Goal: Information Seeking & Learning: Understand process/instructions

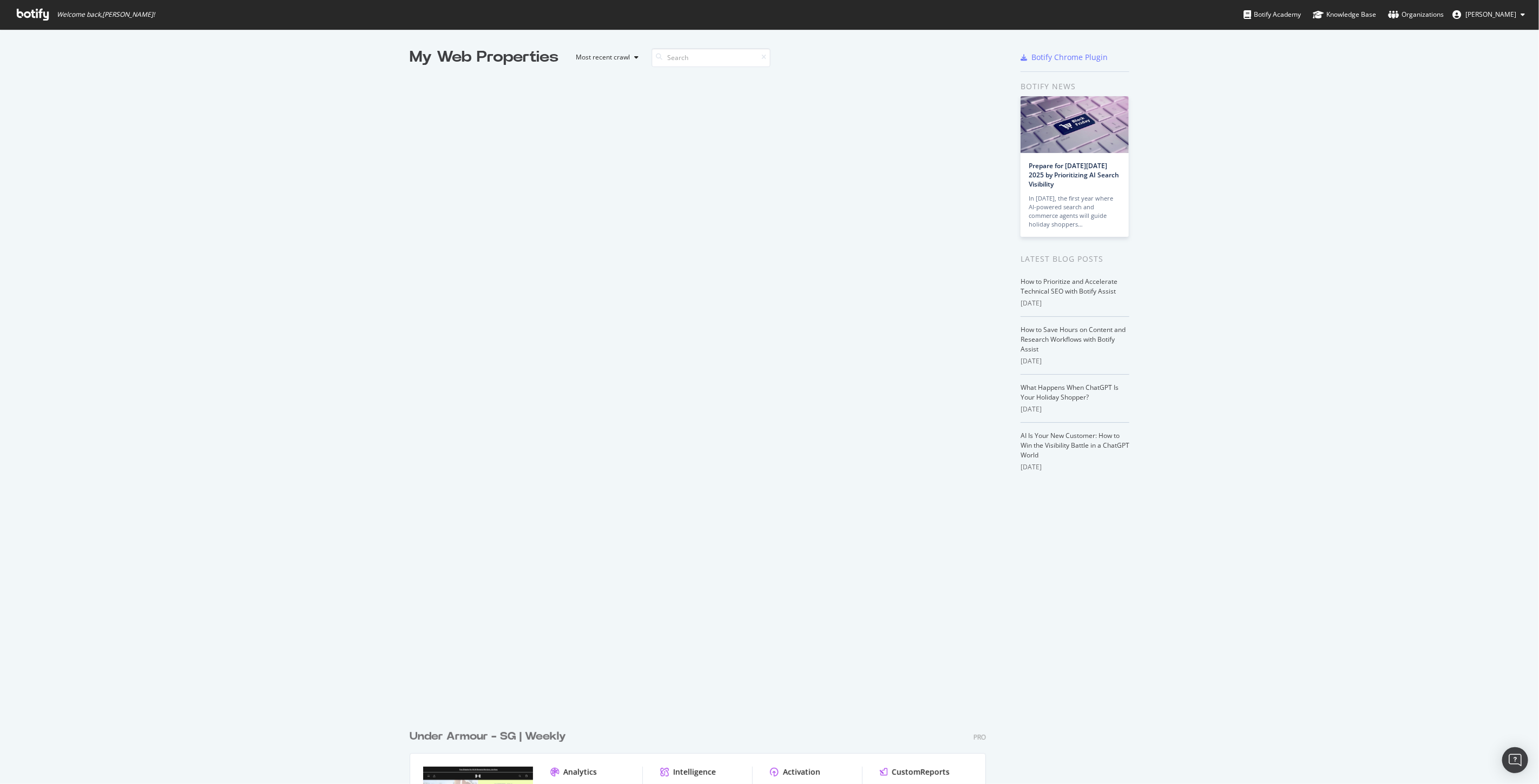
scroll to position [775, 1520]
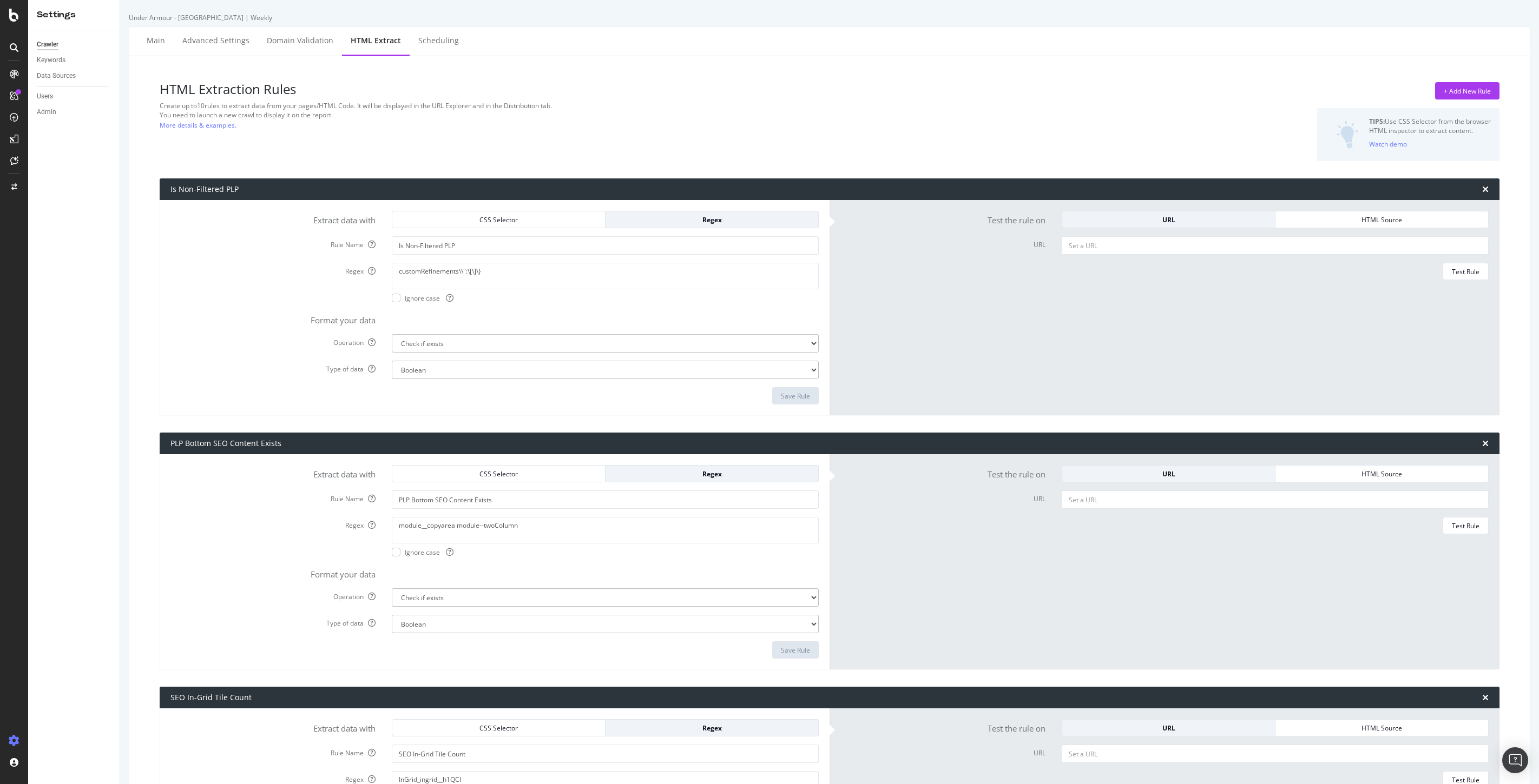
select select "exist"
select select "count"
select select "i"
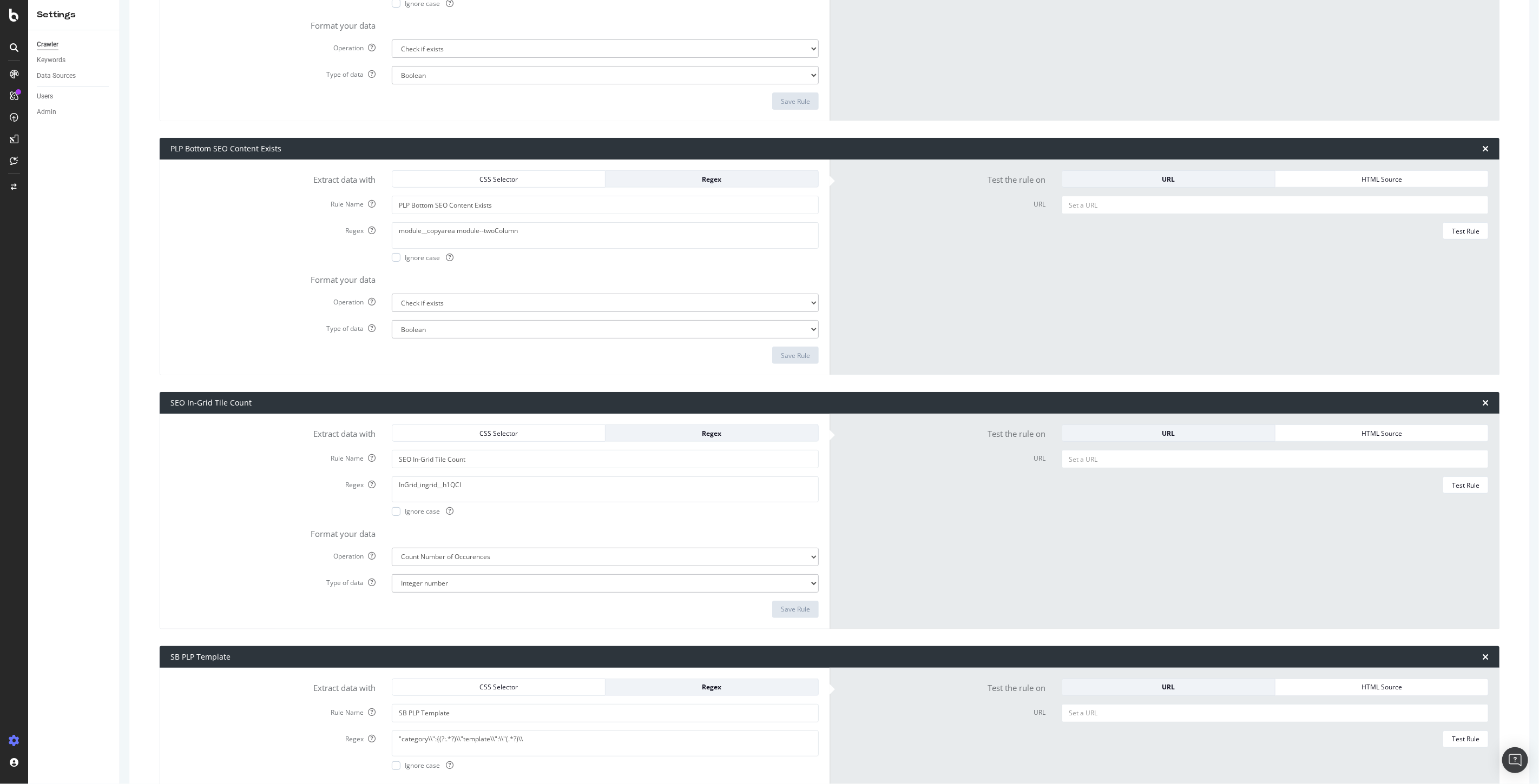
click at [180, 211] on div "Rule Name PLP Bottom SEO Content Exists" at bounding box center [495, 205] width 664 height 19
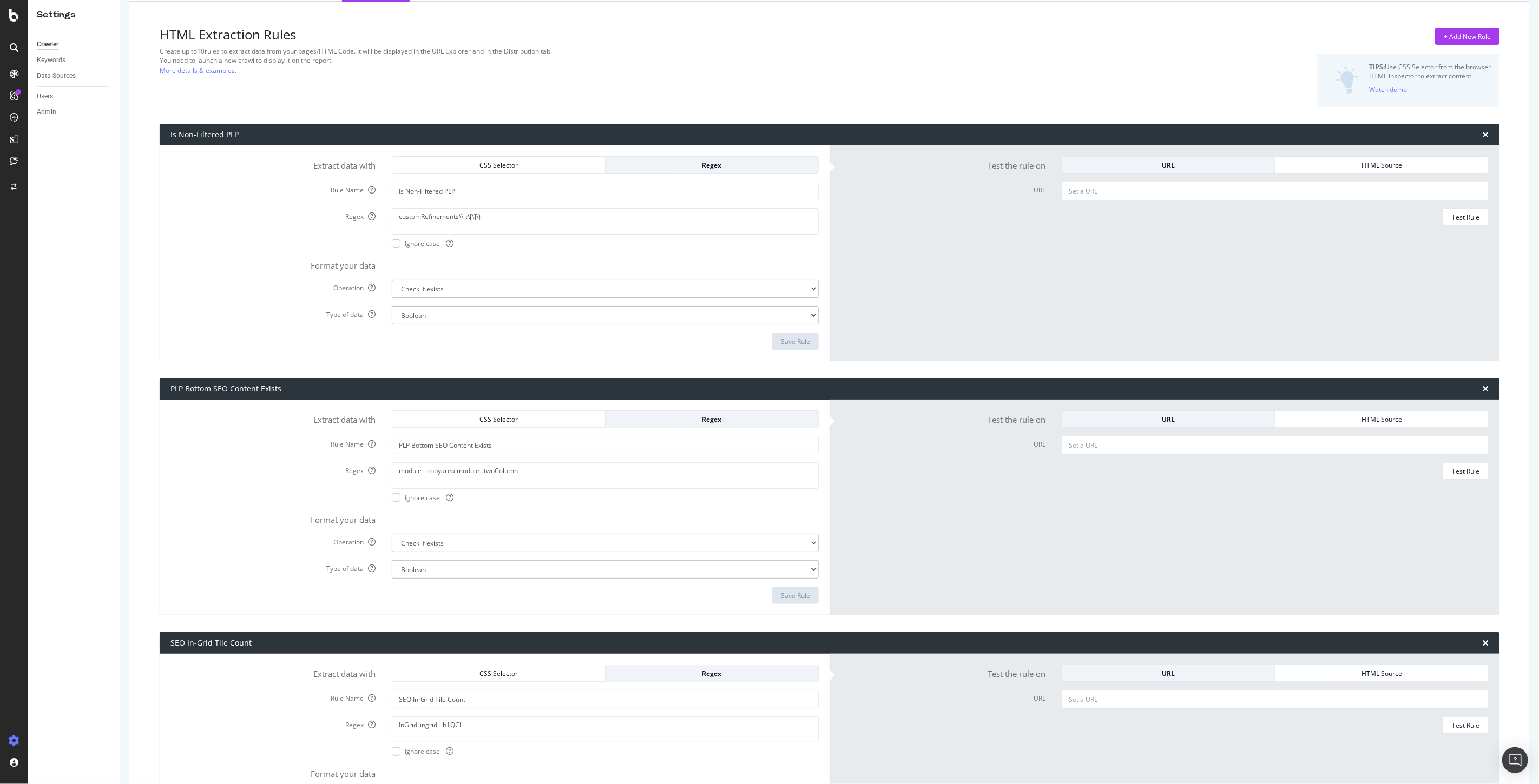
scroll to position [0, 0]
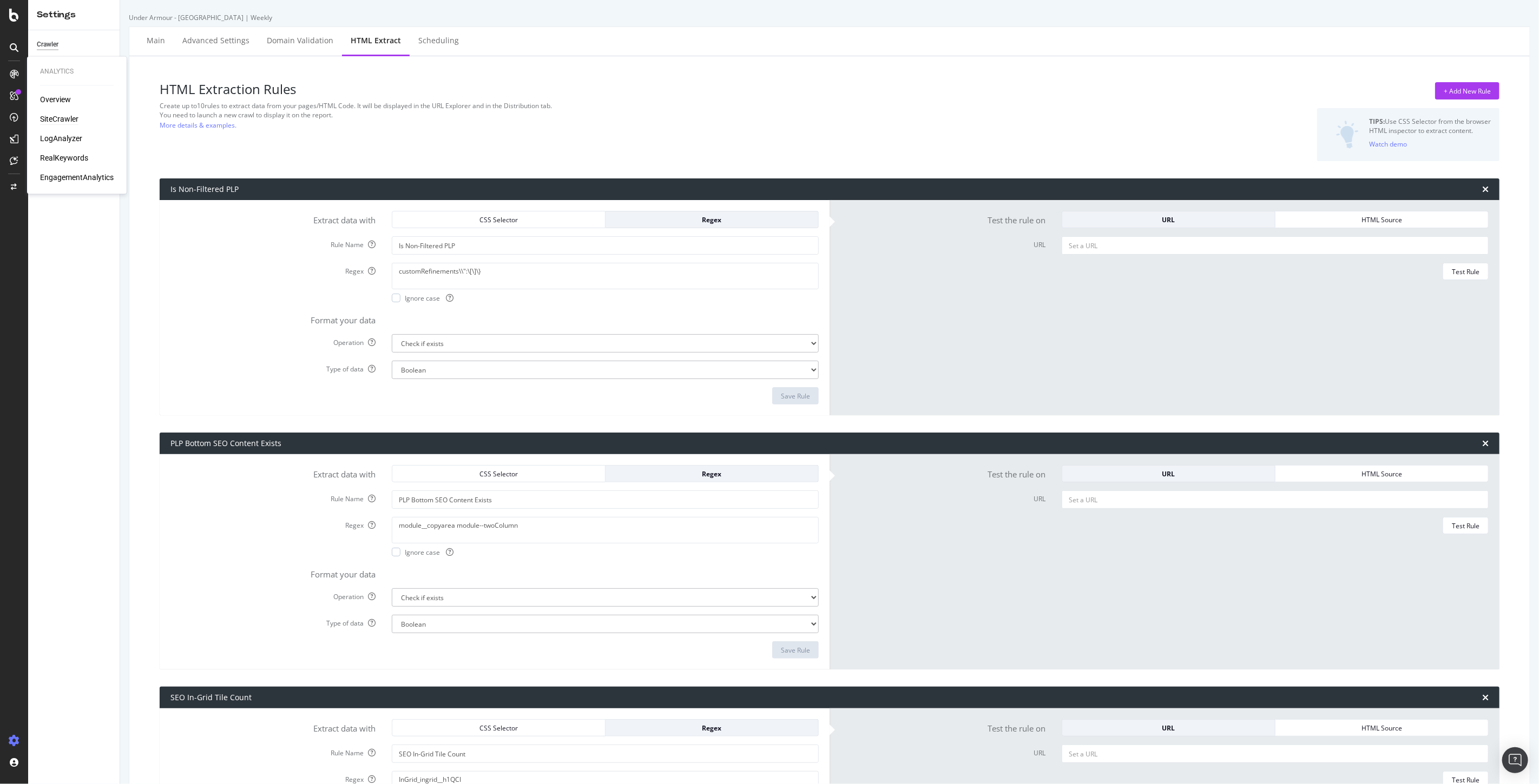
click at [57, 122] on div "SiteCrawler" at bounding box center [59, 119] width 38 height 11
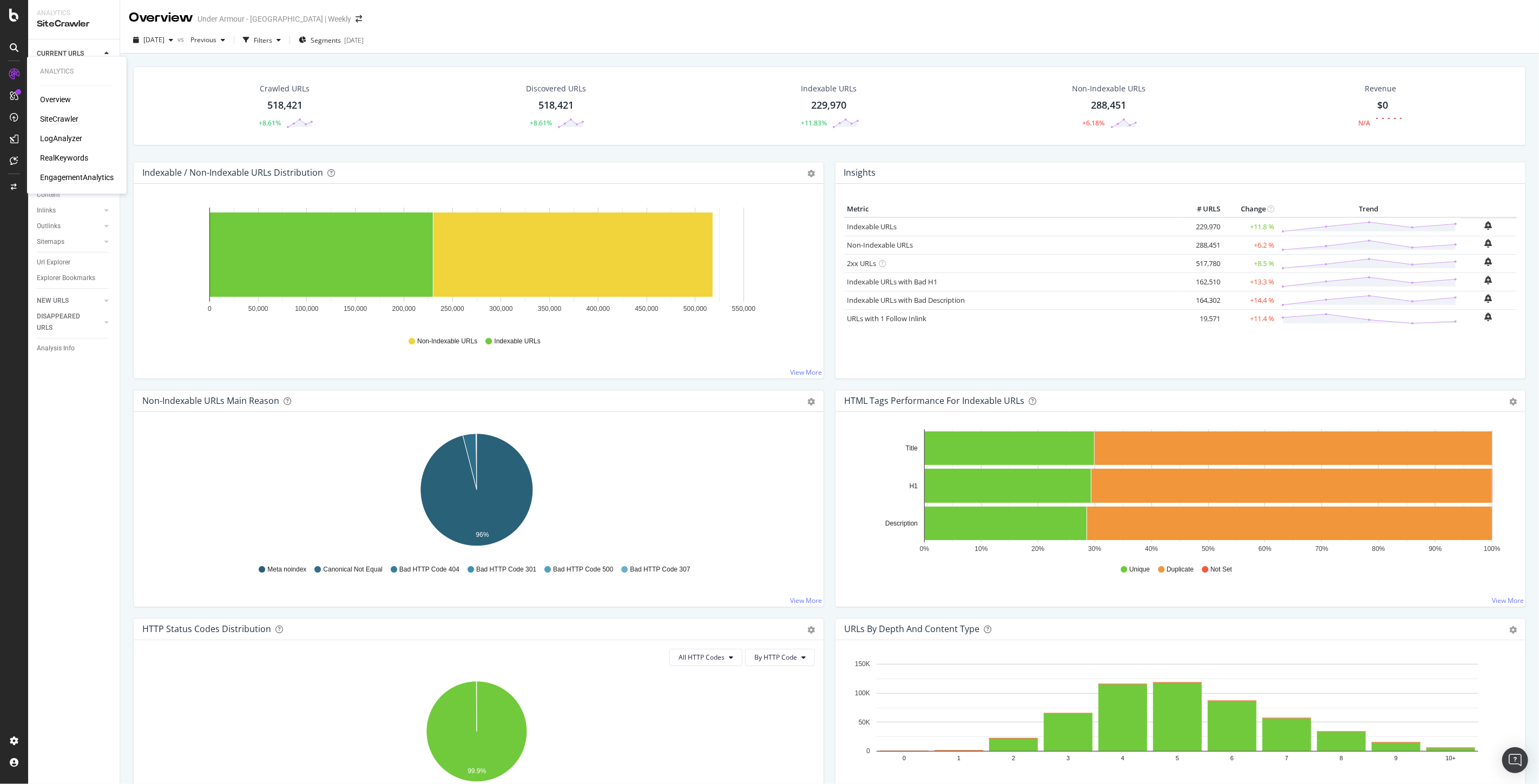
click at [68, 177] on div "EngagementAnalytics" at bounding box center [76, 178] width 73 height 11
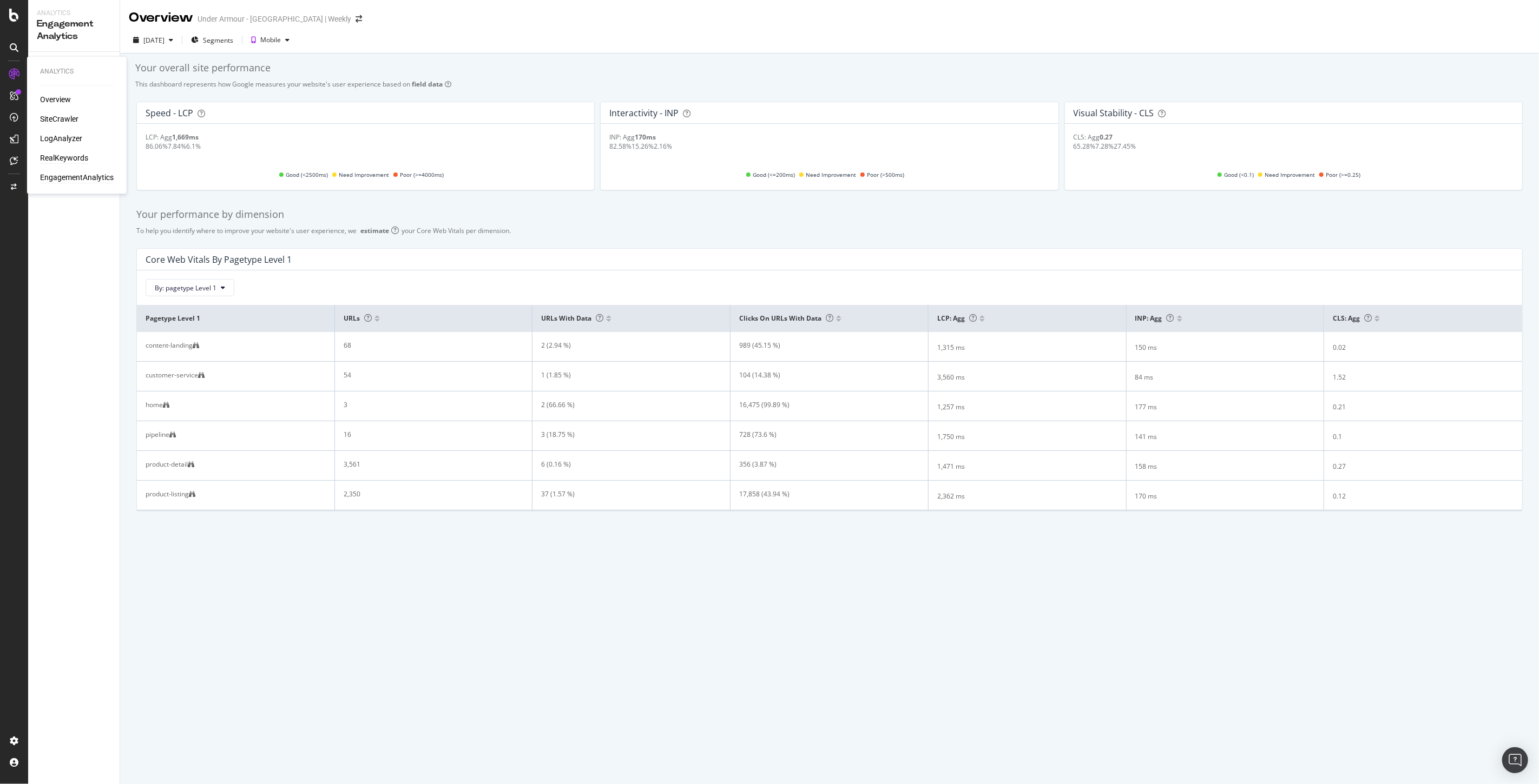
click at [69, 158] on div "RealKeywords" at bounding box center [64, 158] width 48 height 11
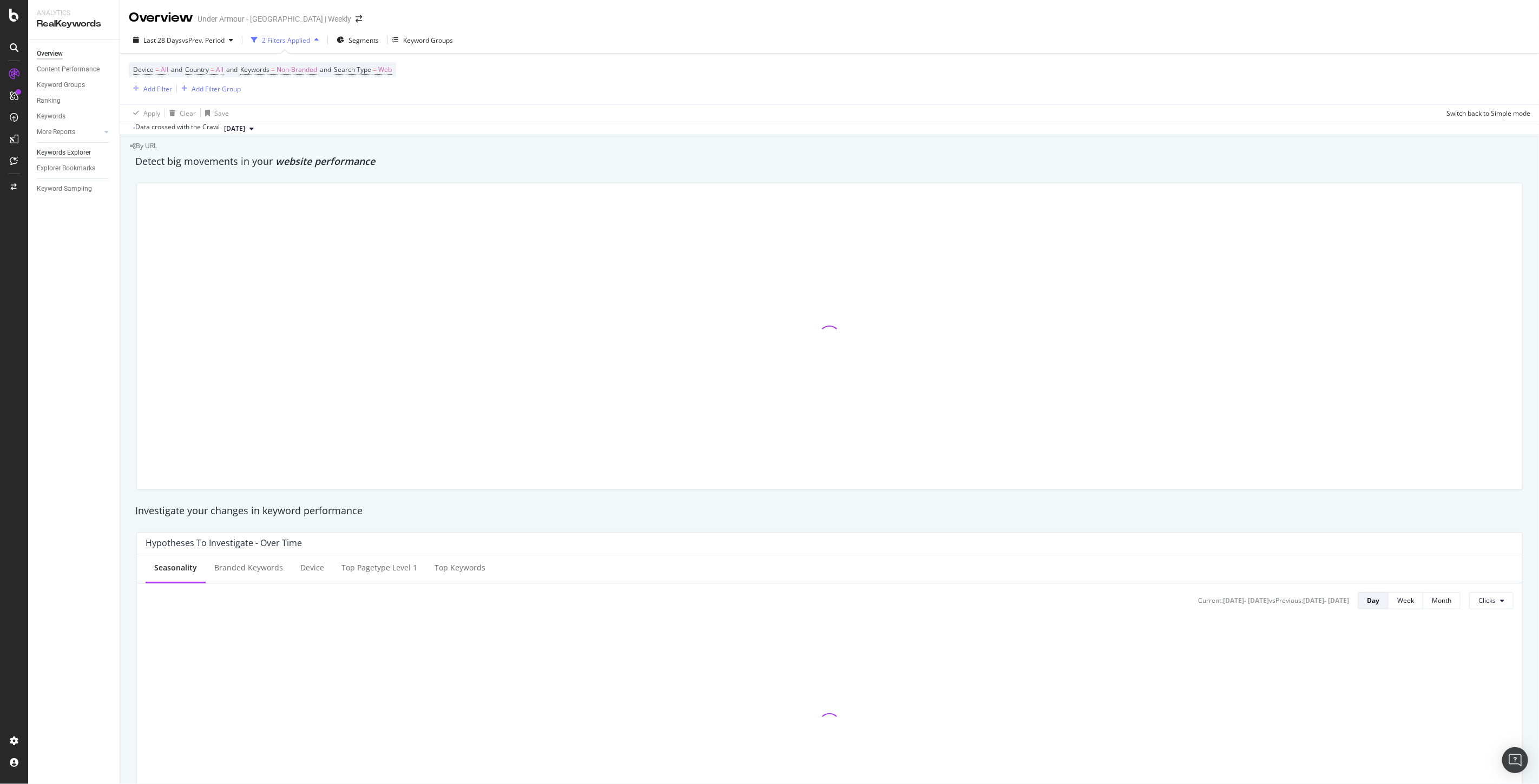
click at [58, 155] on div "Keywords Explorer" at bounding box center [64, 152] width 54 height 11
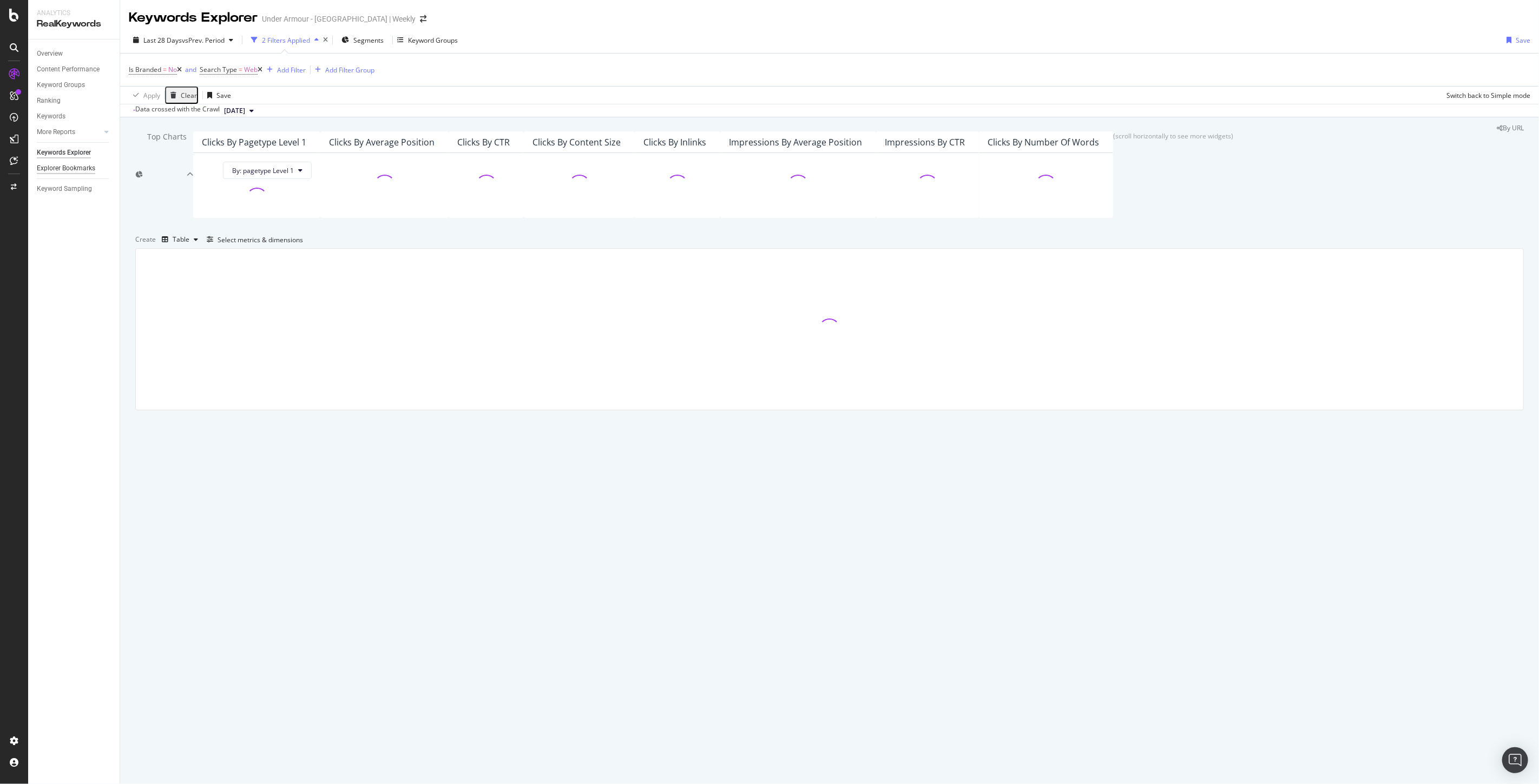
click at [56, 166] on div "Explorer Bookmarks" at bounding box center [66, 168] width 59 height 11
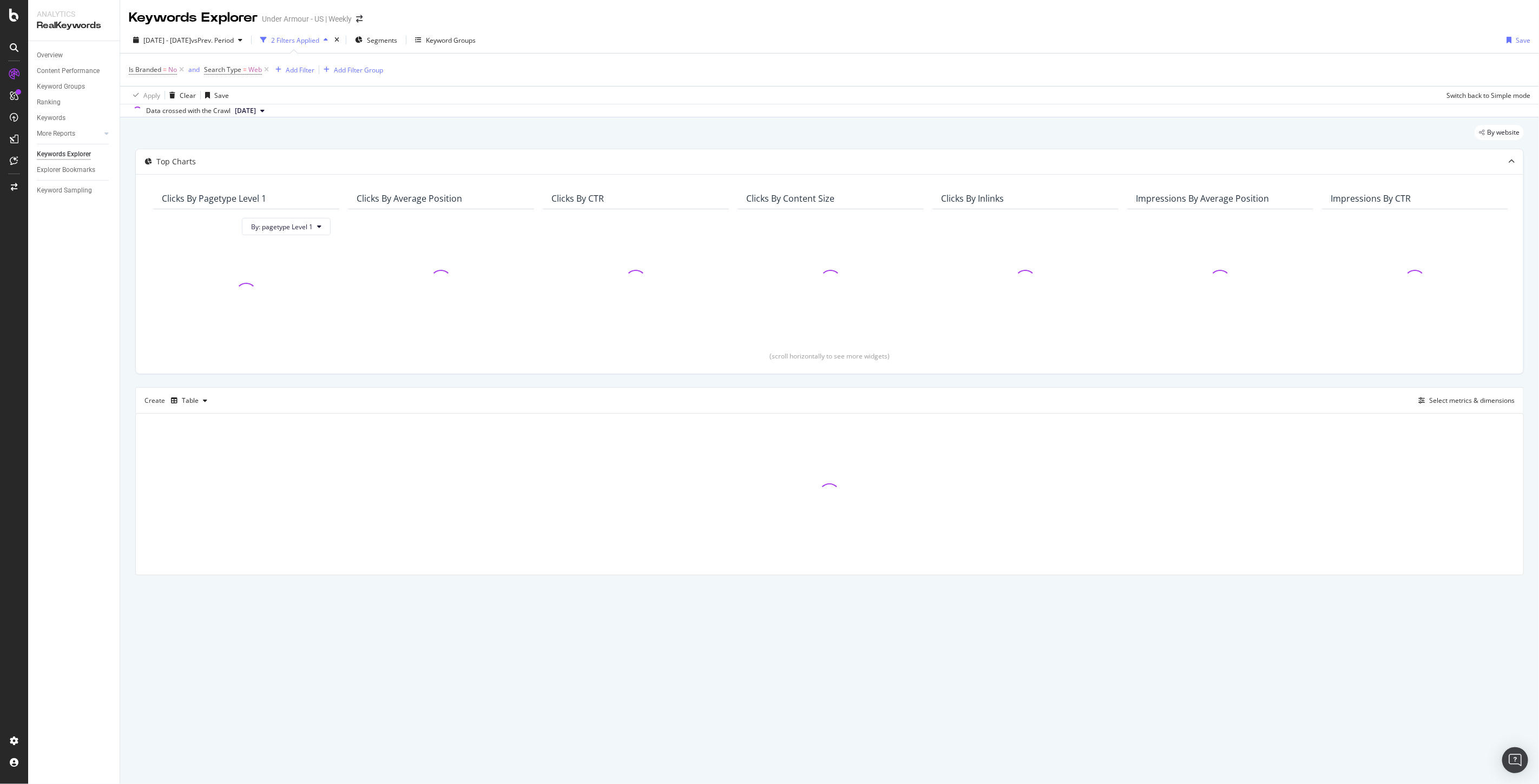
click at [42, 160] on div "Keywords Explorer" at bounding box center [78, 154] width 83 height 16
click at [56, 171] on div "Explorer Bookmarks" at bounding box center [66, 170] width 59 height 11
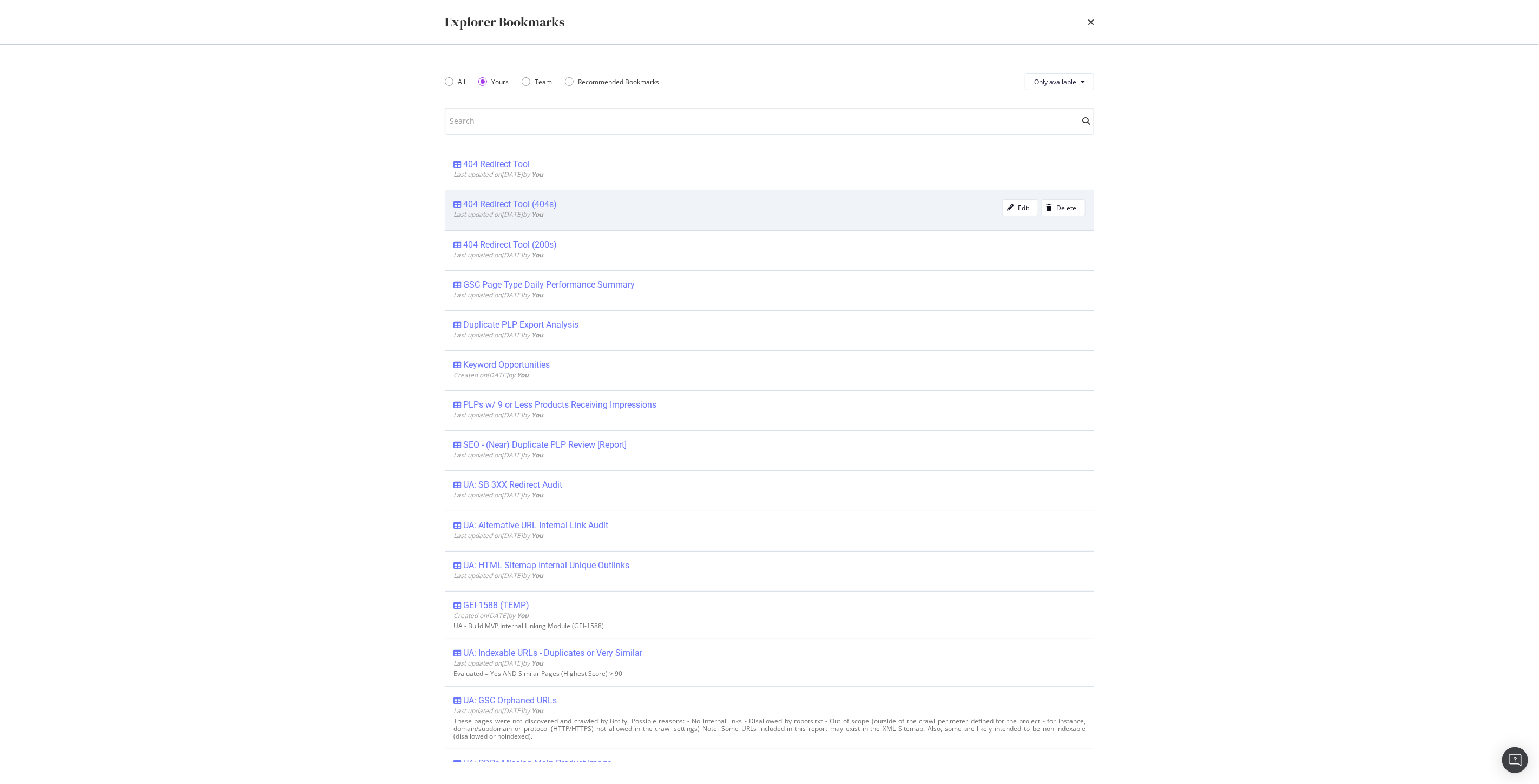
click at [524, 202] on div "404 Redirect Tool (404s)" at bounding box center [510, 204] width 94 height 11
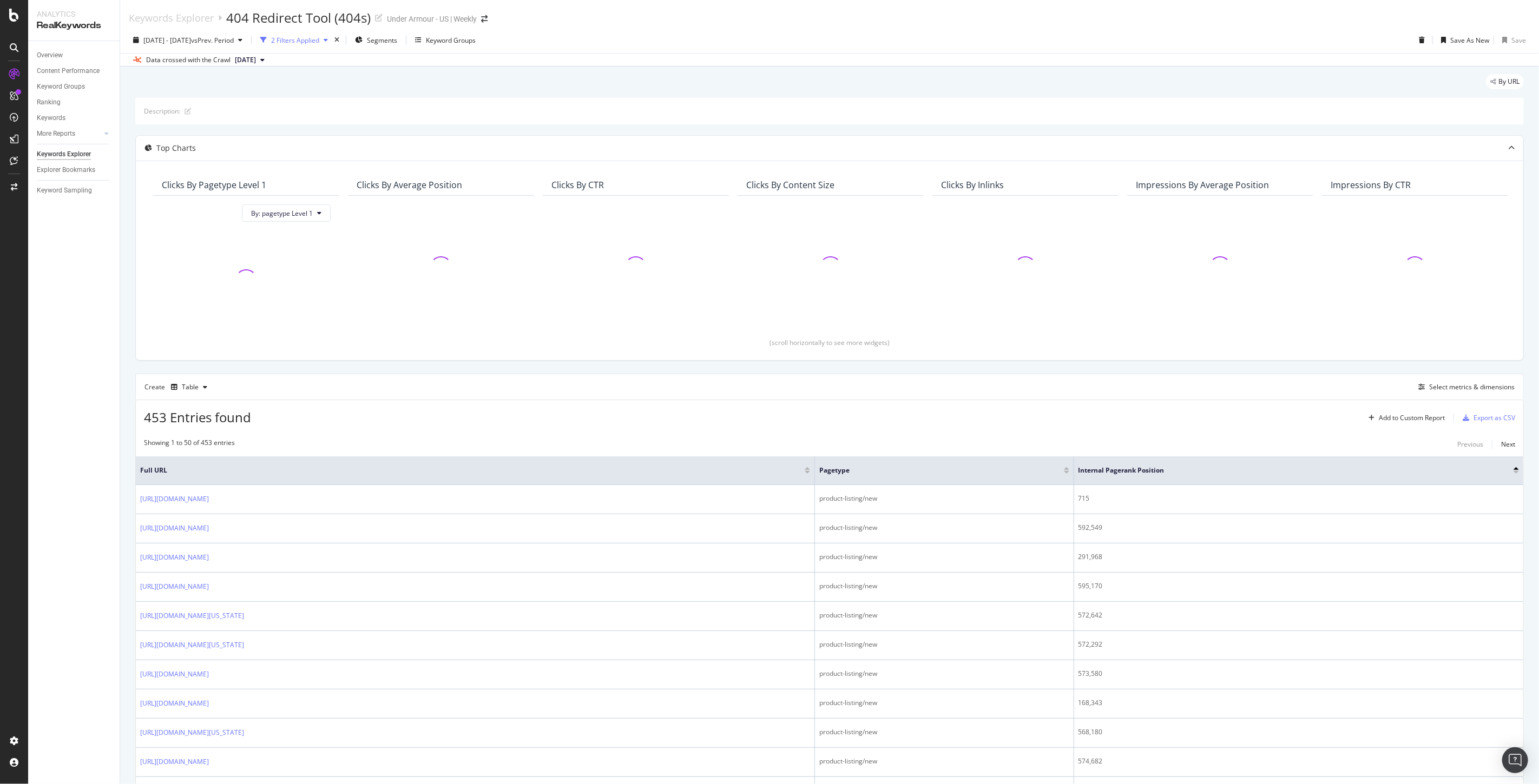
click at [319, 39] on div "2 Filters Applied" at bounding box center [295, 40] width 48 height 9
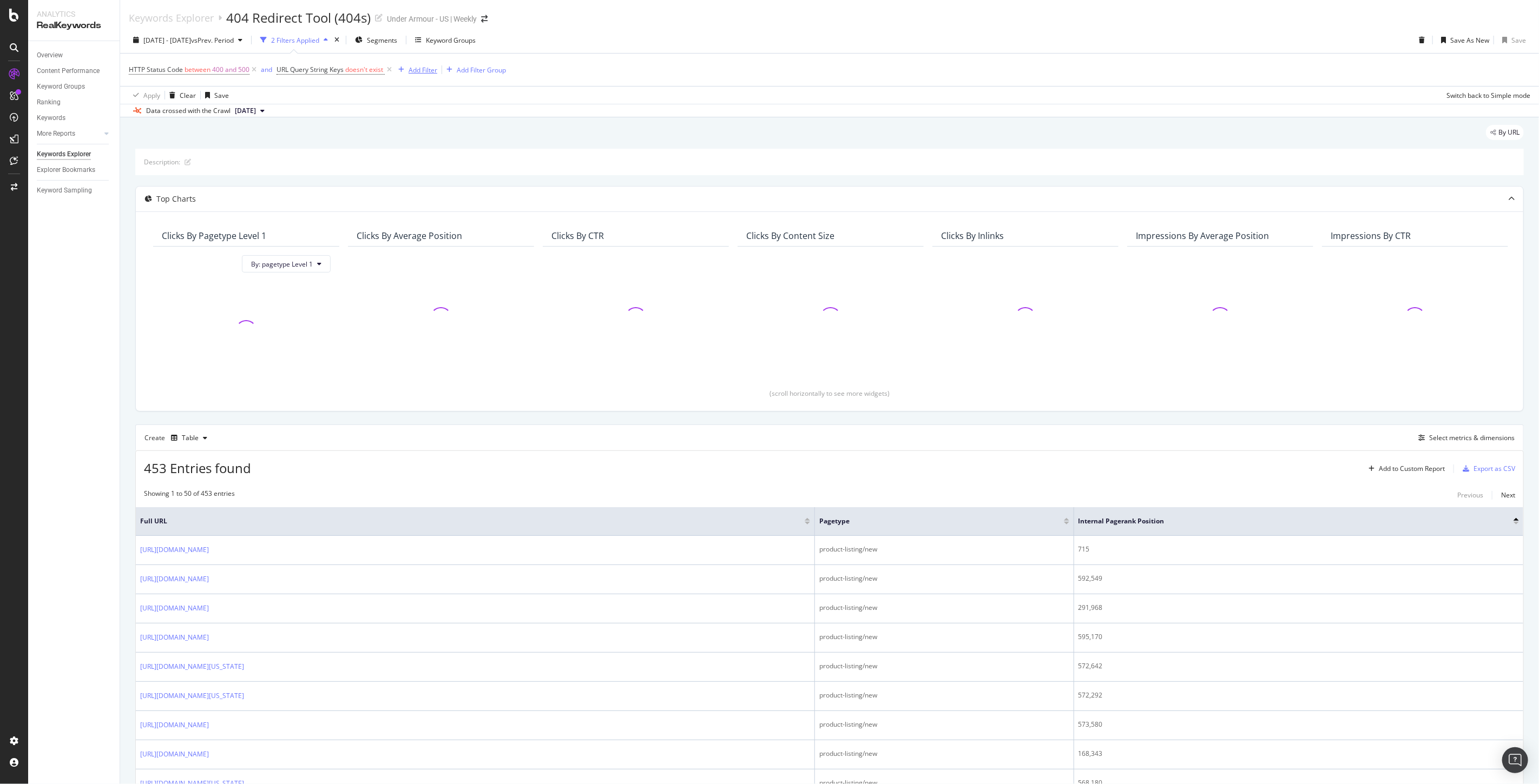
click at [422, 72] on div "Add Filter" at bounding box center [423, 70] width 29 height 9
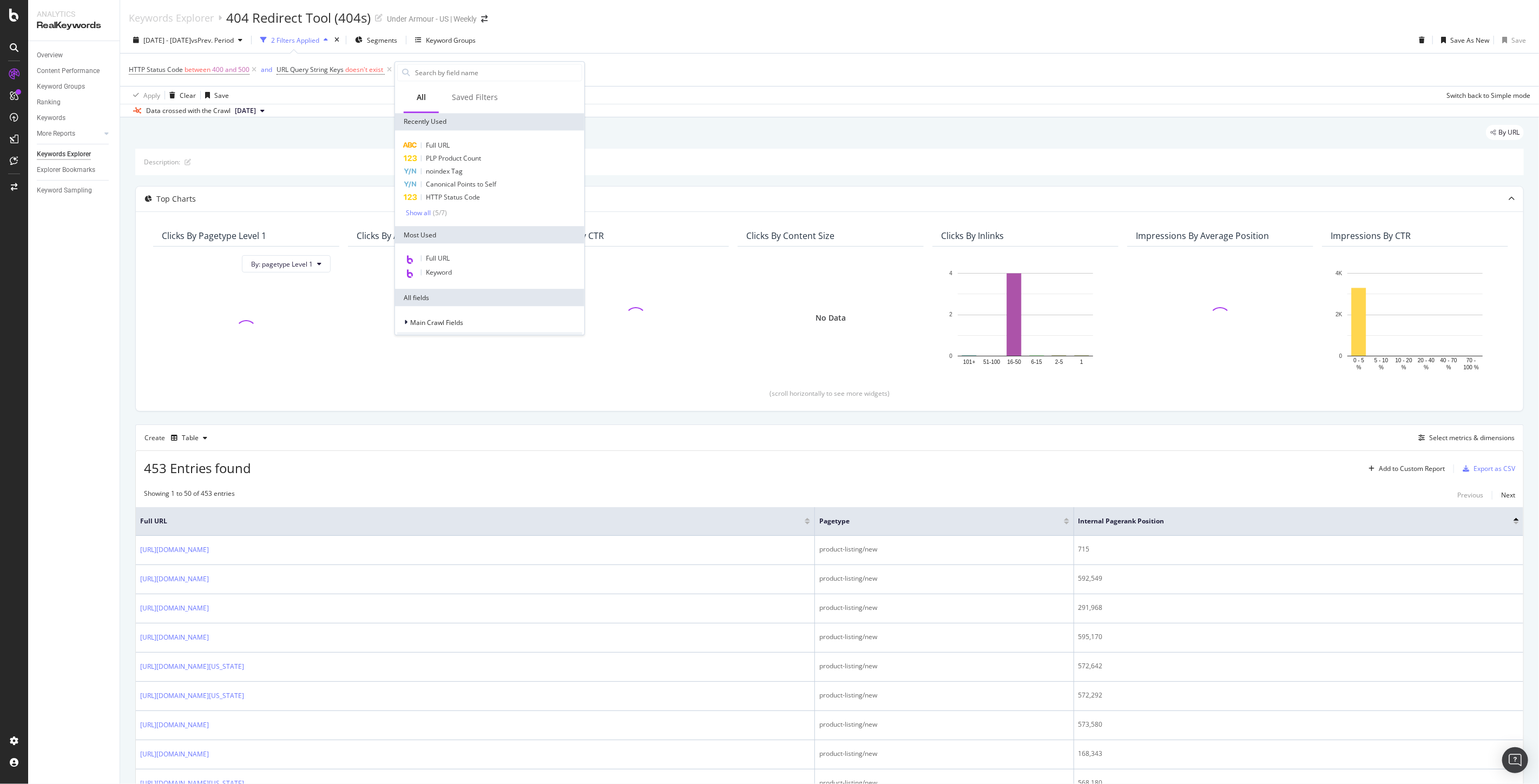
click at [421, 207] on div "Full URL PLP Product Count noindex Tag Canonical Points to Self HTTP Status Cod…" at bounding box center [490, 178] width 185 height 78
click at [419, 210] on div "Show all" at bounding box center [418, 213] width 25 height 8
click at [443, 75] on input "text" at bounding box center [498, 72] width 168 height 16
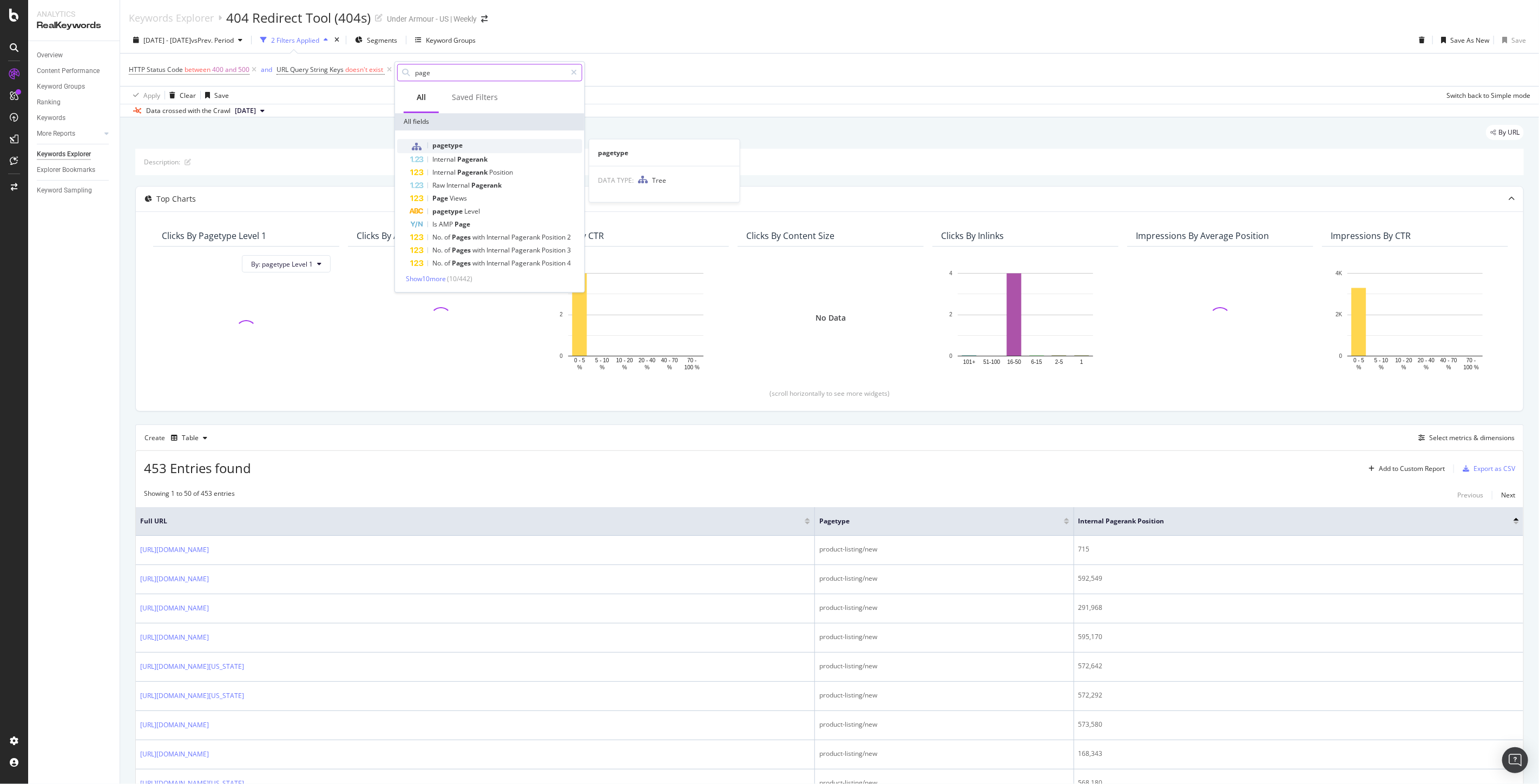
type input "page"
click at [439, 148] on span "pagetype" at bounding box center [447, 144] width 30 height 9
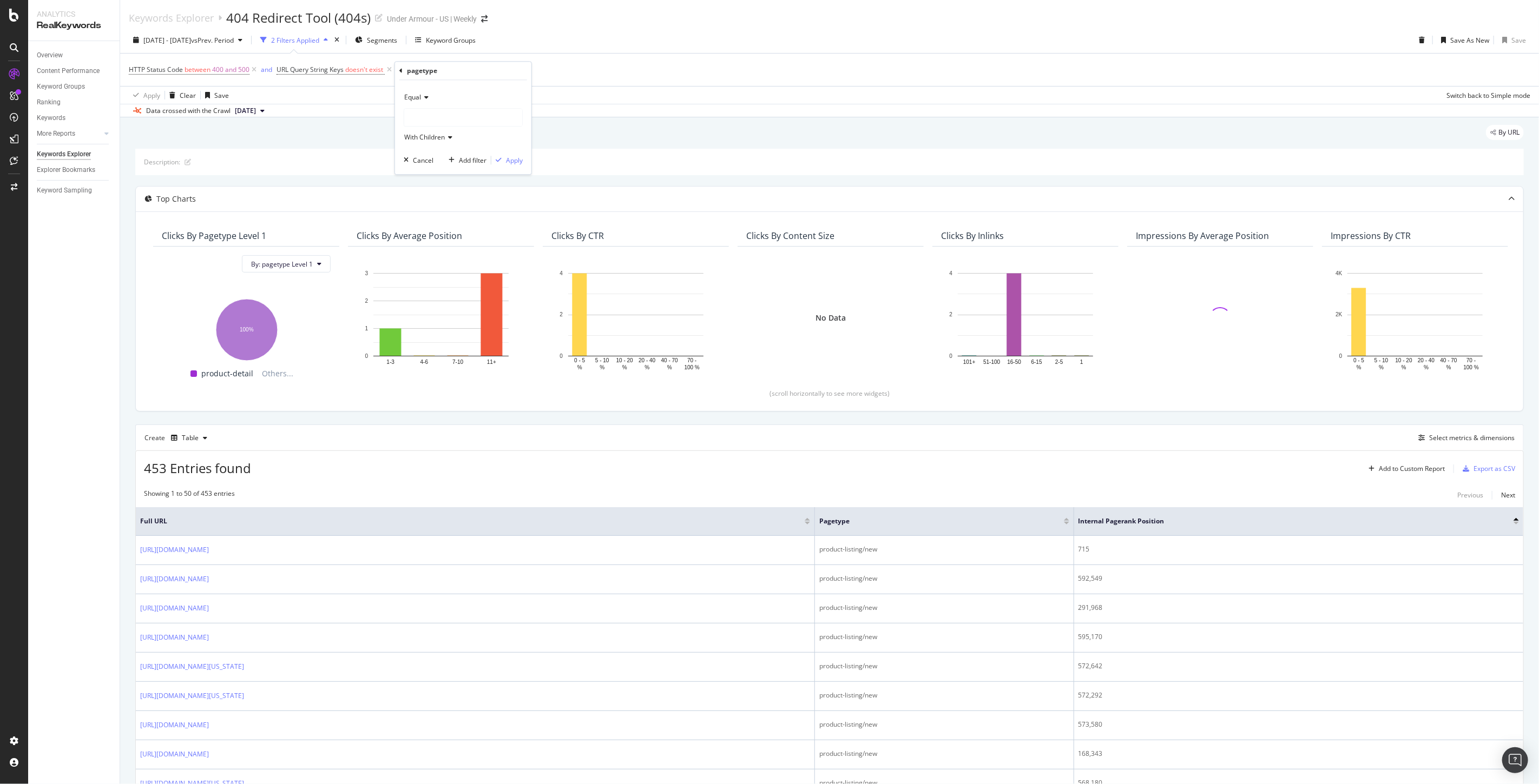
click at [421, 99] on icon at bounding box center [425, 97] width 8 height 7
click at [456, 95] on div "Equal" at bounding box center [463, 97] width 119 height 17
click at [418, 118] on div at bounding box center [463, 117] width 118 height 17
click at [514, 135] on span "Select" at bounding box center [516, 138] width 19 height 9
click at [511, 160] on div "Apply" at bounding box center [514, 160] width 17 height 9
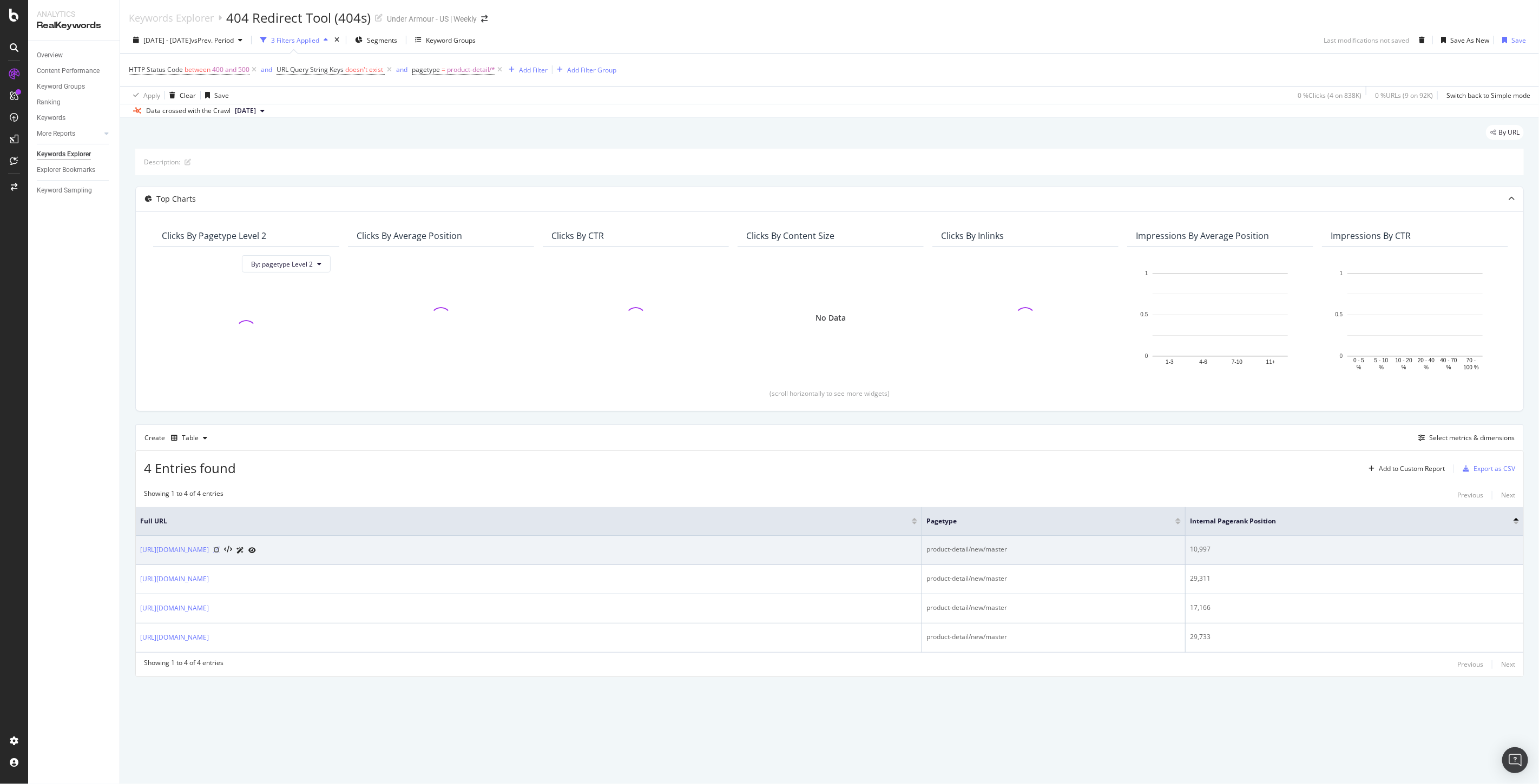
click at [220, 553] on icon at bounding box center [216, 550] width 7 height 7
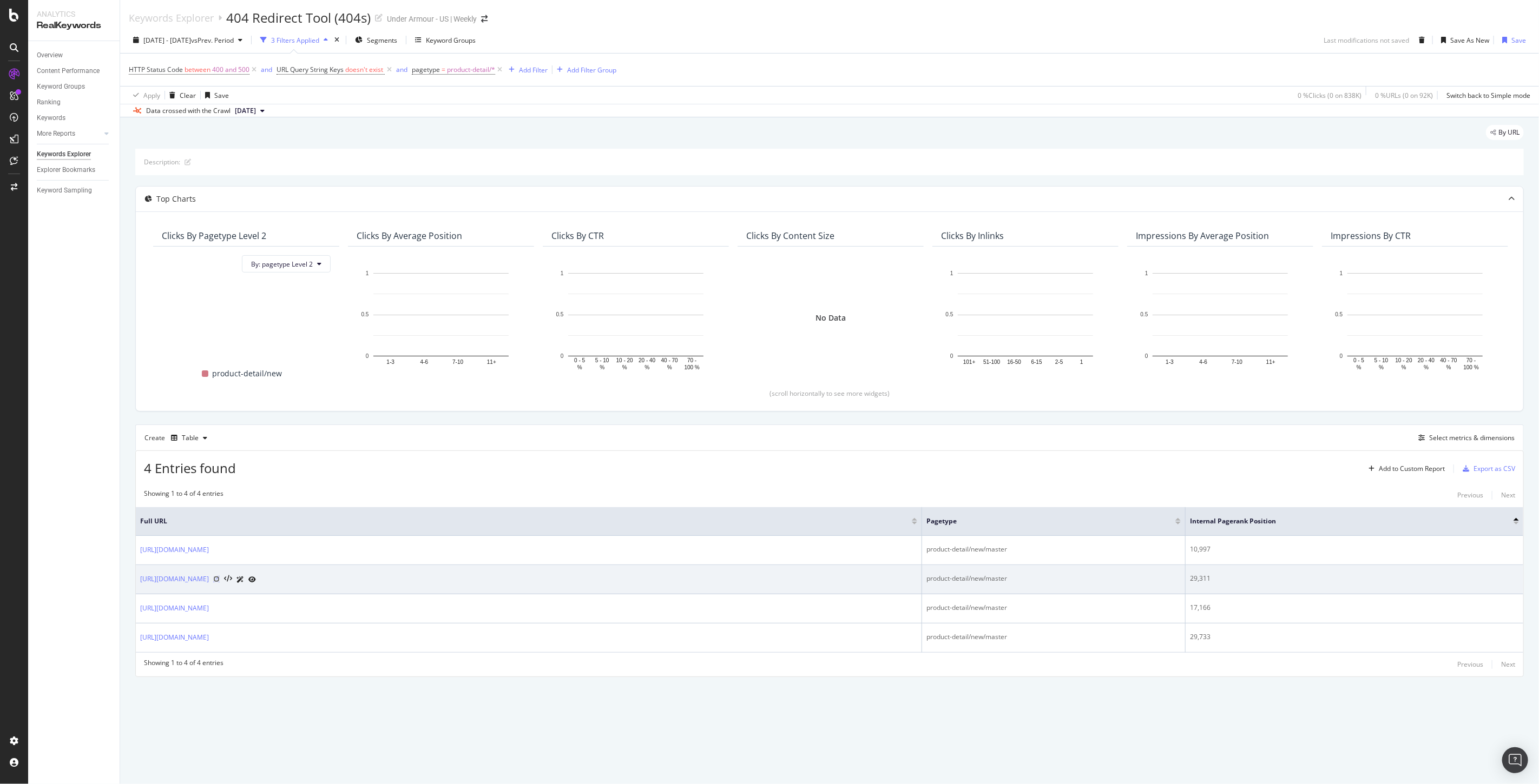
click at [220, 582] on icon at bounding box center [216, 579] width 7 height 7
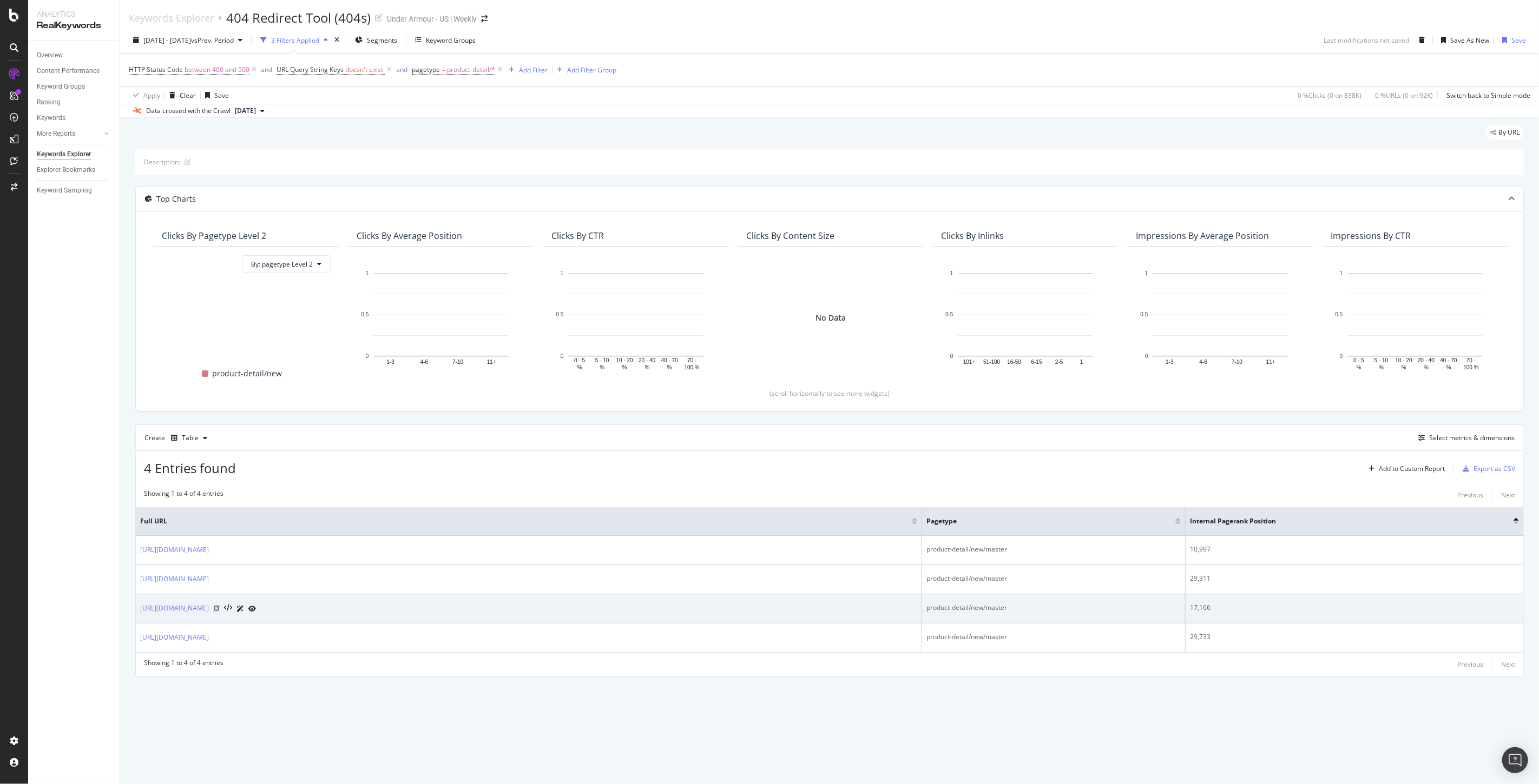
click at [220, 611] on icon at bounding box center [216, 608] width 7 height 7
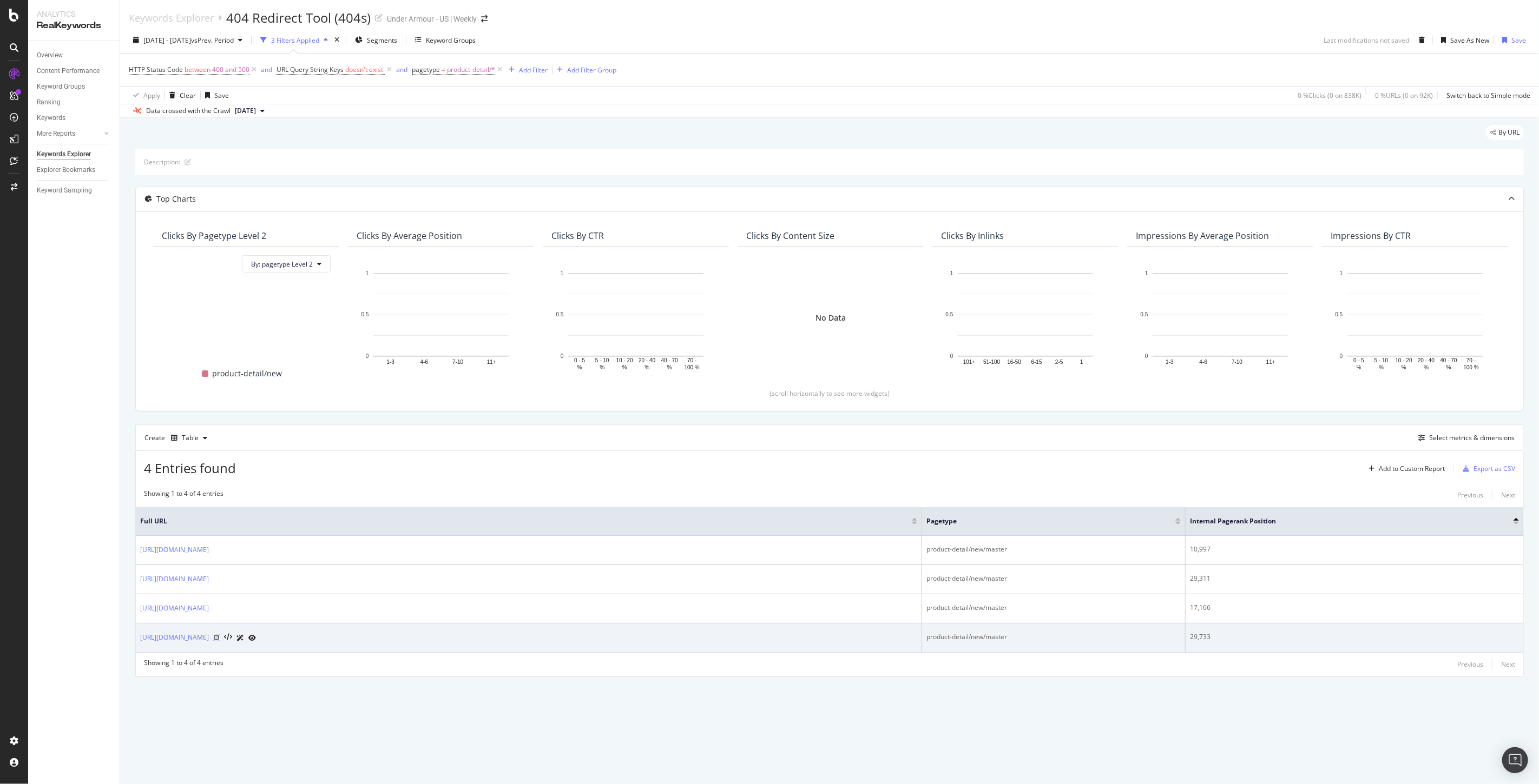
click at [220, 638] on icon at bounding box center [216, 637] width 7 height 7
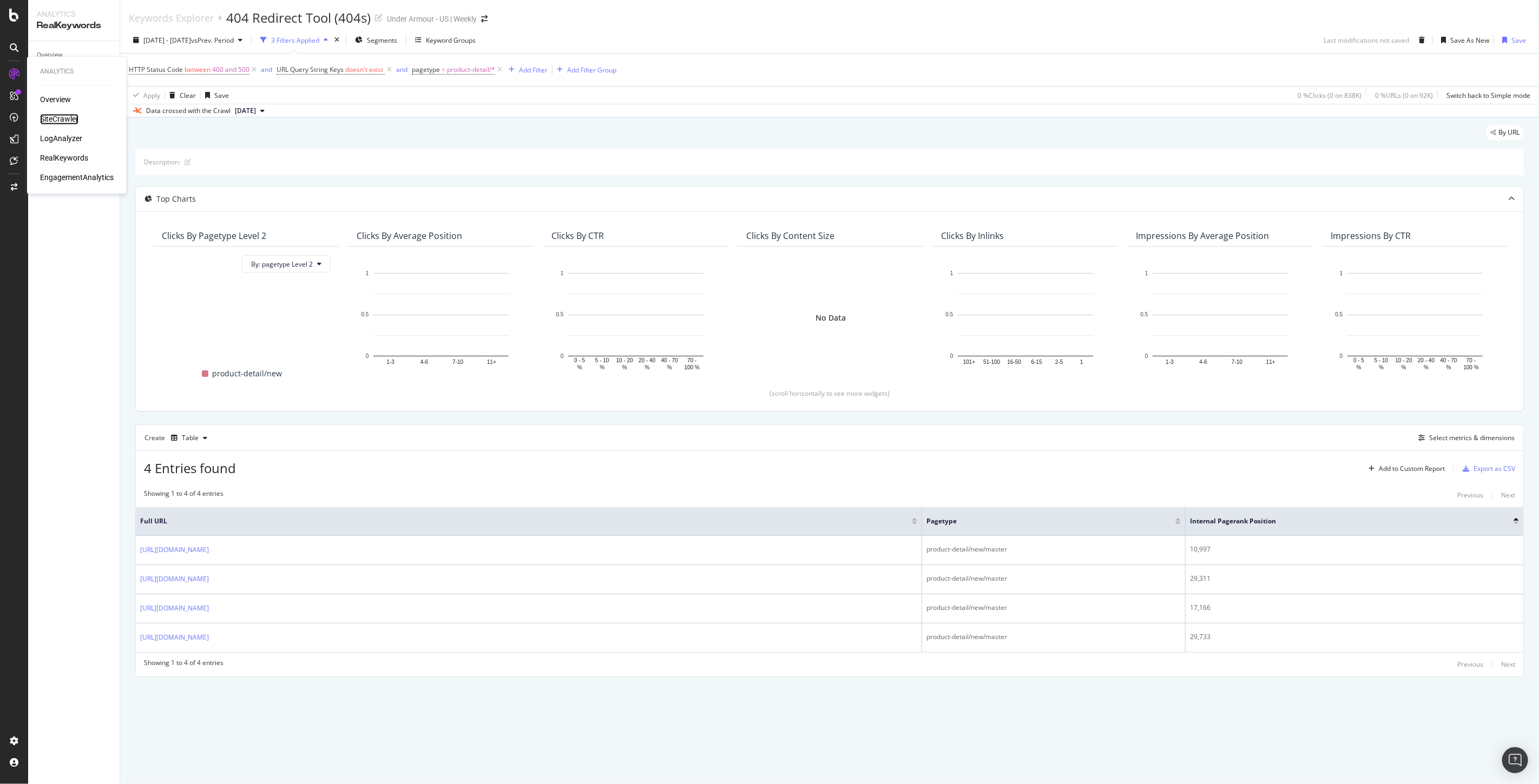
click at [62, 118] on div "SiteCrawler" at bounding box center [59, 119] width 38 height 11
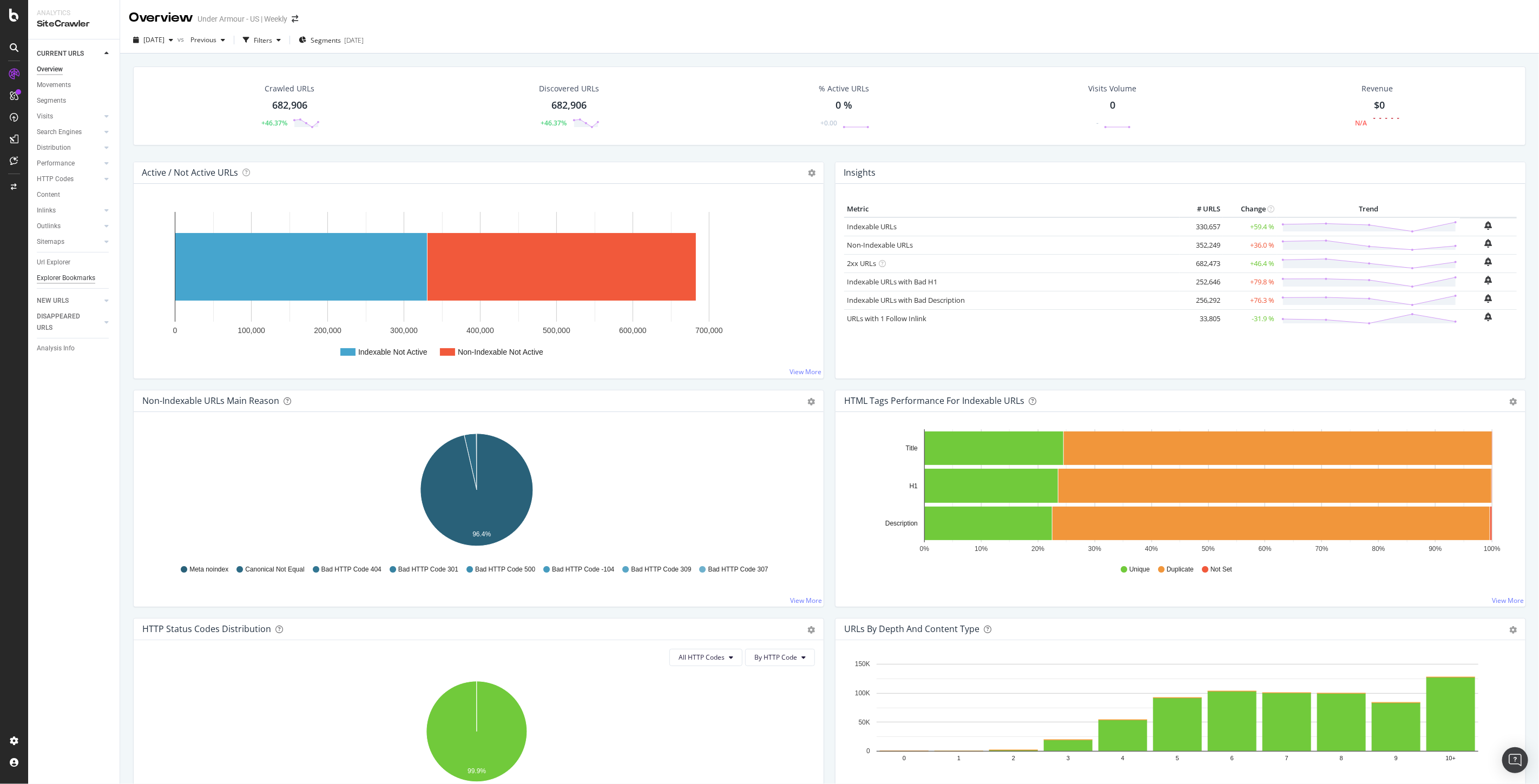
click at [66, 279] on div "Explorer Bookmarks" at bounding box center [66, 278] width 59 height 11
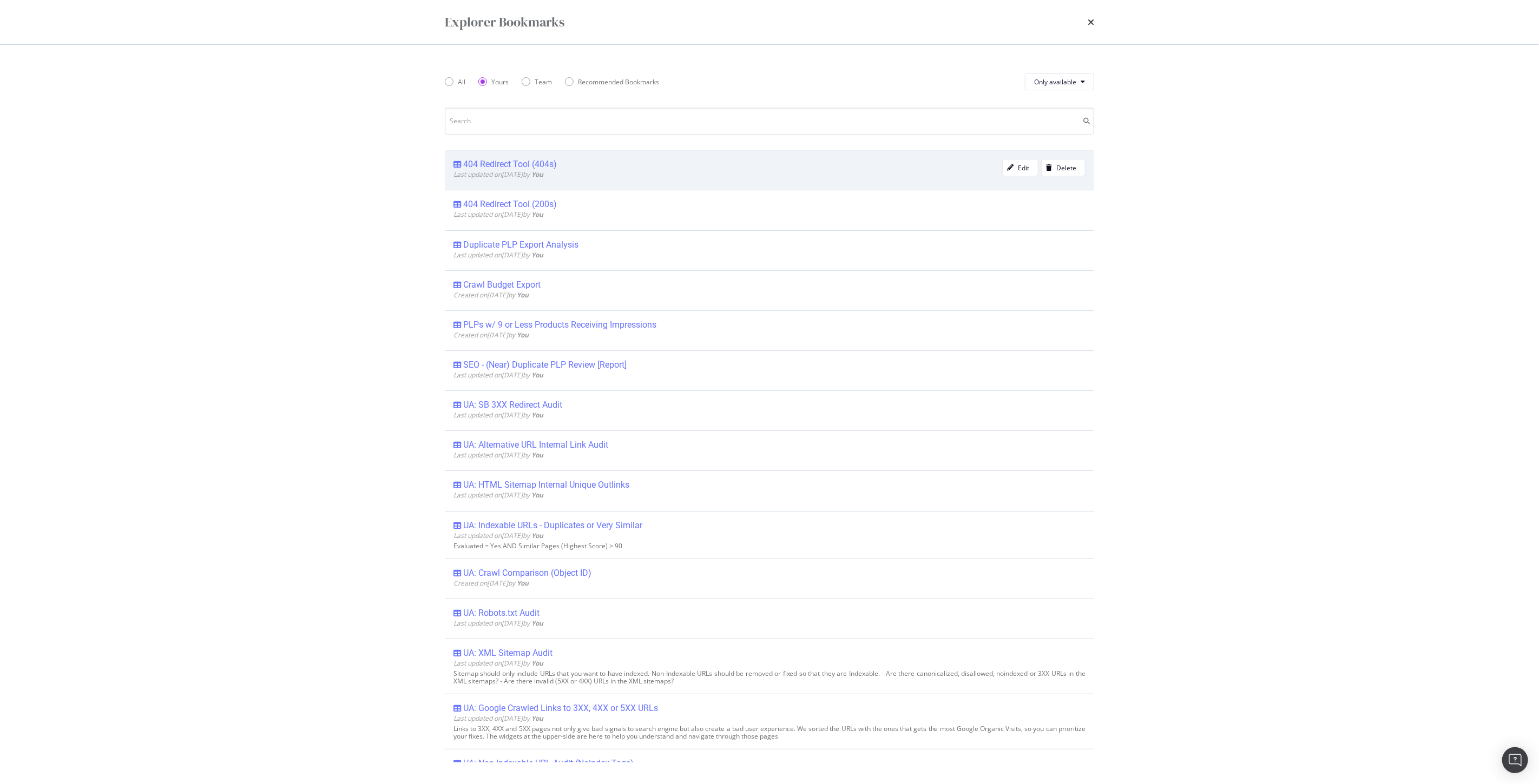
click at [522, 167] on div "404 Redirect Tool (404s)" at bounding box center [510, 164] width 94 height 11
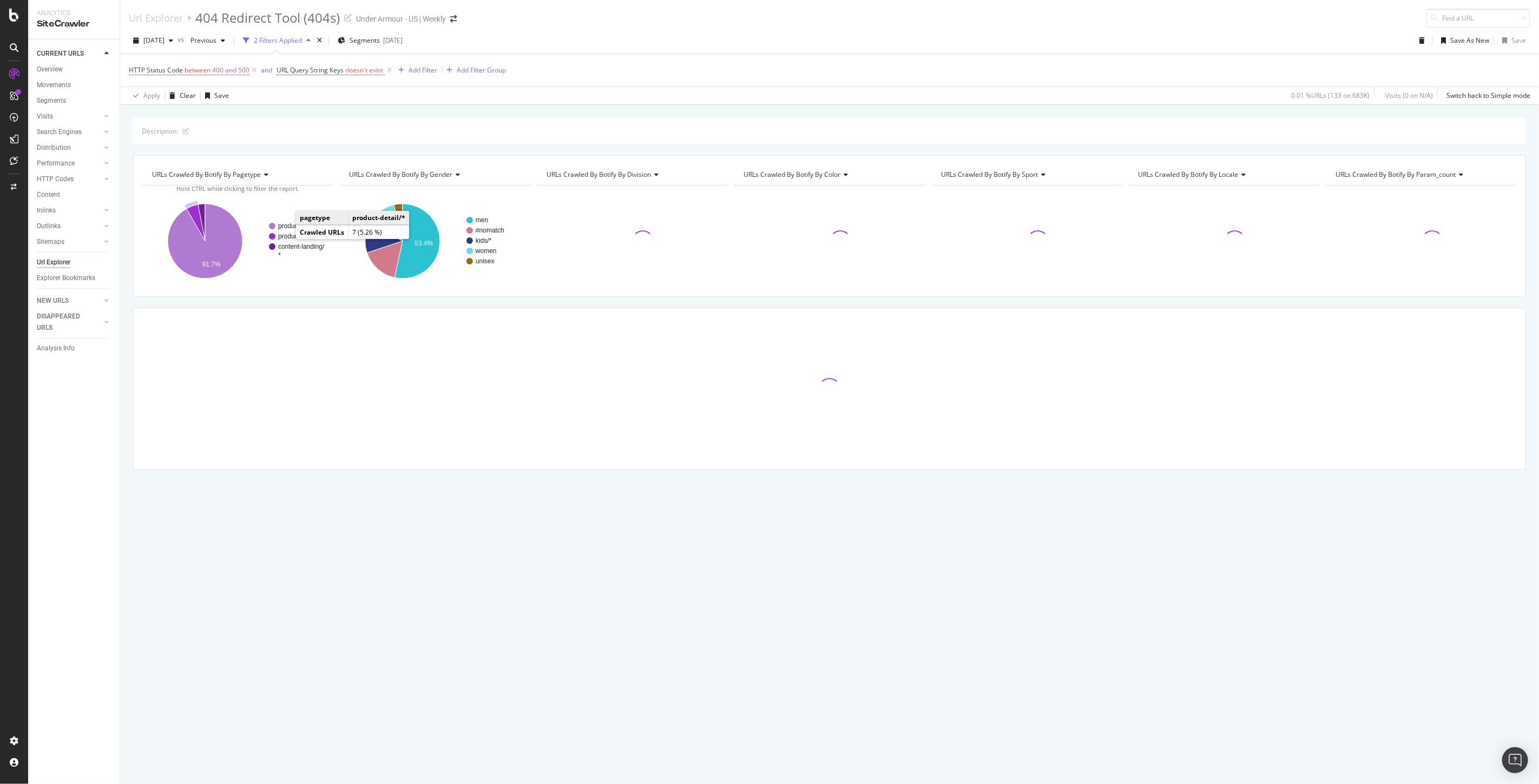
click at [283, 235] on text "product-detail/*" at bounding box center [300, 236] width 44 height 8
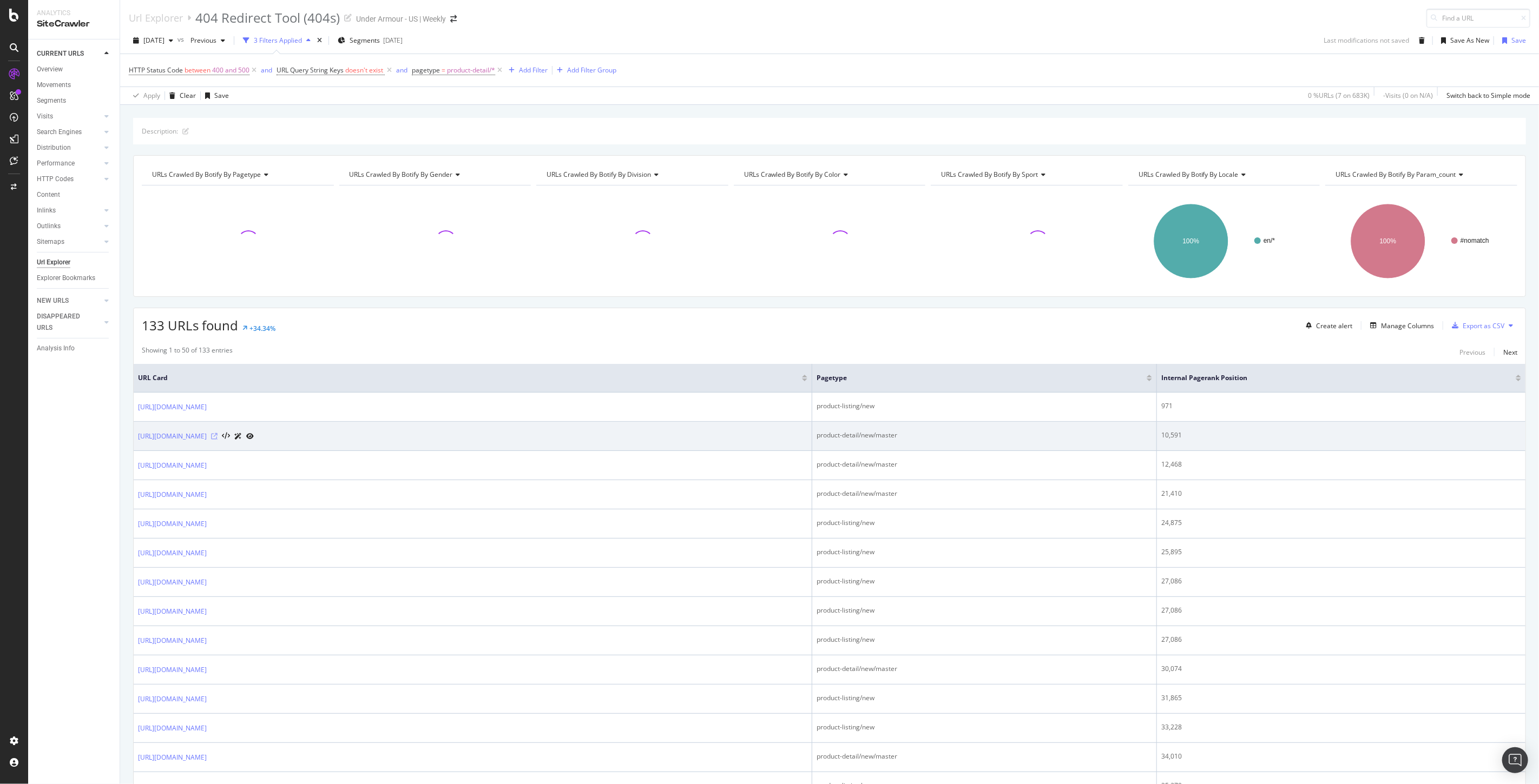
click at [217, 437] on icon at bounding box center [214, 436] width 7 height 7
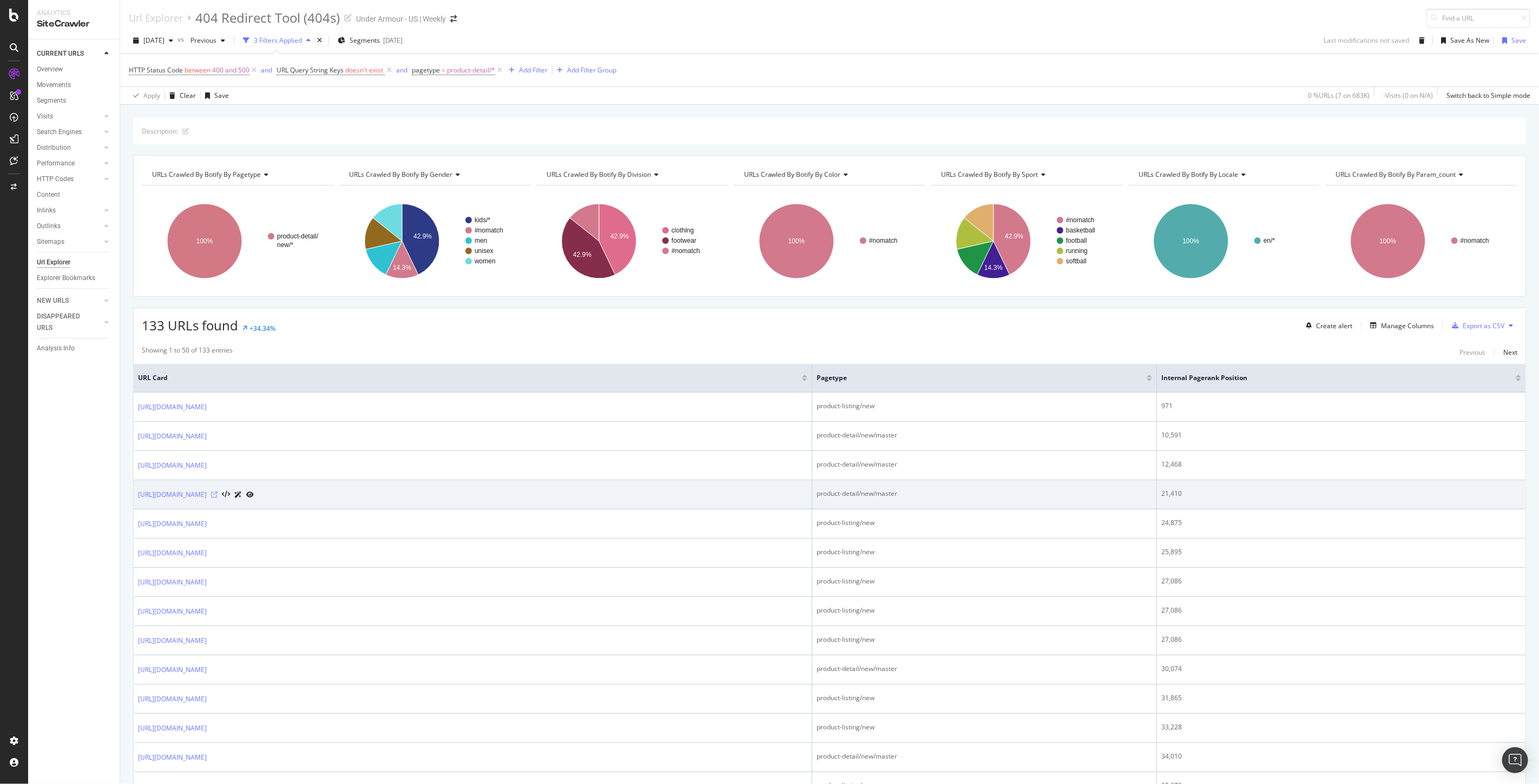
click at [217, 495] on icon at bounding box center [214, 494] width 7 height 7
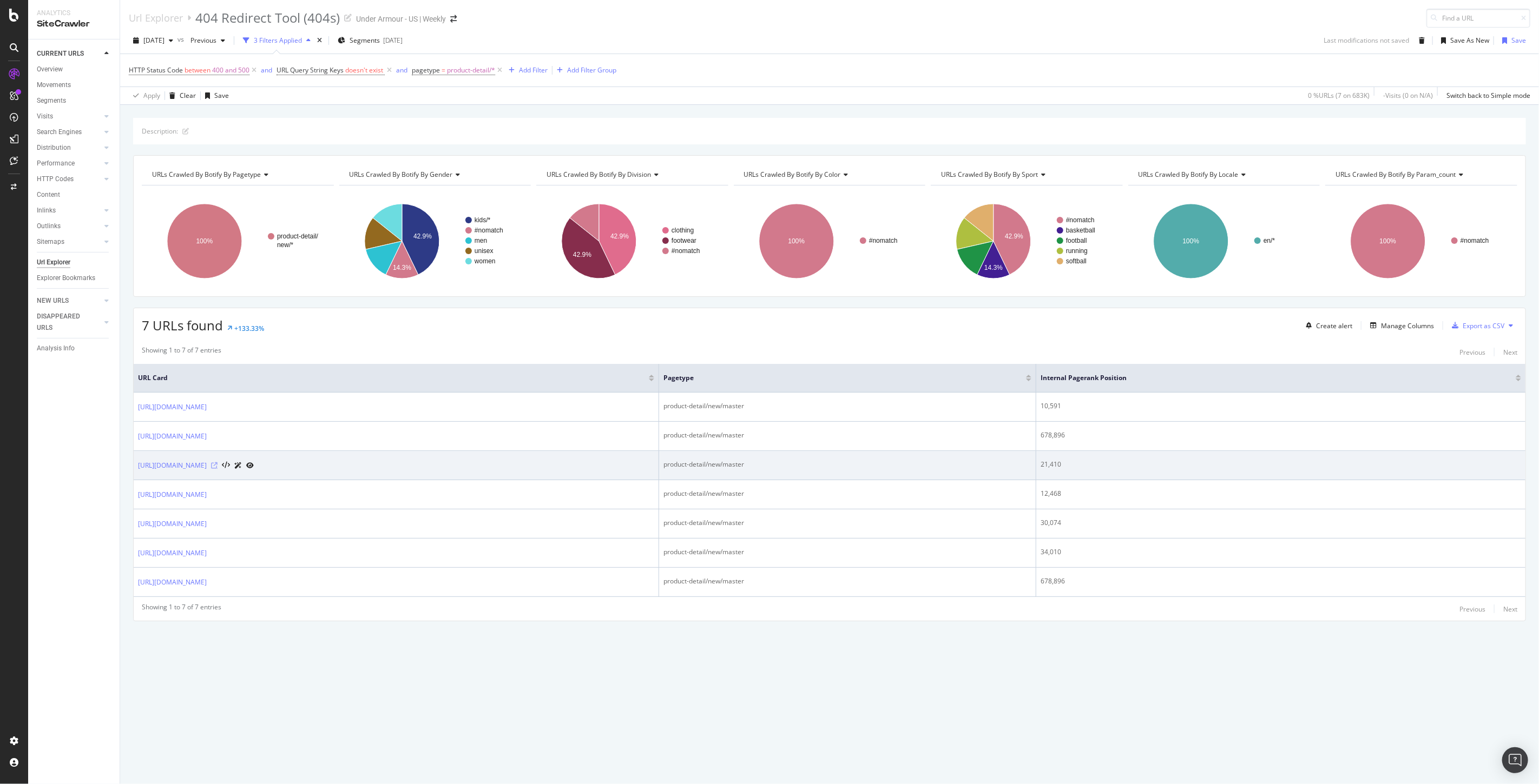
click at [217, 468] on icon at bounding box center [214, 465] width 7 height 7
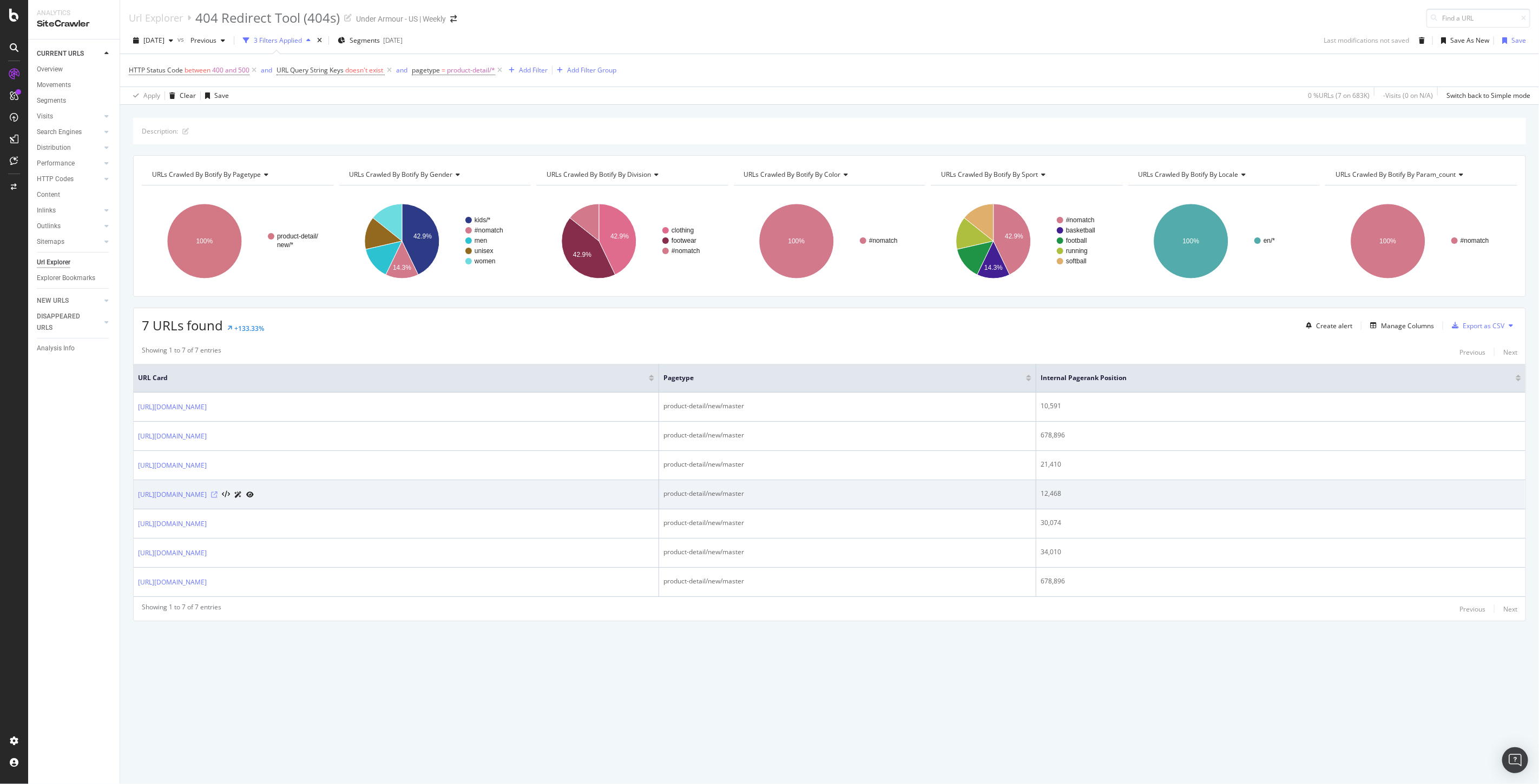
click at [217, 492] on icon at bounding box center [214, 494] width 7 height 7
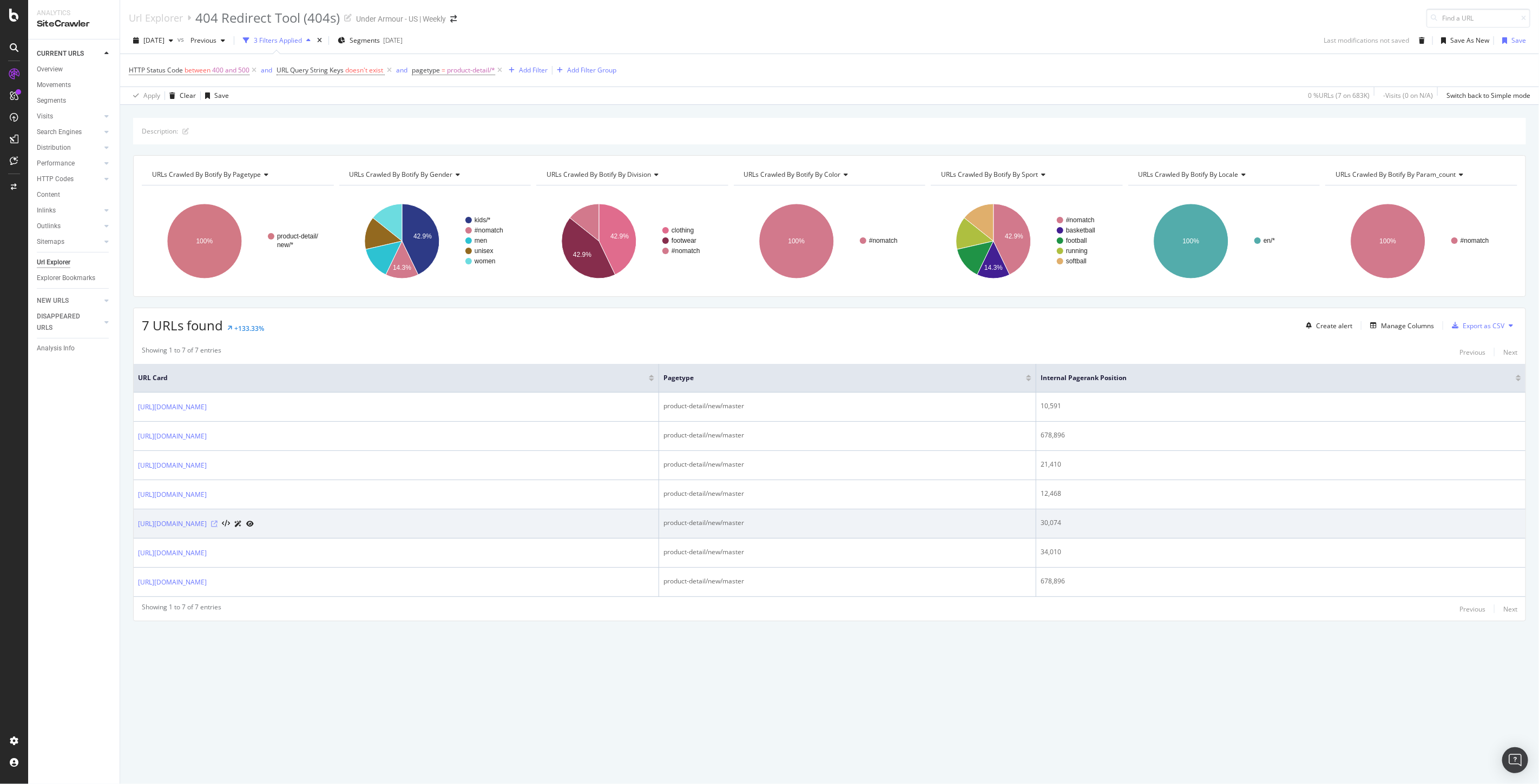
click at [217, 526] on icon at bounding box center [214, 524] width 7 height 7
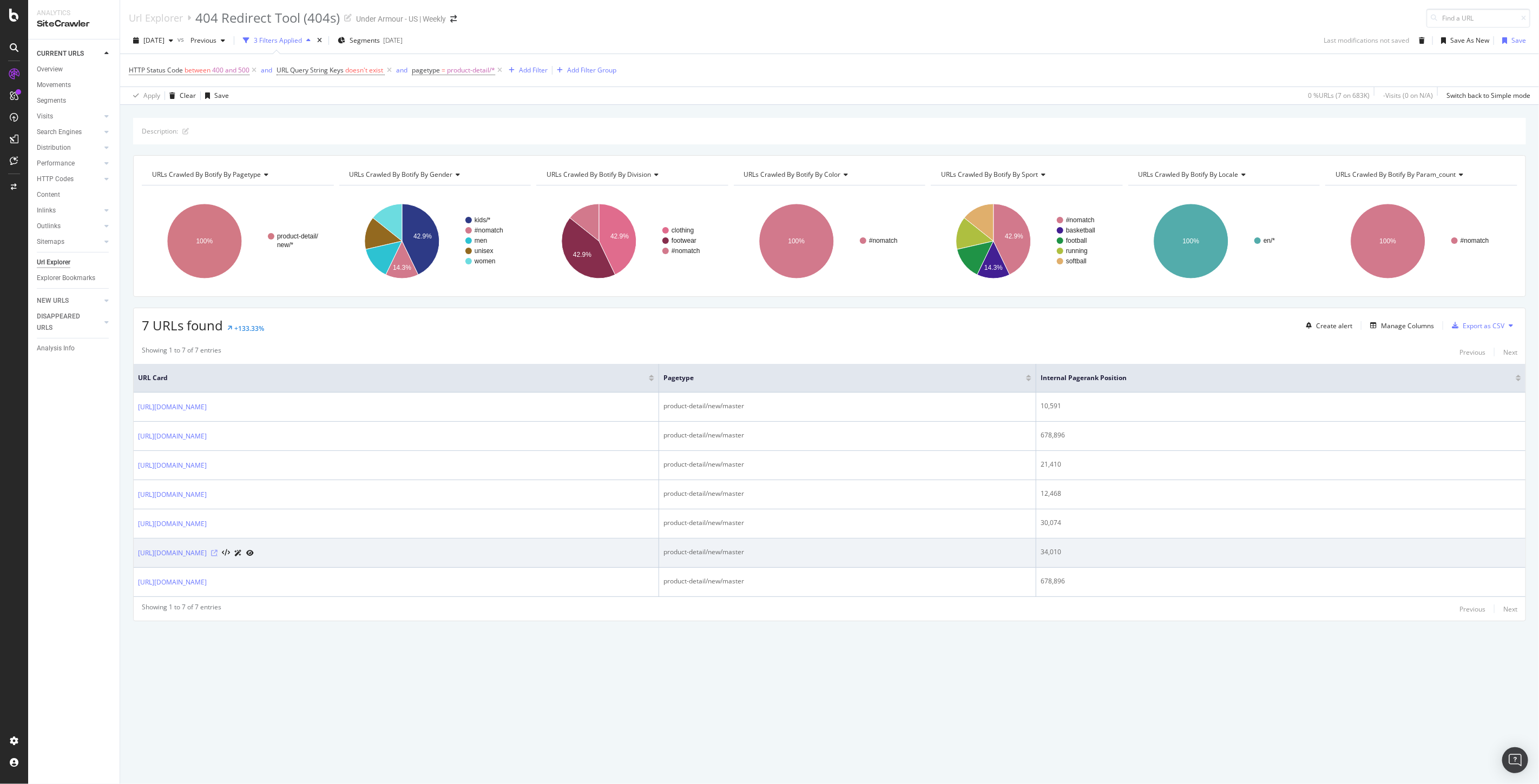
click at [217, 557] on icon at bounding box center [214, 553] width 7 height 7
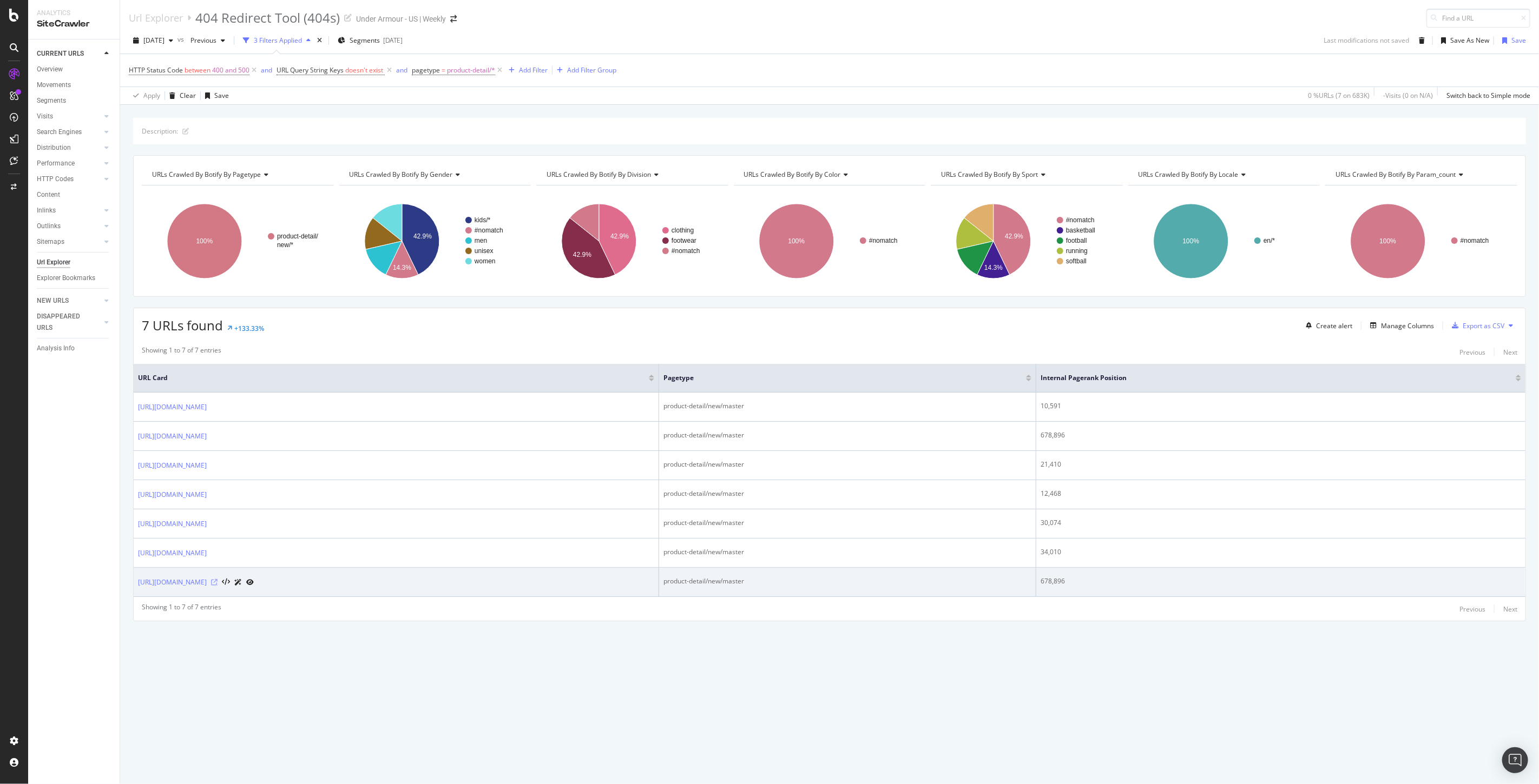
click at [217, 585] on icon at bounding box center [214, 582] width 7 height 7
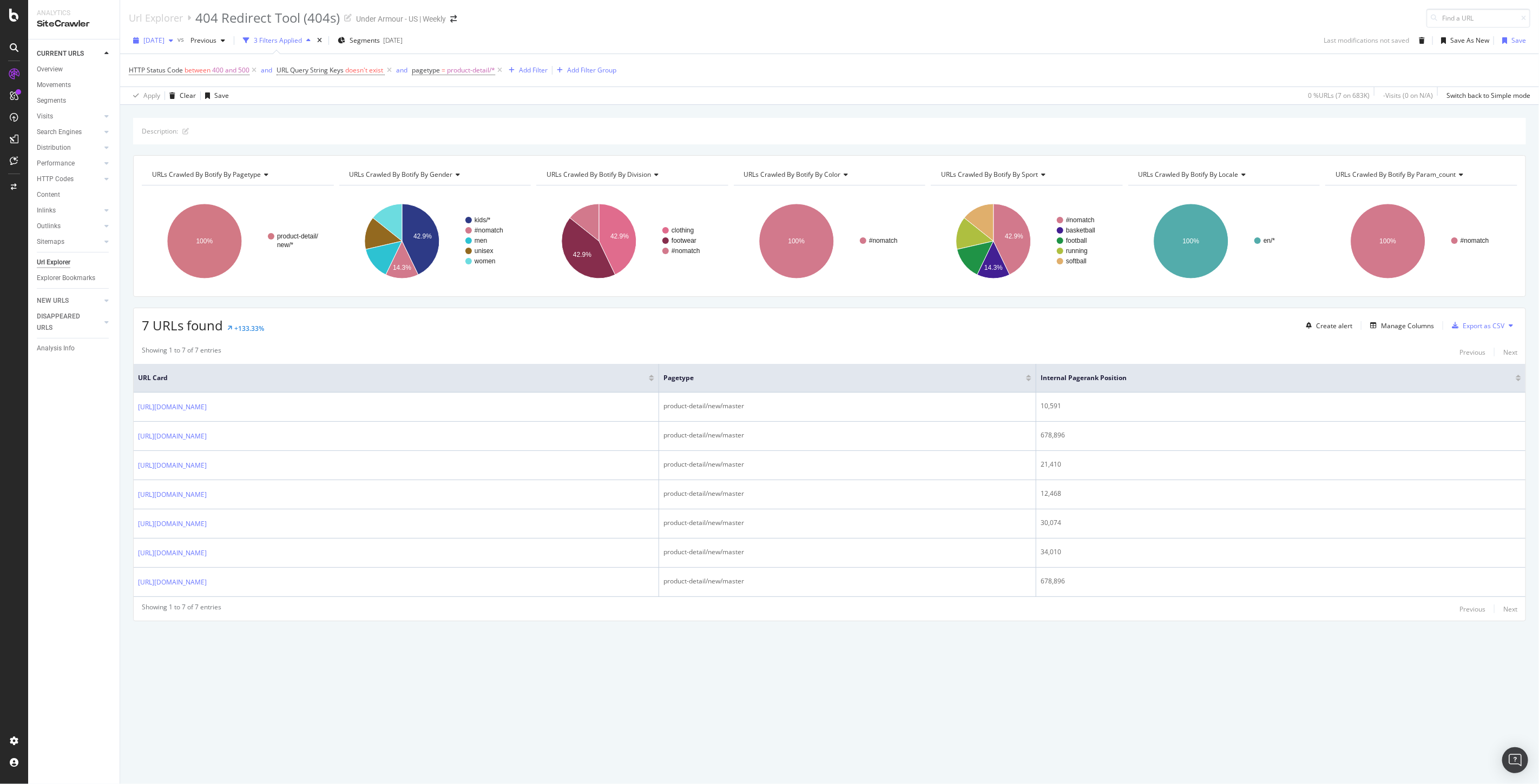
click at [164, 42] on span "[DATE]" at bounding box center [154, 40] width 21 height 9
click at [185, 96] on div "[DATE]" at bounding box center [173, 100] width 58 height 10
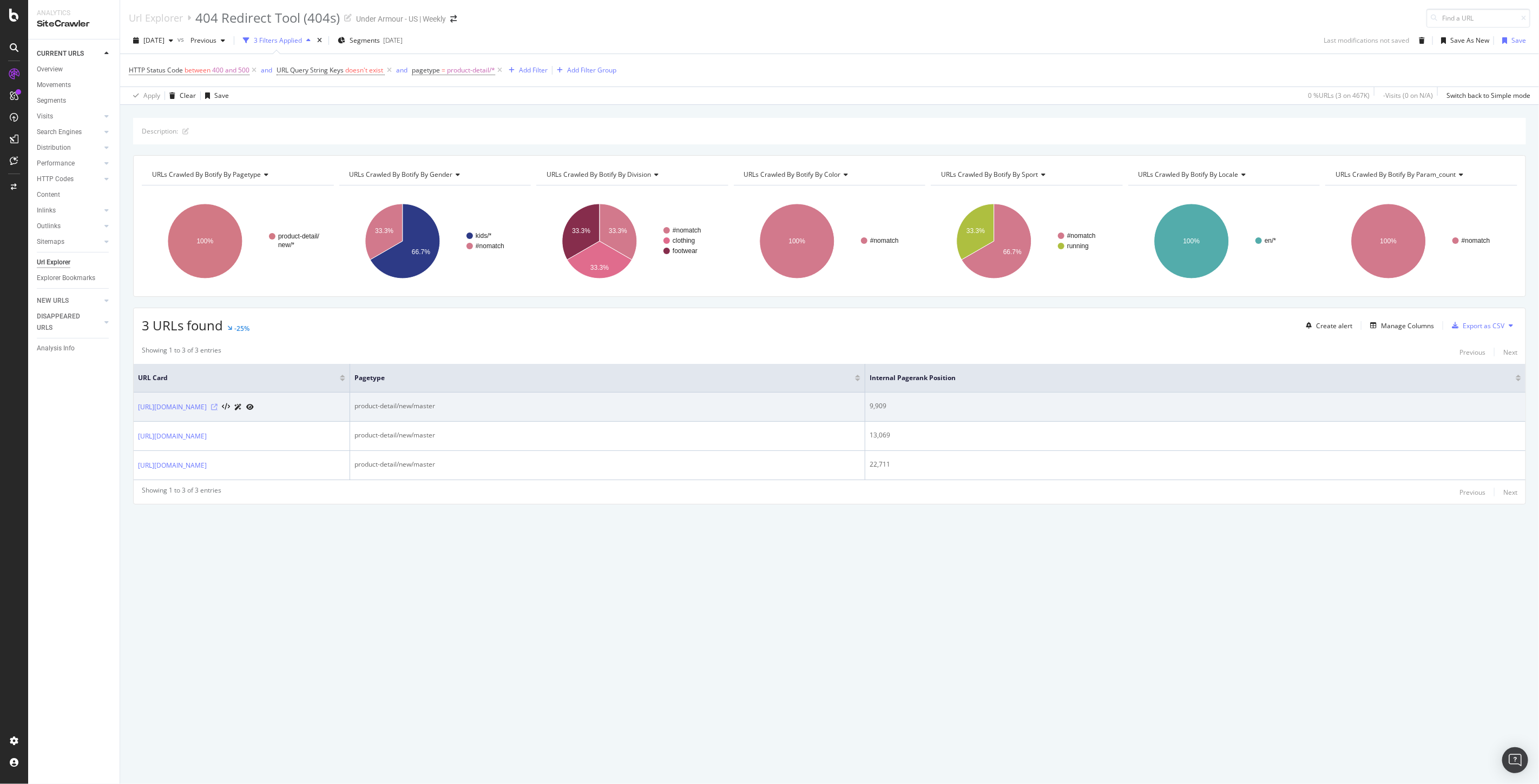
click at [217, 410] on icon at bounding box center [214, 407] width 7 height 7
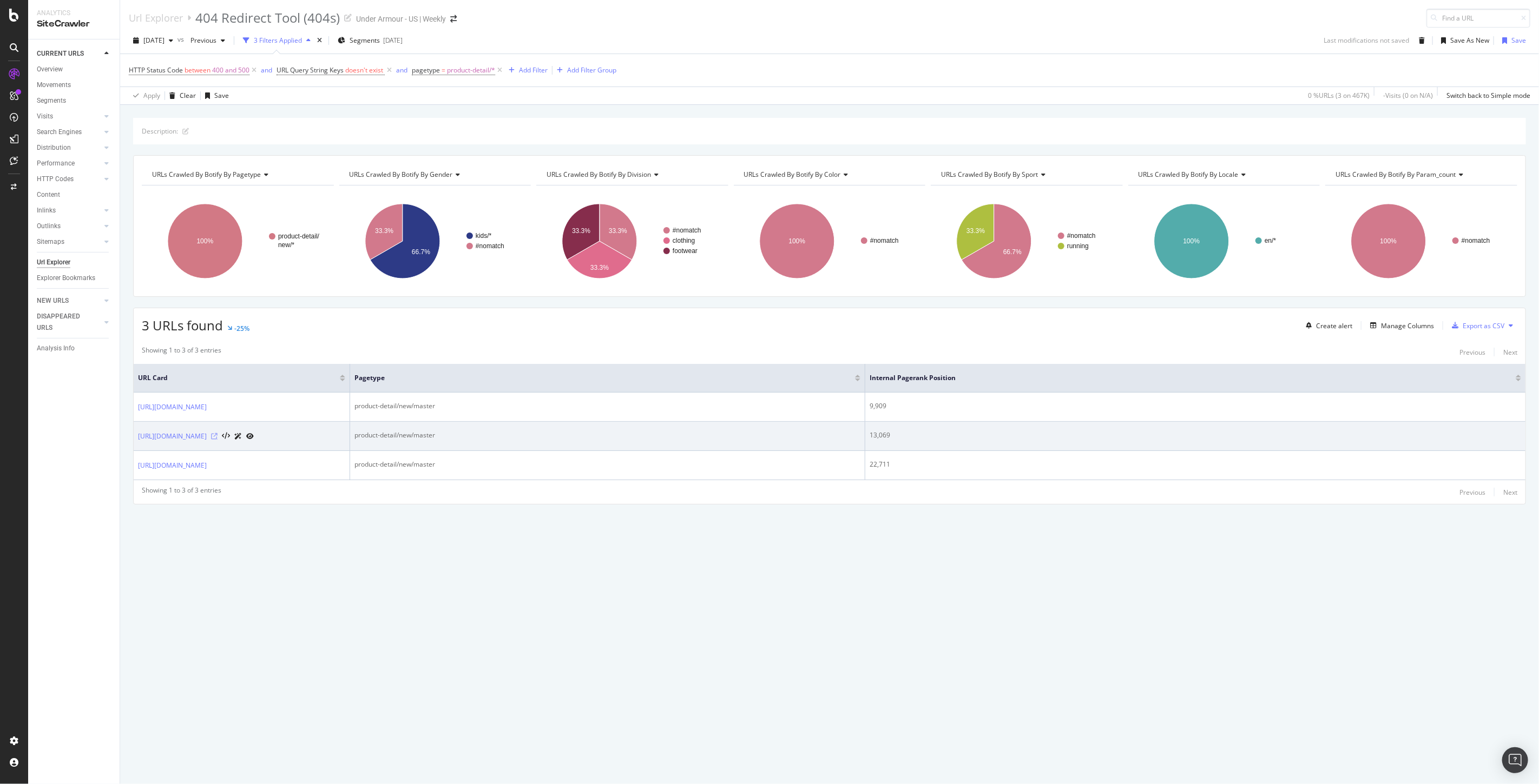
click at [217, 439] on icon at bounding box center [214, 436] width 7 height 7
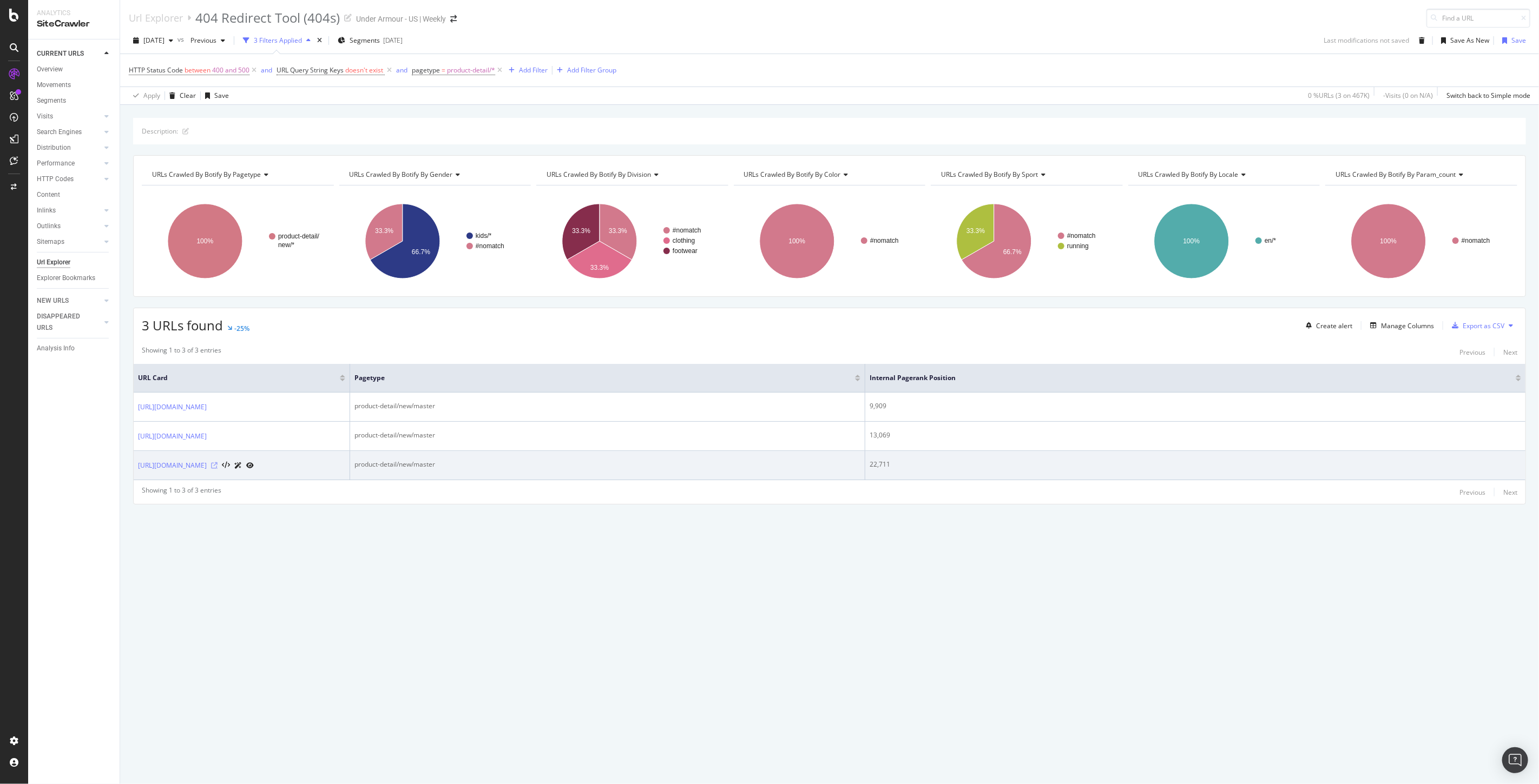
click at [217, 469] on icon at bounding box center [214, 465] width 7 height 7
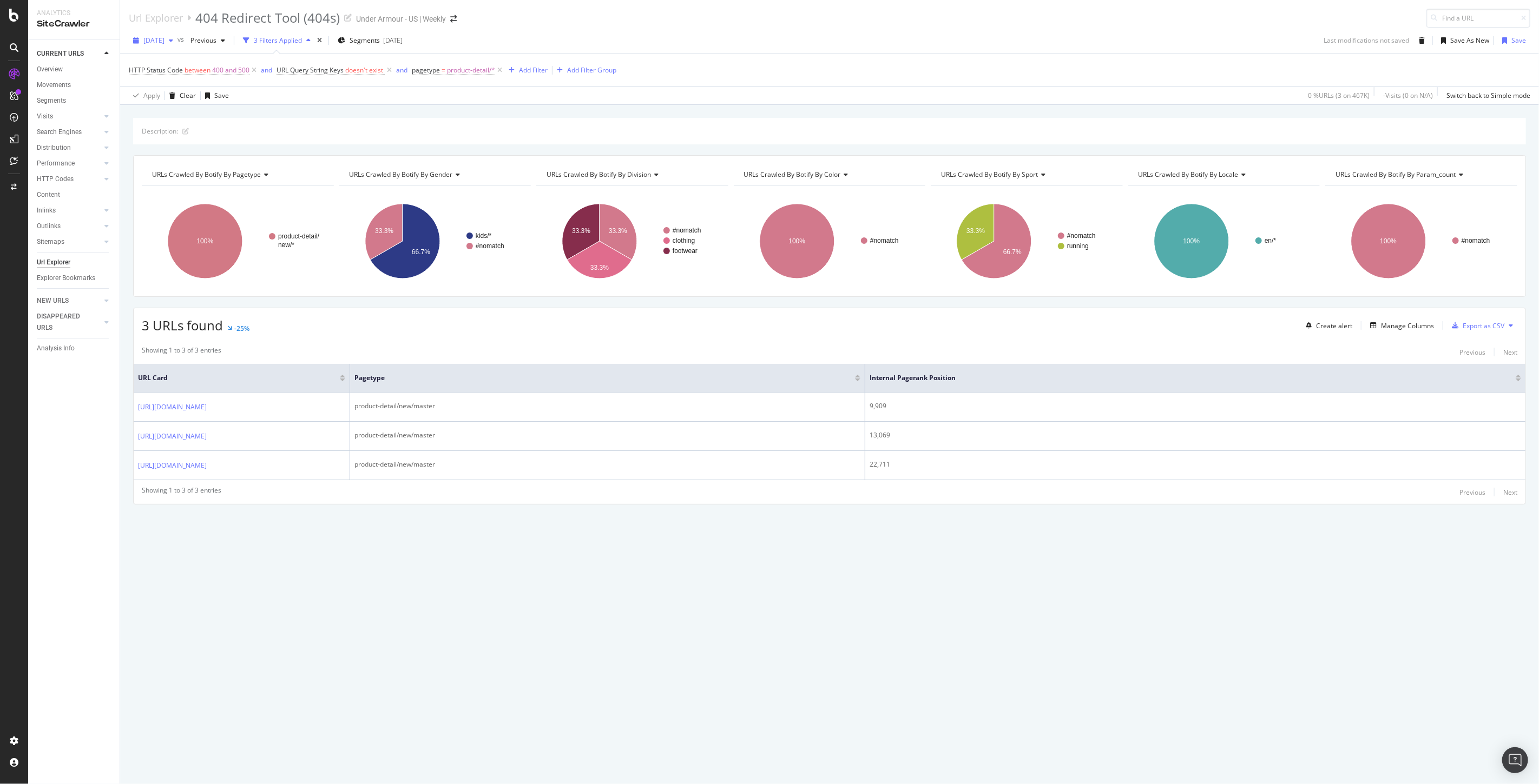
click at [160, 42] on span "[DATE]" at bounding box center [154, 40] width 21 height 9
click at [179, 113] on div "[DATE] 634K URLs" at bounding box center [200, 119] width 129 height 16
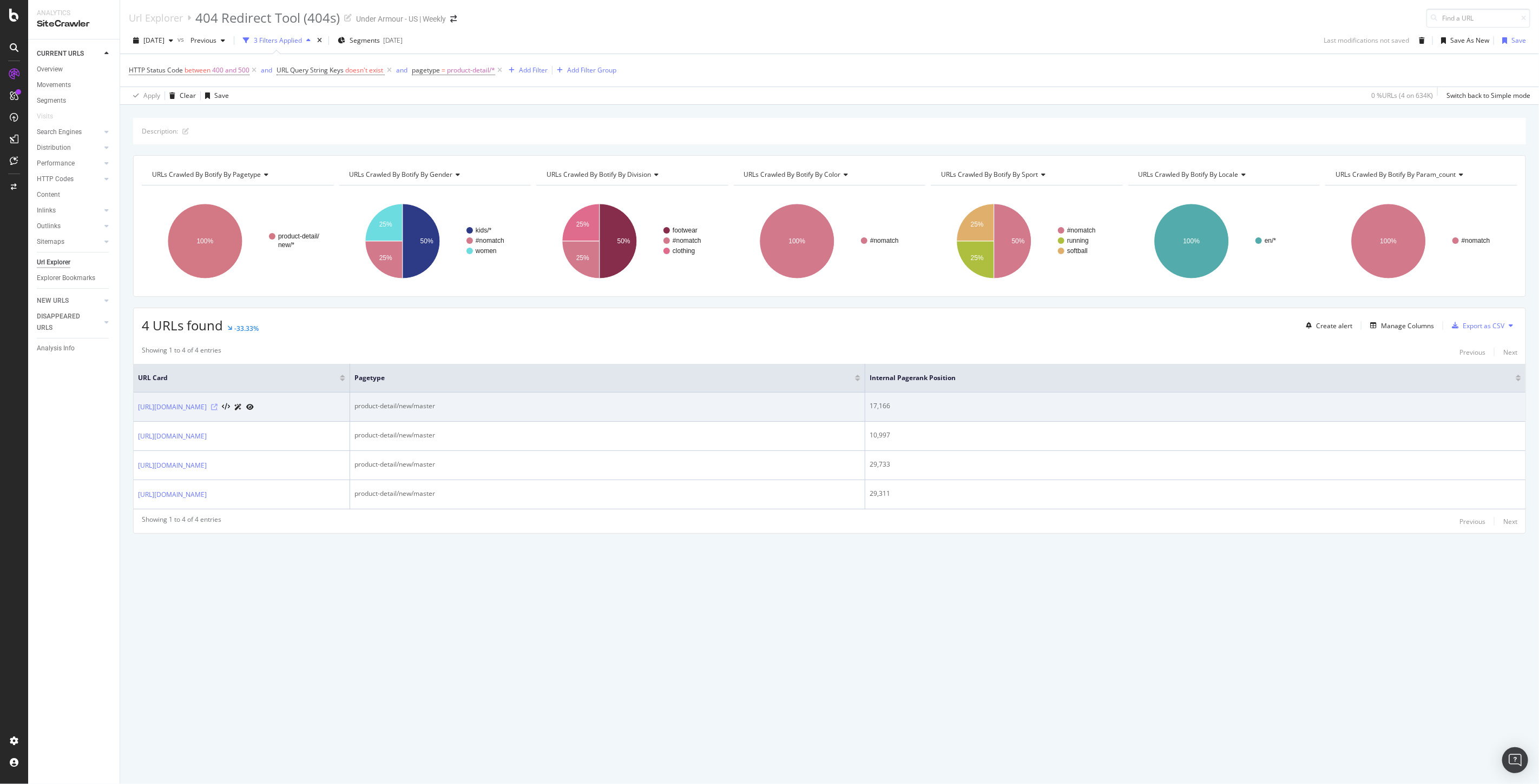
click at [217, 410] on icon at bounding box center [214, 407] width 7 height 7
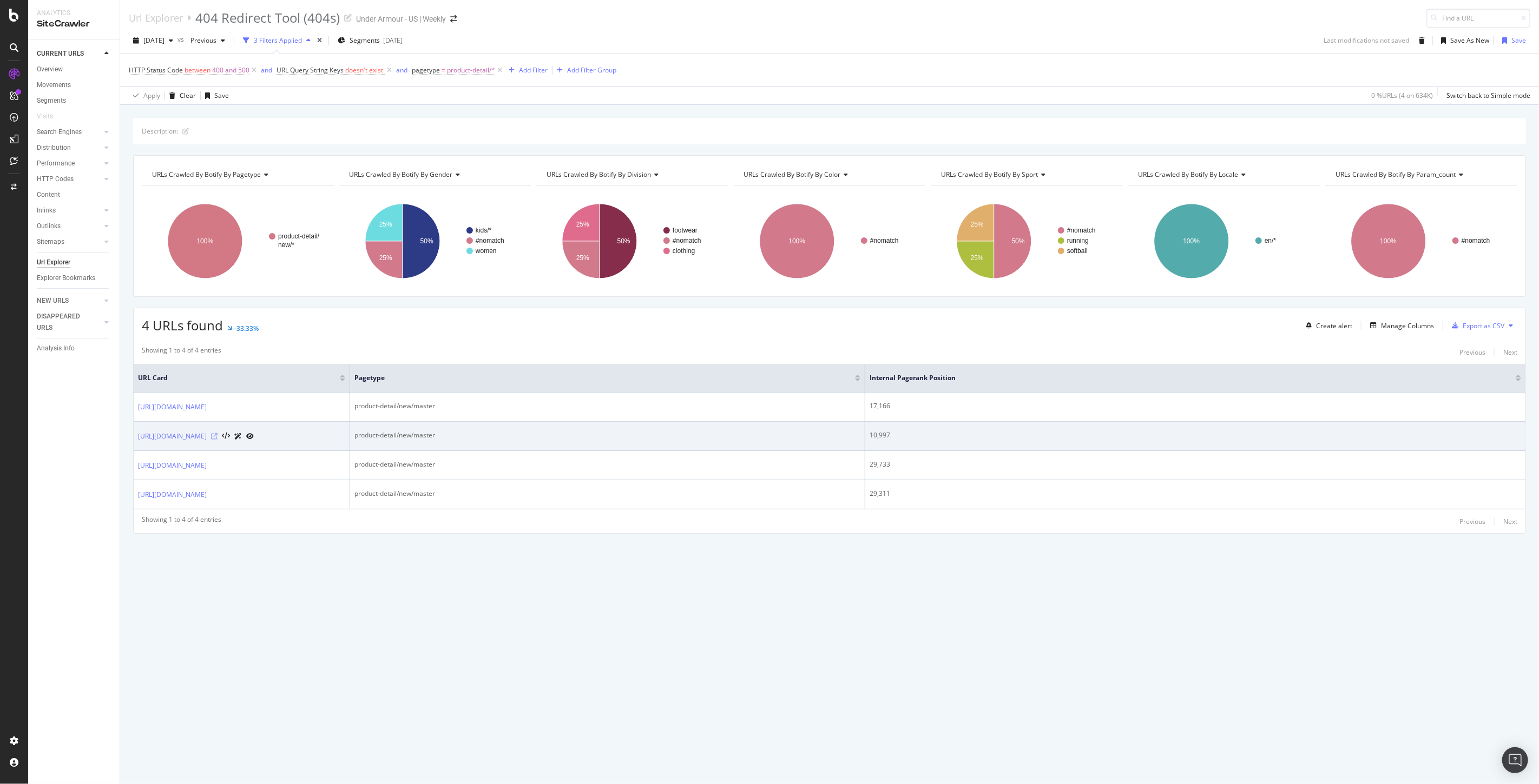
click at [217, 439] on icon at bounding box center [214, 436] width 7 height 7
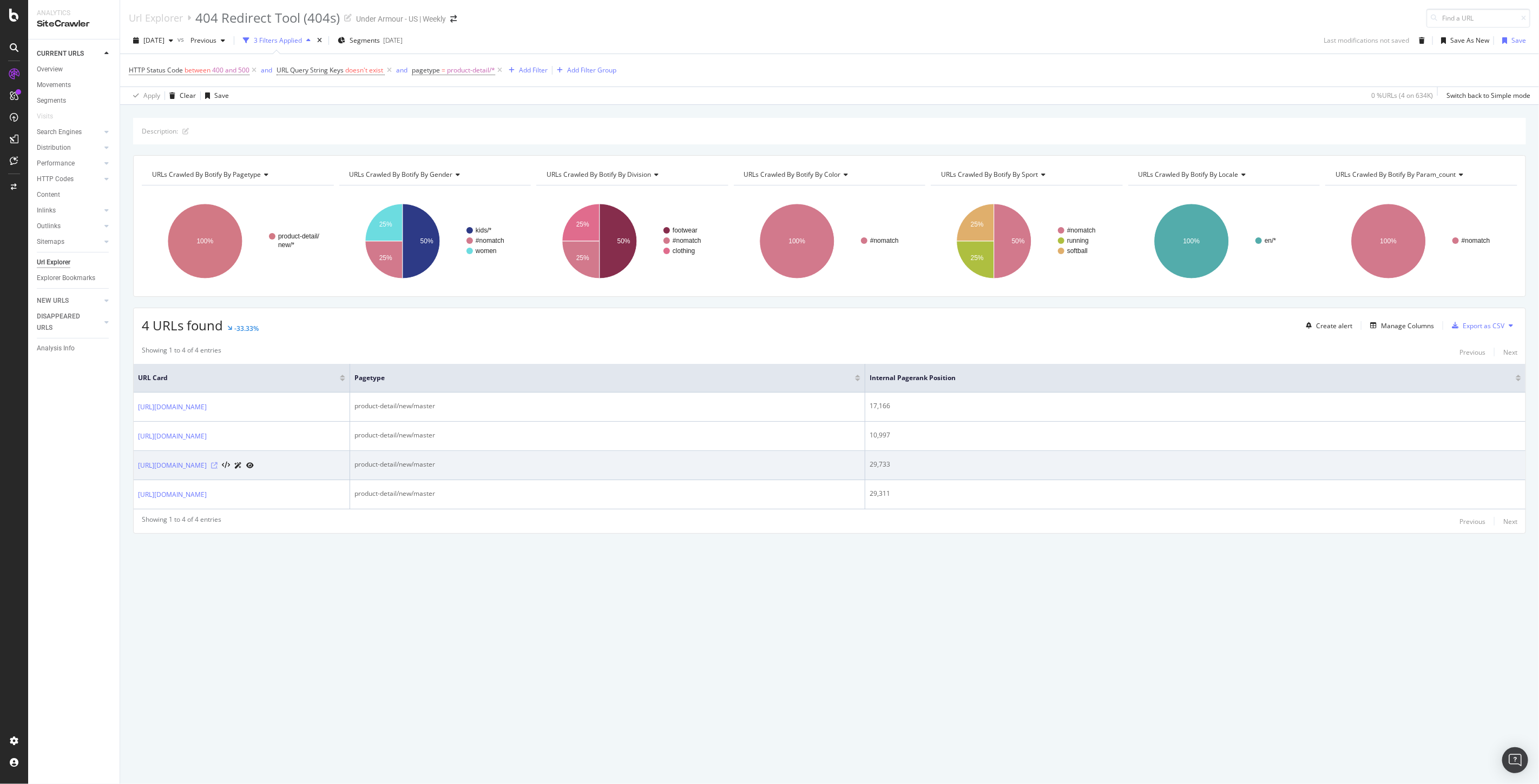
click at [217, 469] on icon at bounding box center [214, 465] width 7 height 7
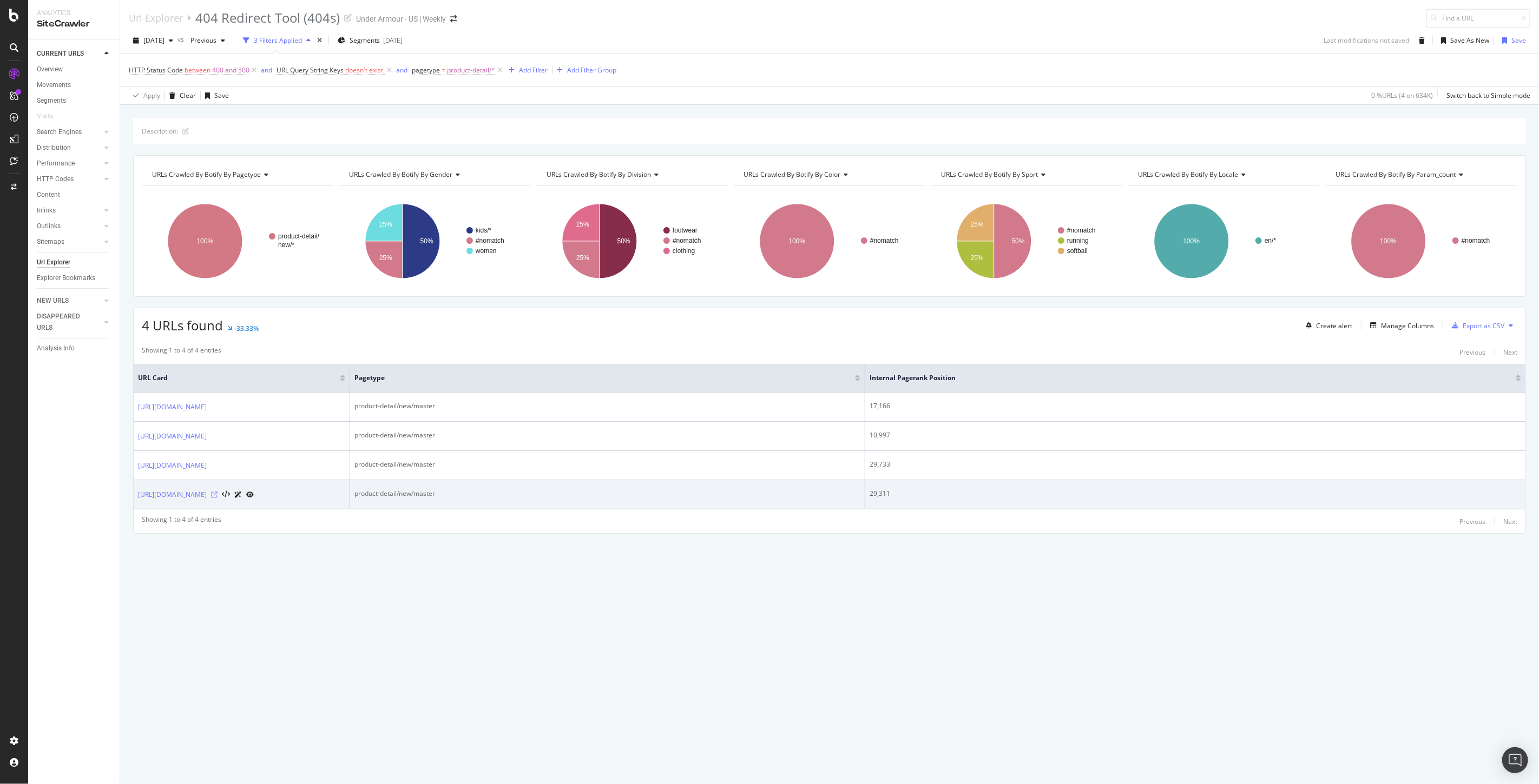
click at [217, 498] on icon at bounding box center [214, 494] width 7 height 7
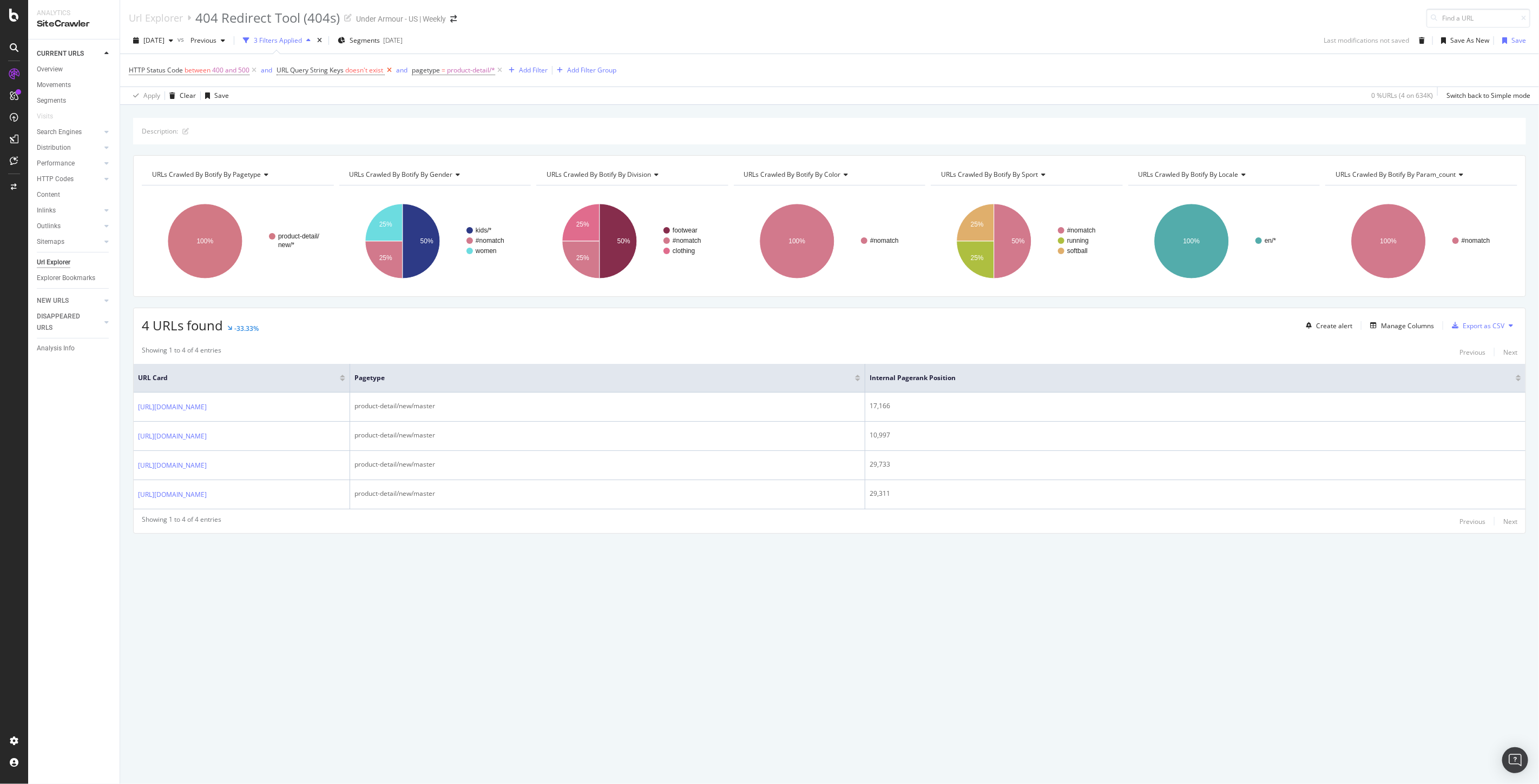
click at [390, 69] on icon at bounding box center [389, 70] width 9 height 11
click at [164, 36] on span "[DATE]" at bounding box center [154, 40] width 21 height 9
click at [171, 76] on div "[DATE]" at bounding box center [173, 79] width 58 height 10
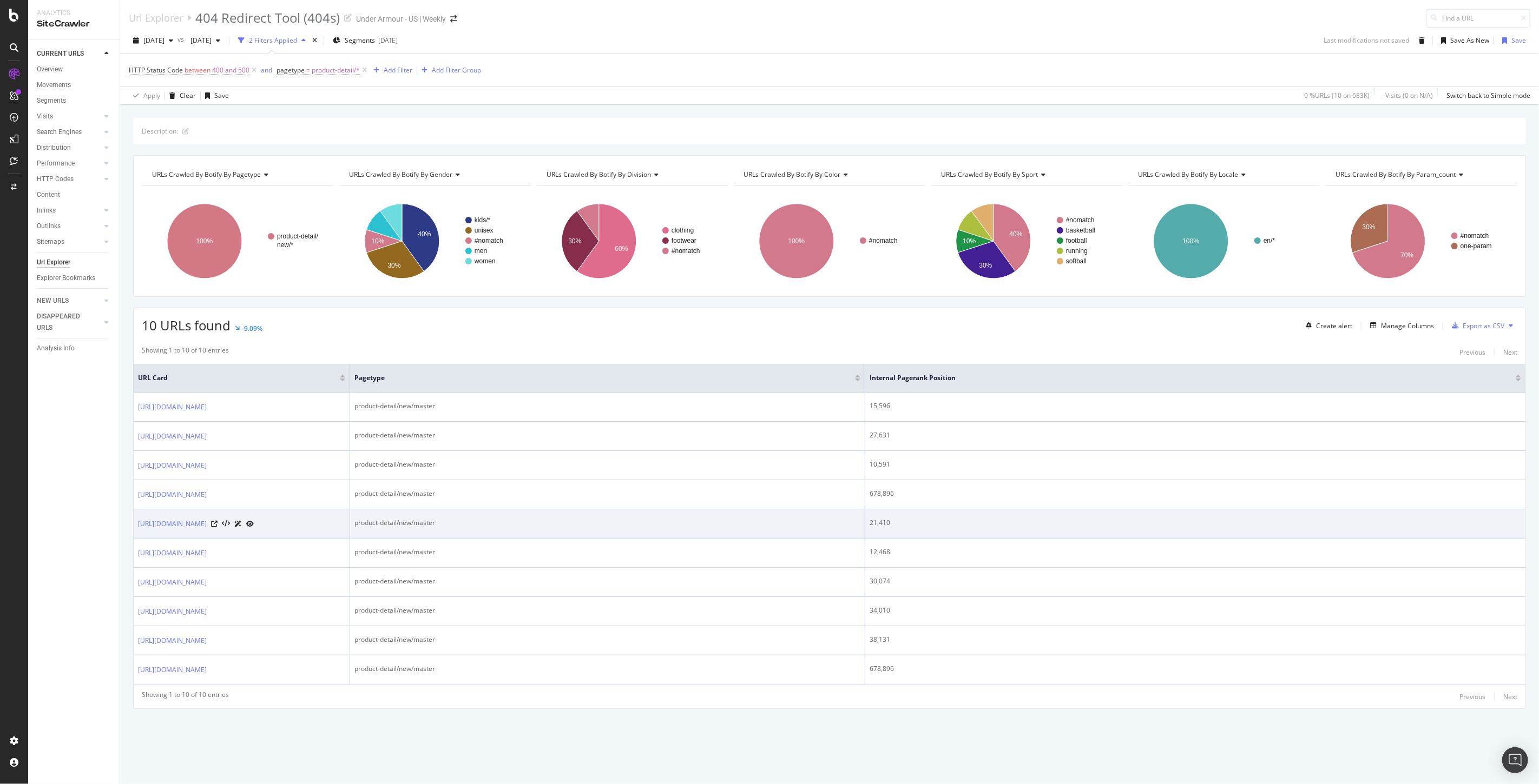
scroll to position [121, 0]
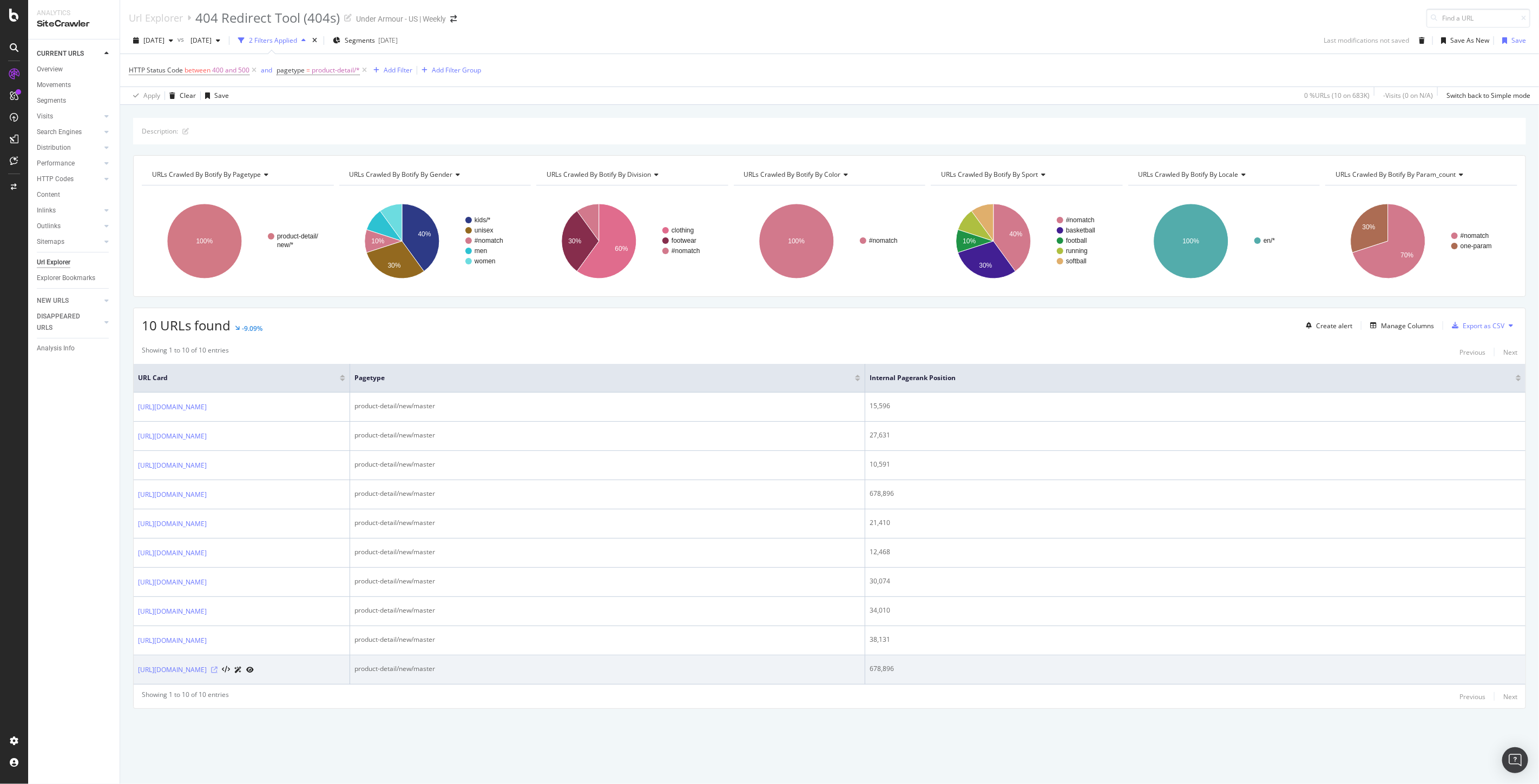
click at [217, 674] on icon at bounding box center [214, 670] width 7 height 7
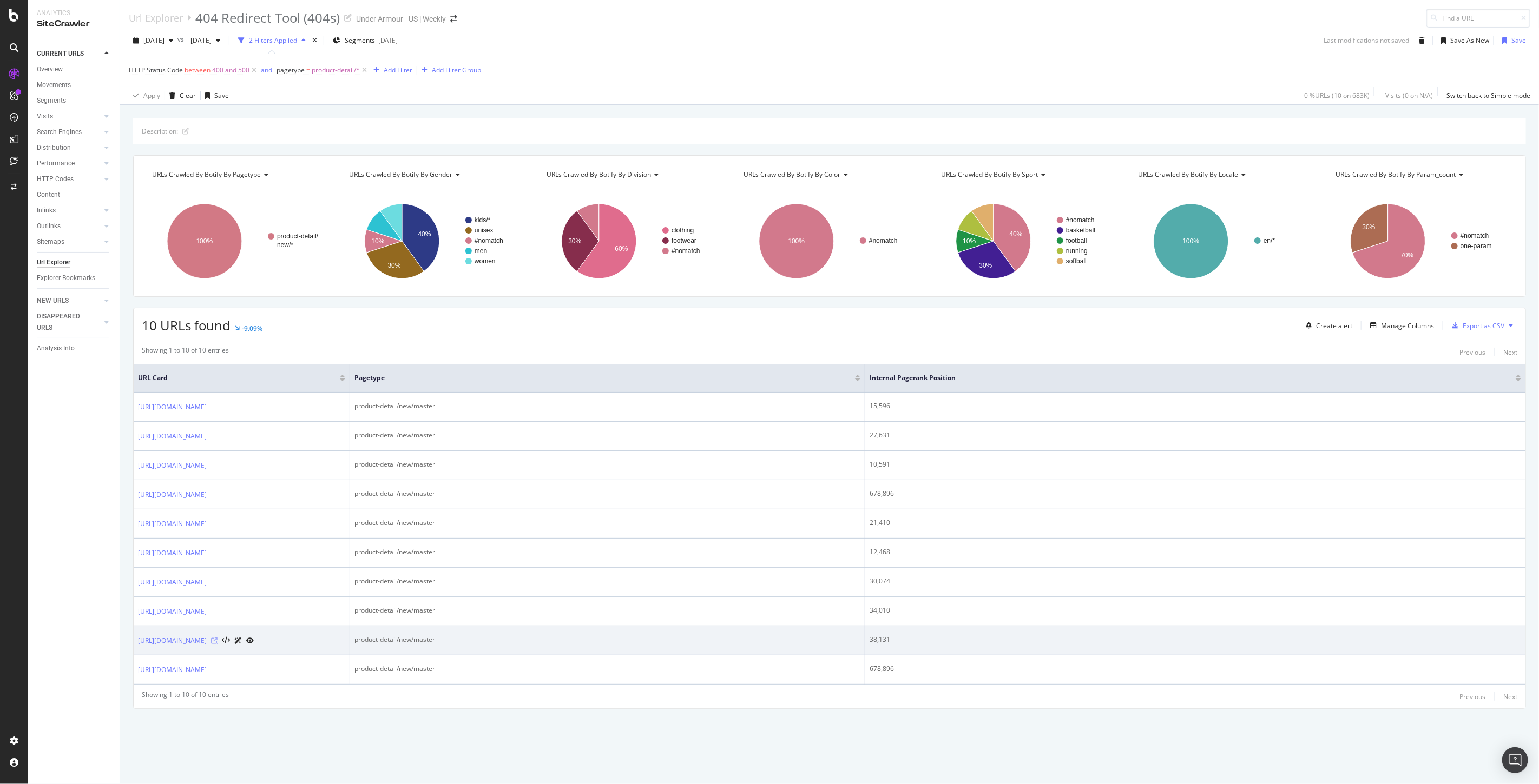
click at [217, 644] on icon at bounding box center [214, 641] width 7 height 7
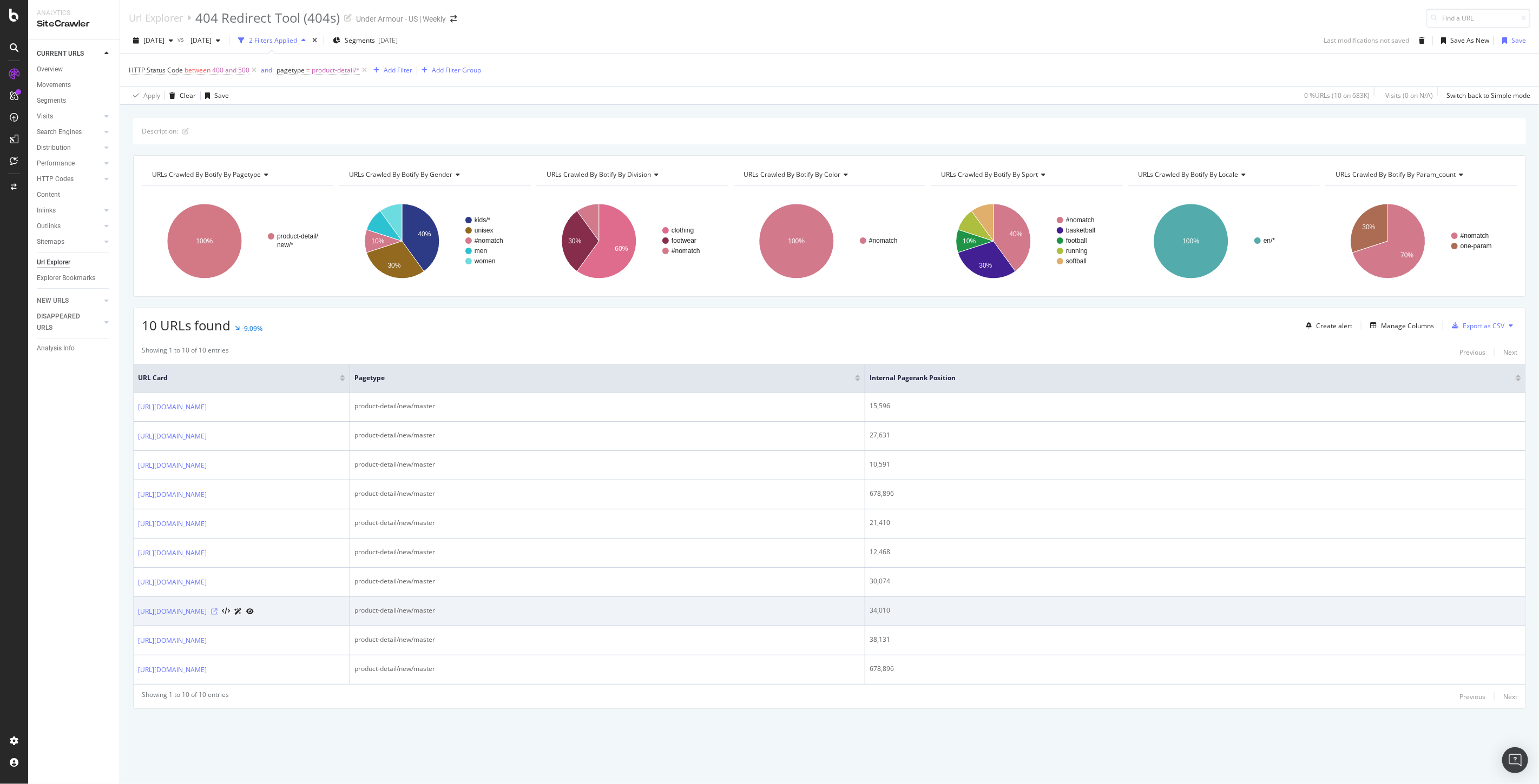
click at [217, 613] on icon at bounding box center [214, 611] width 7 height 7
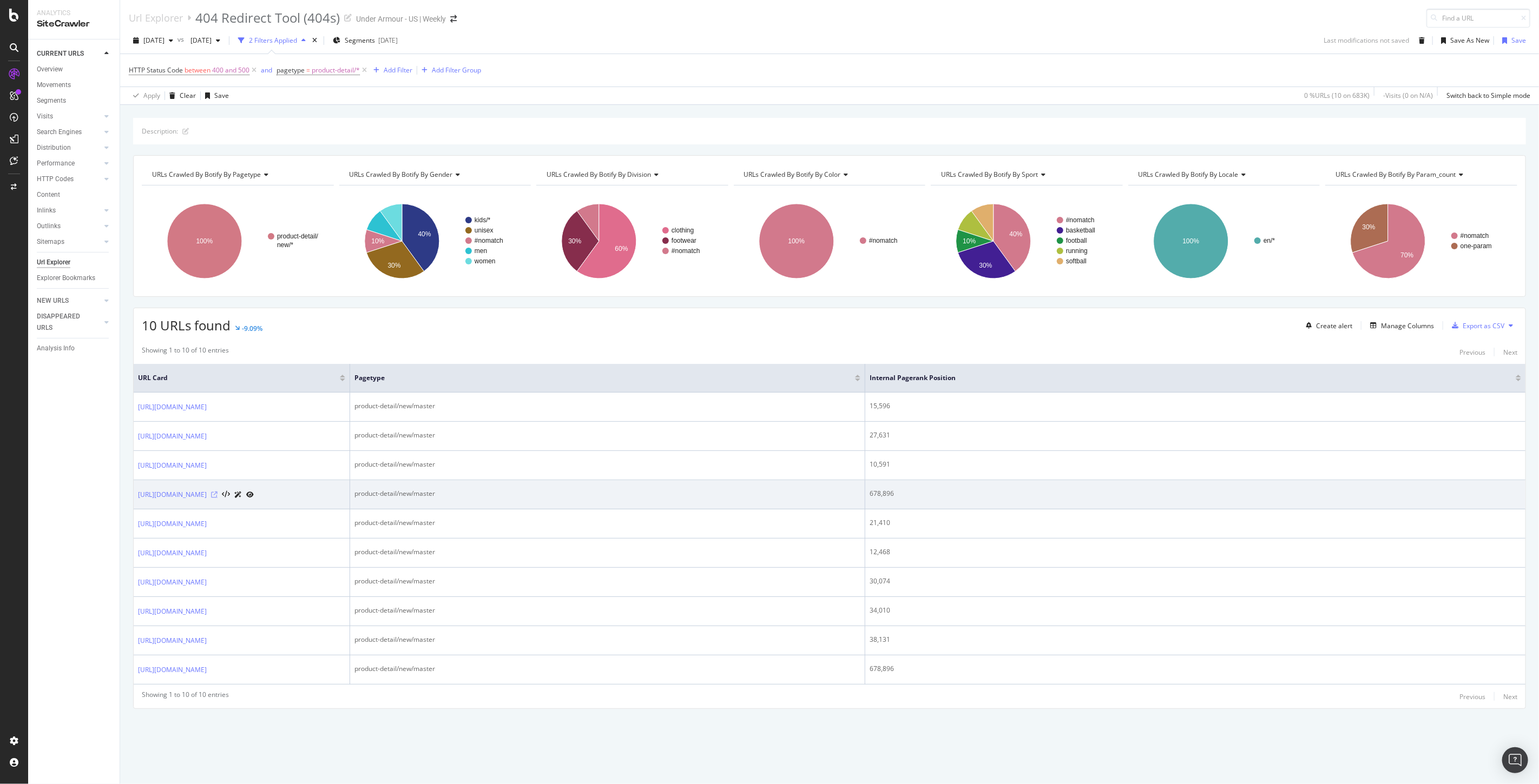
click at [217, 491] on icon at bounding box center [214, 494] width 7 height 7
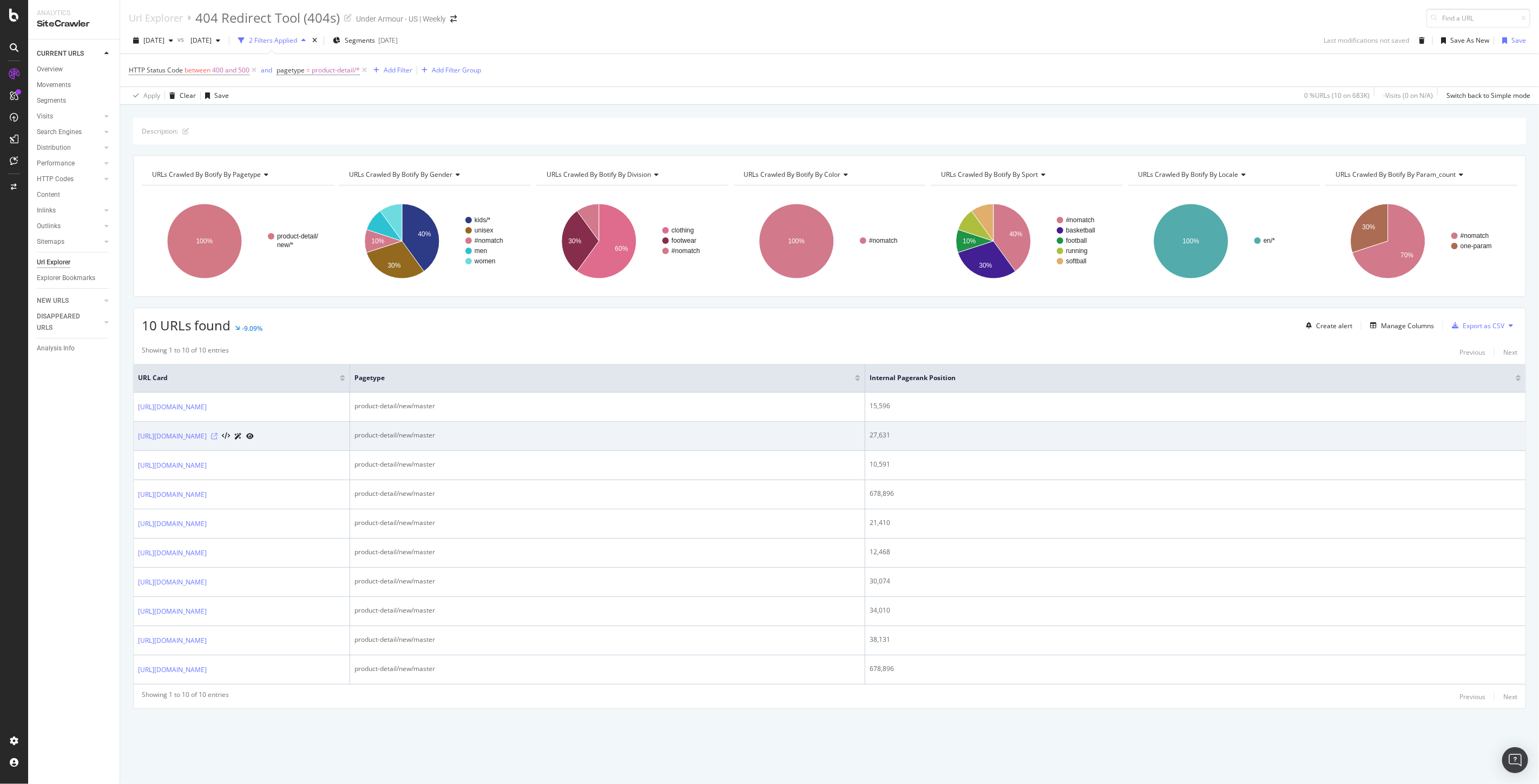
click at [217, 433] on icon at bounding box center [214, 436] width 7 height 7
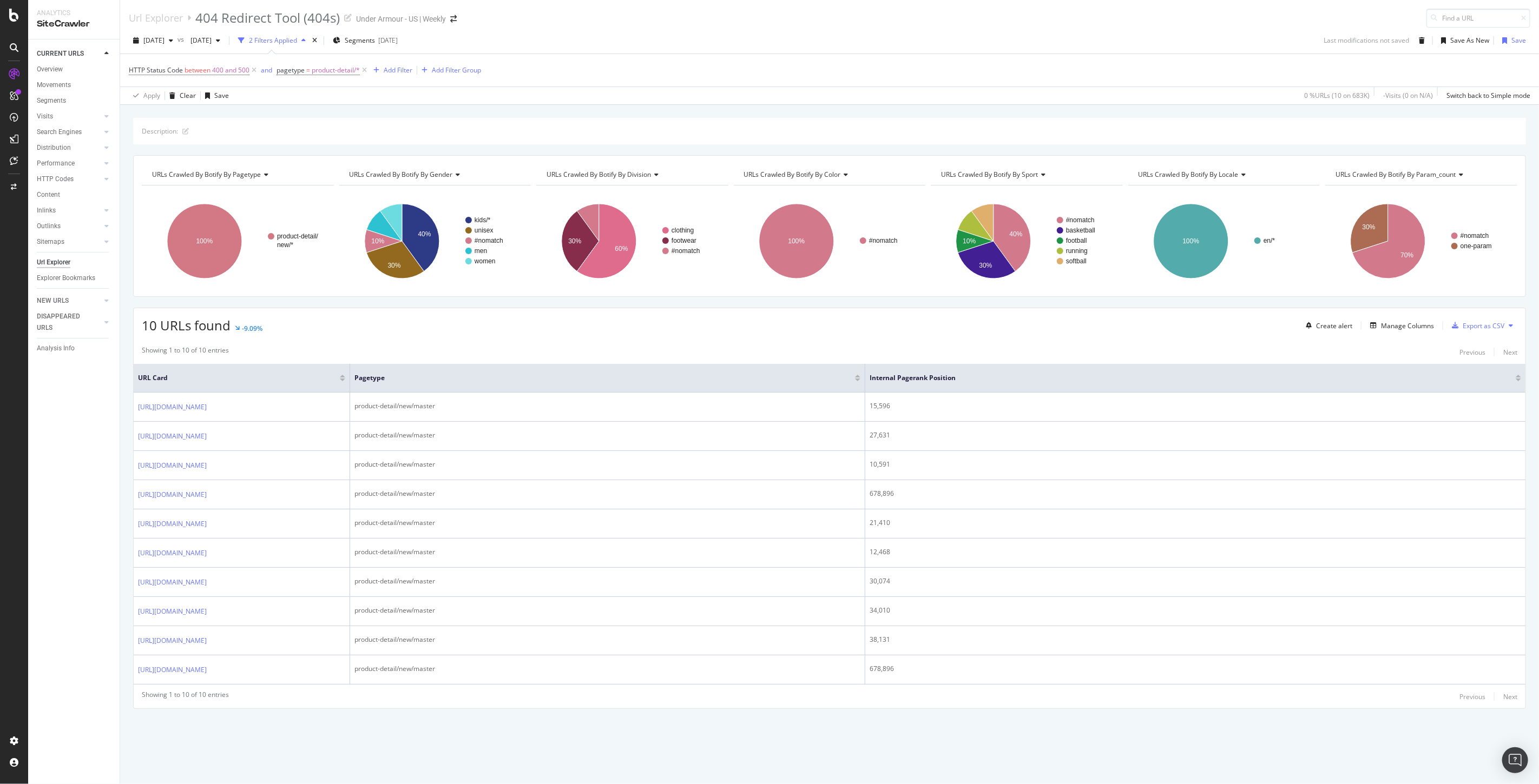
scroll to position [0, 0]
click at [255, 69] on icon at bounding box center [254, 70] width 9 height 11
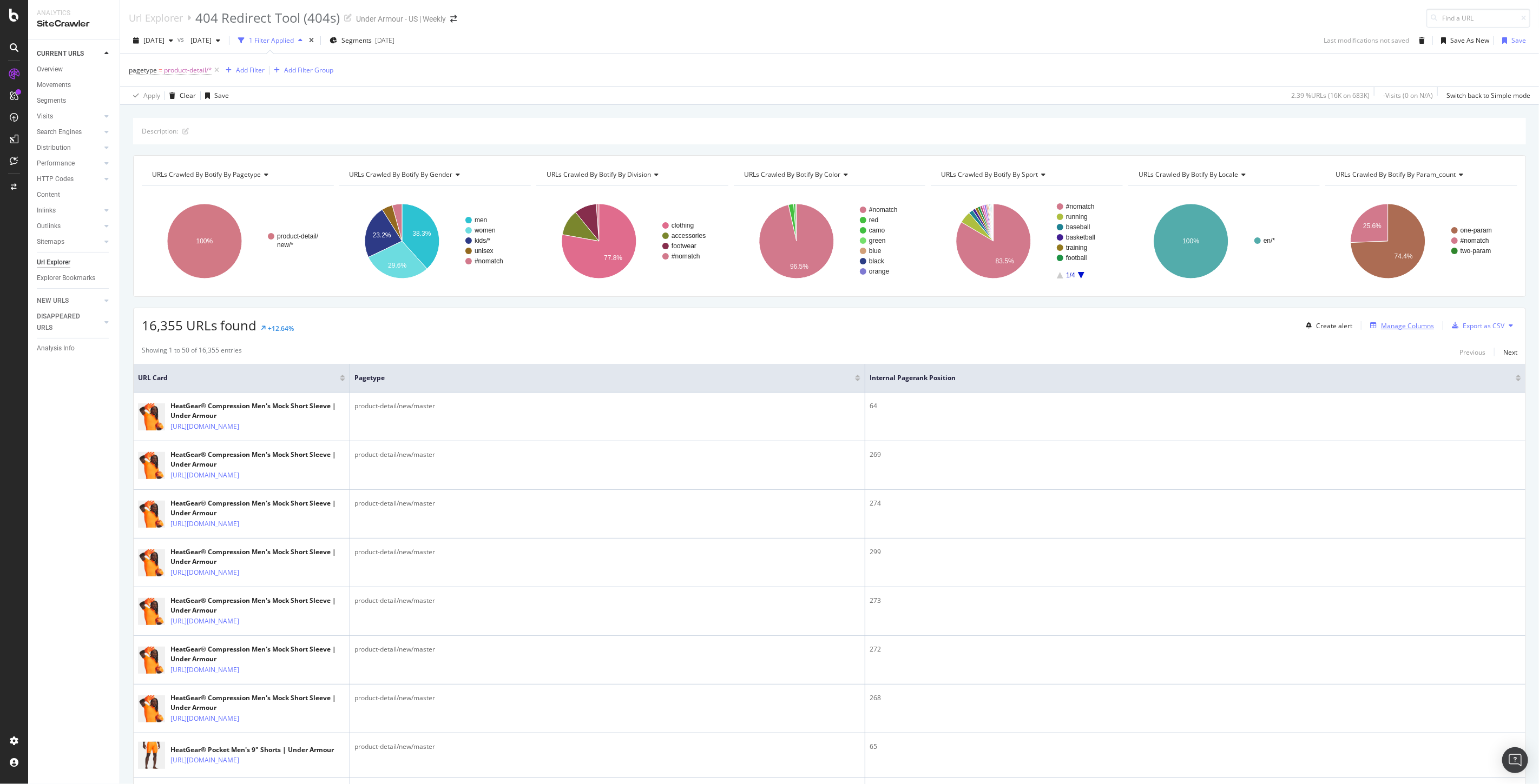
click at [1384, 327] on div "Manage Columns" at bounding box center [1408, 325] width 53 height 9
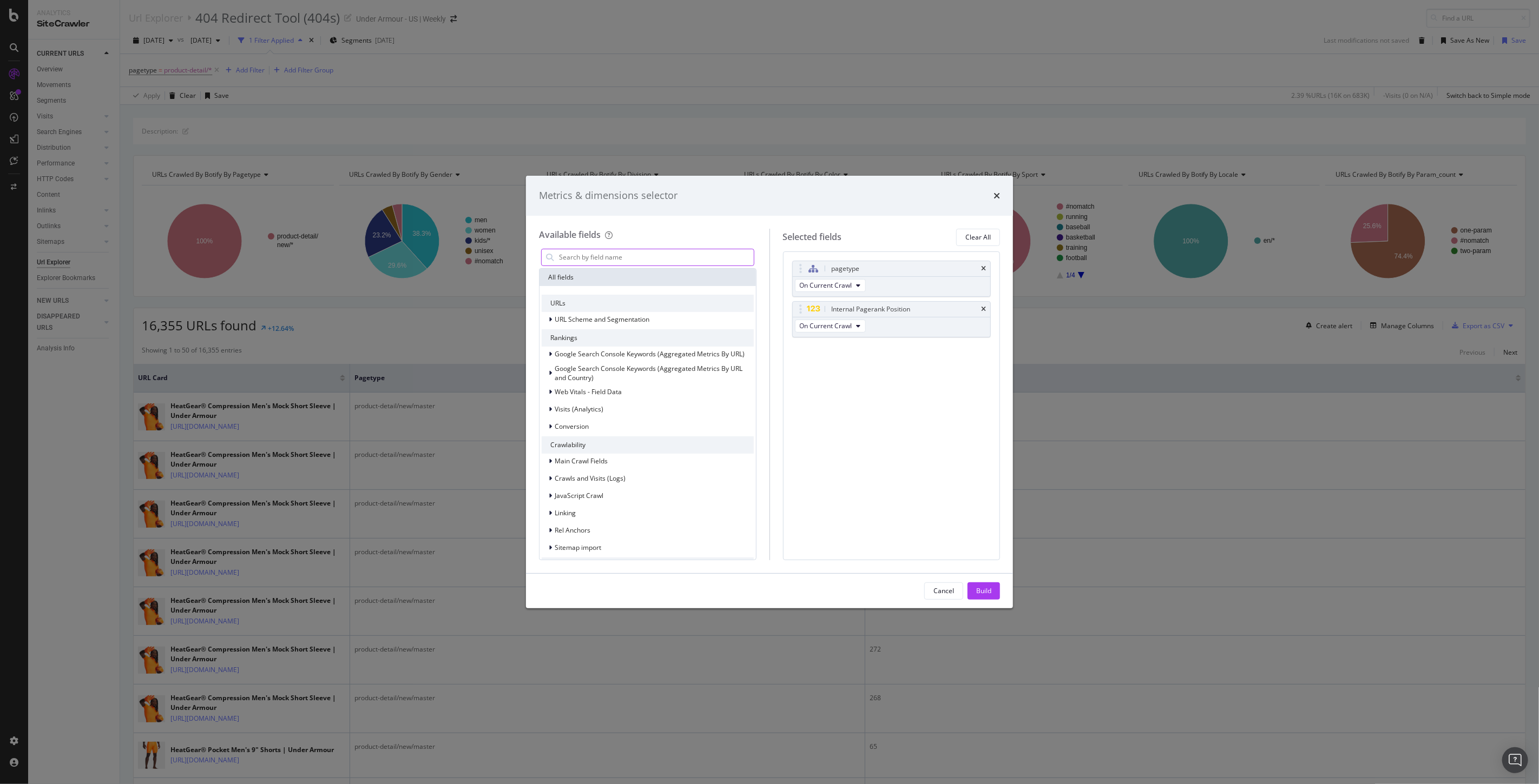
click at [591, 261] on input "modal" at bounding box center [656, 257] width 196 height 16
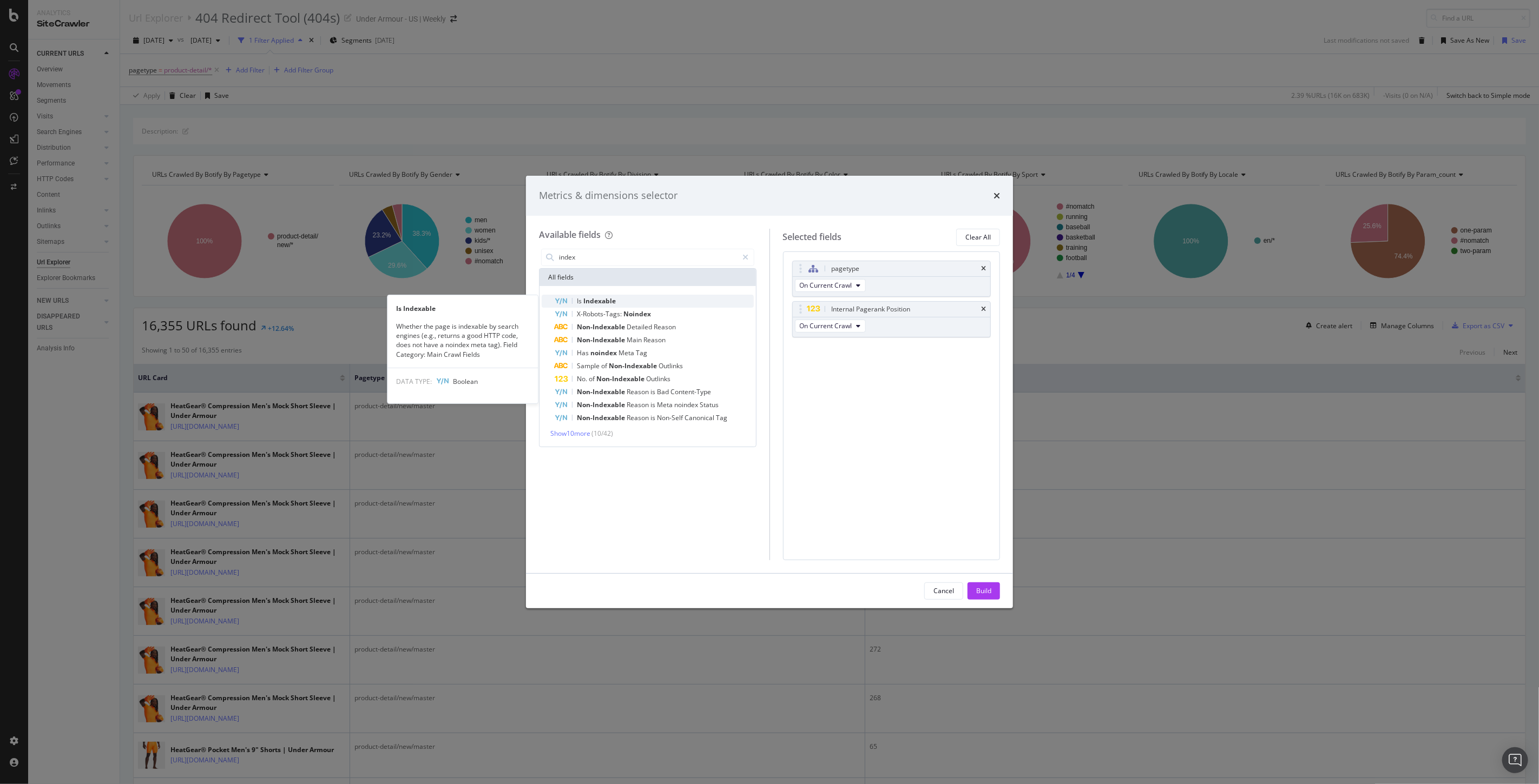
type input "index"
click at [612, 303] on span "Indexable" at bounding box center [599, 300] width 32 height 9
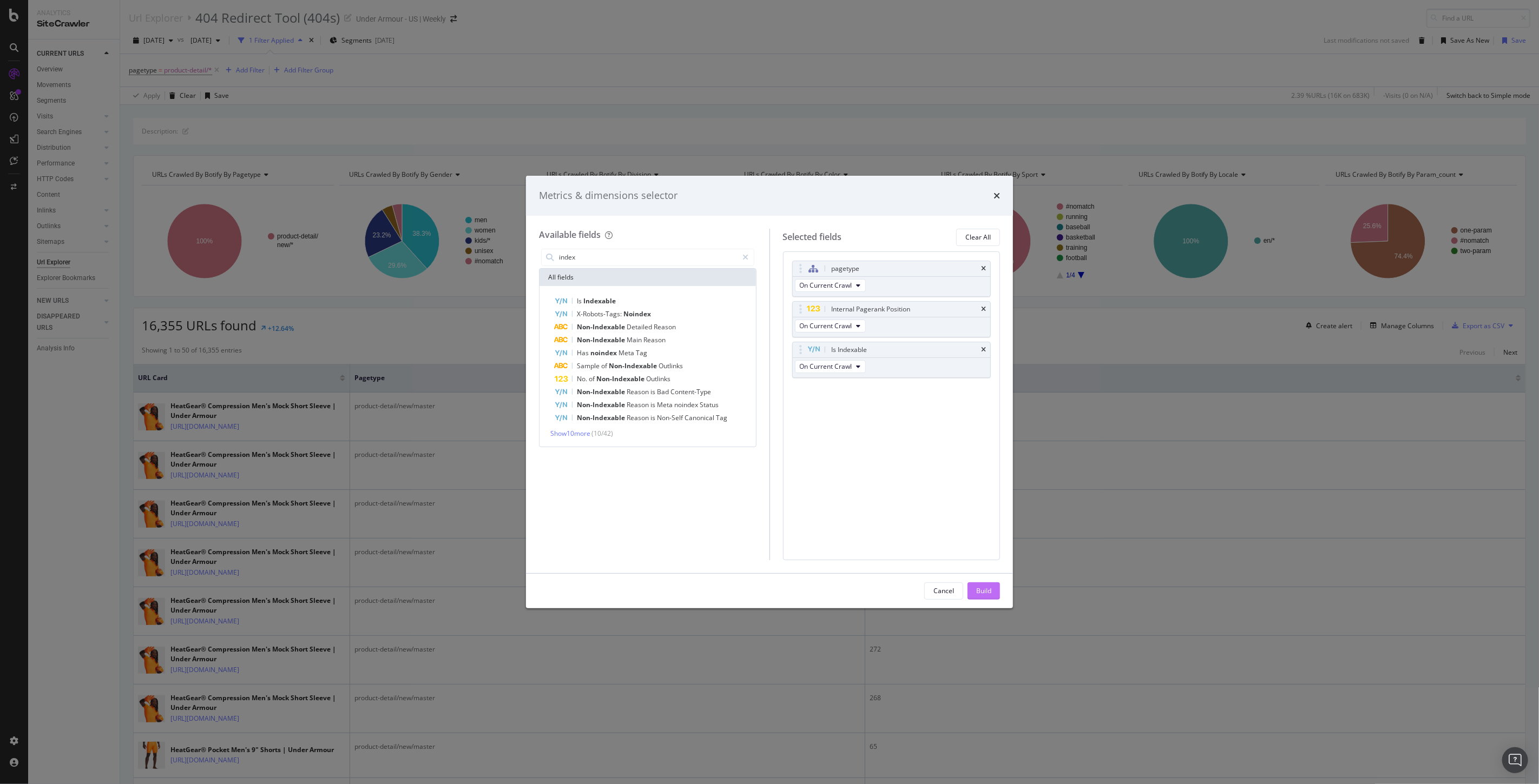
click at [983, 592] on div "Build" at bounding box center [983, 591] width 15 height 9
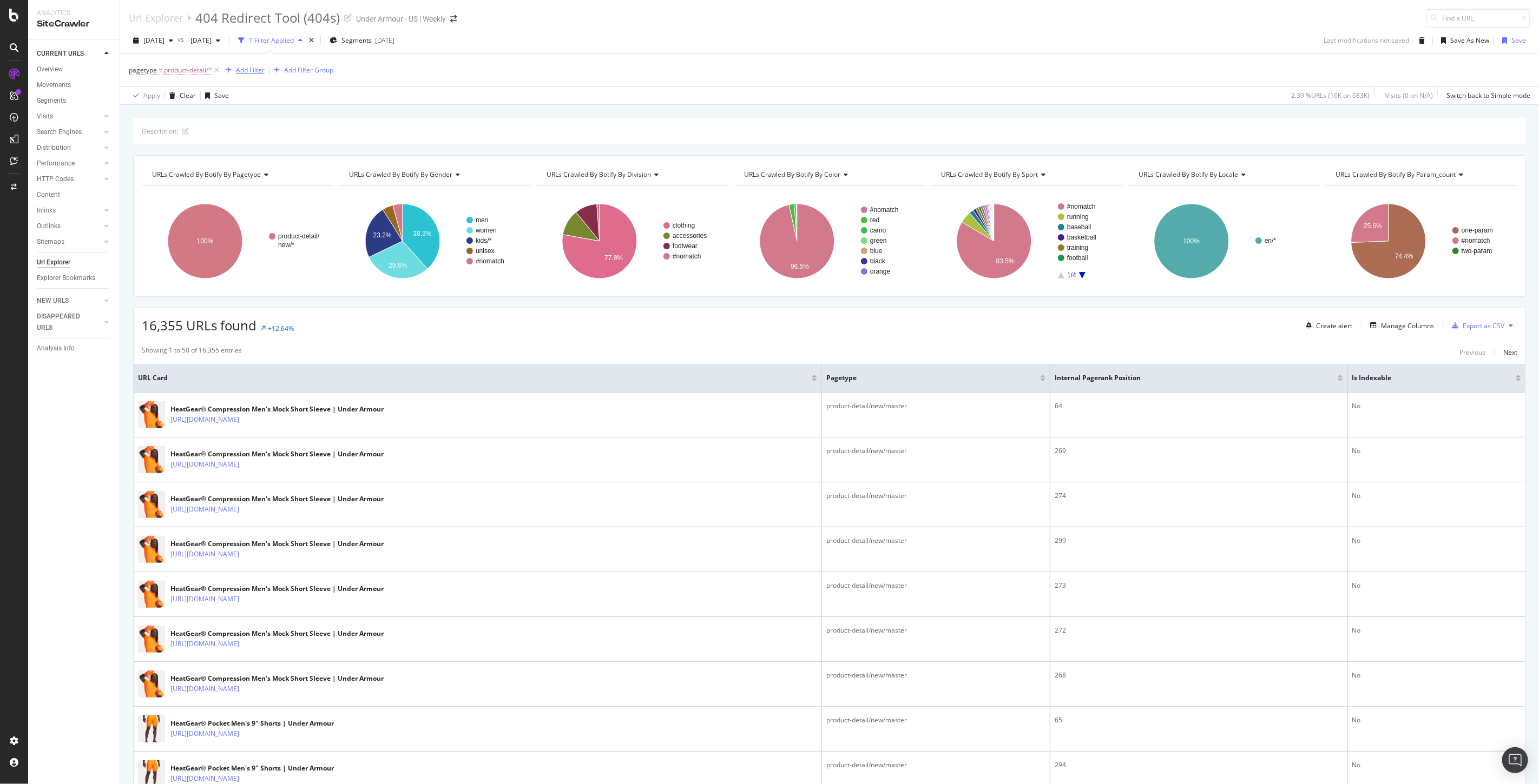
click at [244, 66] on div "Add Filter" at bounding box center [250, 70] width 29 height 9
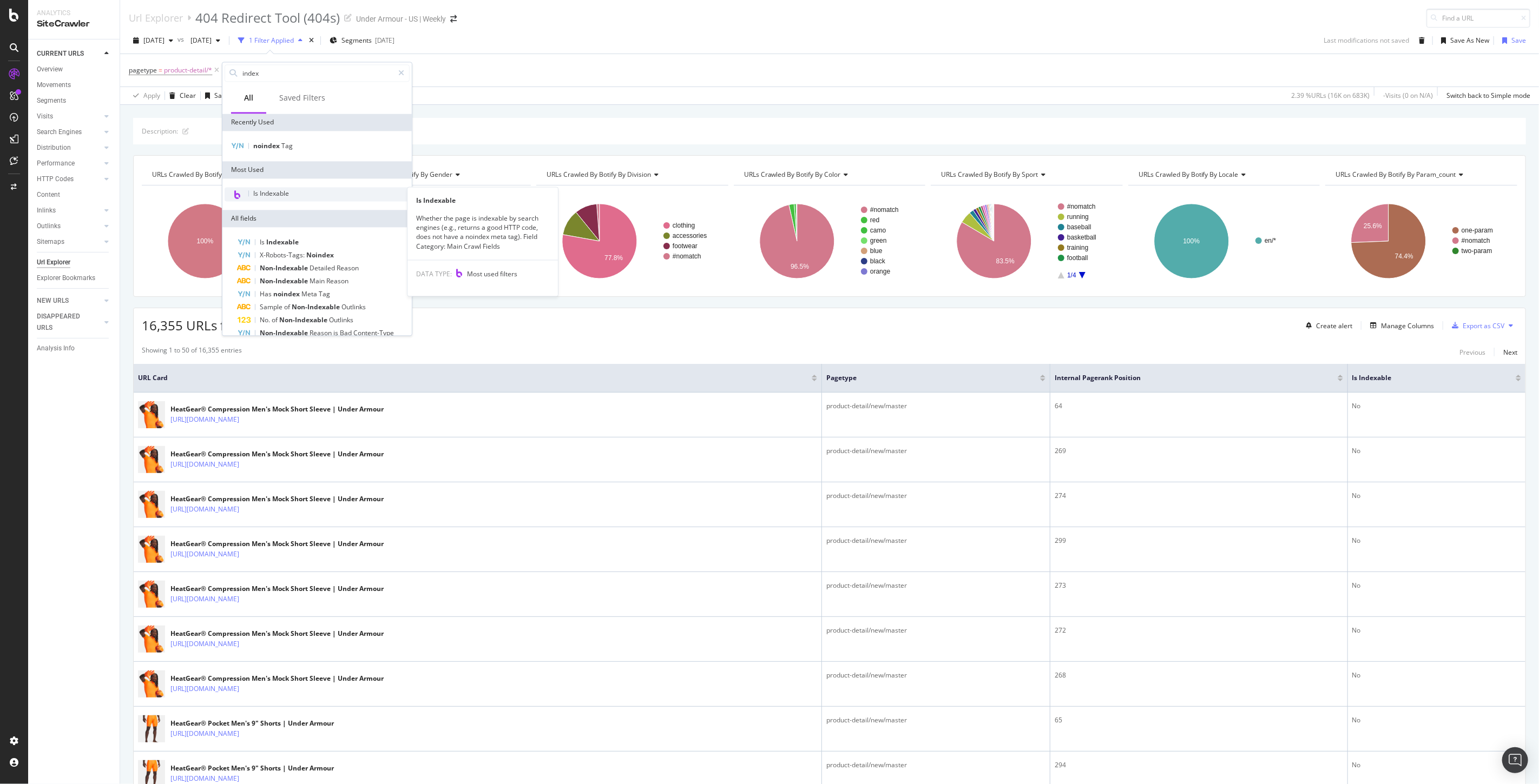
type input "index"
click at [268, 190] on span "Is Indexable" at bounding box center [271, 193] width 36 height 9
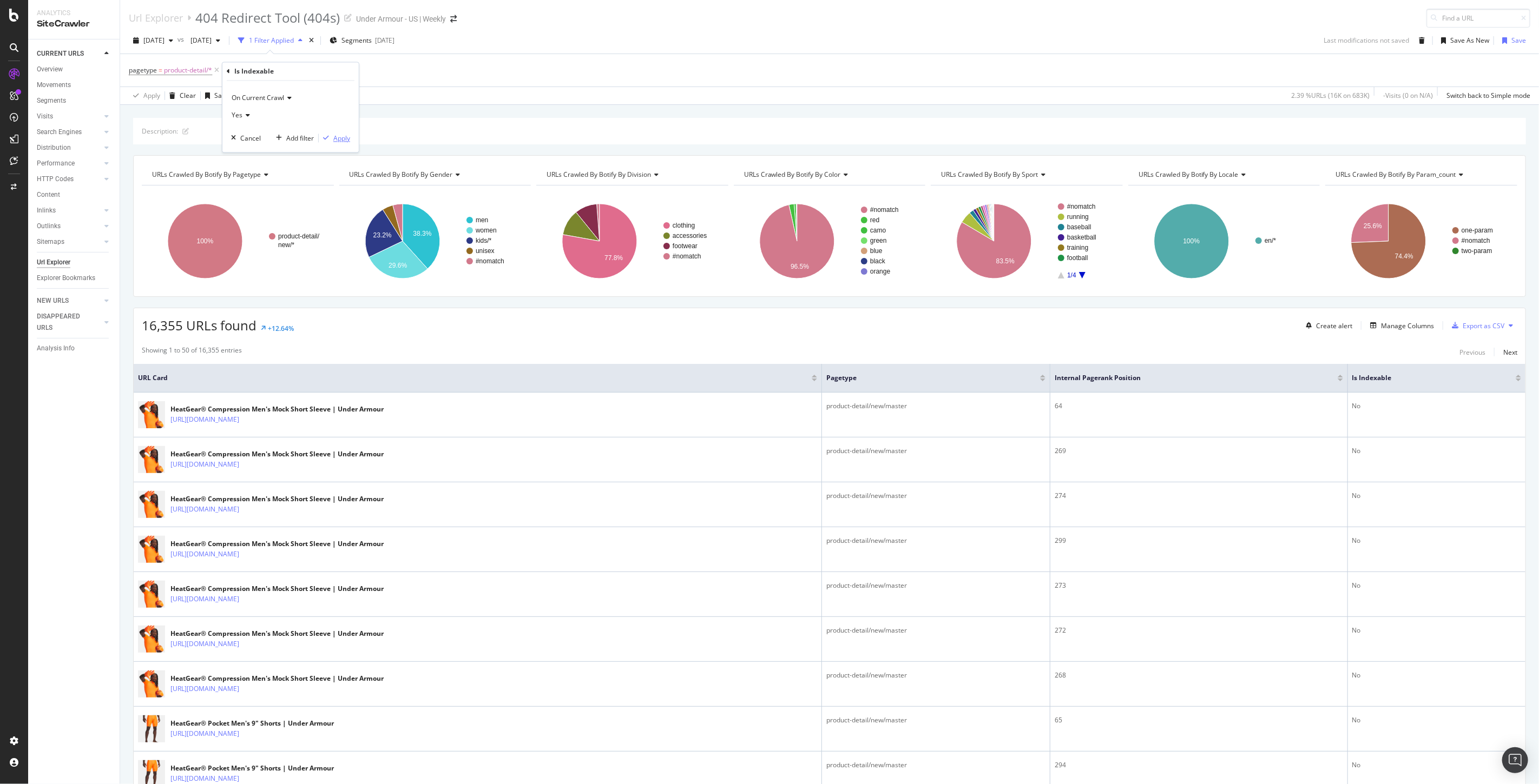
click at [344, 134] on div "Apply" at bounding box center [342, 138] width 17 height 9
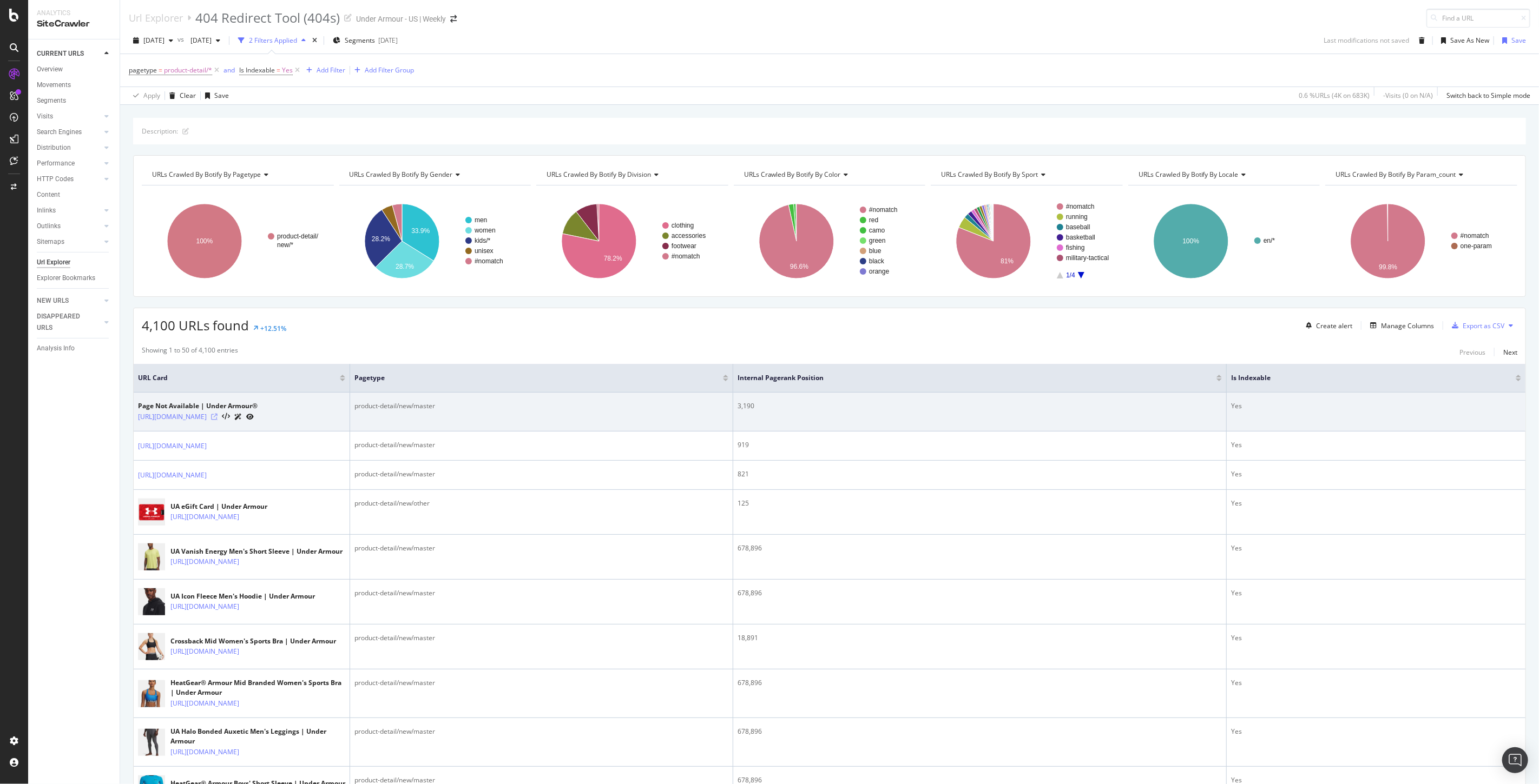
click at [217, 420] on icon at bounding box center [214, 417] width 7 height 7
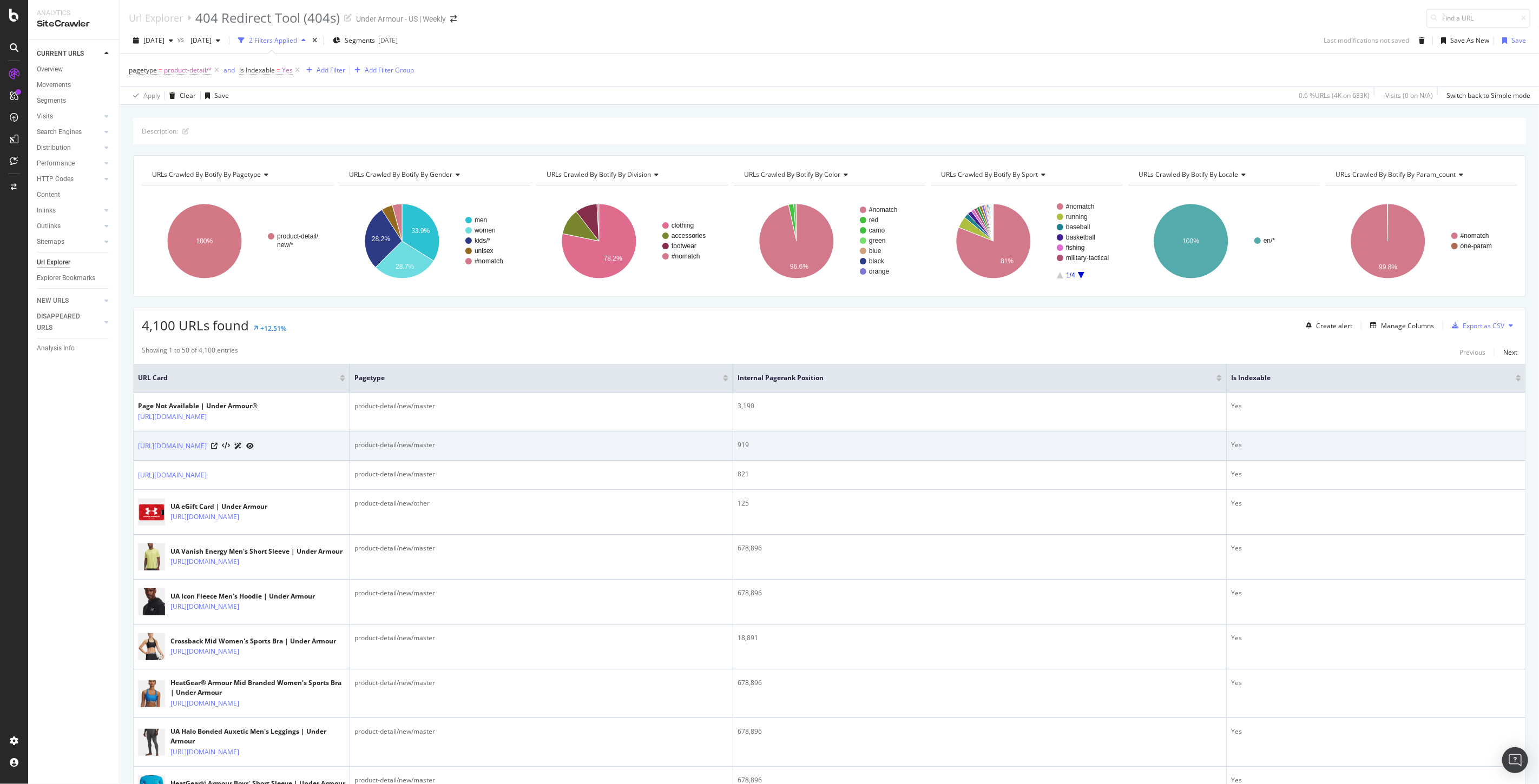
click at [254, 451] on div at bounding box center [232, 445] width 43 height 11
click at [217, 450] on icon at bounding box center [214, 446] width 7 height 7
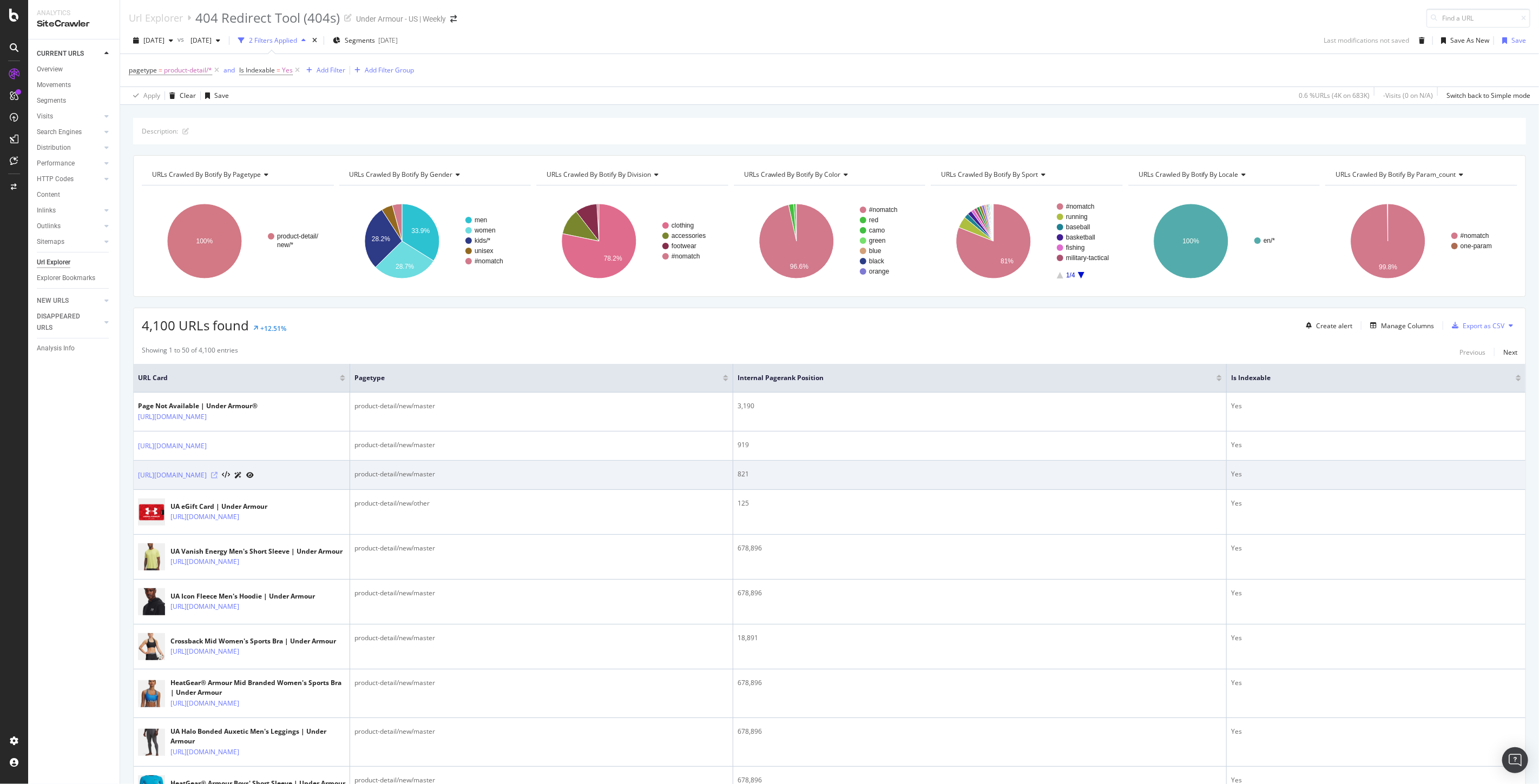
click at [217, 479] on icon at bounding box center [214, 475] width 7 height 7
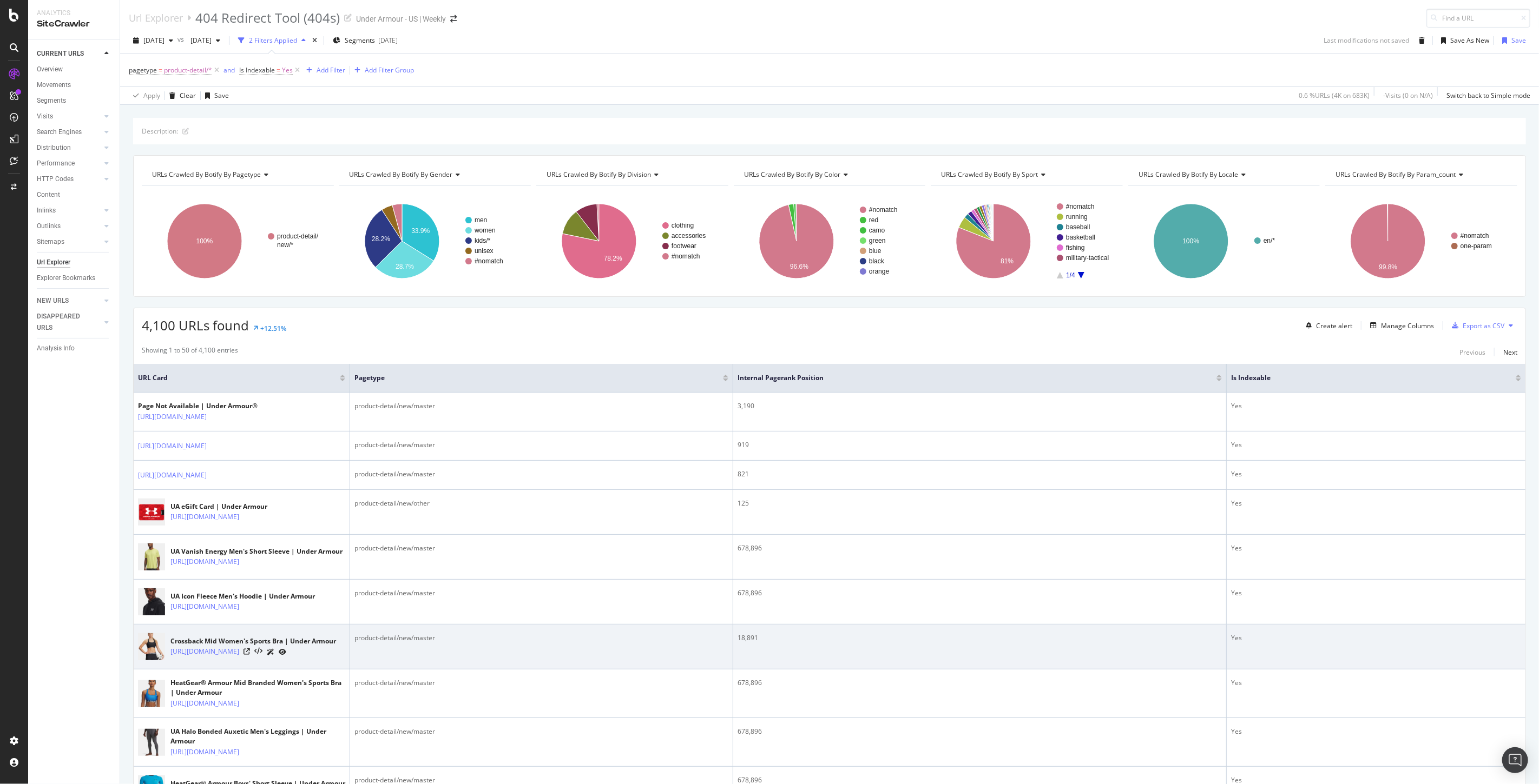
scroll to position [180, 0]
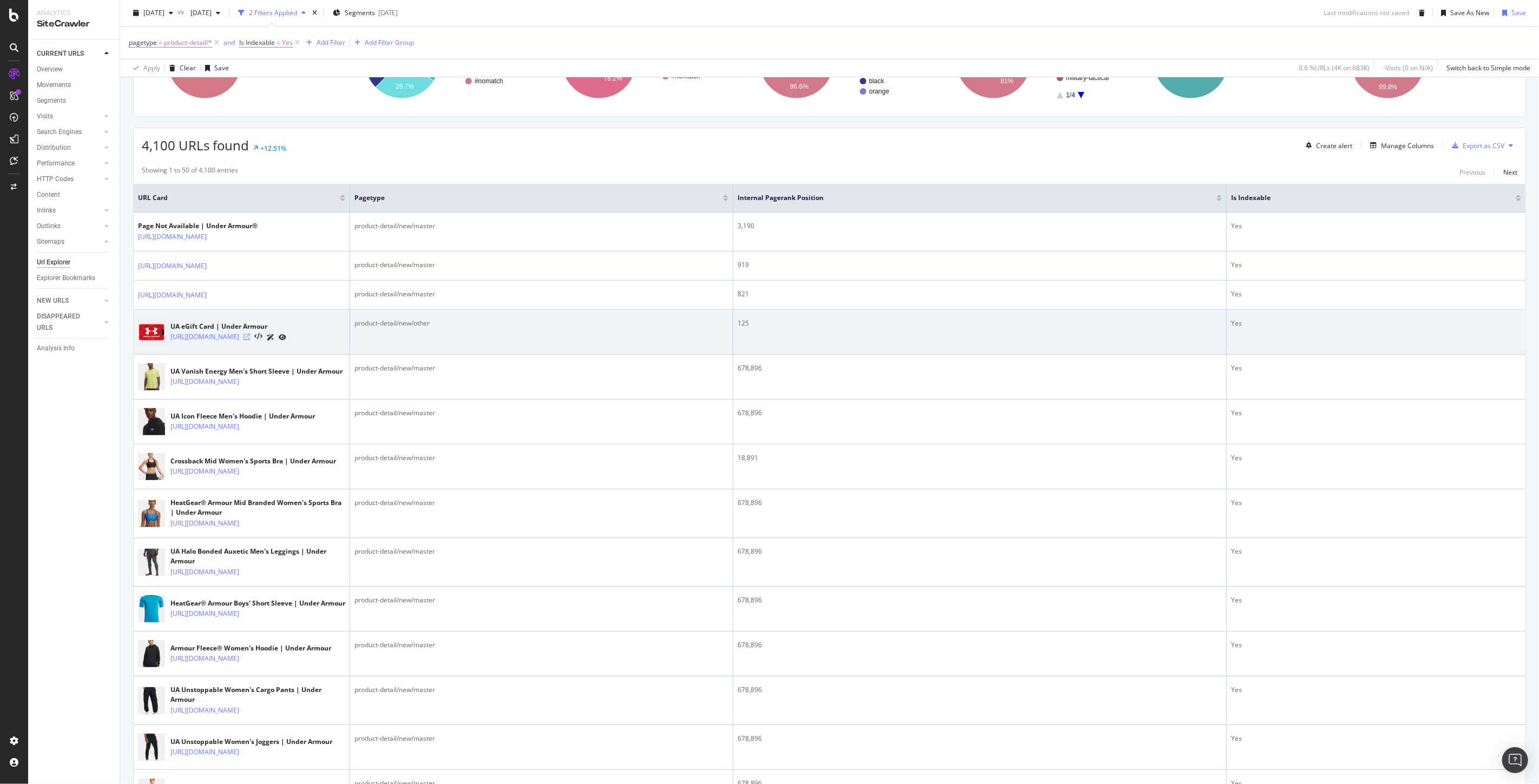
click at [250, 340] on icon at bounding box center [247, 337] width 7 height 7
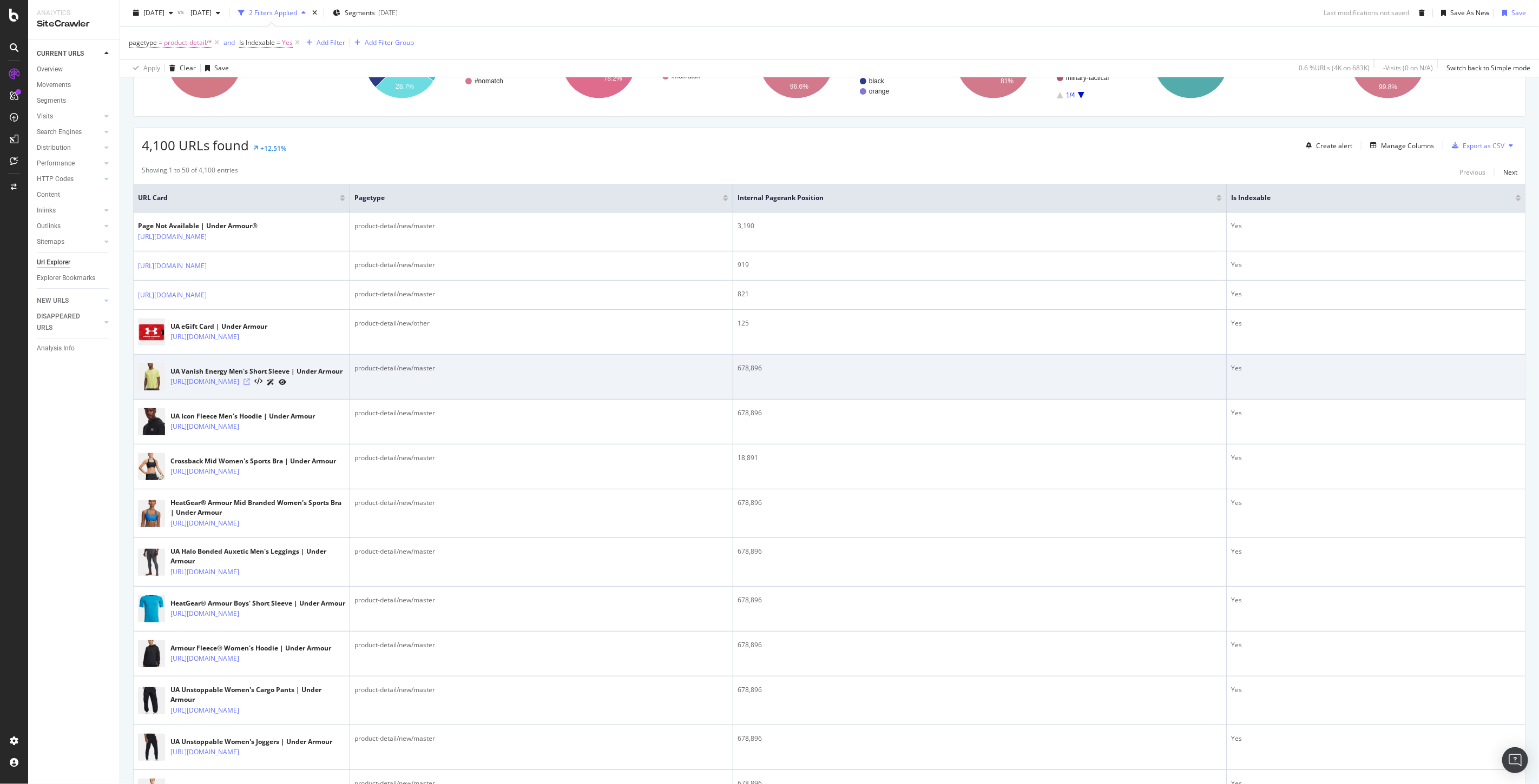
click at [250, 385] on icon at bounding box center [247, 382] width 7 height 7
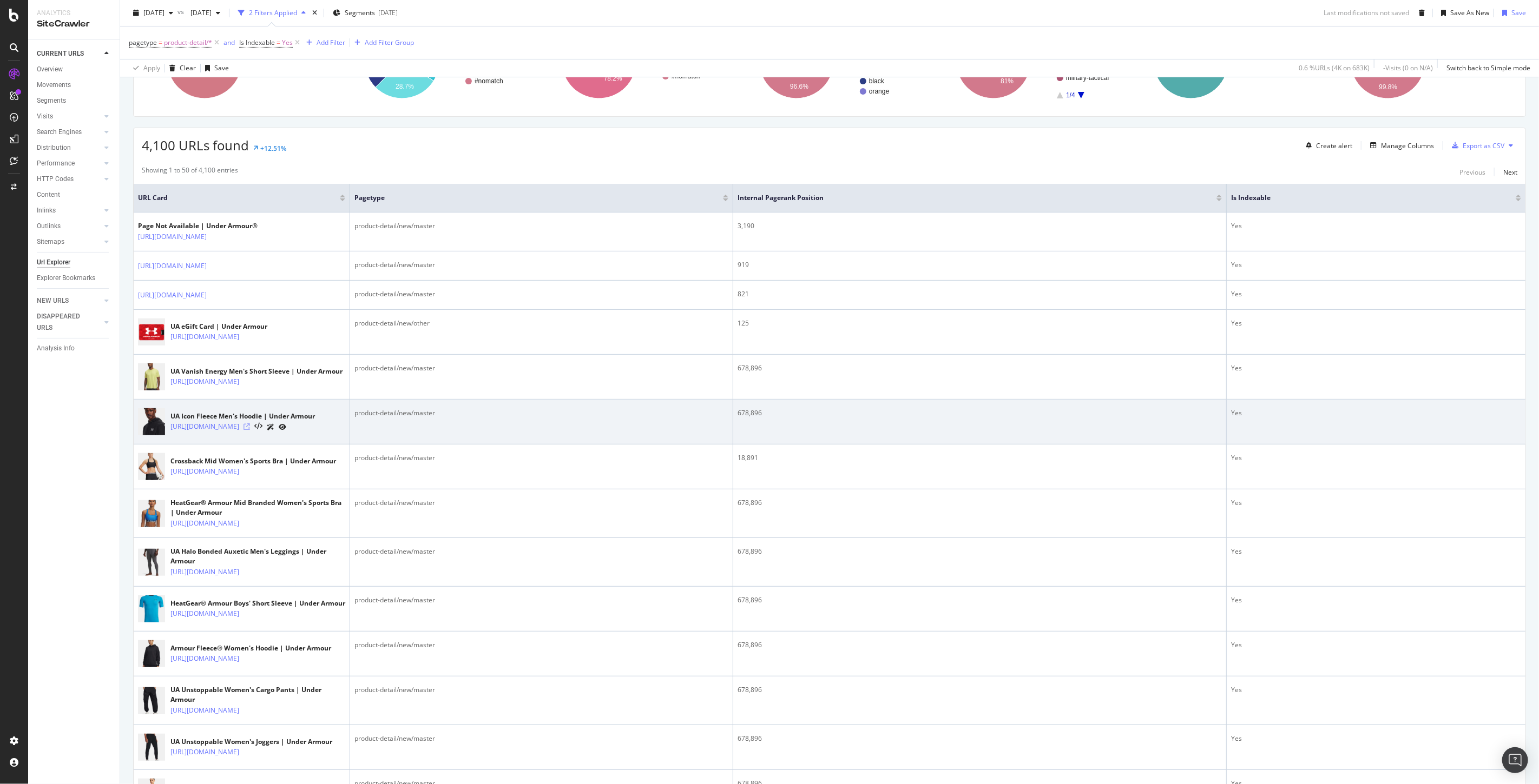
click at [250, 430] on icon at bounding box center [247, 426] width 7 height 7
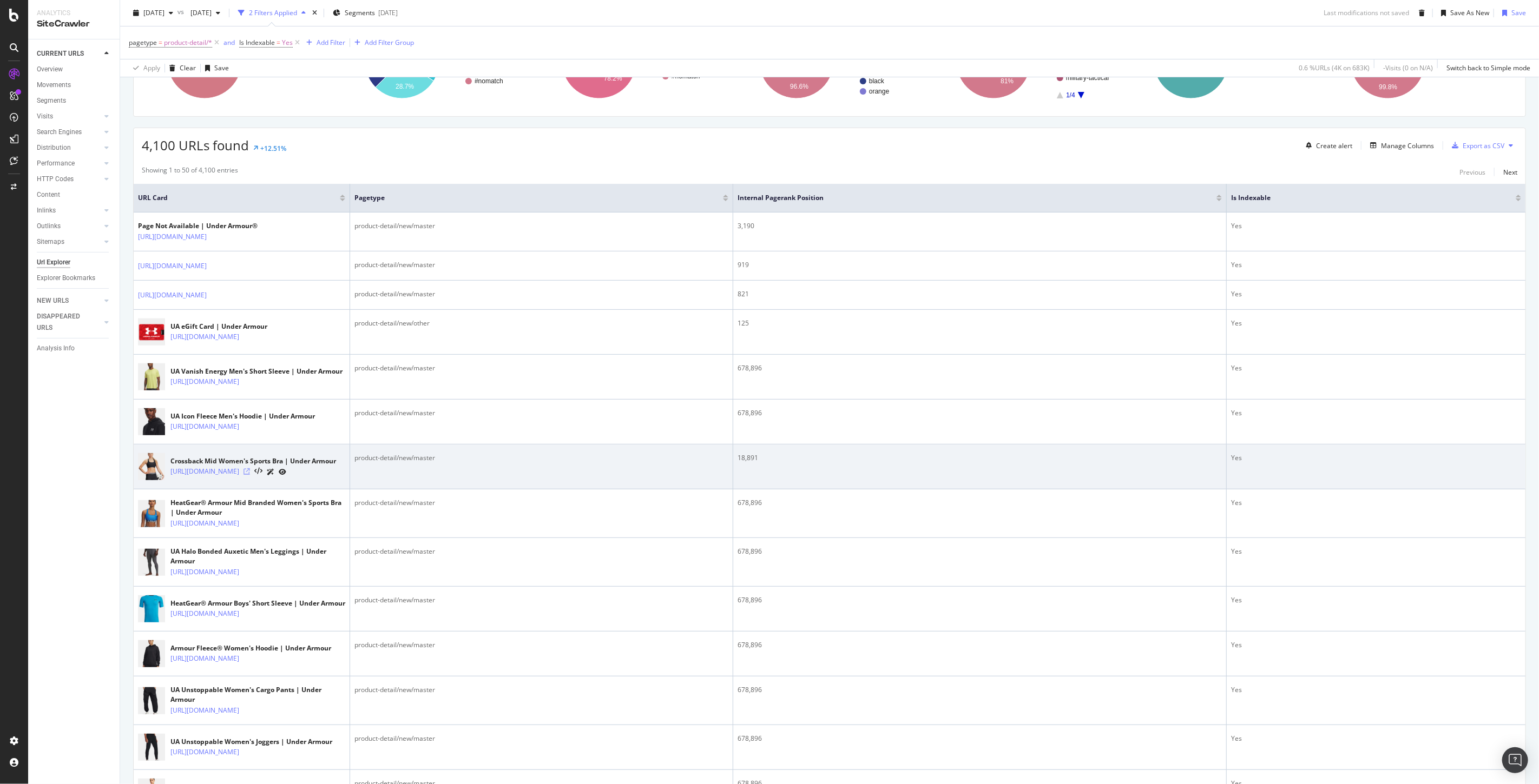
click at [250, 475] on icon at bounding box center [247, 471] width 7 height 7
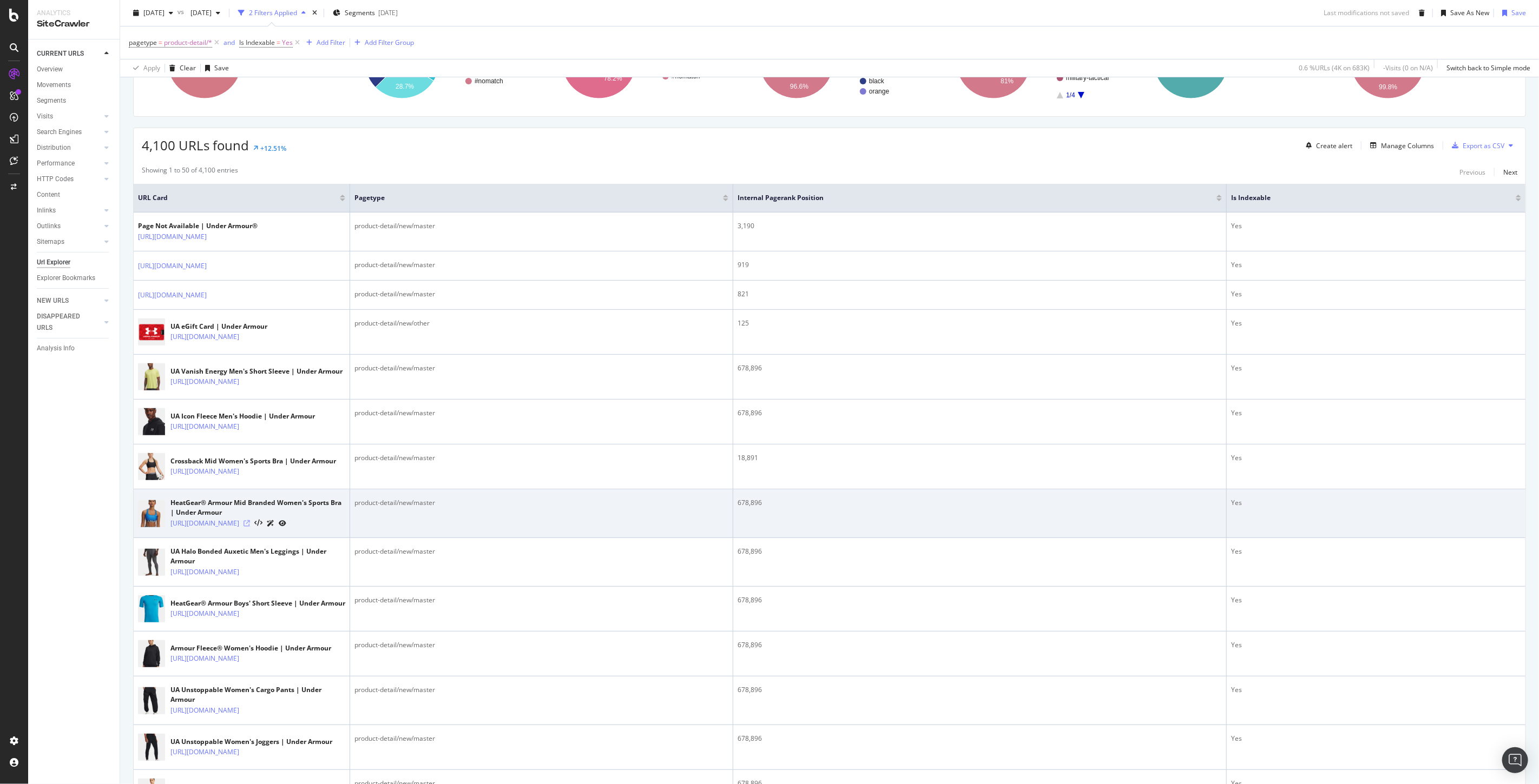
click at [250, 527] on icon at bounding box center [247, 523] width 7 height 7
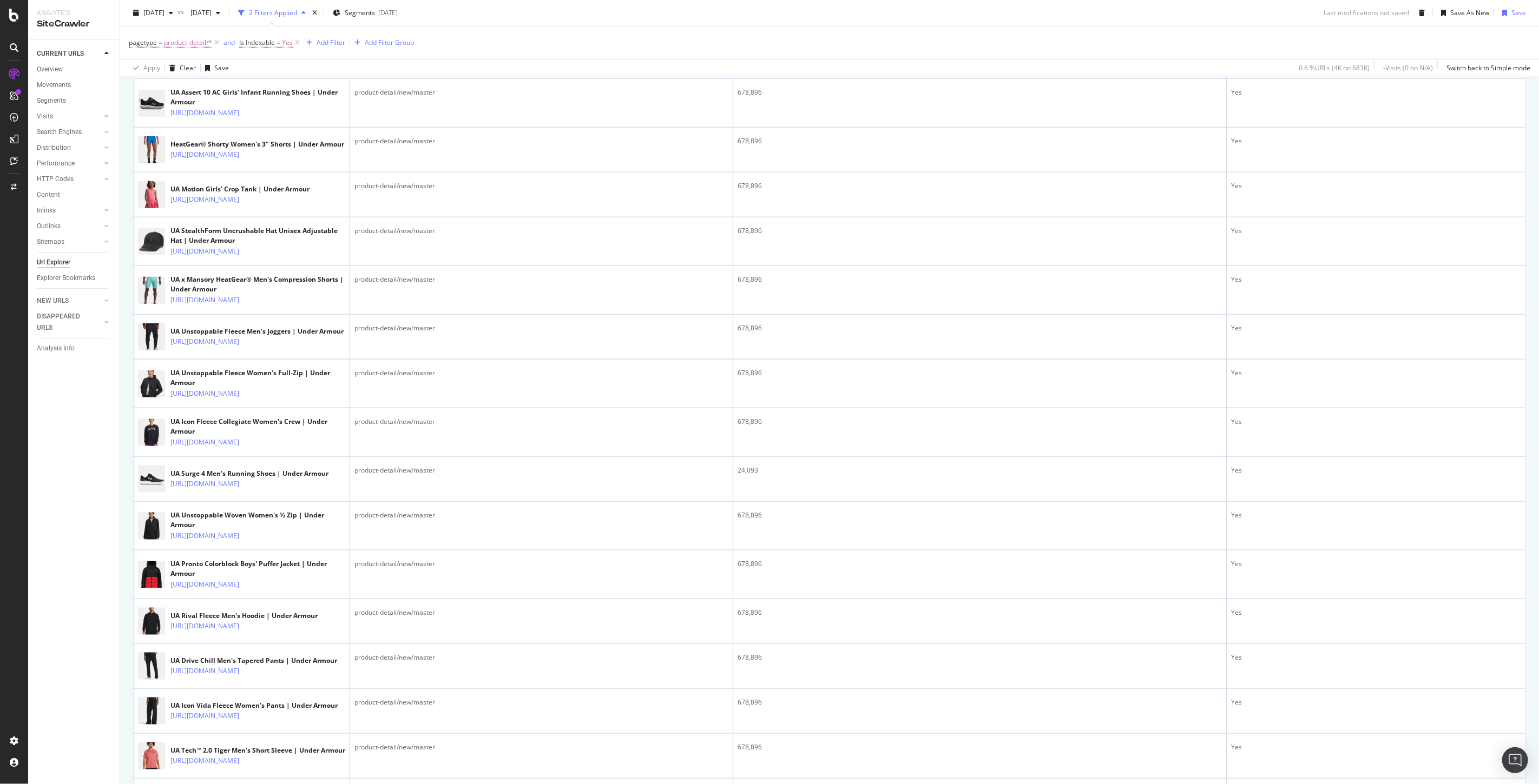
scroll to position [961, 0]
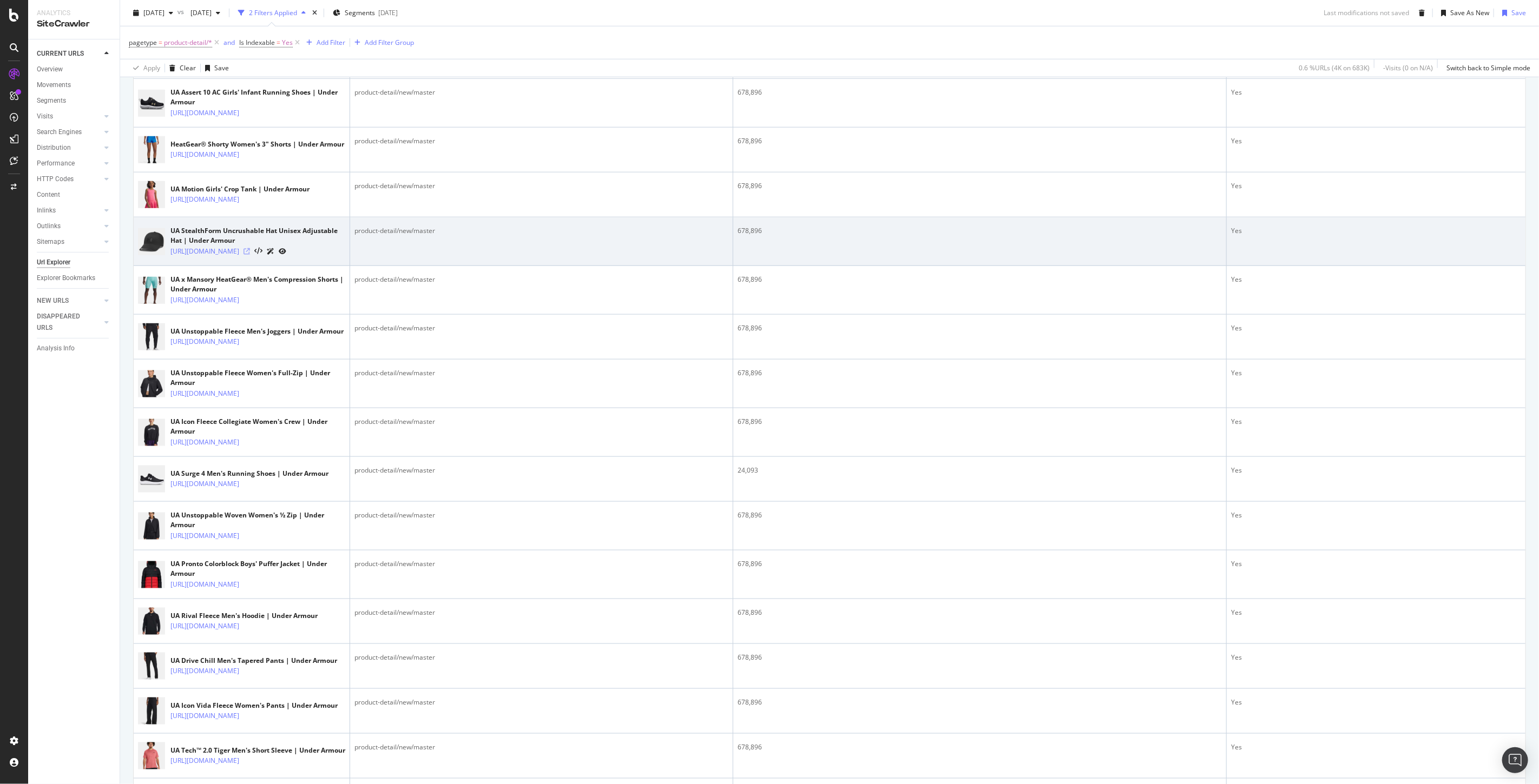
click at [250, 255] on icon at bounding box center [247, 251] width 7 height 7
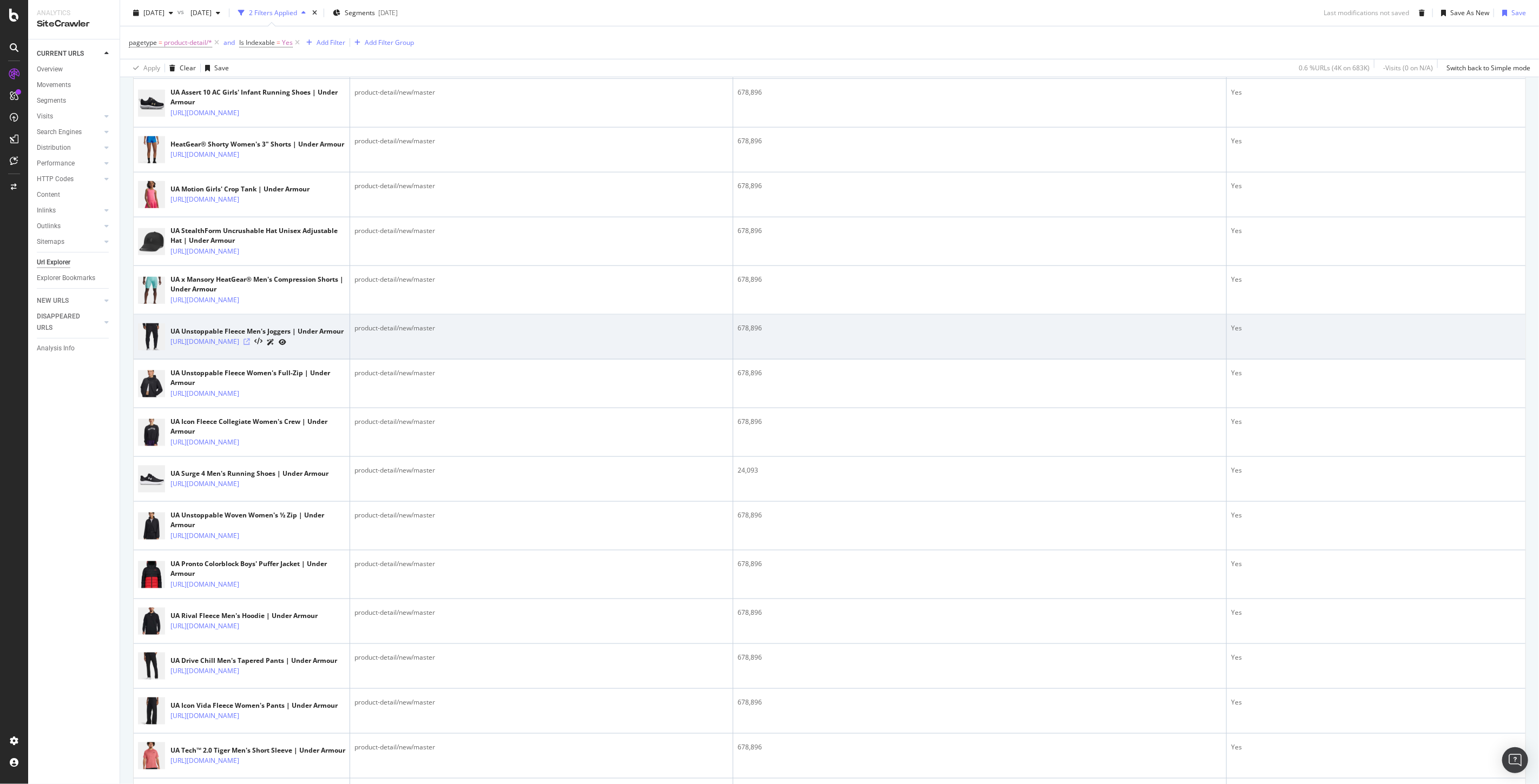
click at [250, 345] on icon at bounding box center [247, 342] width 7 height 7
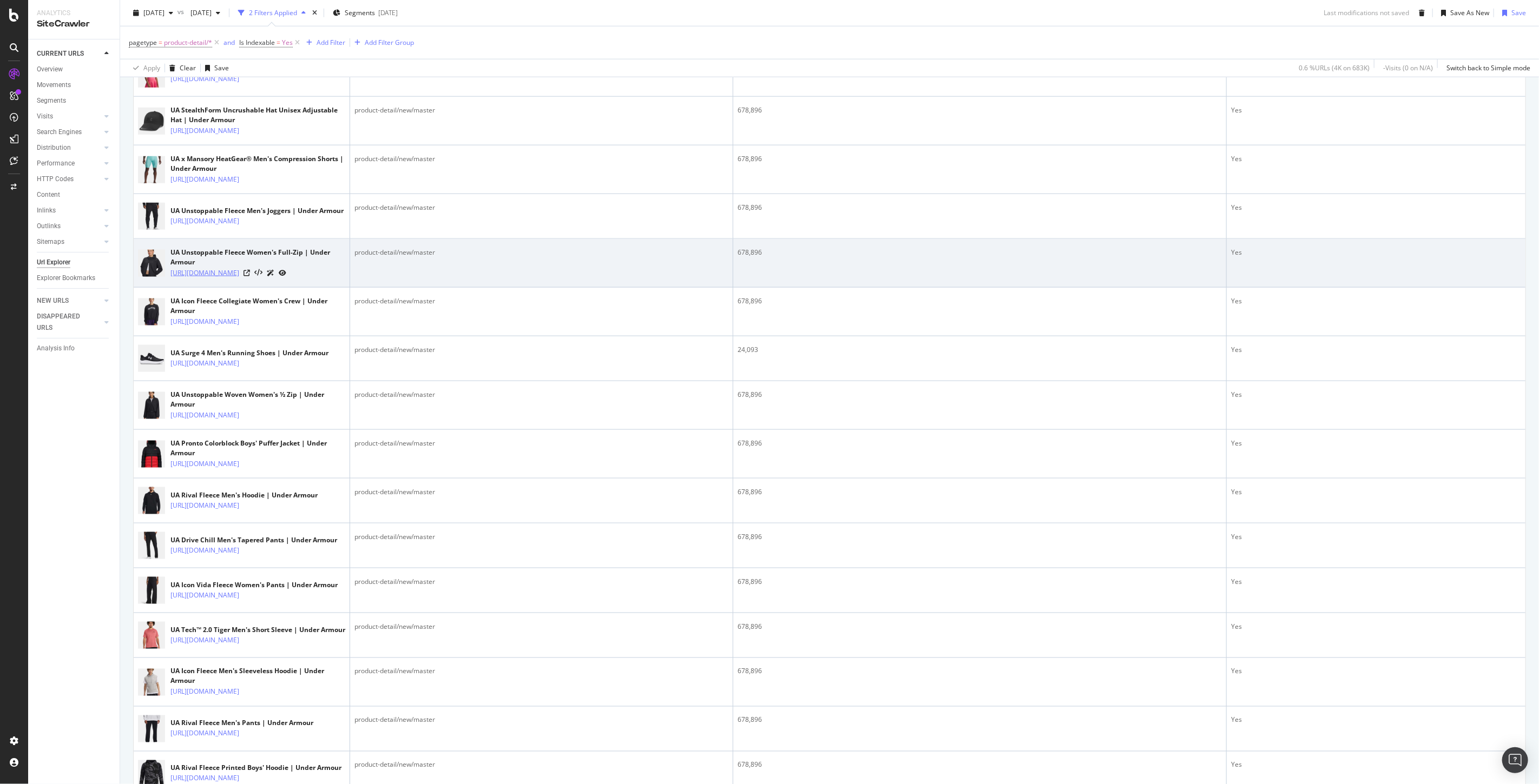
scroll to position [1142, 0]
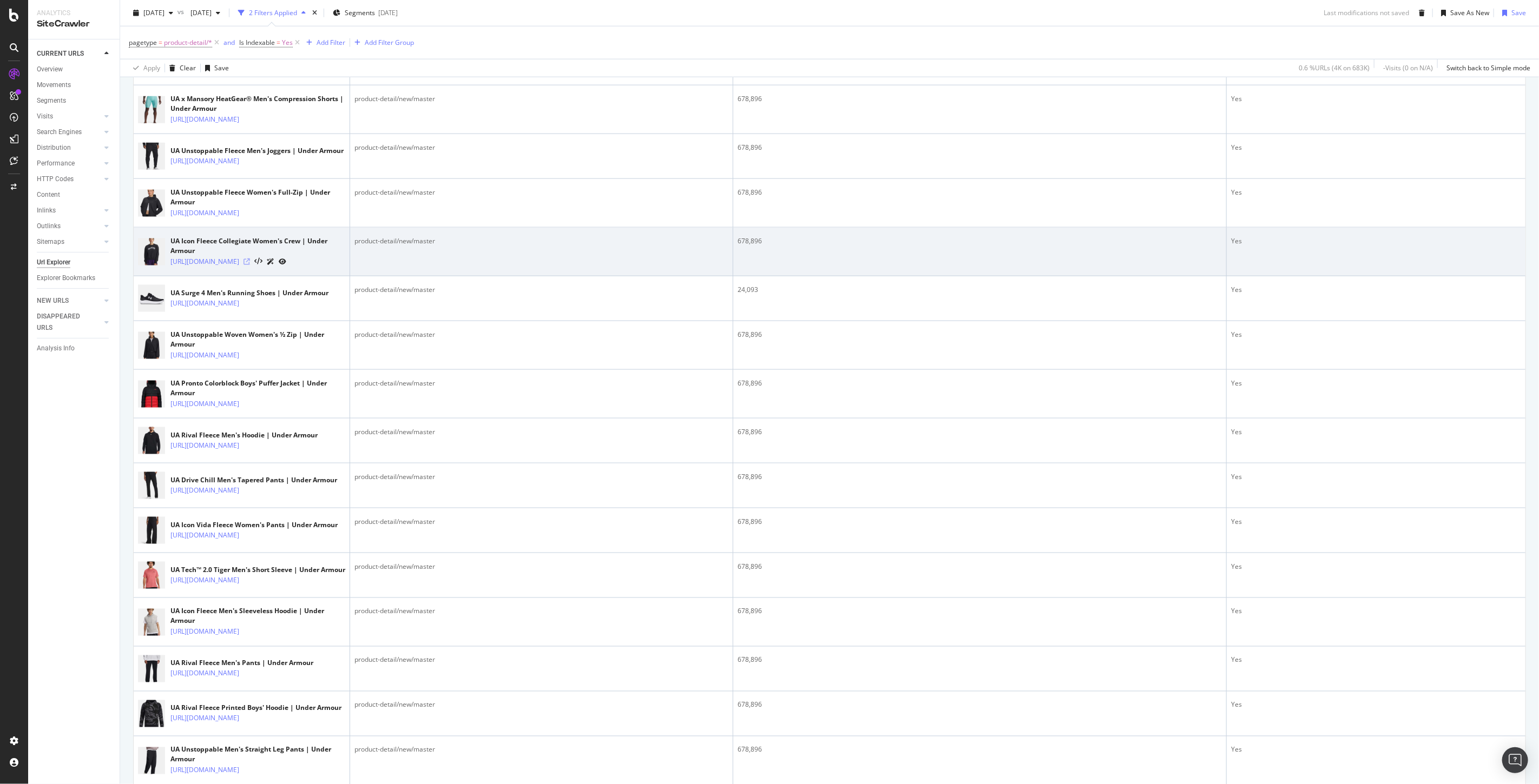
click at [250, 265] on icon at bounding box center [247, 262] width 7 height 7
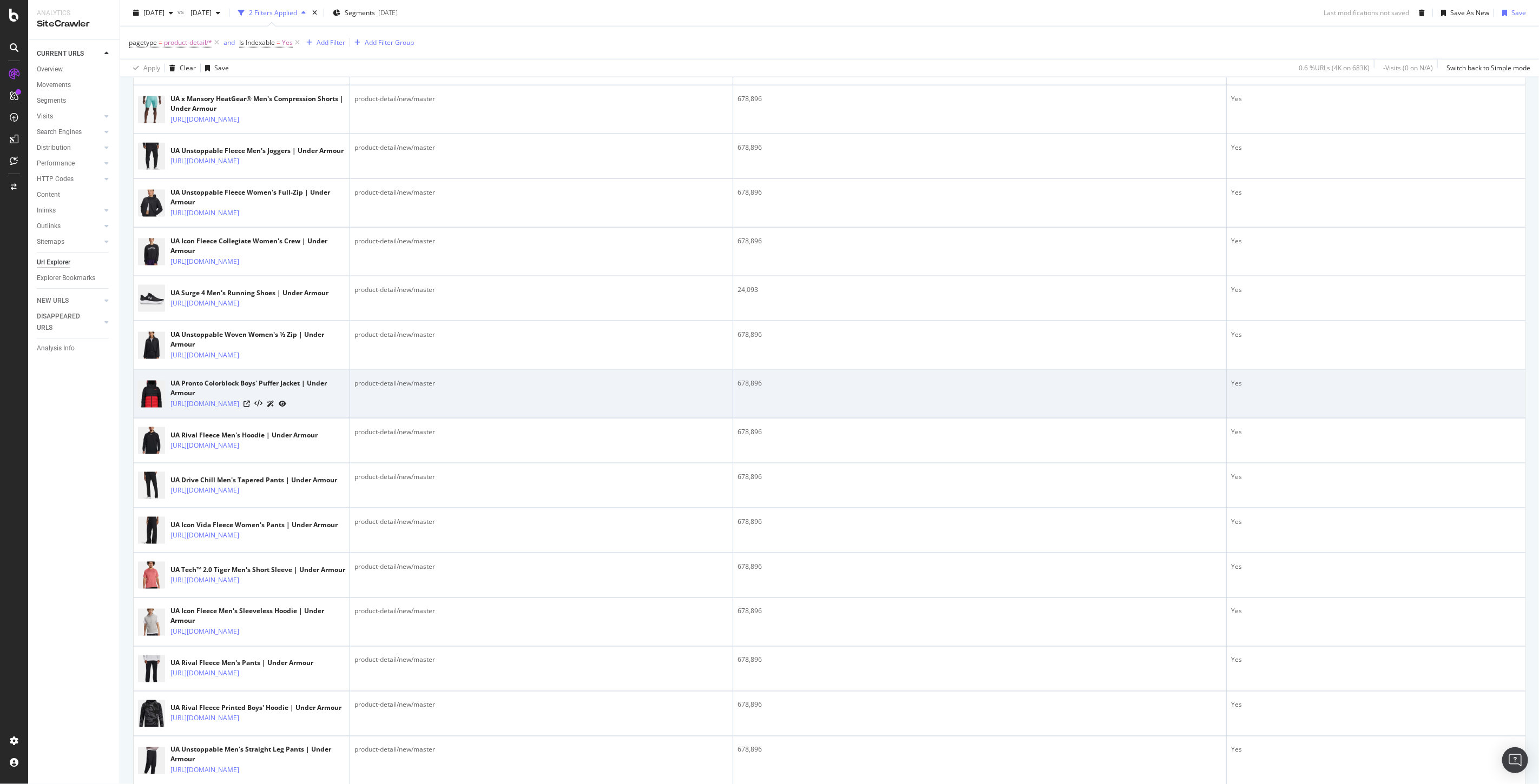
scroll to position [1322, 0]
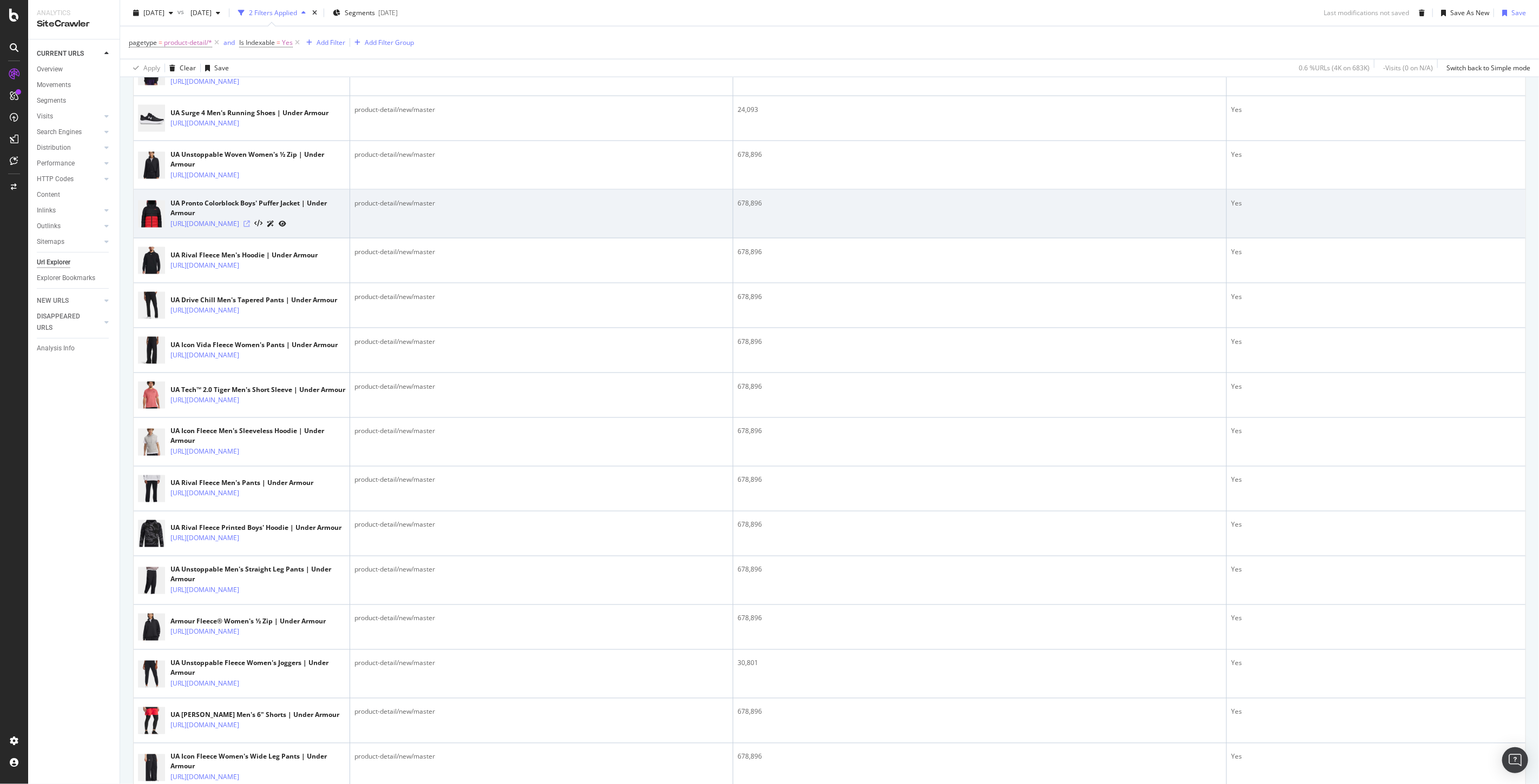
click at [250, 227] on icon at bounding box center [247, 224] width 7 height 7
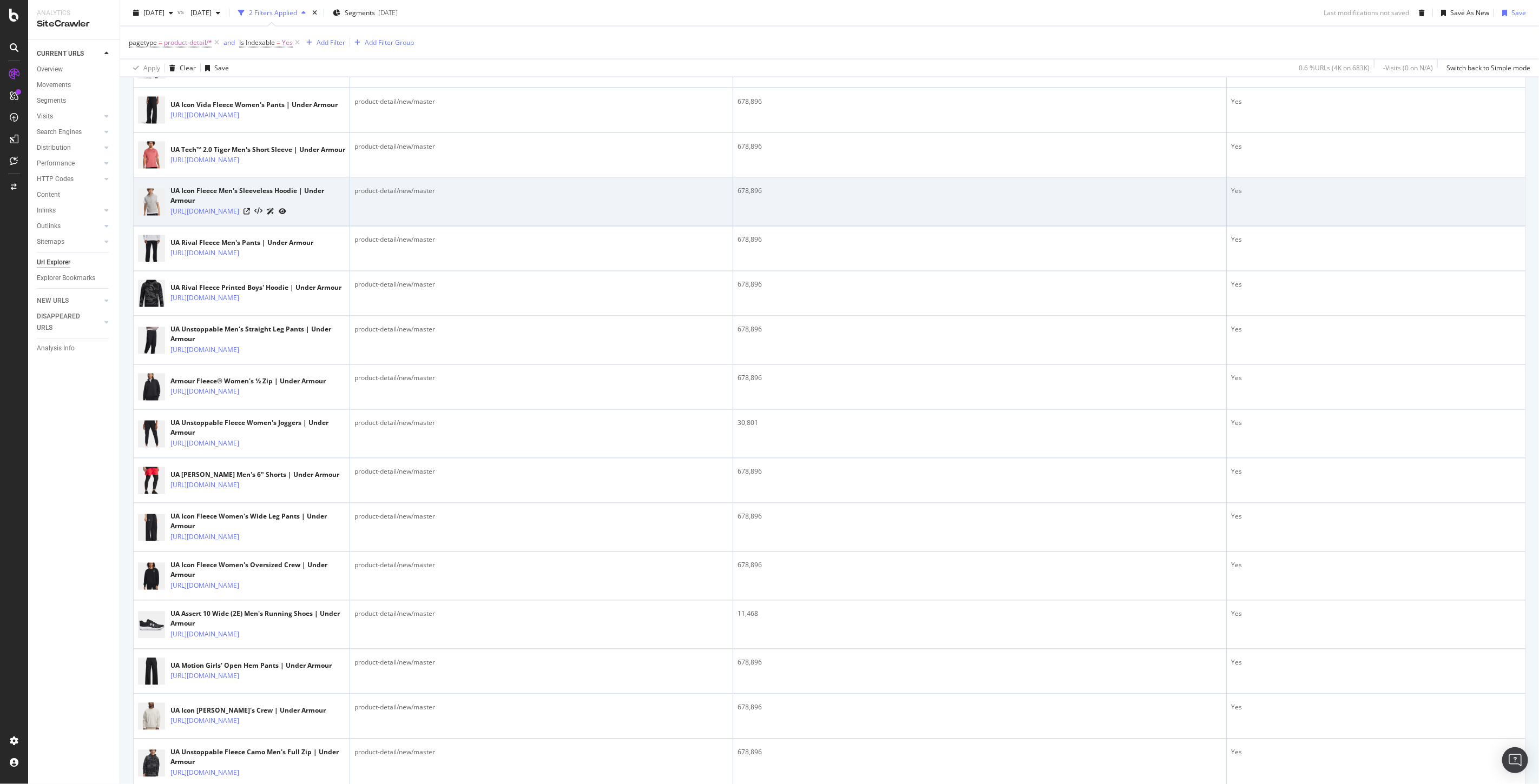
scroll to position [1742, 0]
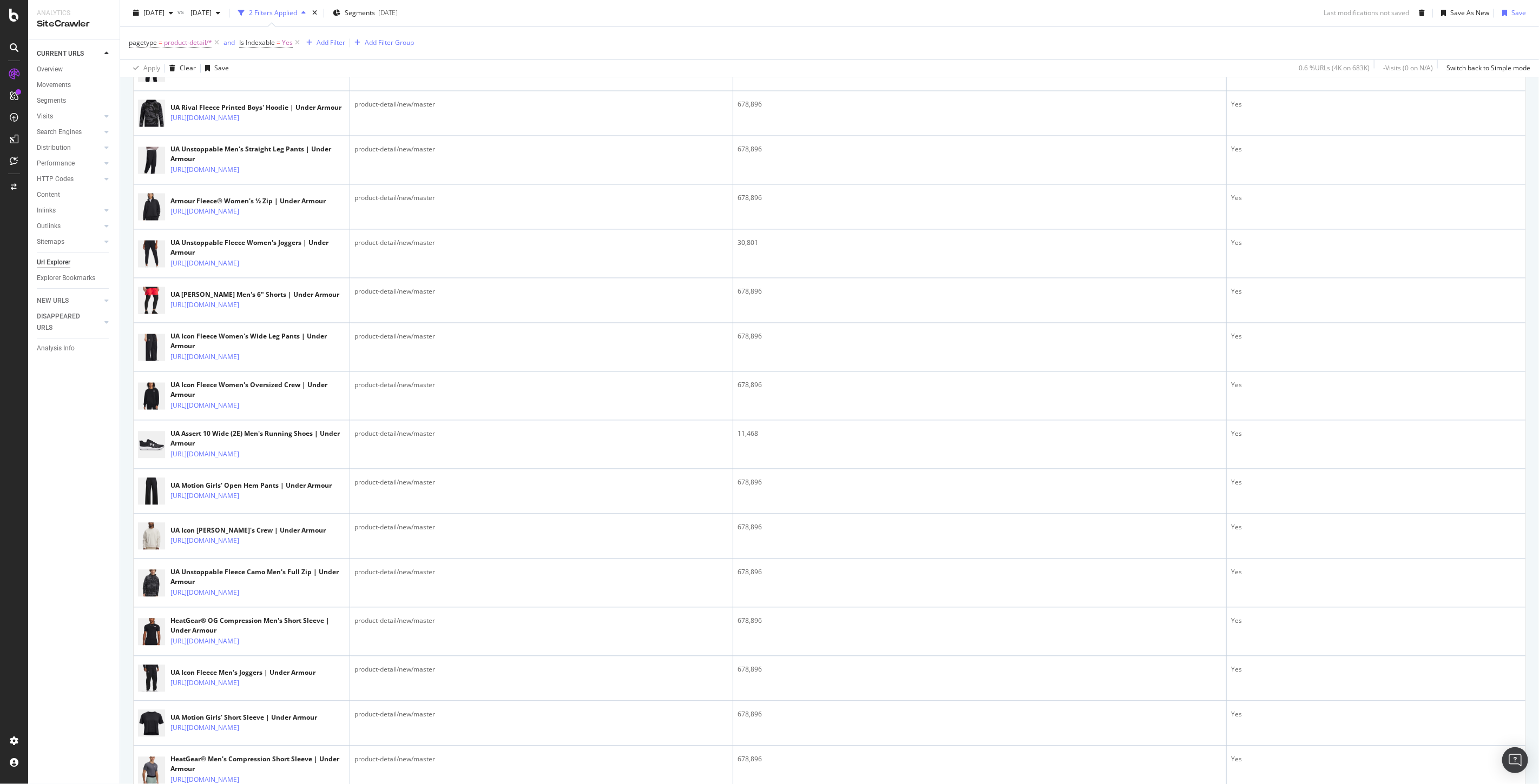
click at [250, 35] on icon at bounding box center [247, 31] width 7 height 7
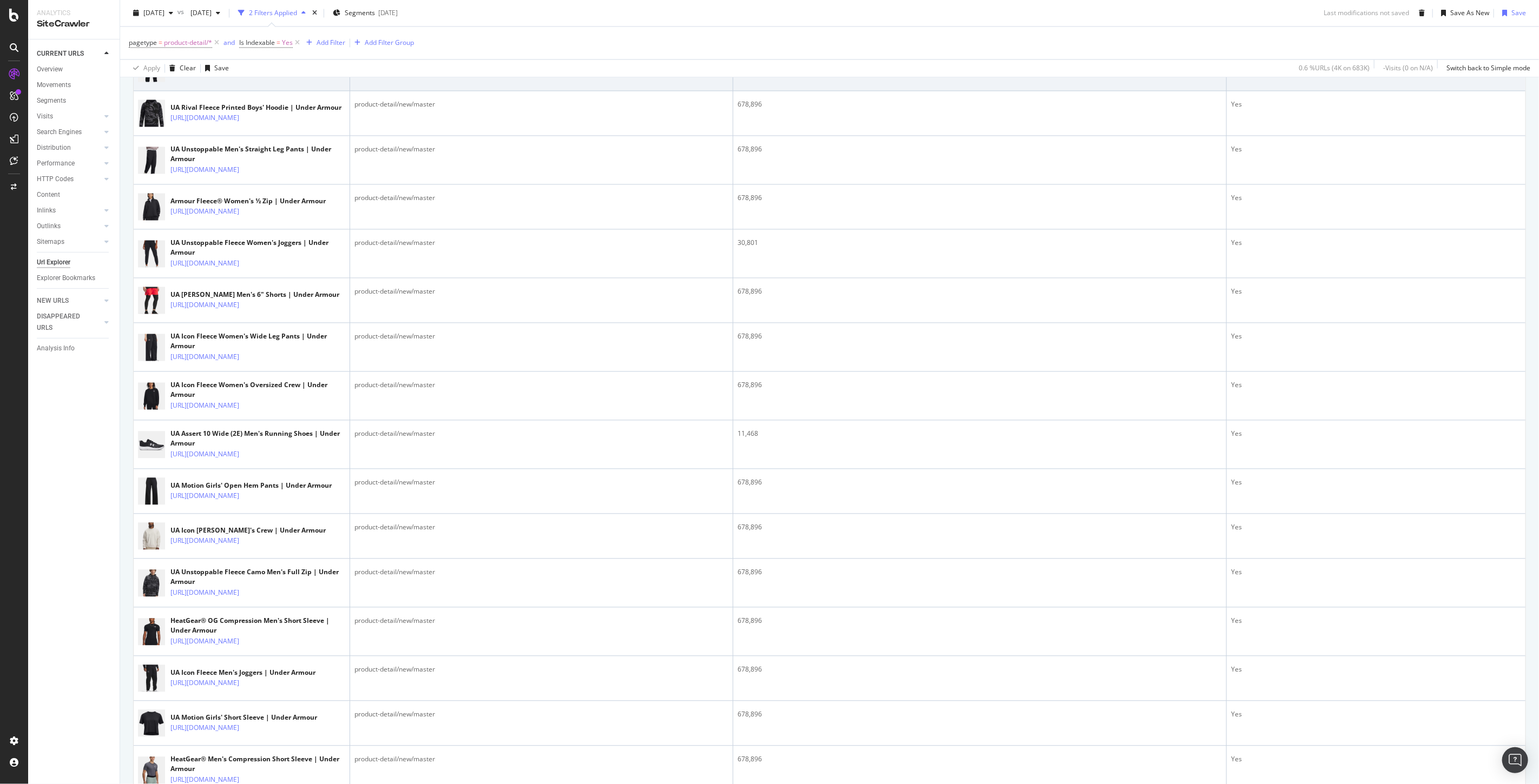
click at [250, 76] on icon at bounding box center [247, 73] width 7 height 7
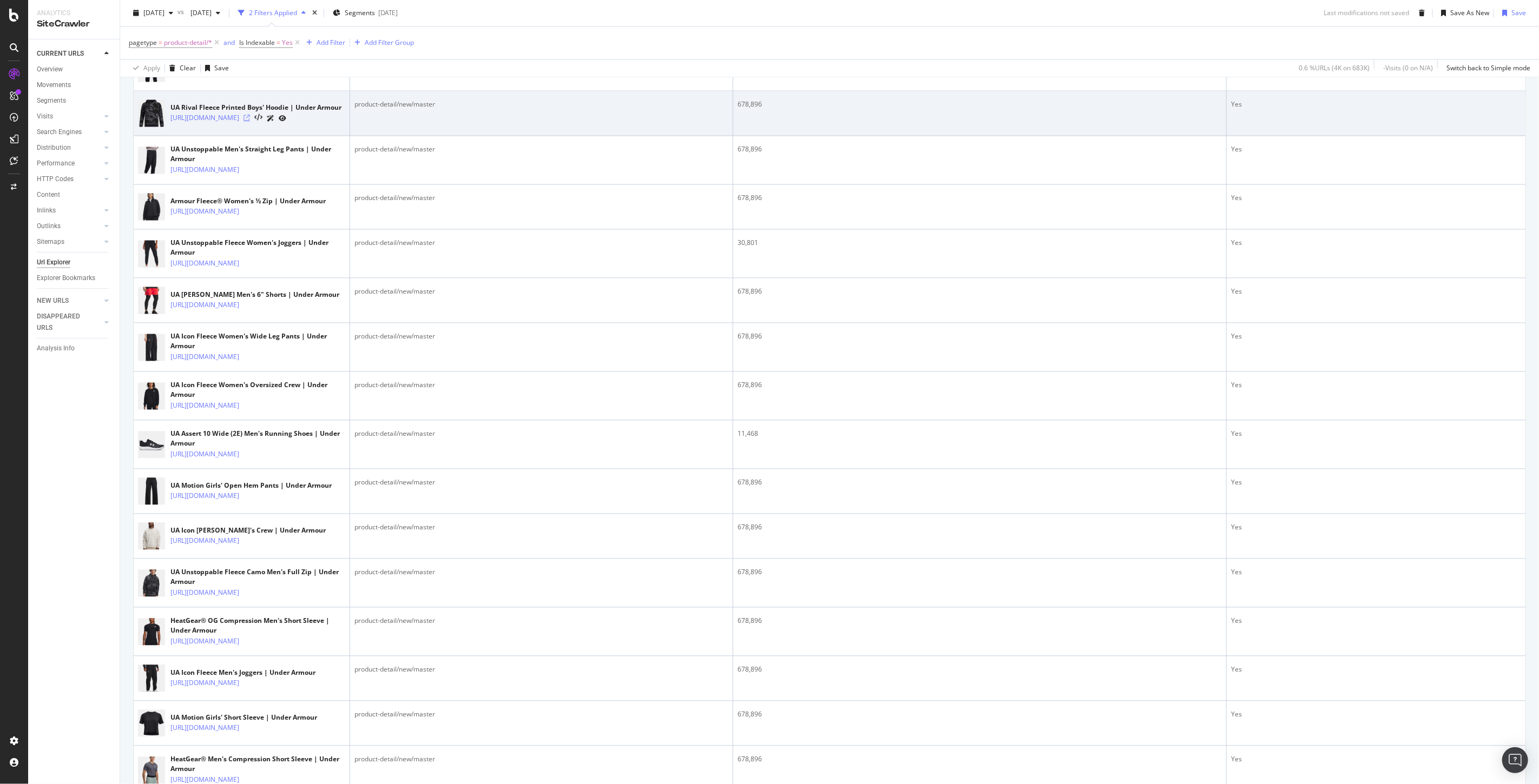
click at [250, 121] on icon at bounding box center [247, 118] width 7 height 7
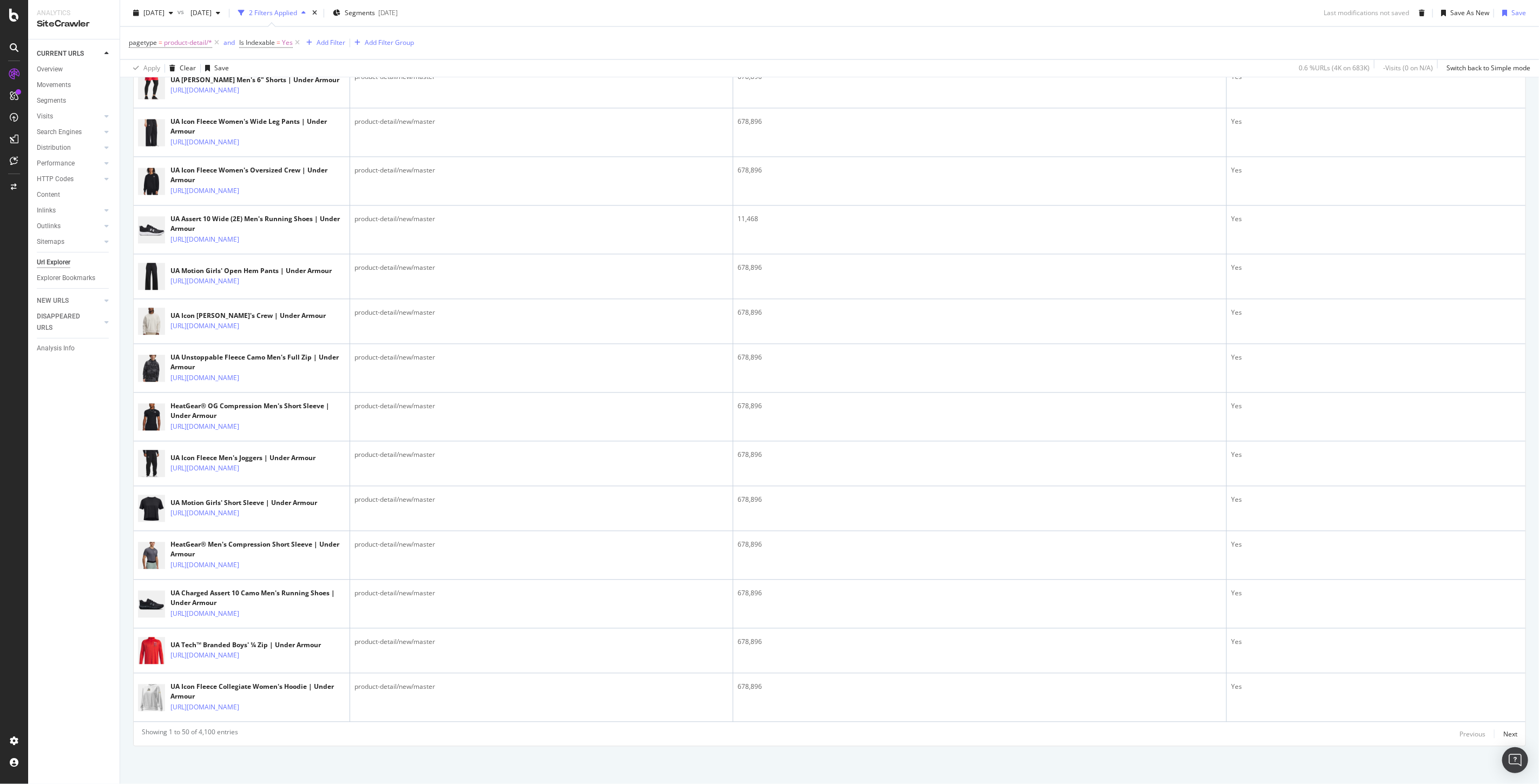
scroll to position [2163, 0]
click at [250, 52] on icon at bounding box center [247, 48] width 7 height 7
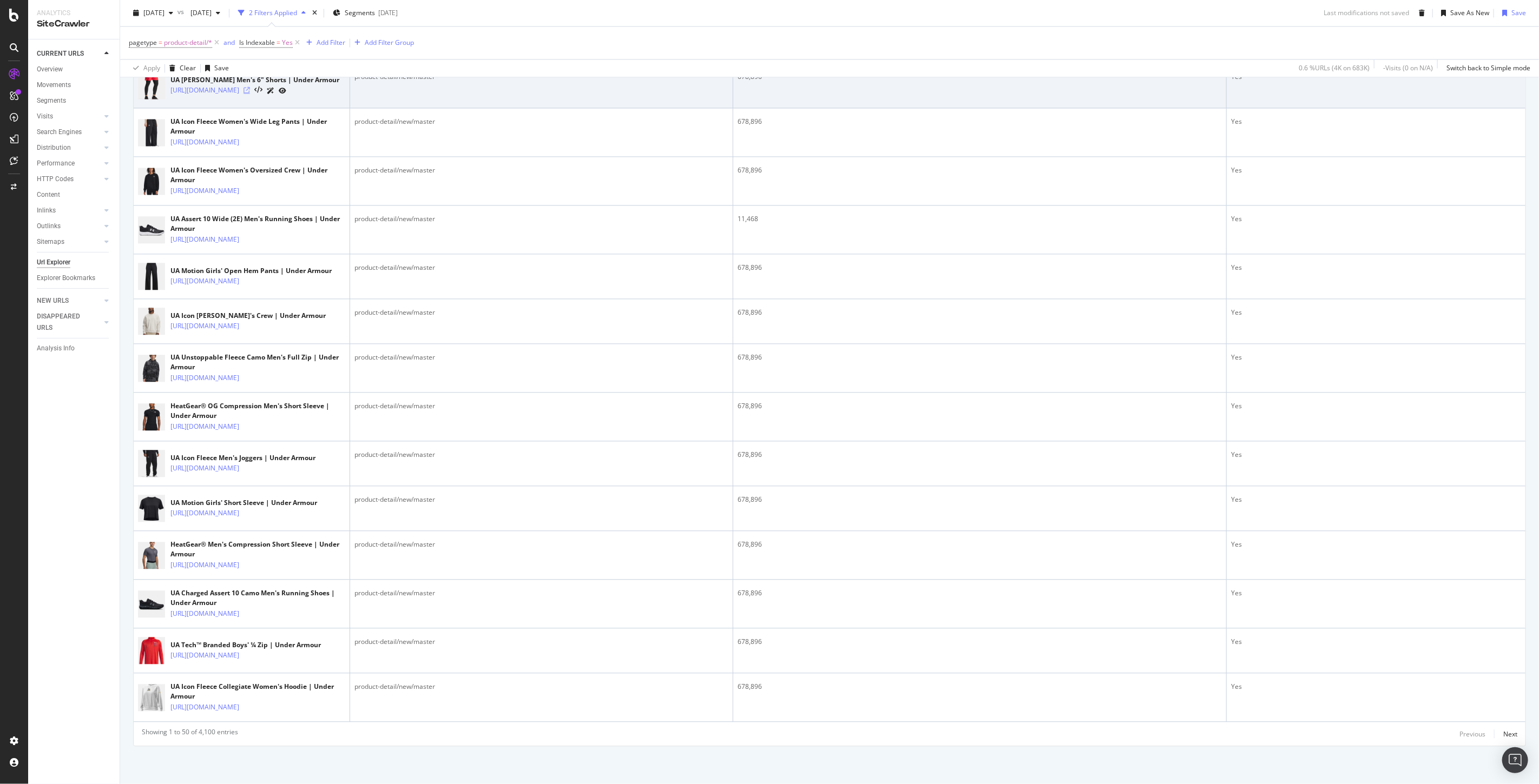
click at [250, 94] on icon at bounding box center [247, 90] width 7 height 7
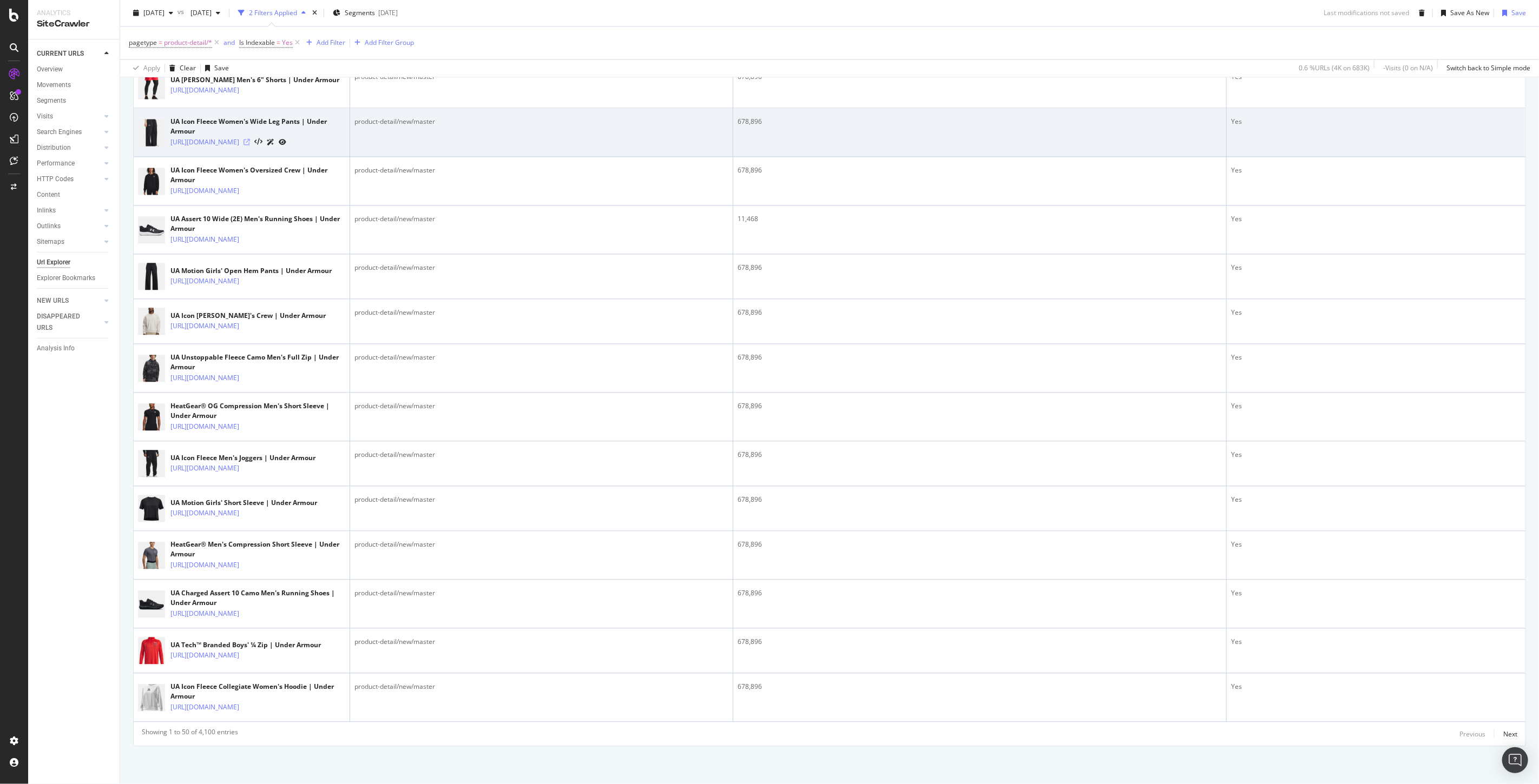
click at [250, 146] on icon at bounding box center [247, 142] width 7 height 7
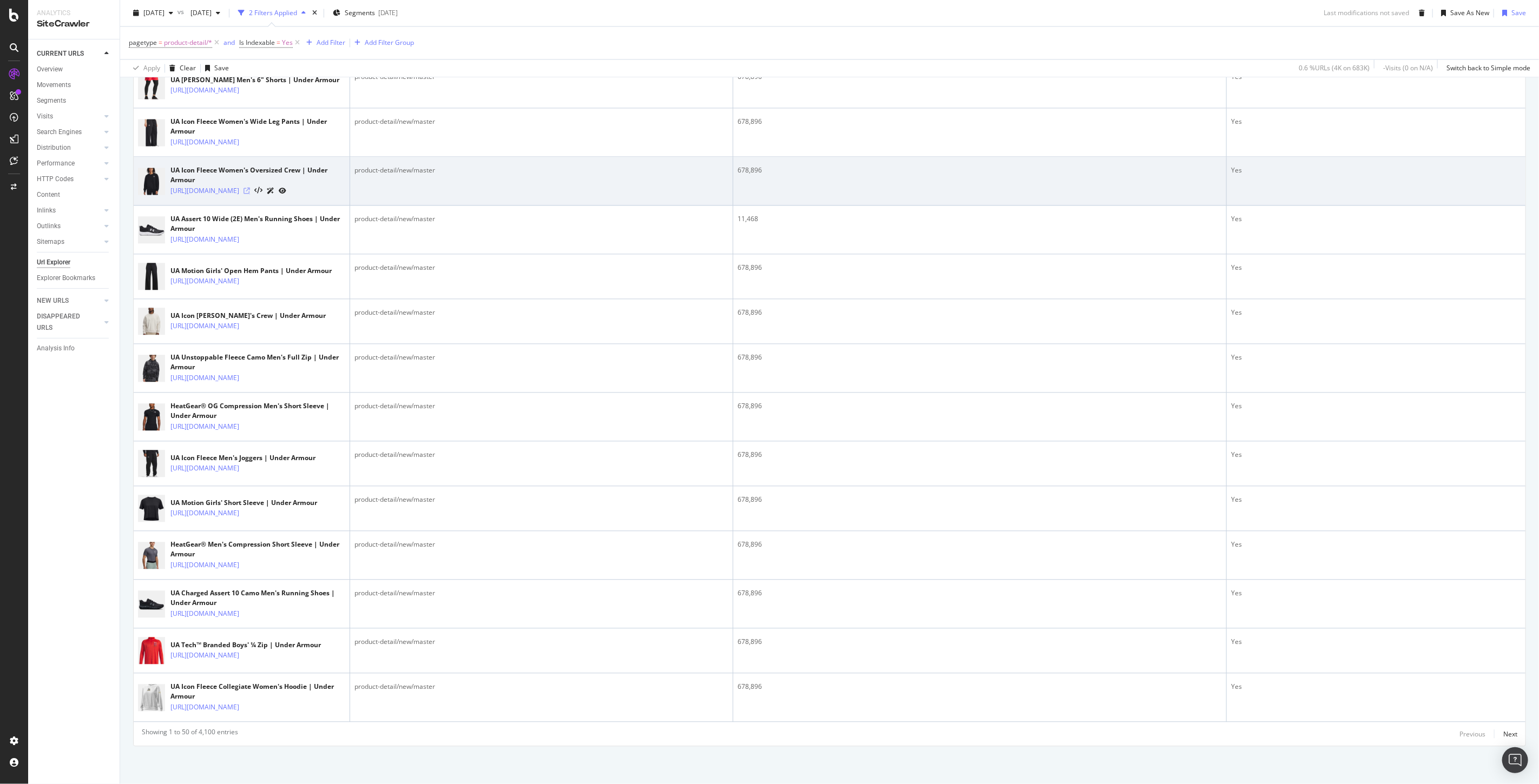
click at [250, 194] on icon at bounding box center [247, 190] width 7 height 7
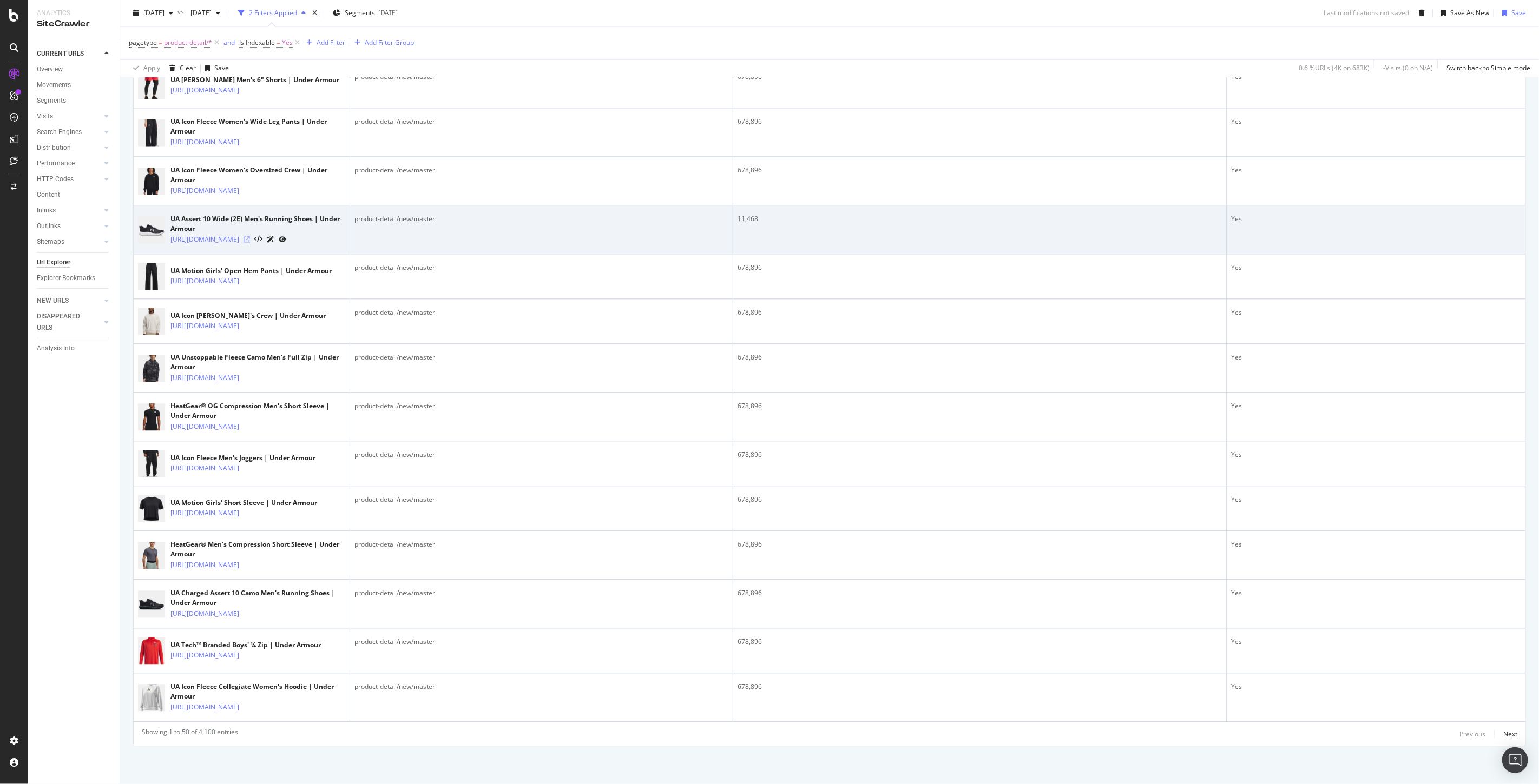
scroll to position [2283, 0]
click at [250, 243] on icon at bounding box center [247, 239] width 7 height 7
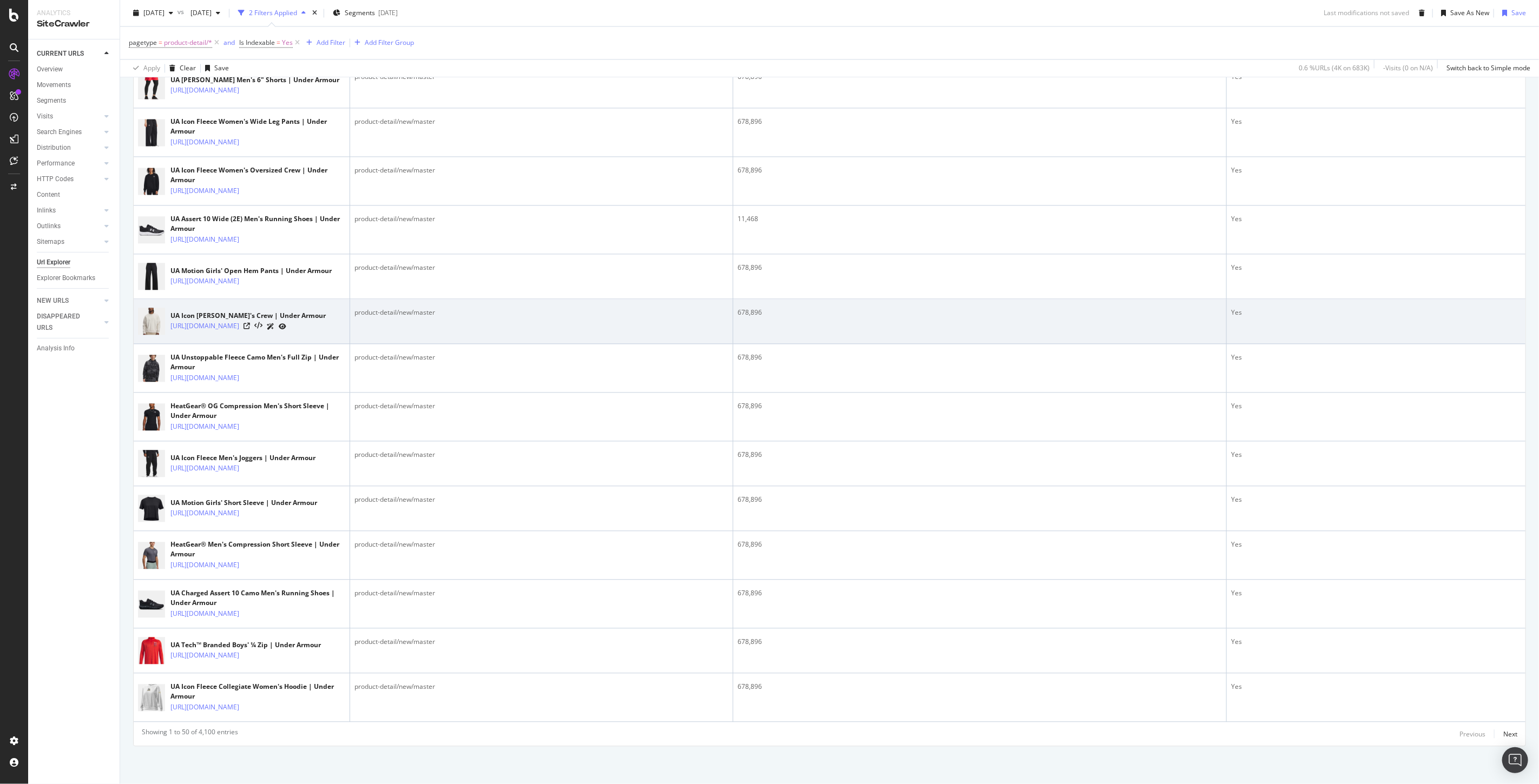
scroll to position [2344, 0]
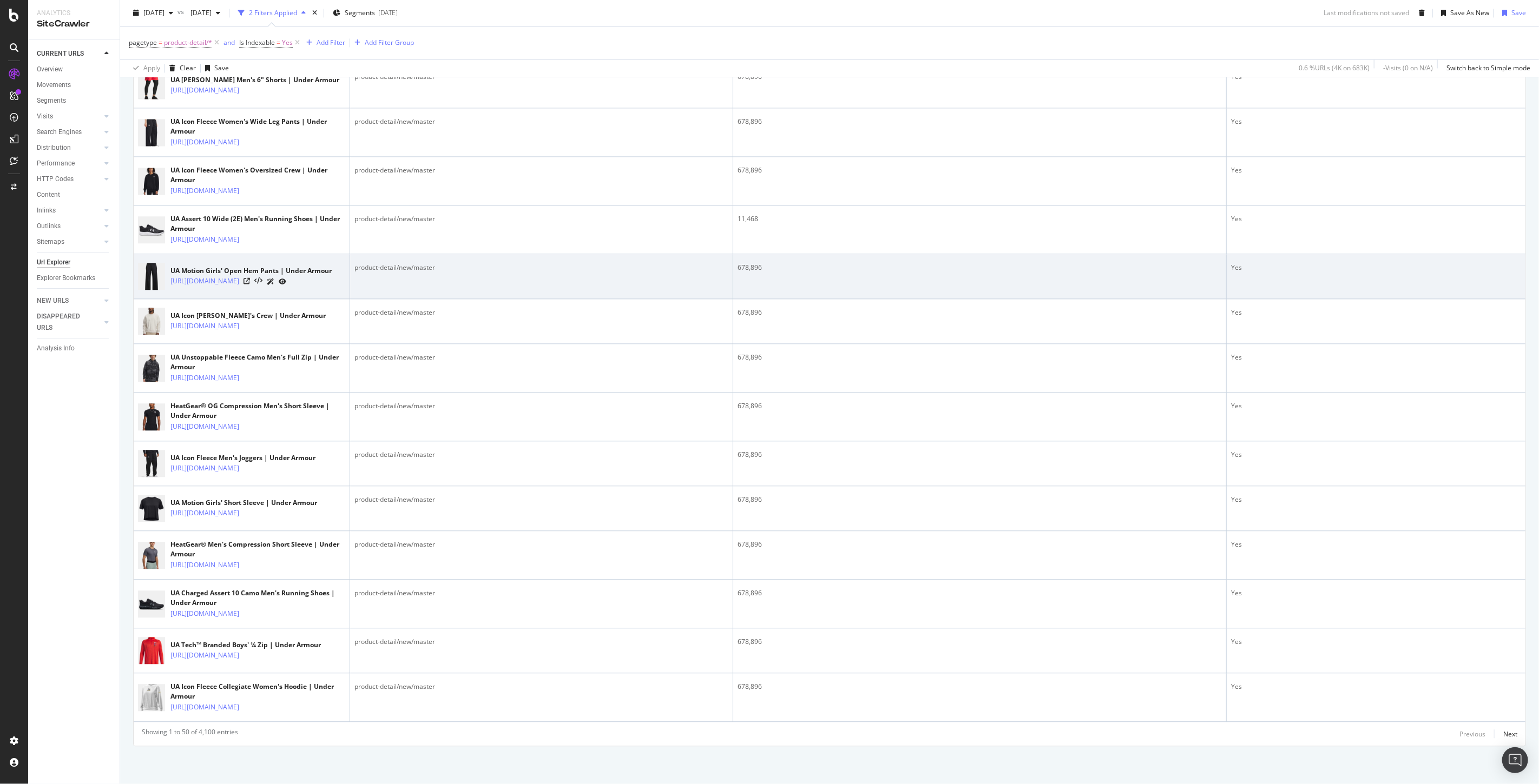
drag, startPoint x: 306, startPoint y: 638, endPoint x: 309, endPoint y: 662, distance: 24.2
click at [286, 287] on div at bounding box center [265, 281] width 43 height 11
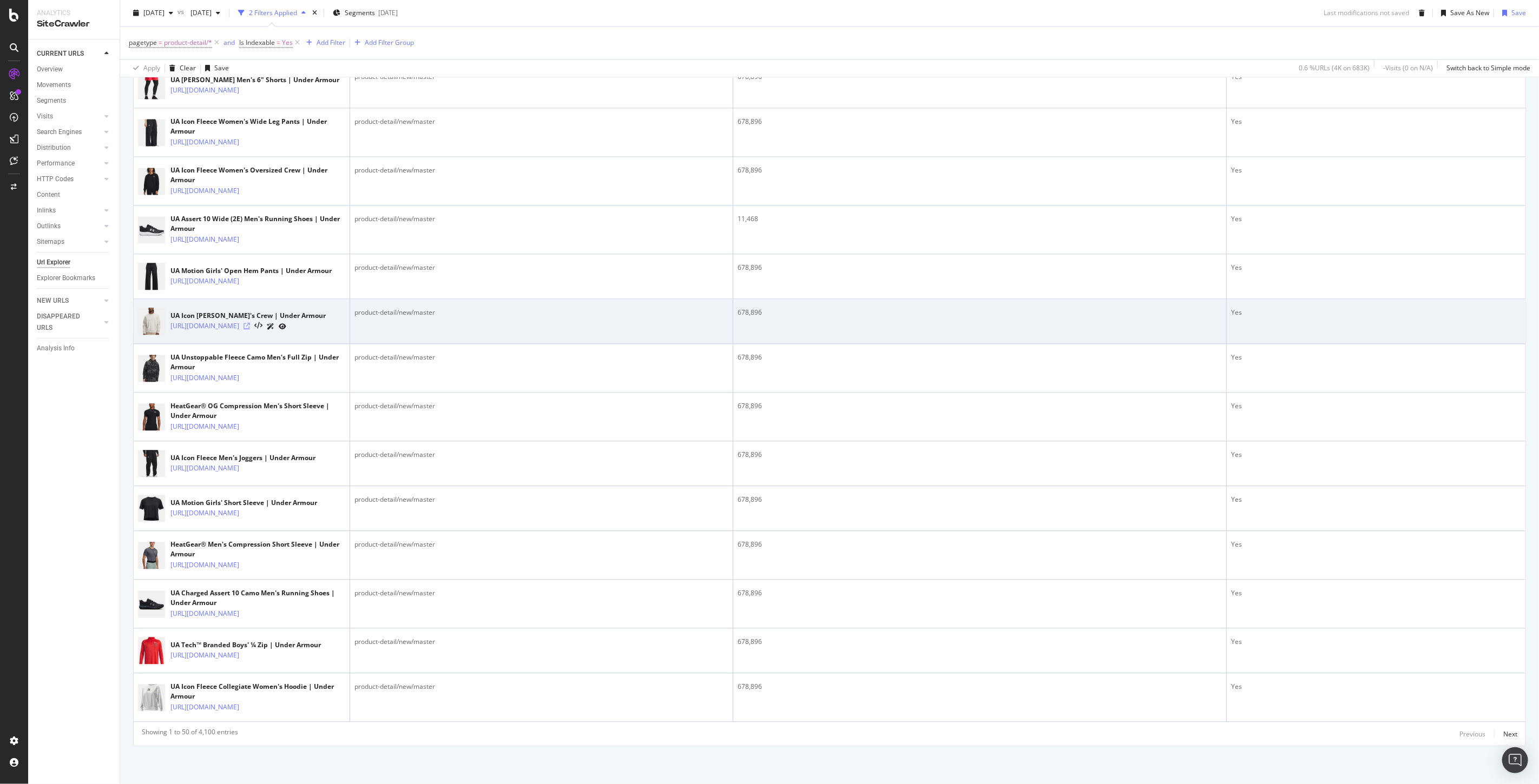
click at [250, 330] on icon at bounding box center [247, 326] width 7 height 7
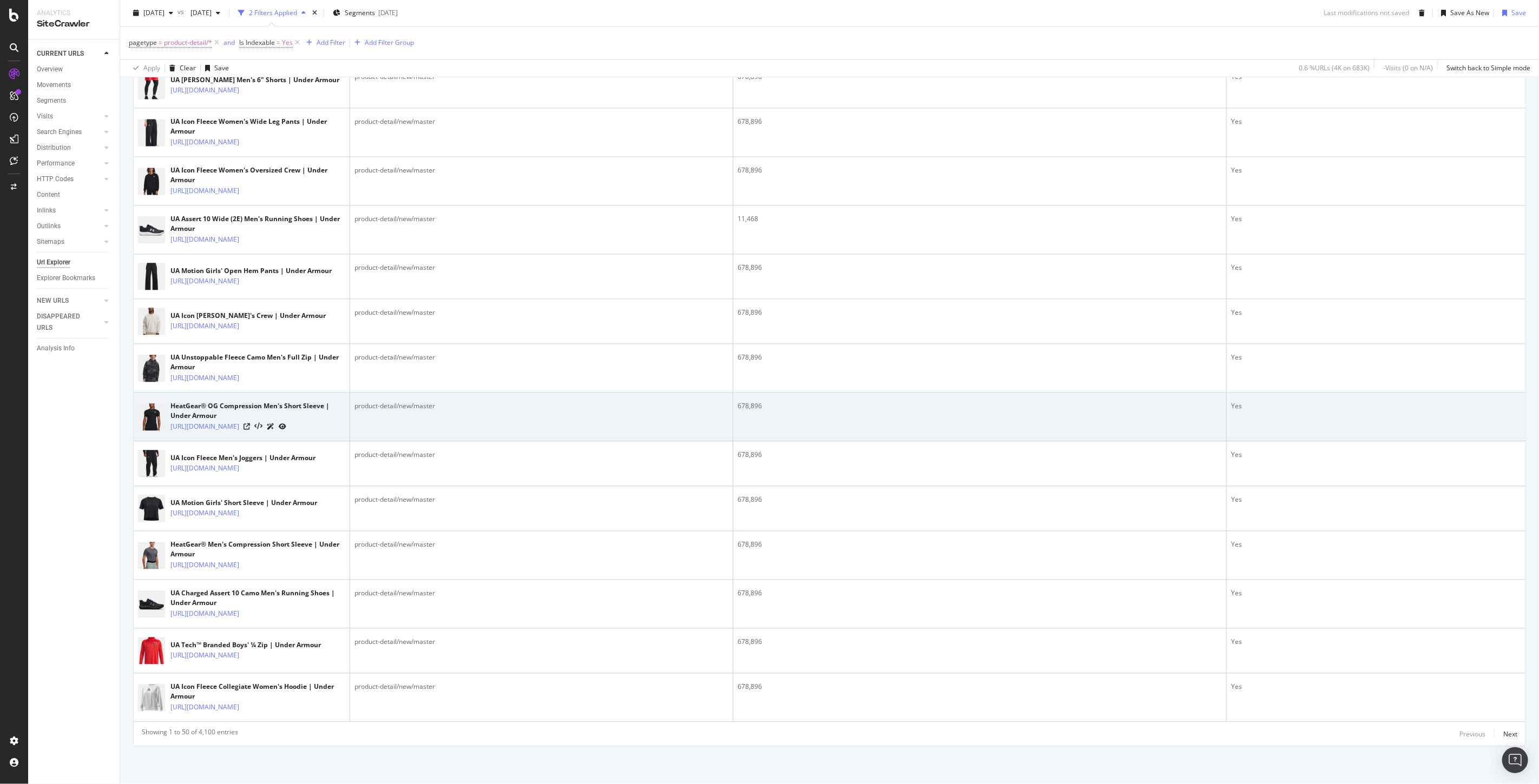
scroll to position [2879, 0]
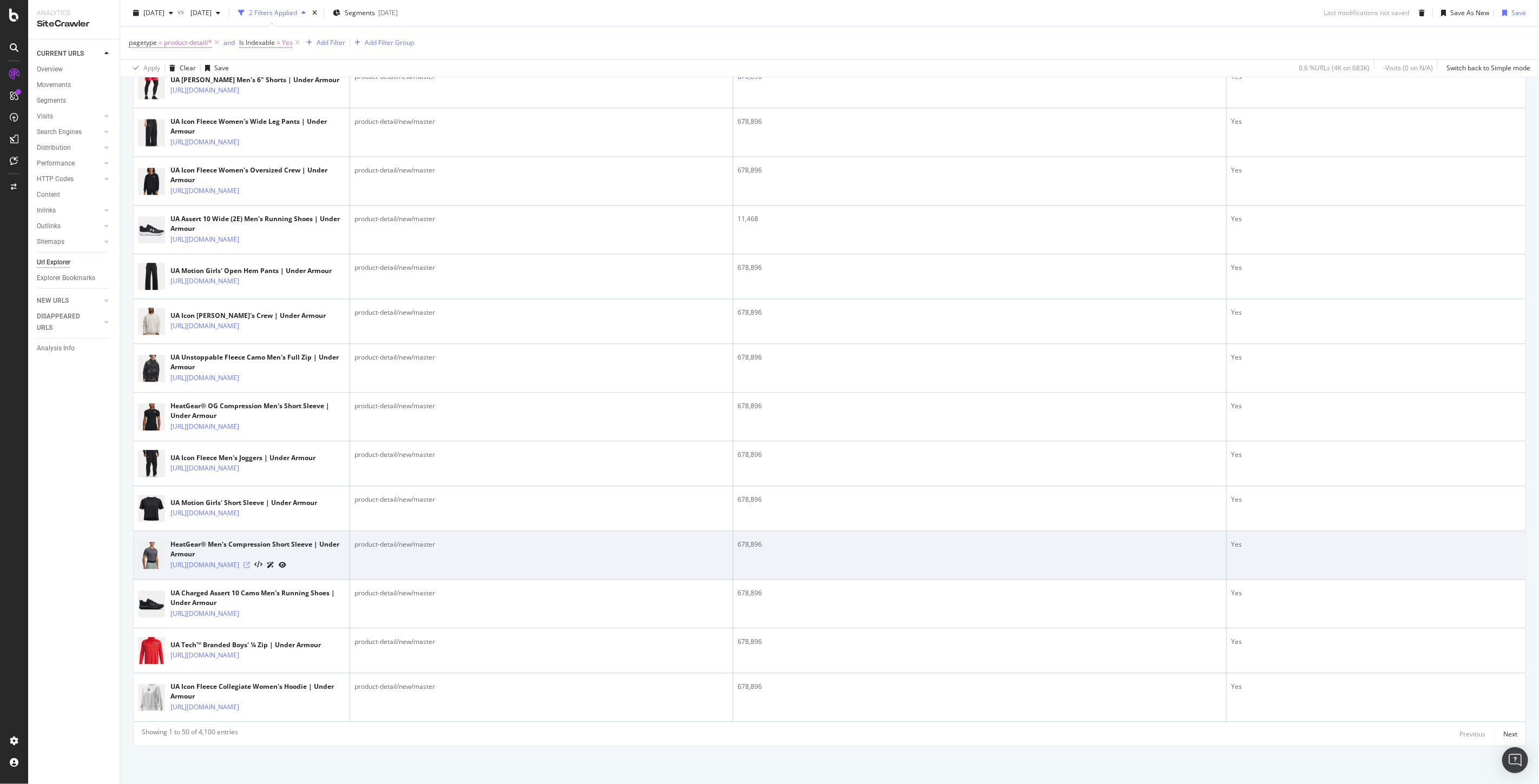
click at [250, 562] on icon at bounding box center [247, 565] width 7 height 7
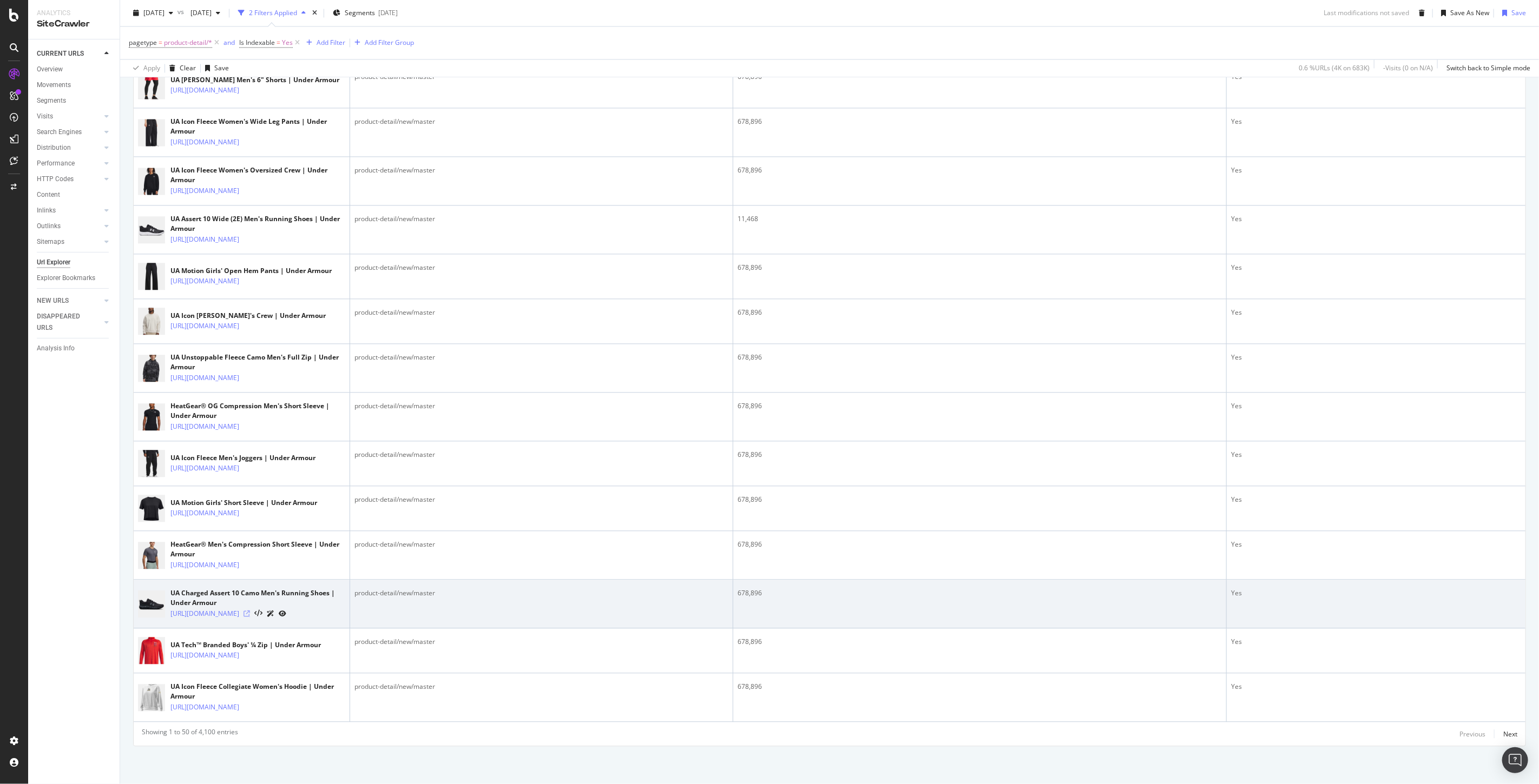
click at [250, 611] on icon at bounding box center [247, 614] width 7 height 7
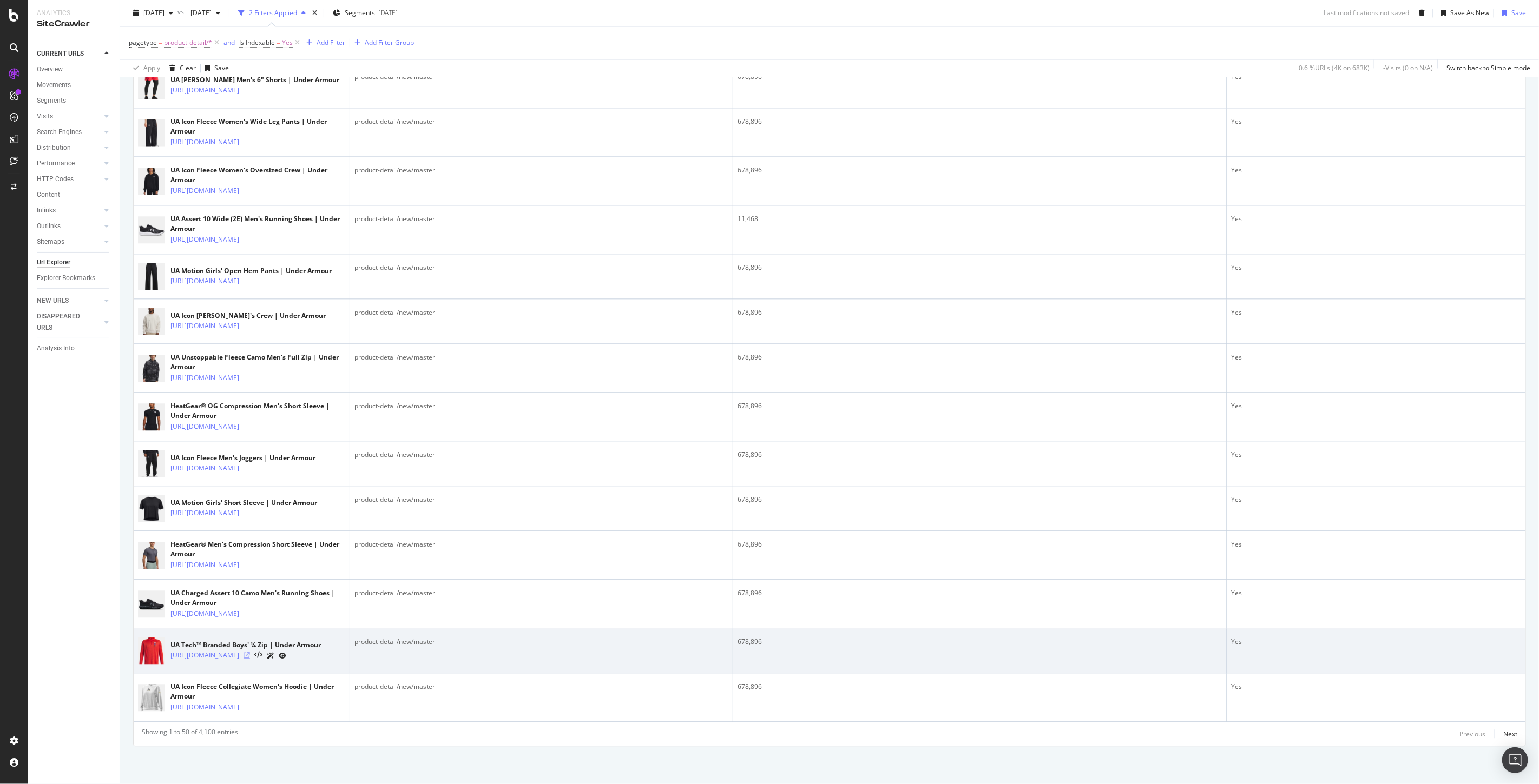
click at [250, 652] on icon at bounding box center [247, 655] width 7 height 7
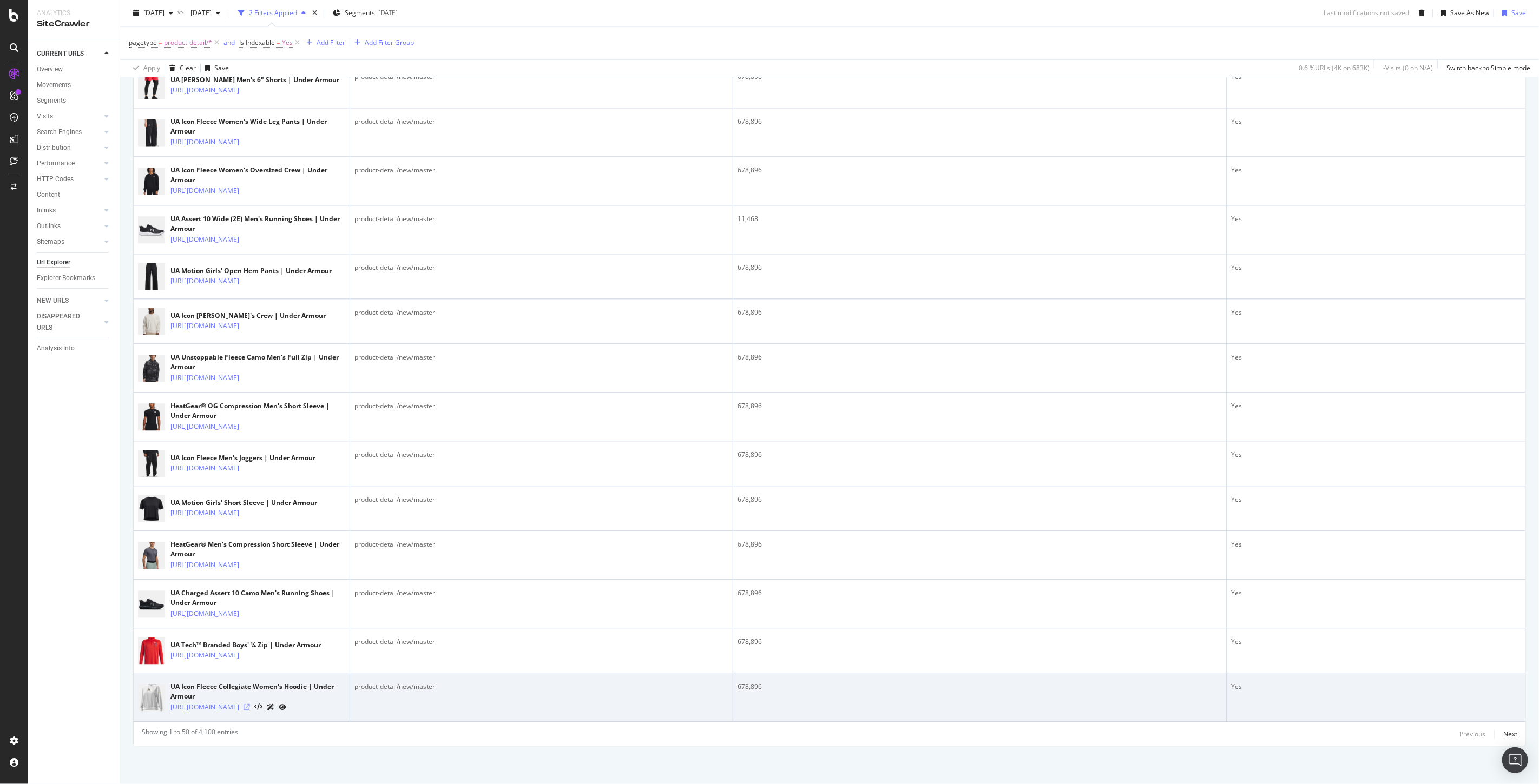
click at [250, 704] on icon at bounding box center [247, 707] width 7 height 7
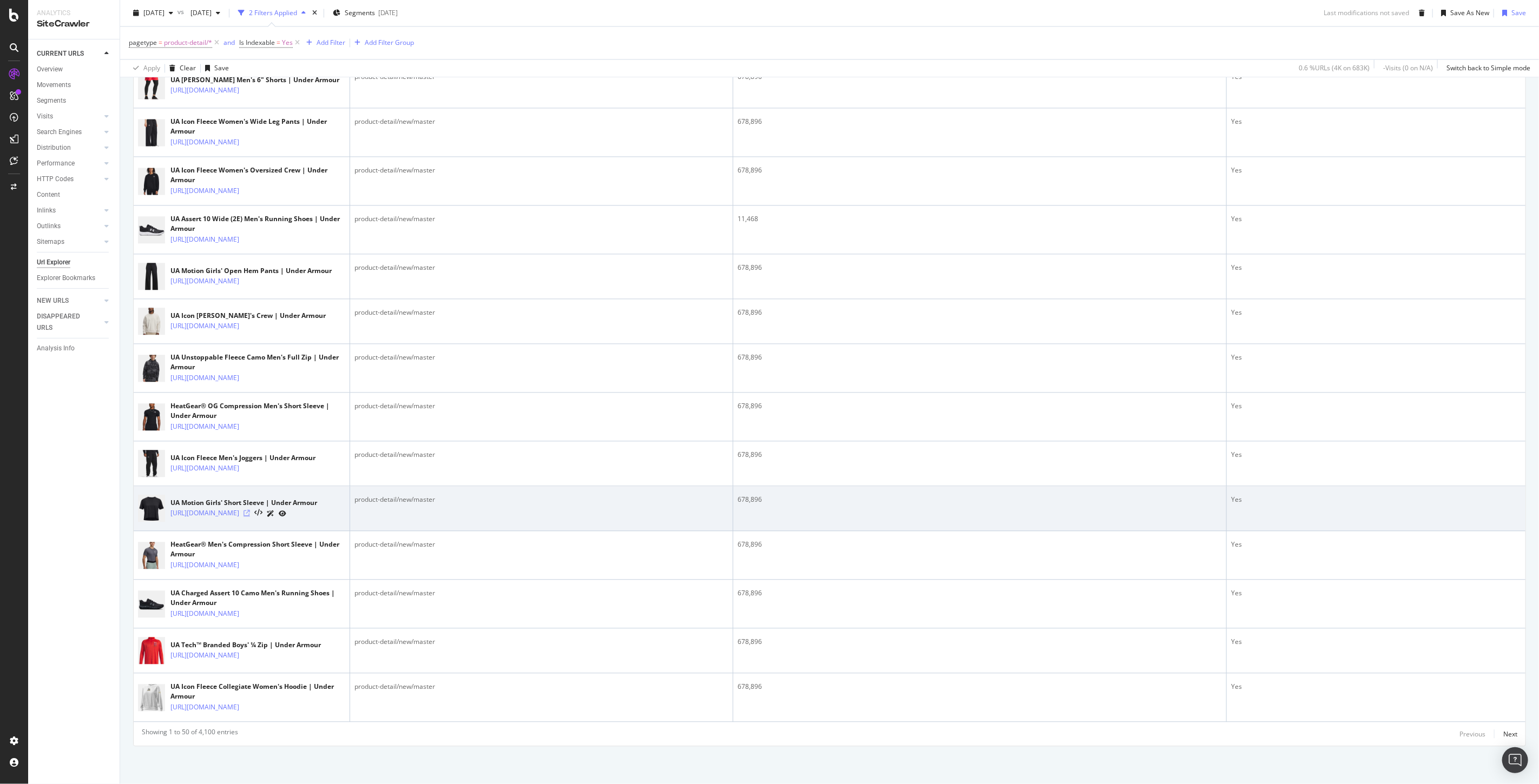
click at [250, 510] on icon at bounding box center [247, 513] width 7 height 7
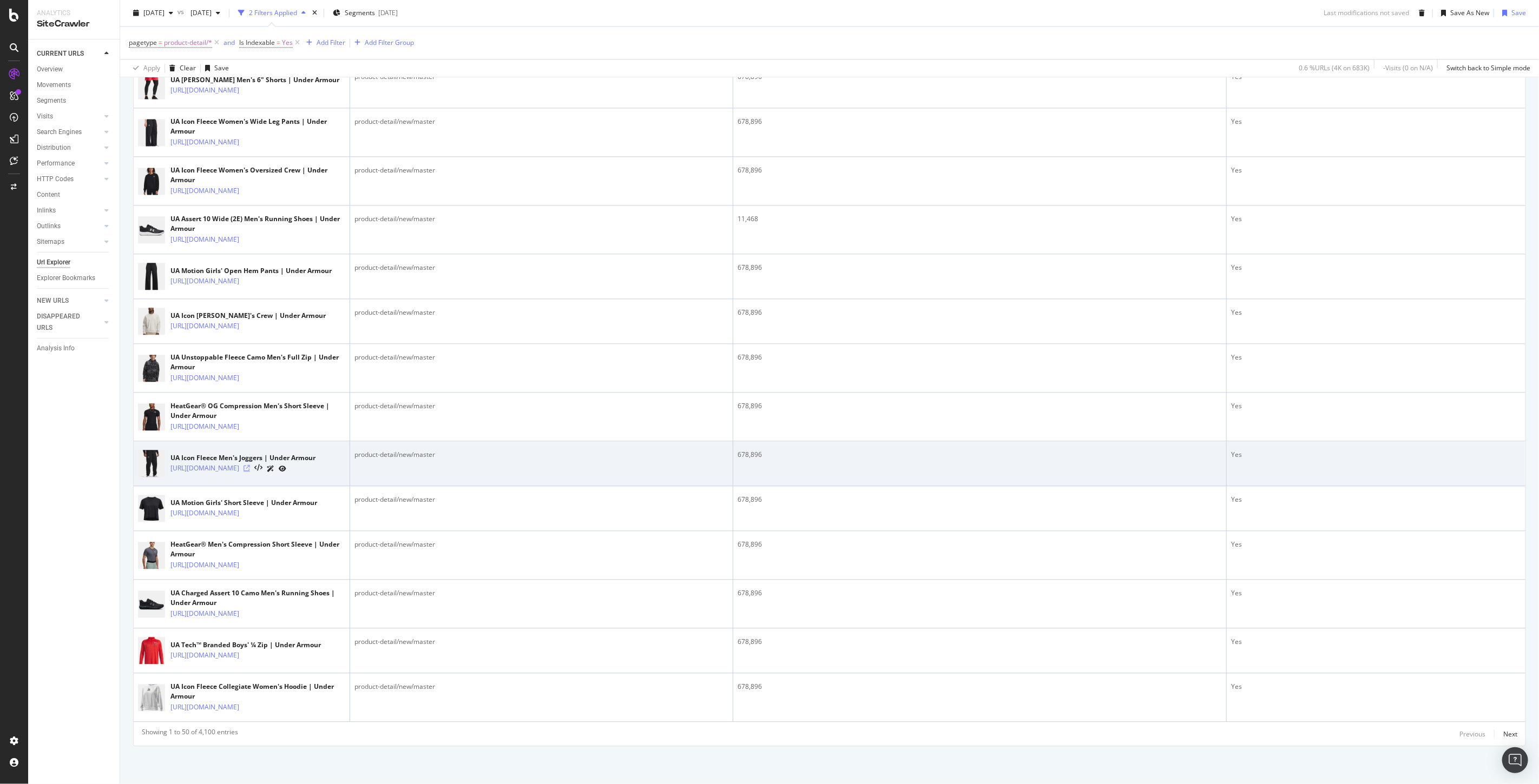
click at [250, 465] on icon at bounding box center [247, 468] width 7 height 7
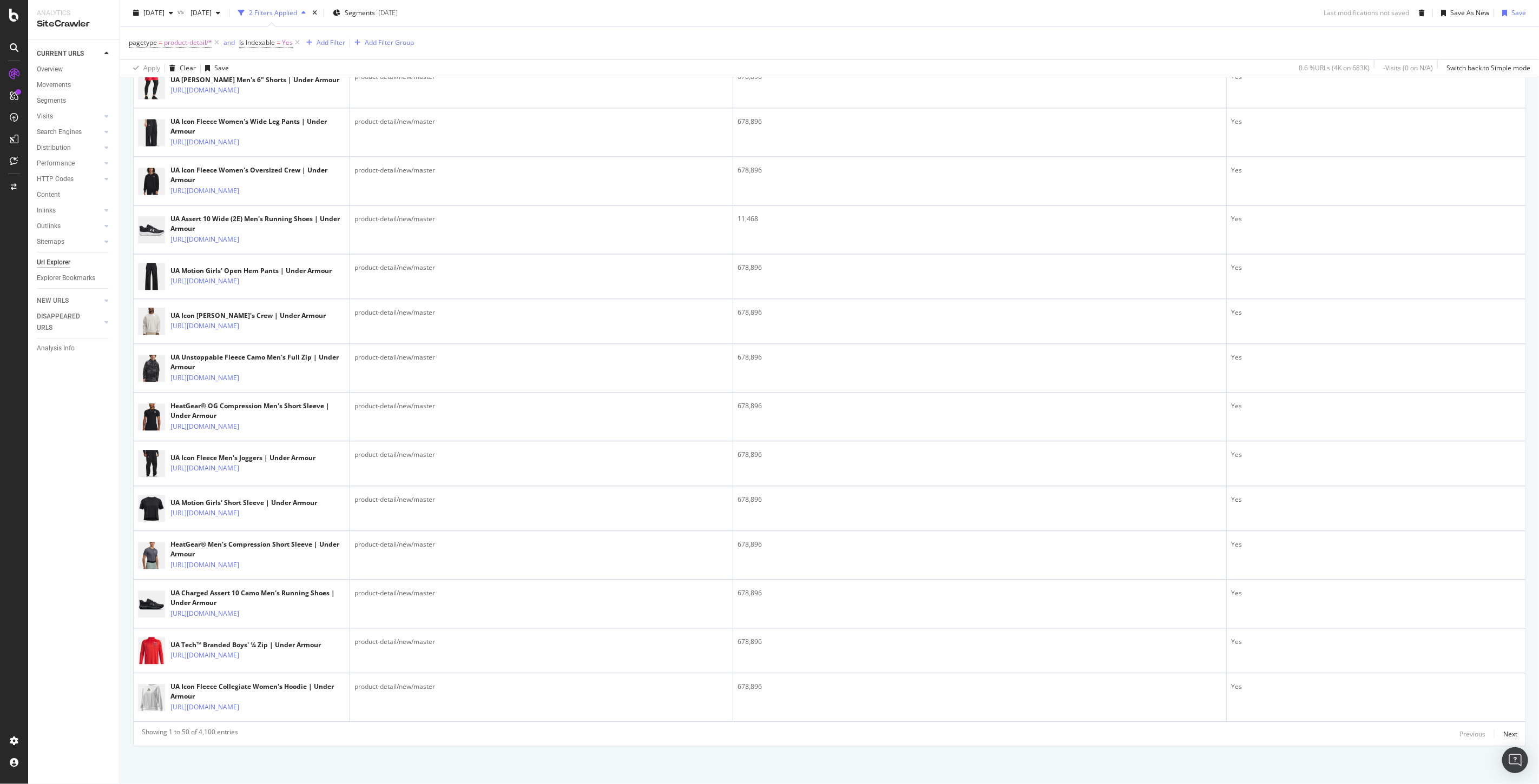
click at [1509, 733] on div "Showing 1 to 50 of 4,100 entries Previous Next" at bounding box center [830, 734] width 1392 height 13
click at [1503, 733] on div "Next" at bounding box center [1510, 734] width 14 height 9
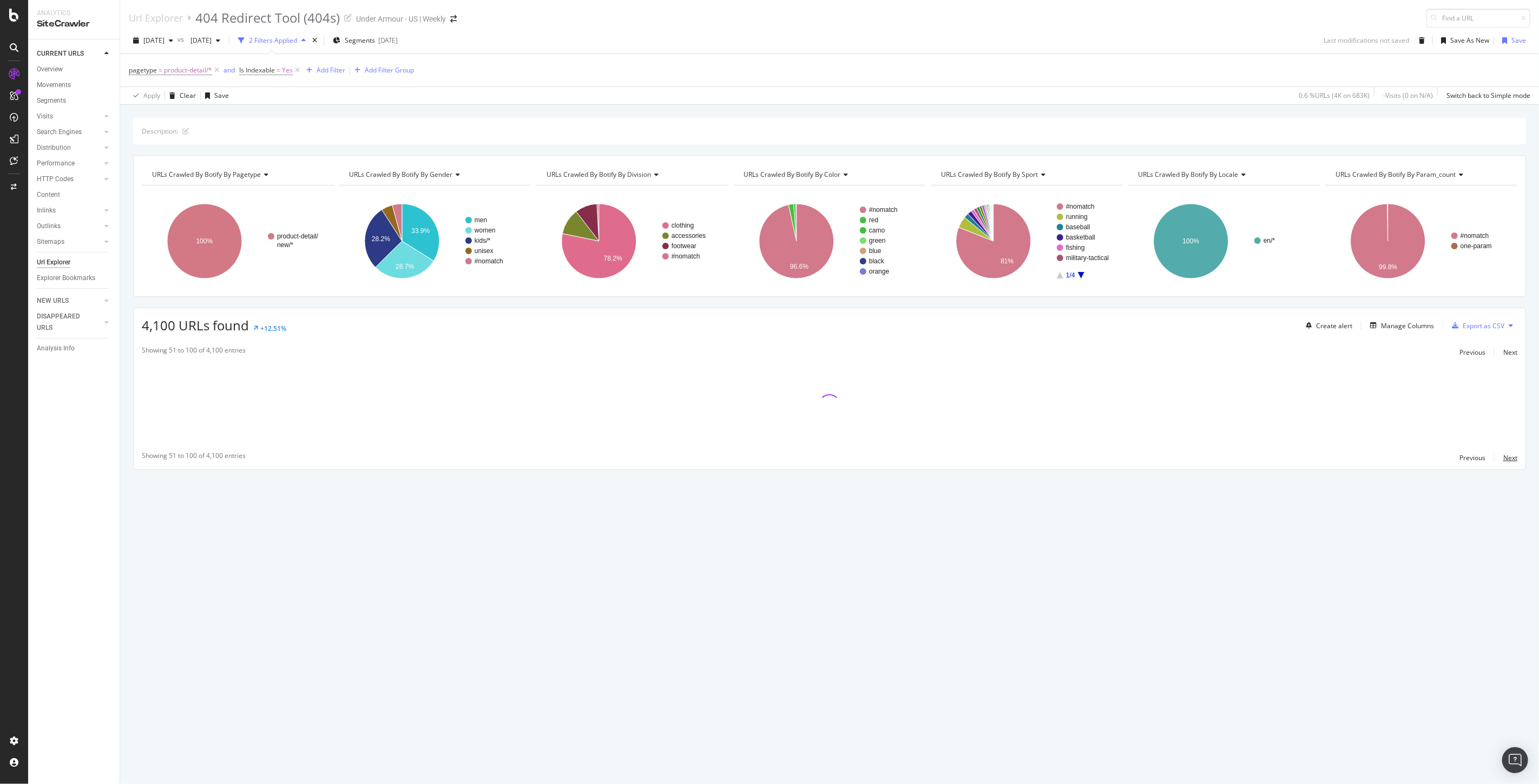
scroll to position [0, 0]
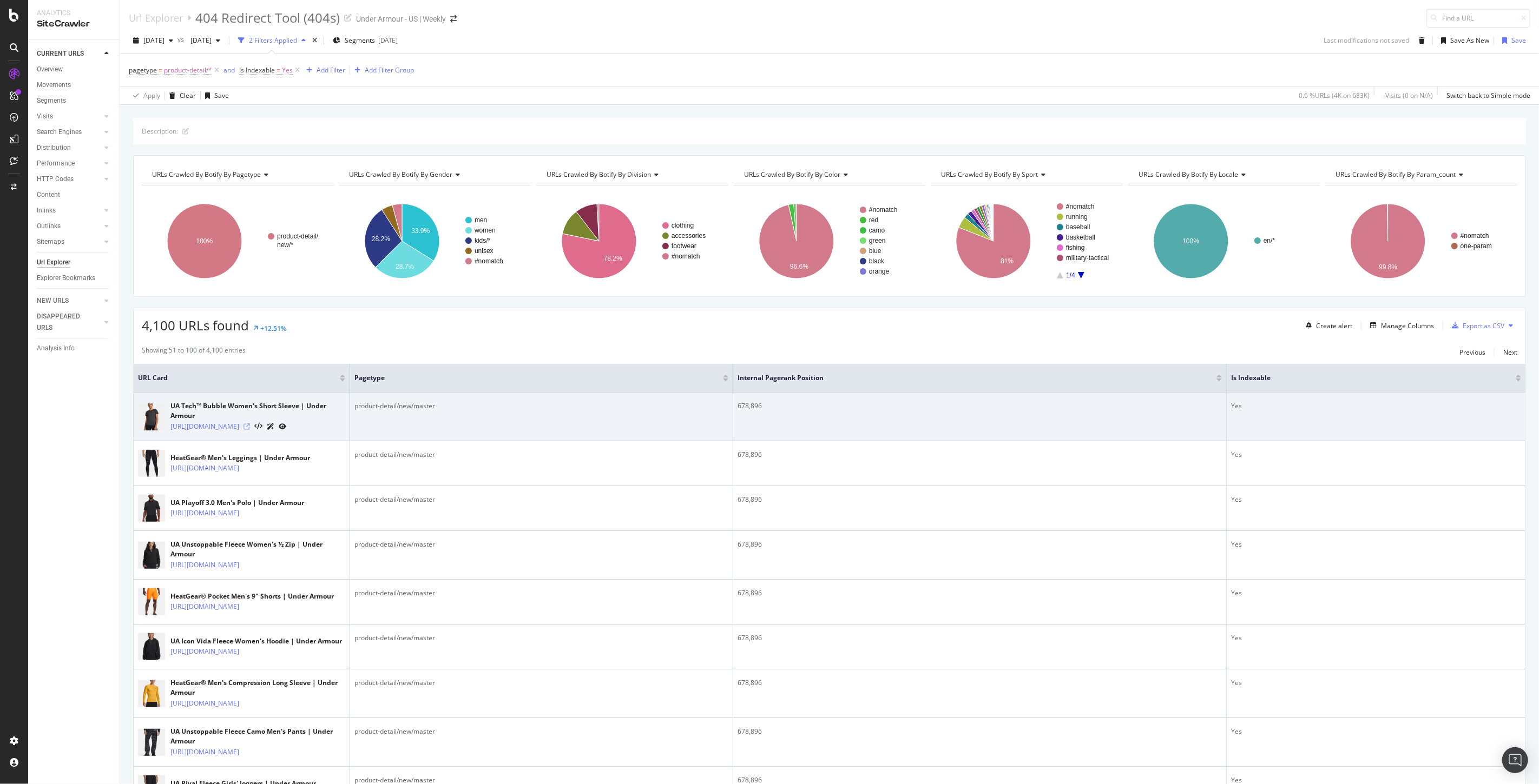
click at [250, 430] on icon at bounding box center [247, 426] width 7 height 7
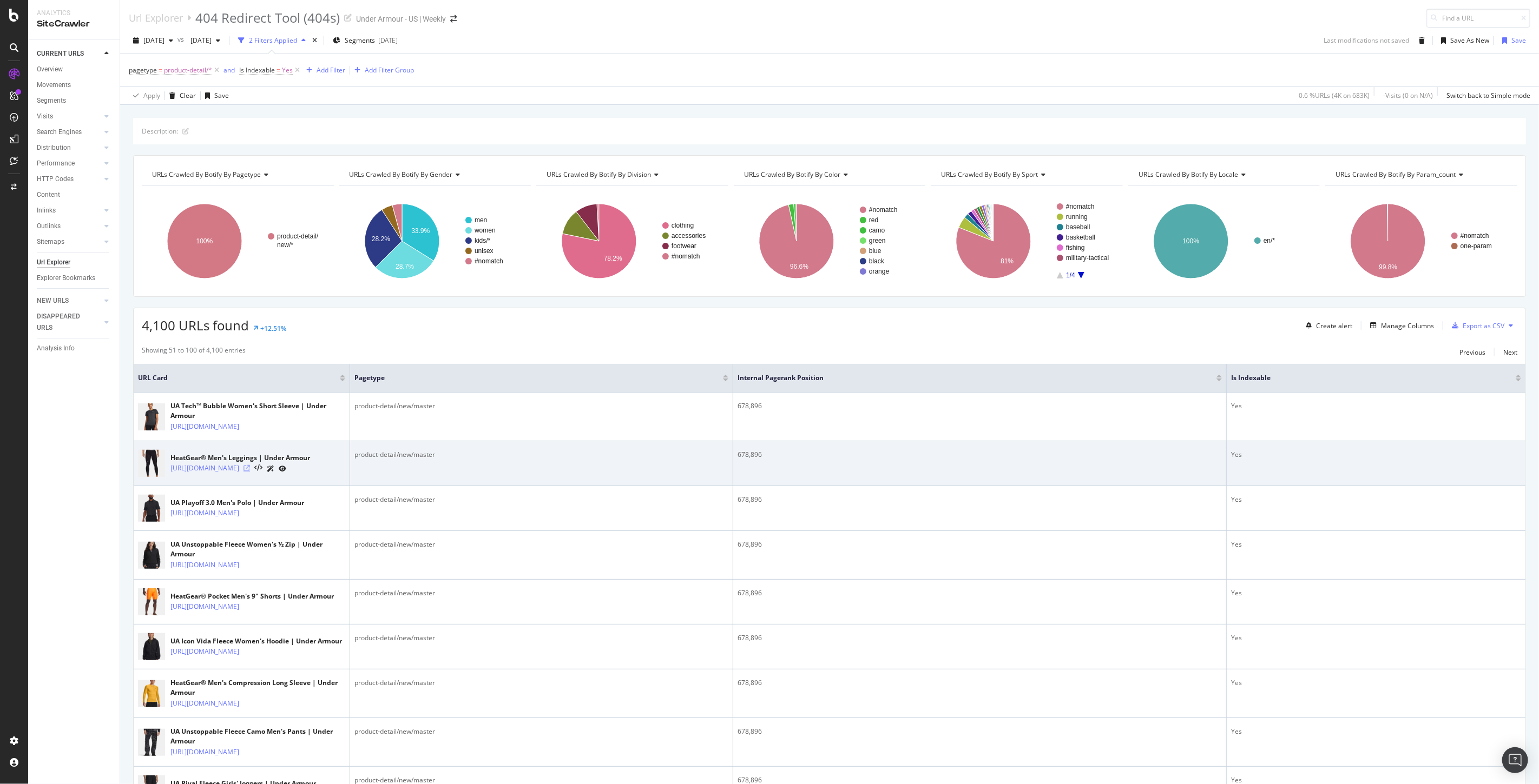
click at [250, 472] on icon at bounding box center [247, 468] width 7 height 7
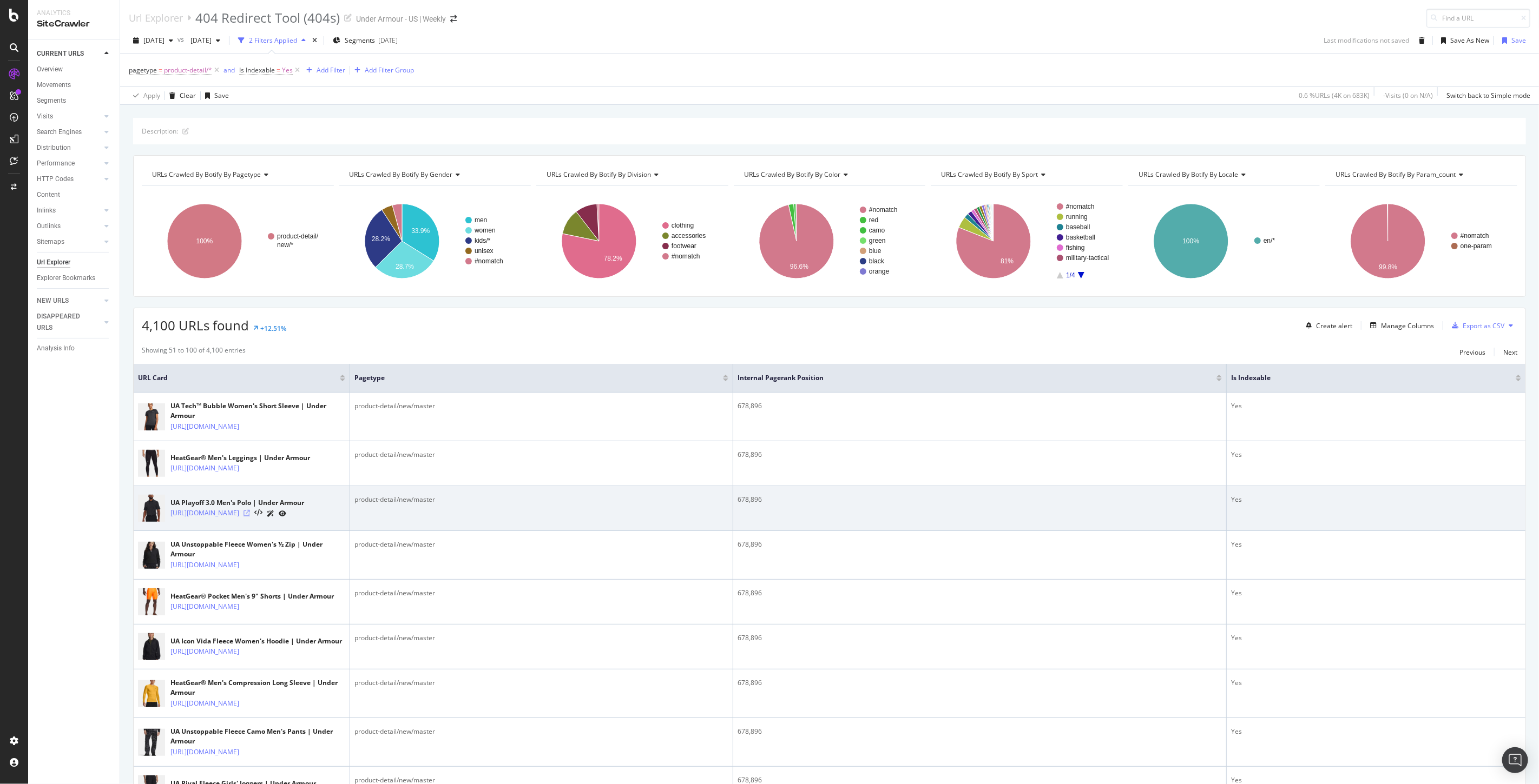
click at [250, 516] on icon at bounding box center [247, 513] width 7 height 7
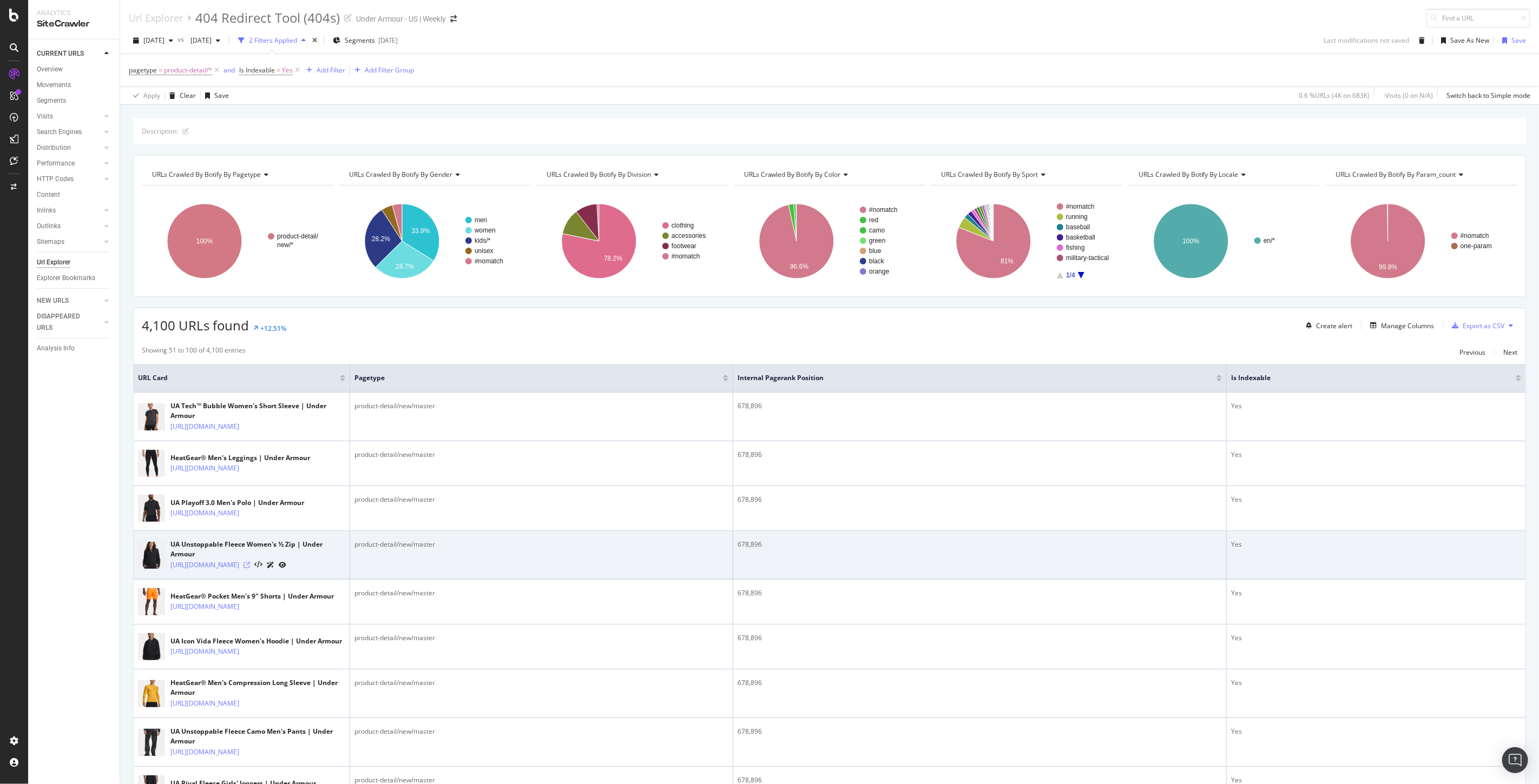
click at [250, 568] on icon at bounding box center [247, 565] width 7 height 7
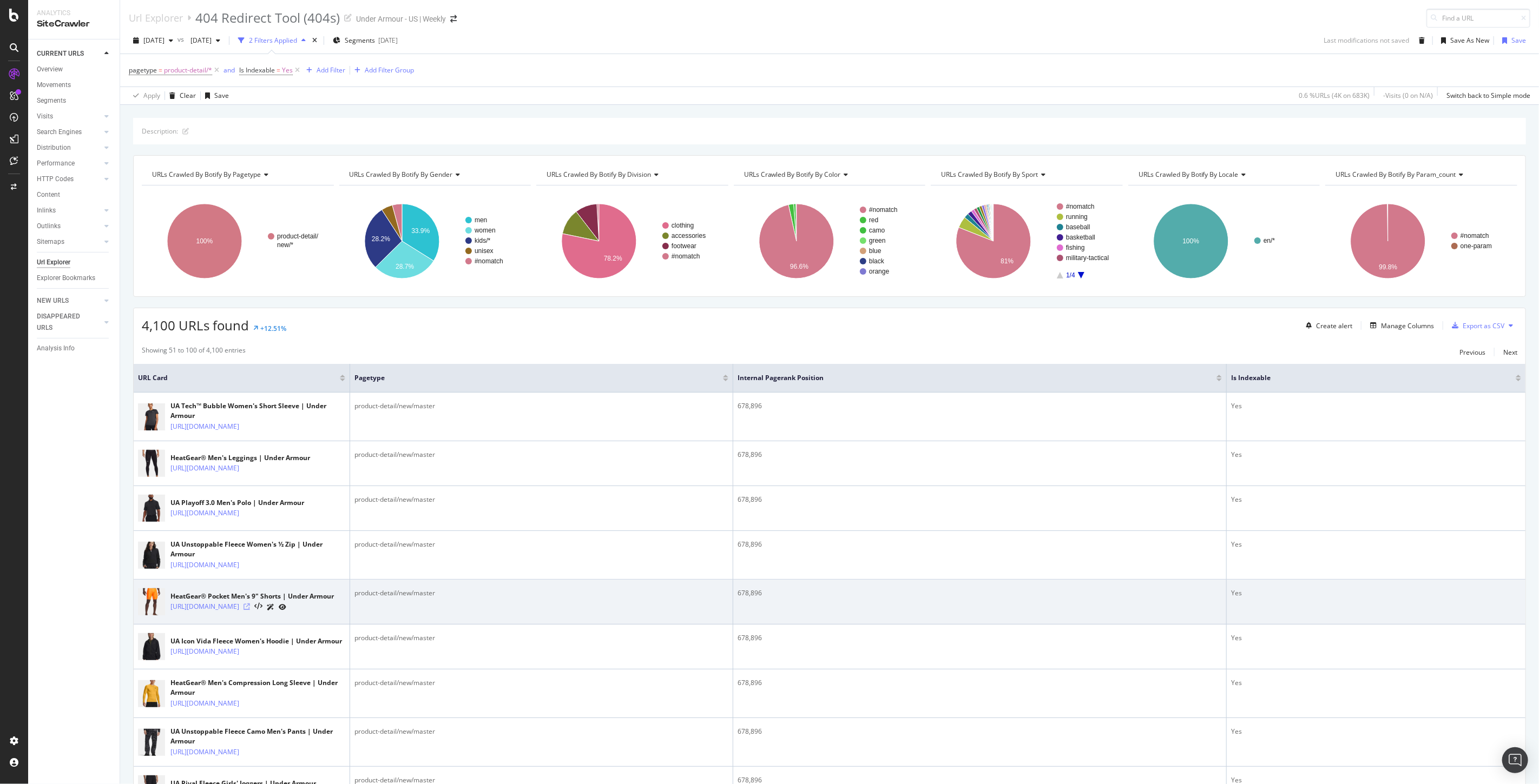
click at [250, 610] on icon at bounding box center [247, 607] width 7 height 7
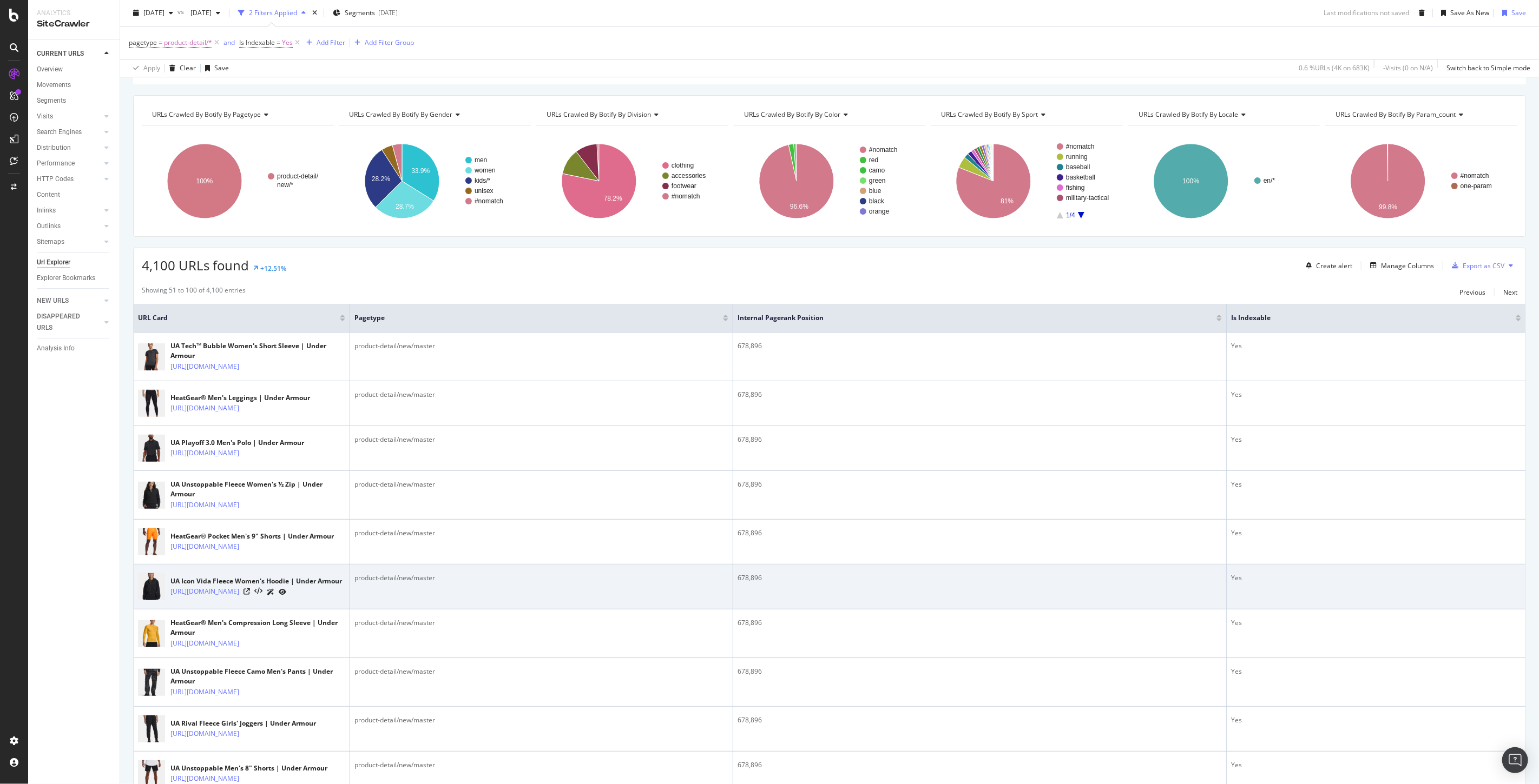
scroll to position [120, 0]
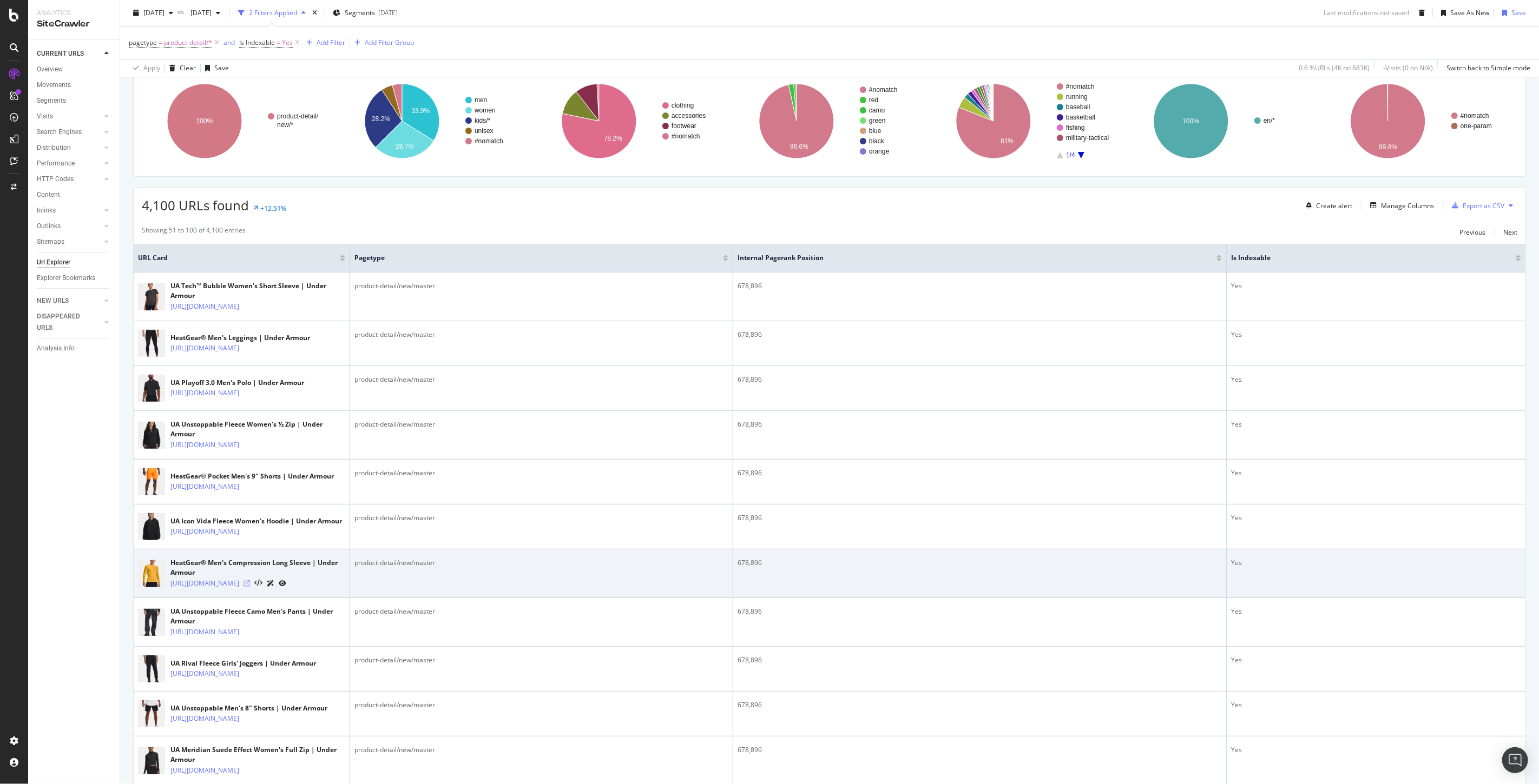
click at [250, 587] on icon at bounding box center [247, 583] width 7 height 7
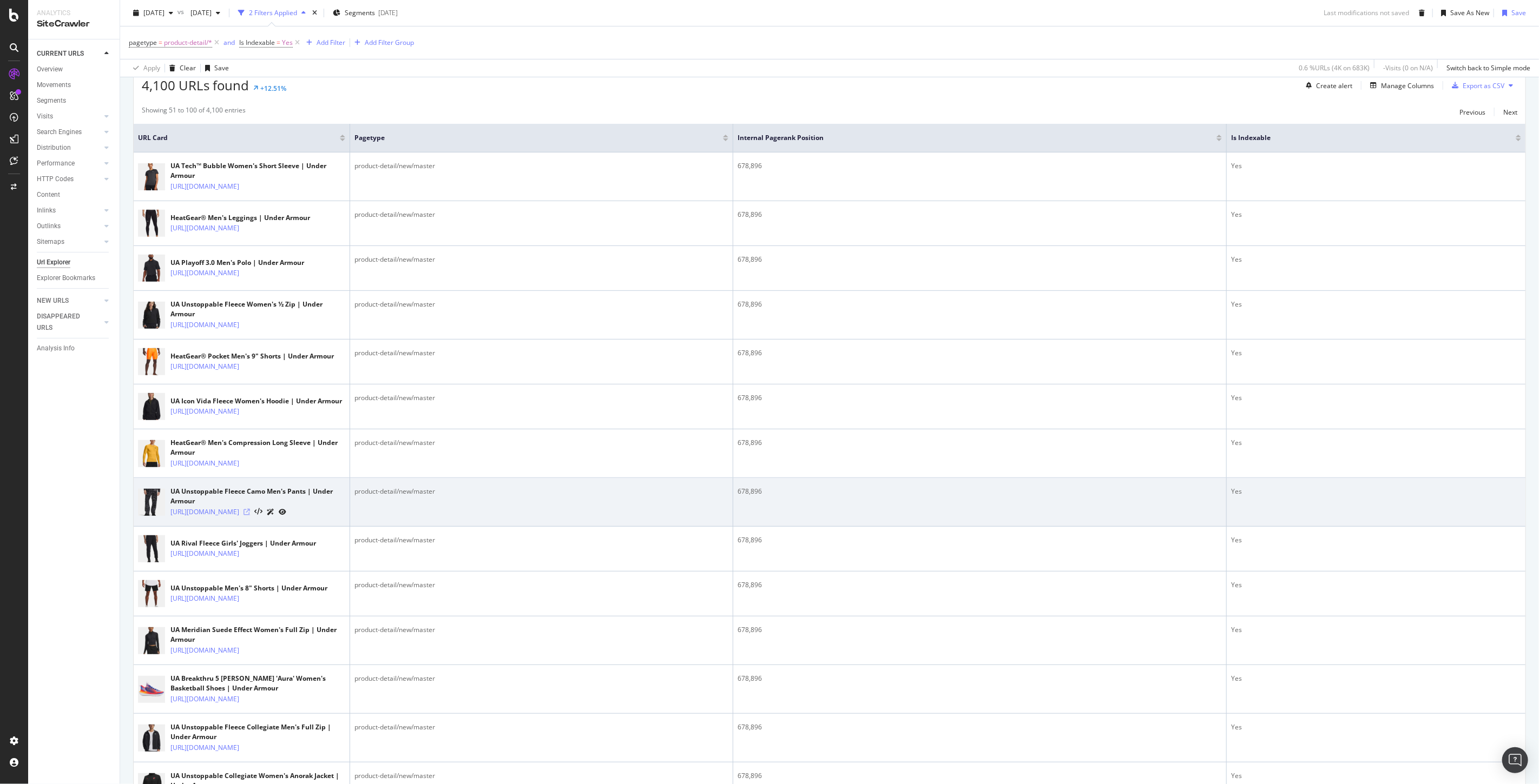
click at [250, 515] on icon at bounding box center [247, 512] width 7 height 7
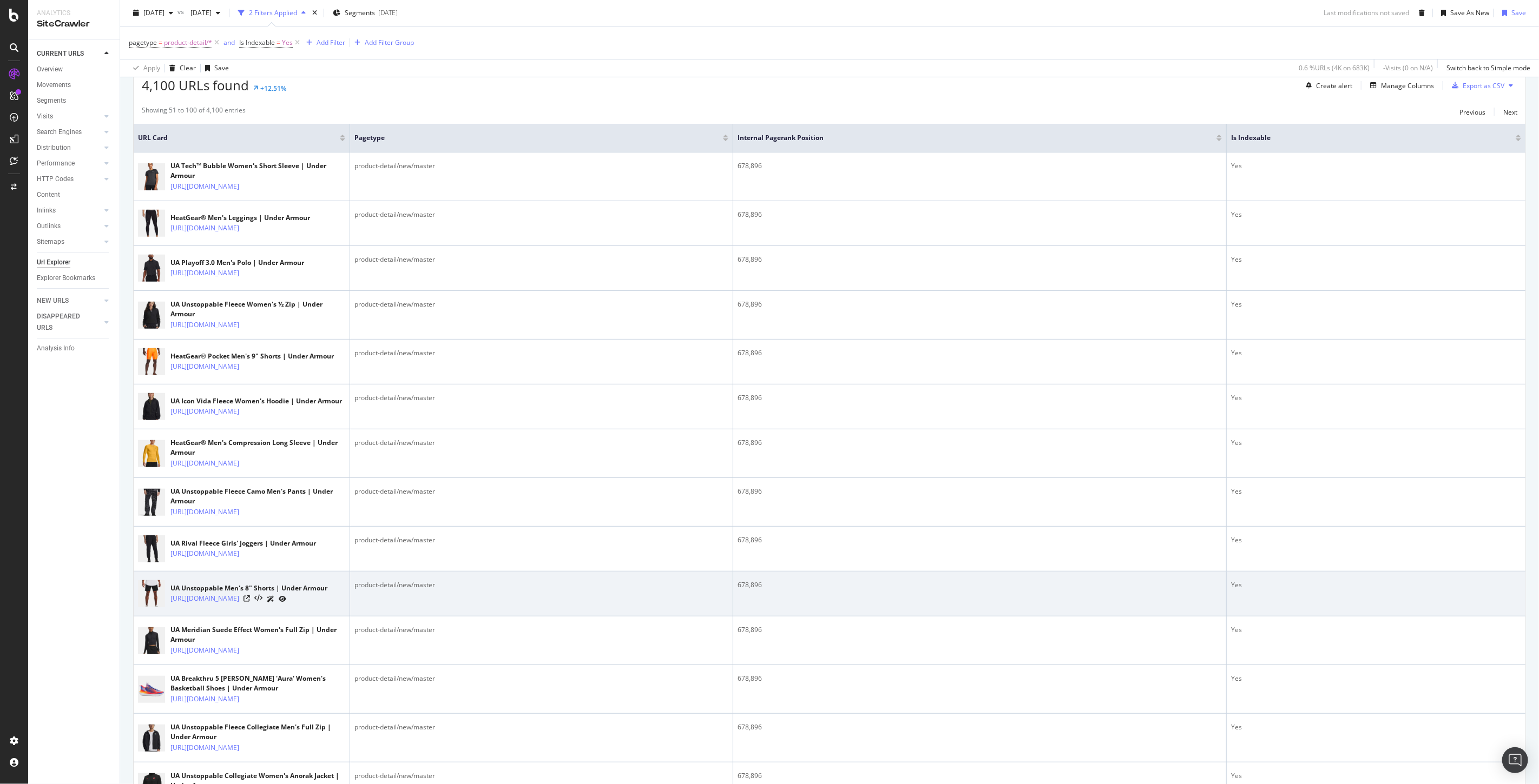
scroll to position [360, 0]
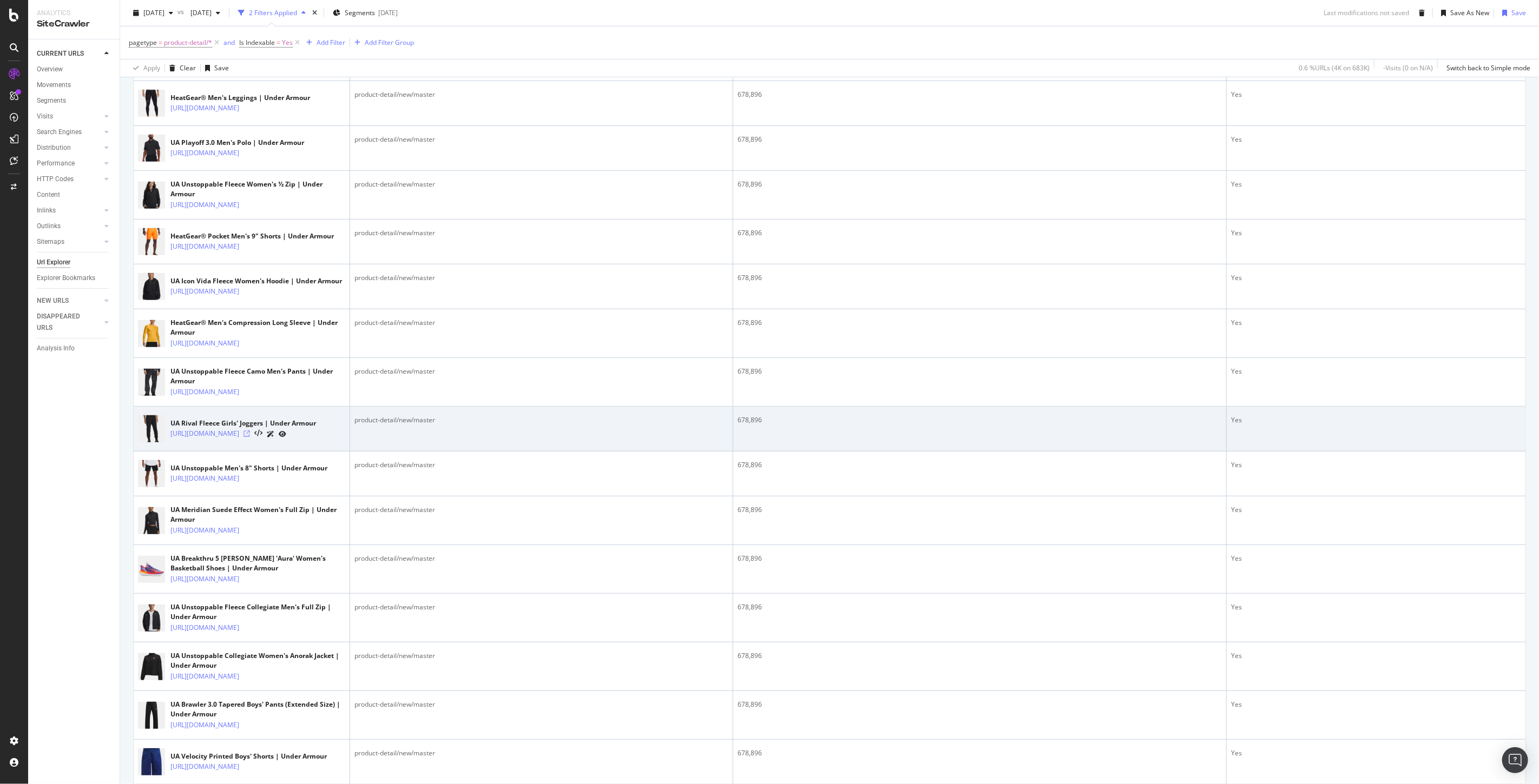
click at [250, 437] on icon at bounding box center [247, 433] width 7 height 7
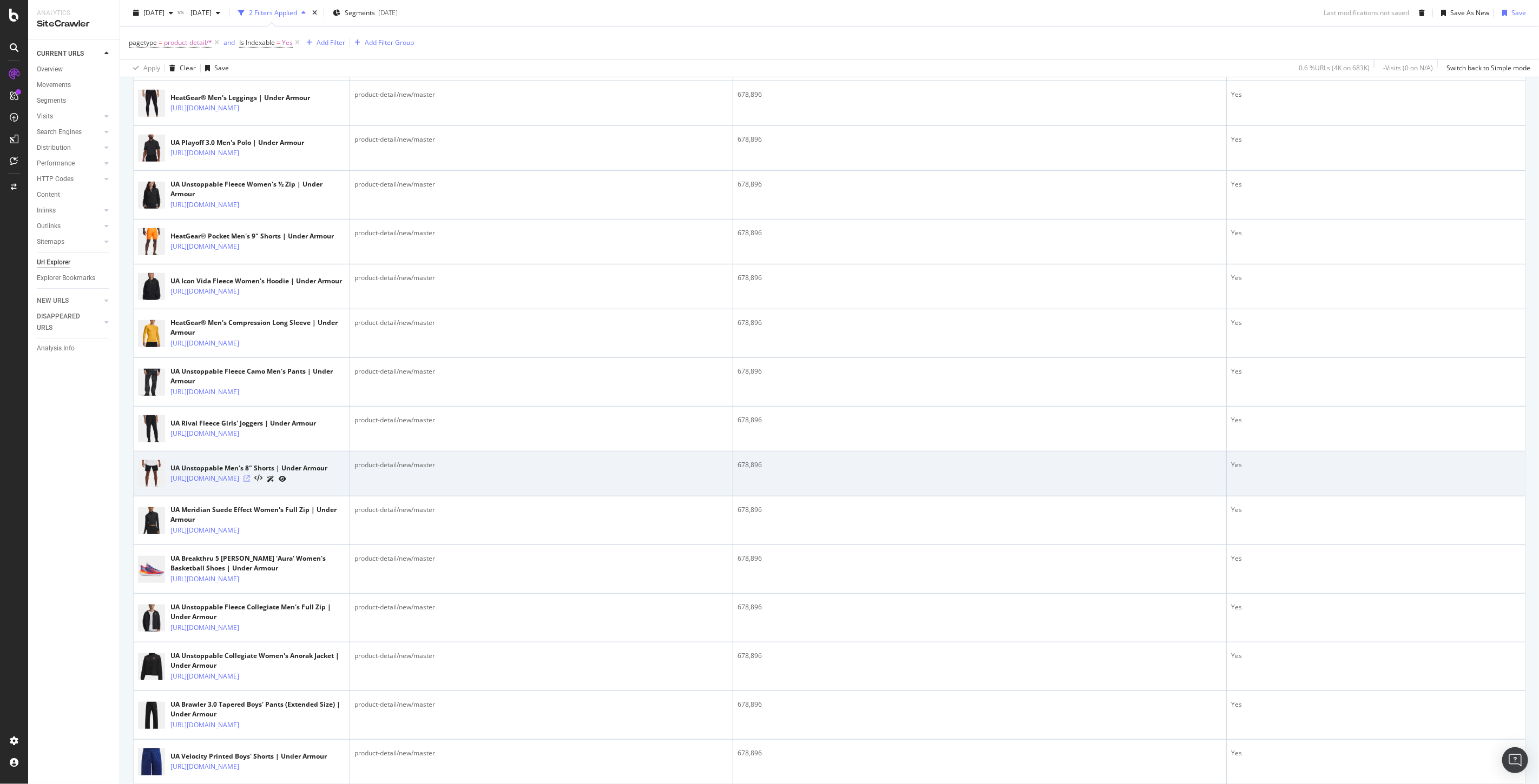
click at [250, 482] on icon at bounding box center [247, 478] width 7 height 7
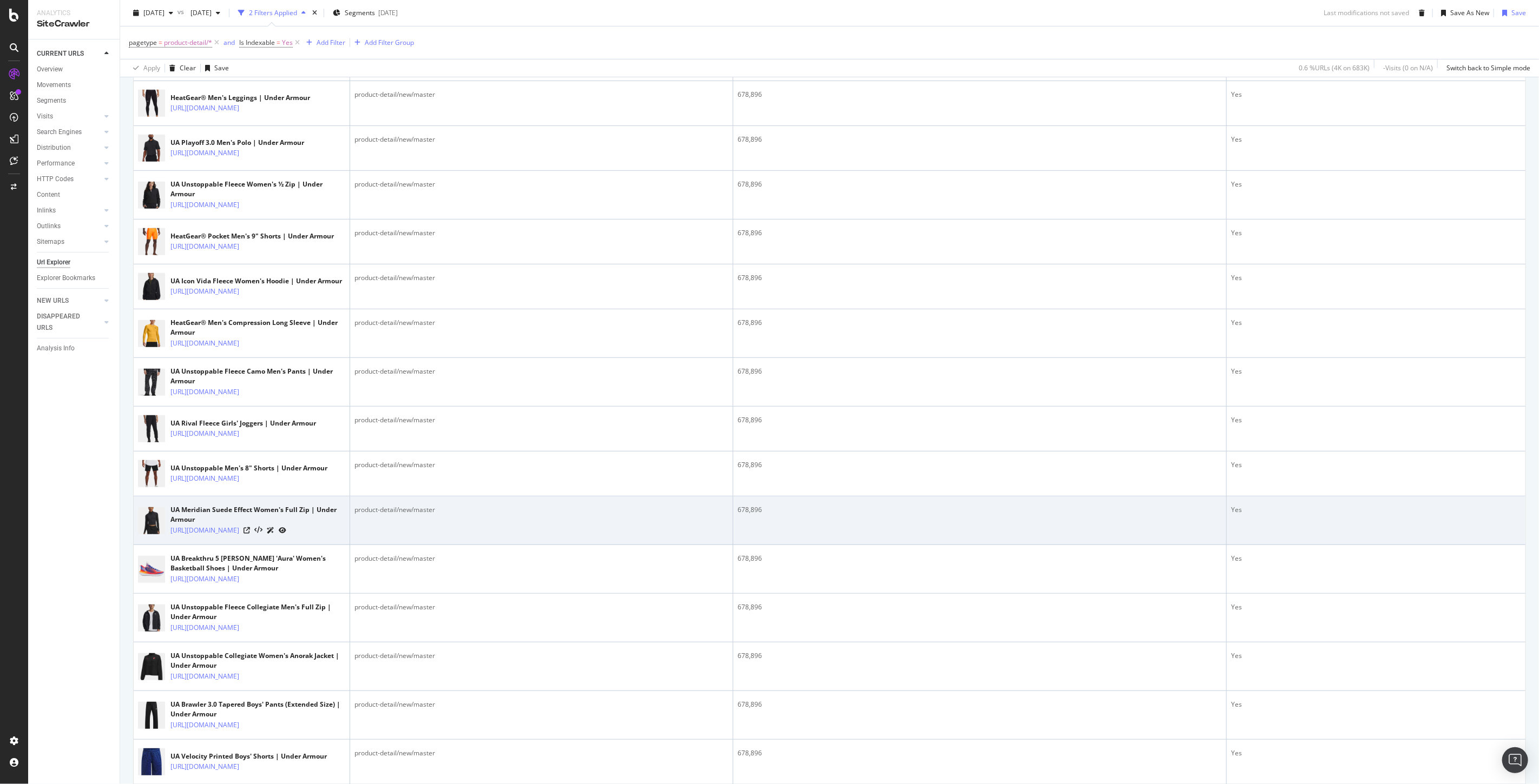
scroll to position [480, 0]
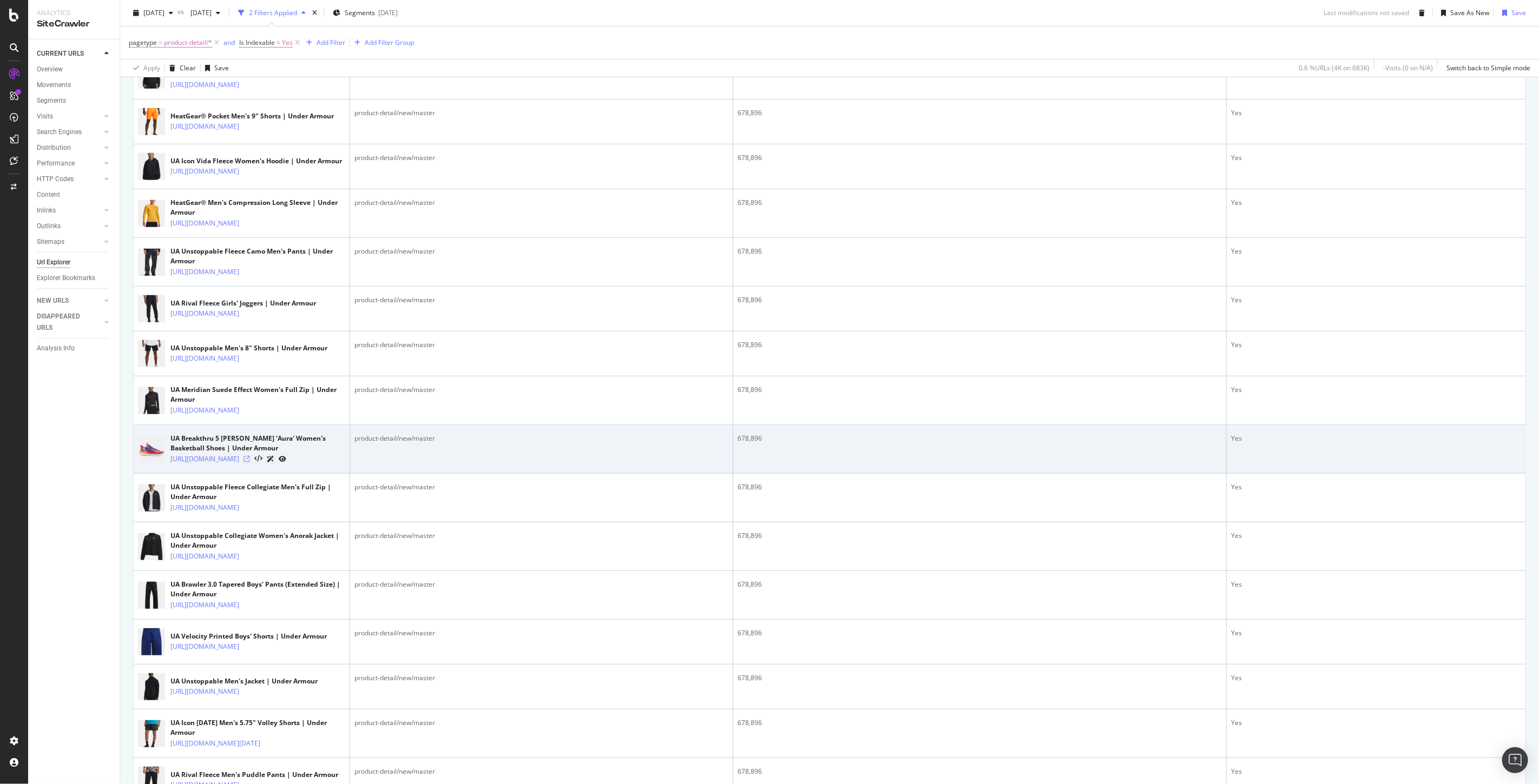
click at [250, 462] on icon at bounding box center [247, 459] width 7 height 7
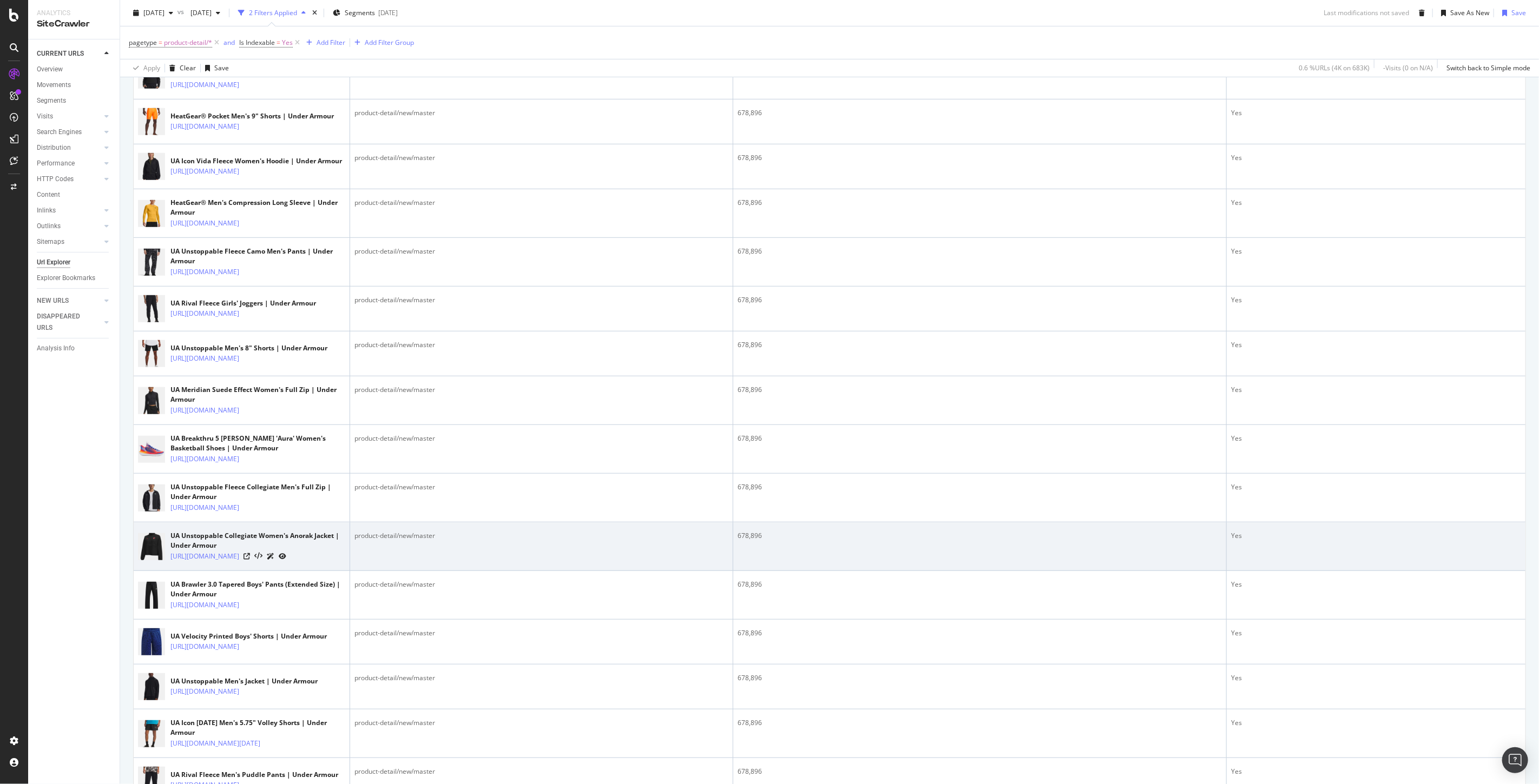
scroll to position [601, 0]
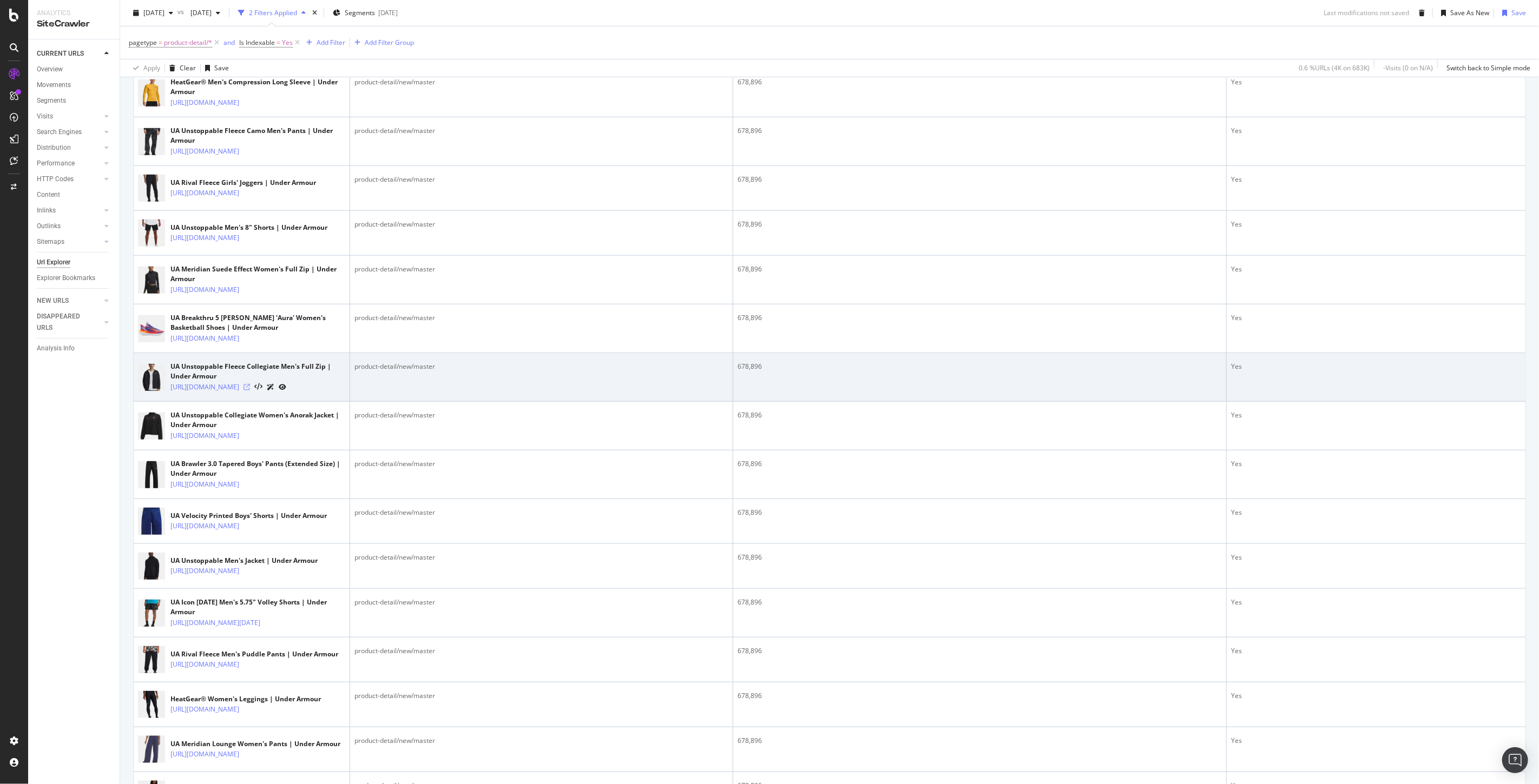
click at [250, 391] on icon at bounding box center [247, 387] width 7 height 7
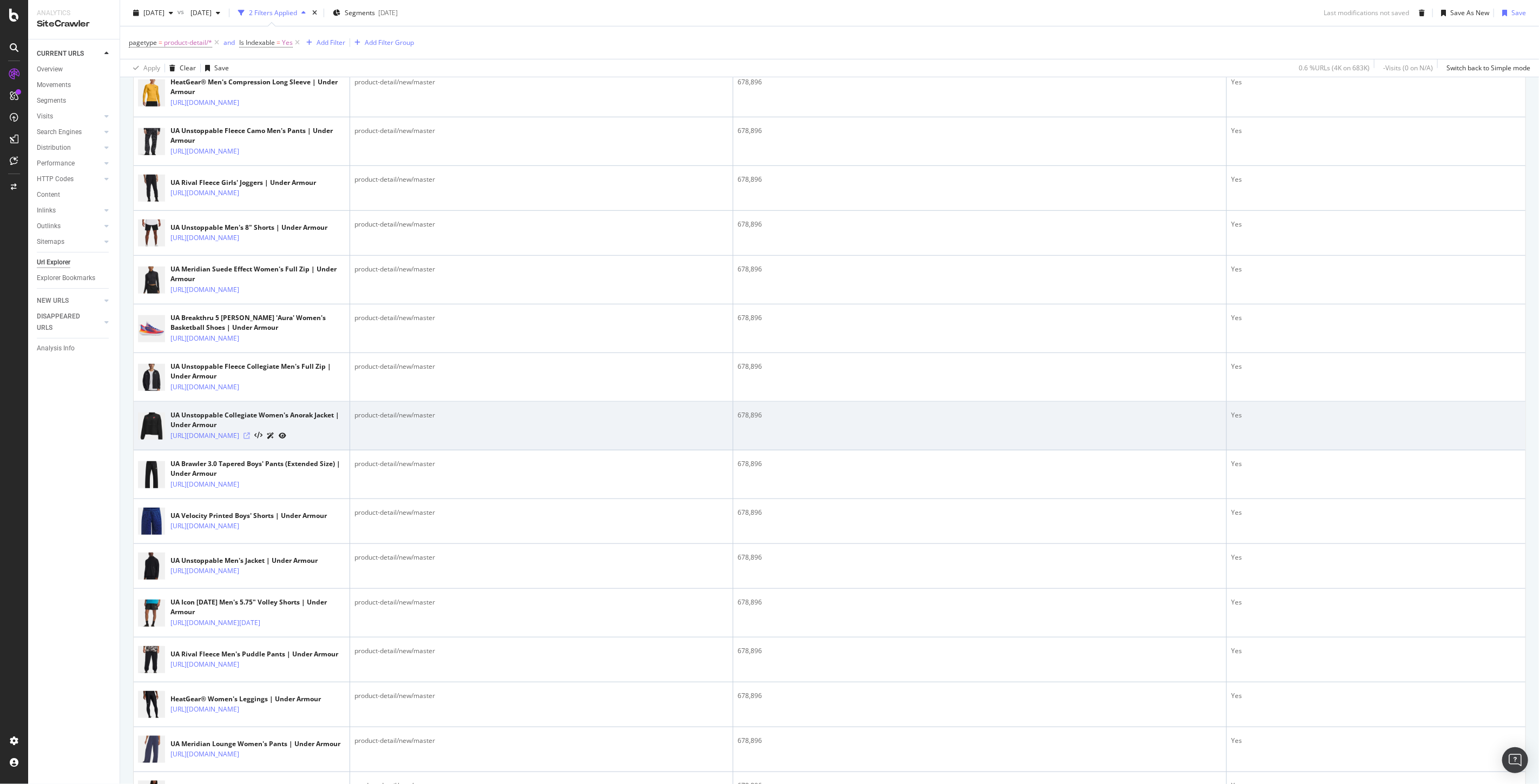
click at [250, 439] on icon at bounding box center [247, 436] width 7 height 7
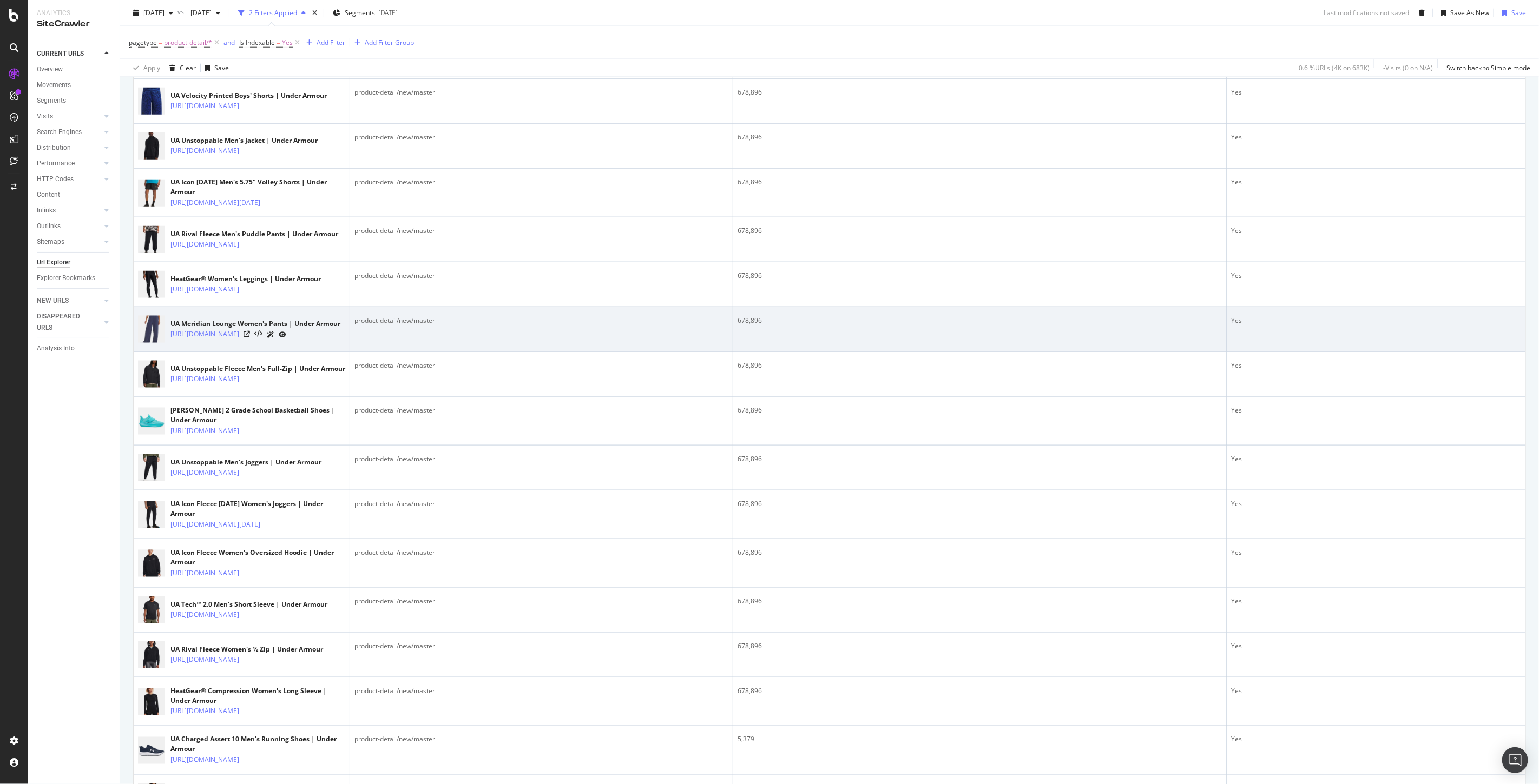
scroll to position [1082, 0]
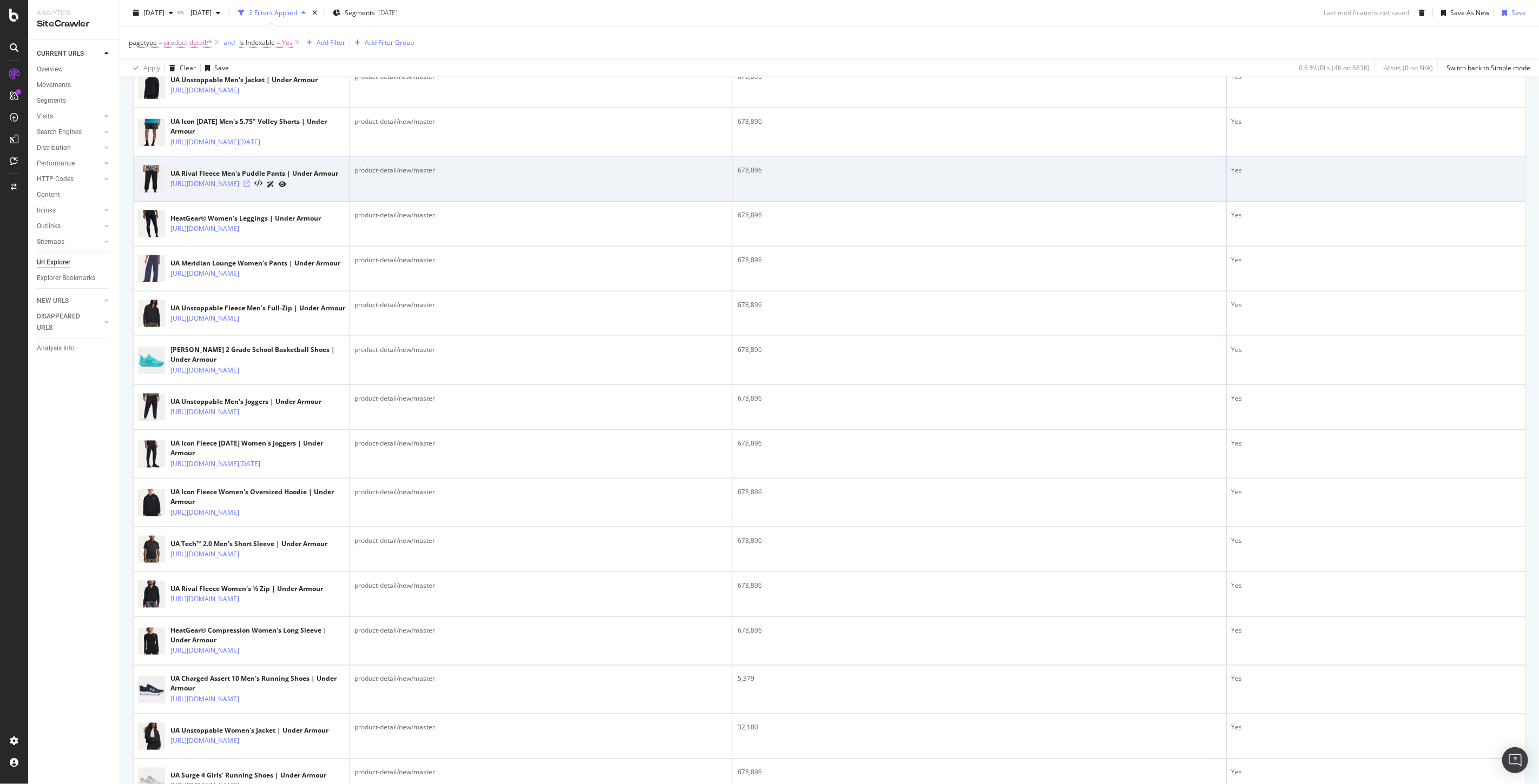
click at [250, 187] on icon at bounding box center [247, 184] width 7 height 7
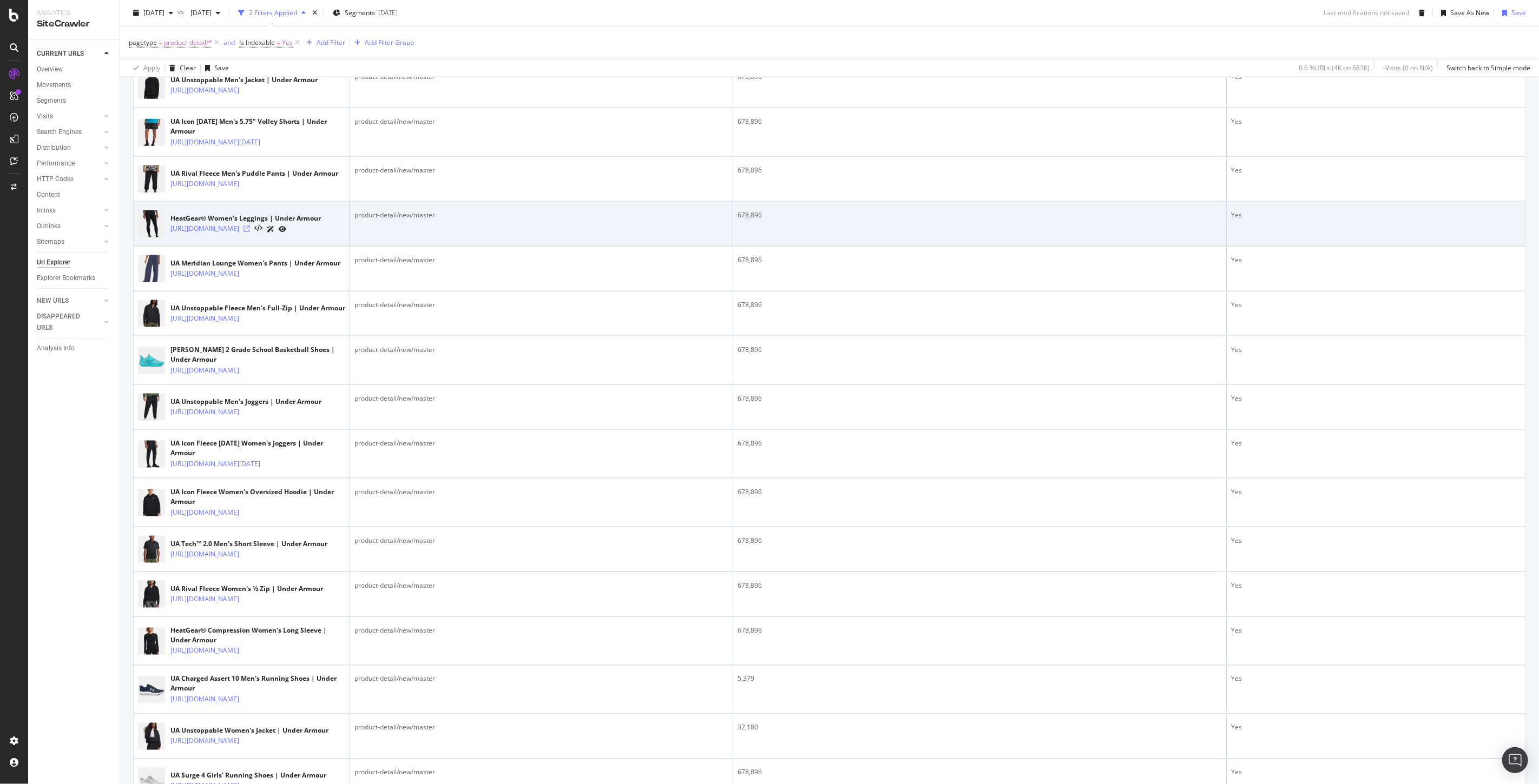
click at [250, 232] on icon at bounding box center [247, 229] width 7 height 7
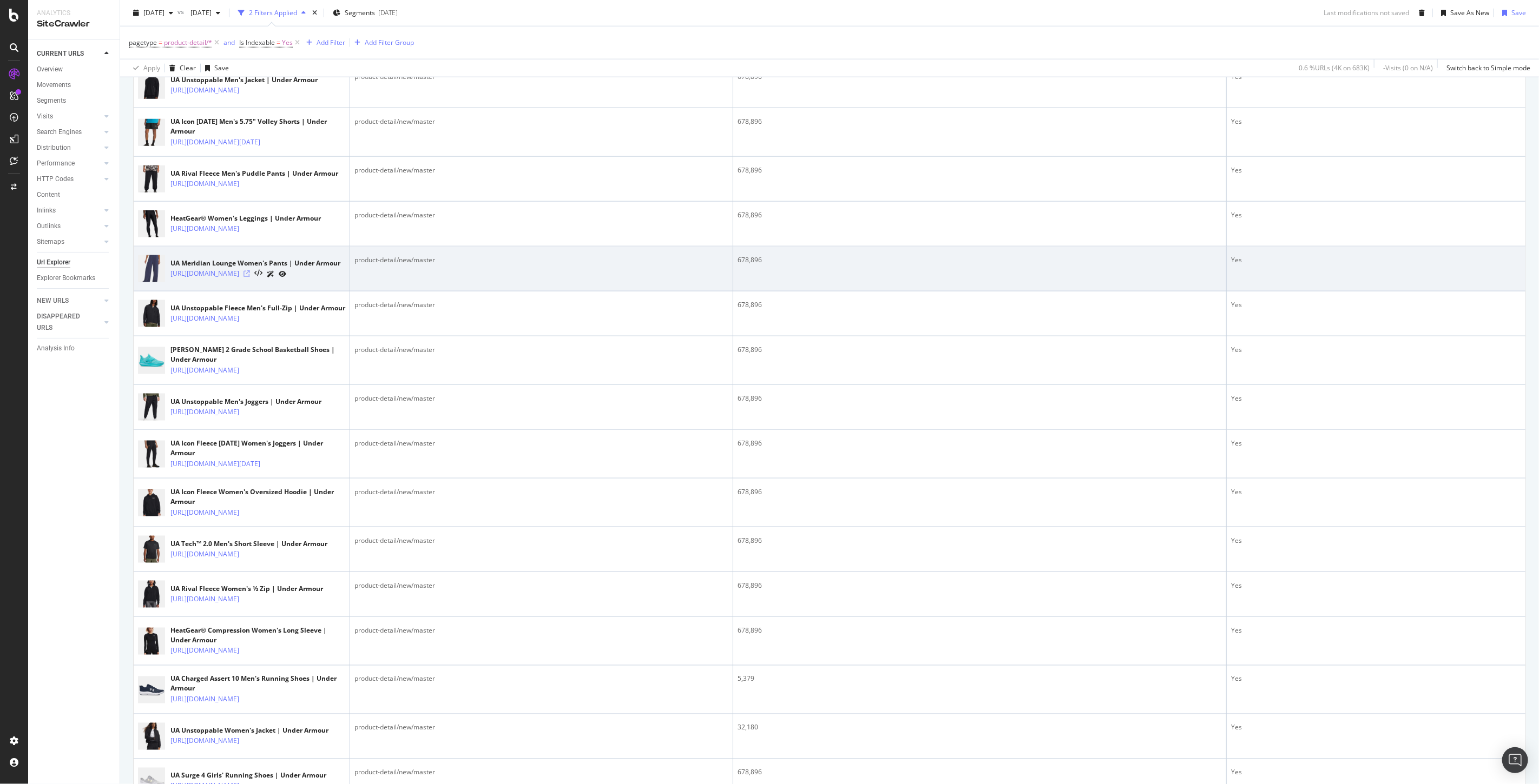
click at [250, 277] on icon at bounding box center [247, 273] width 7 height 7
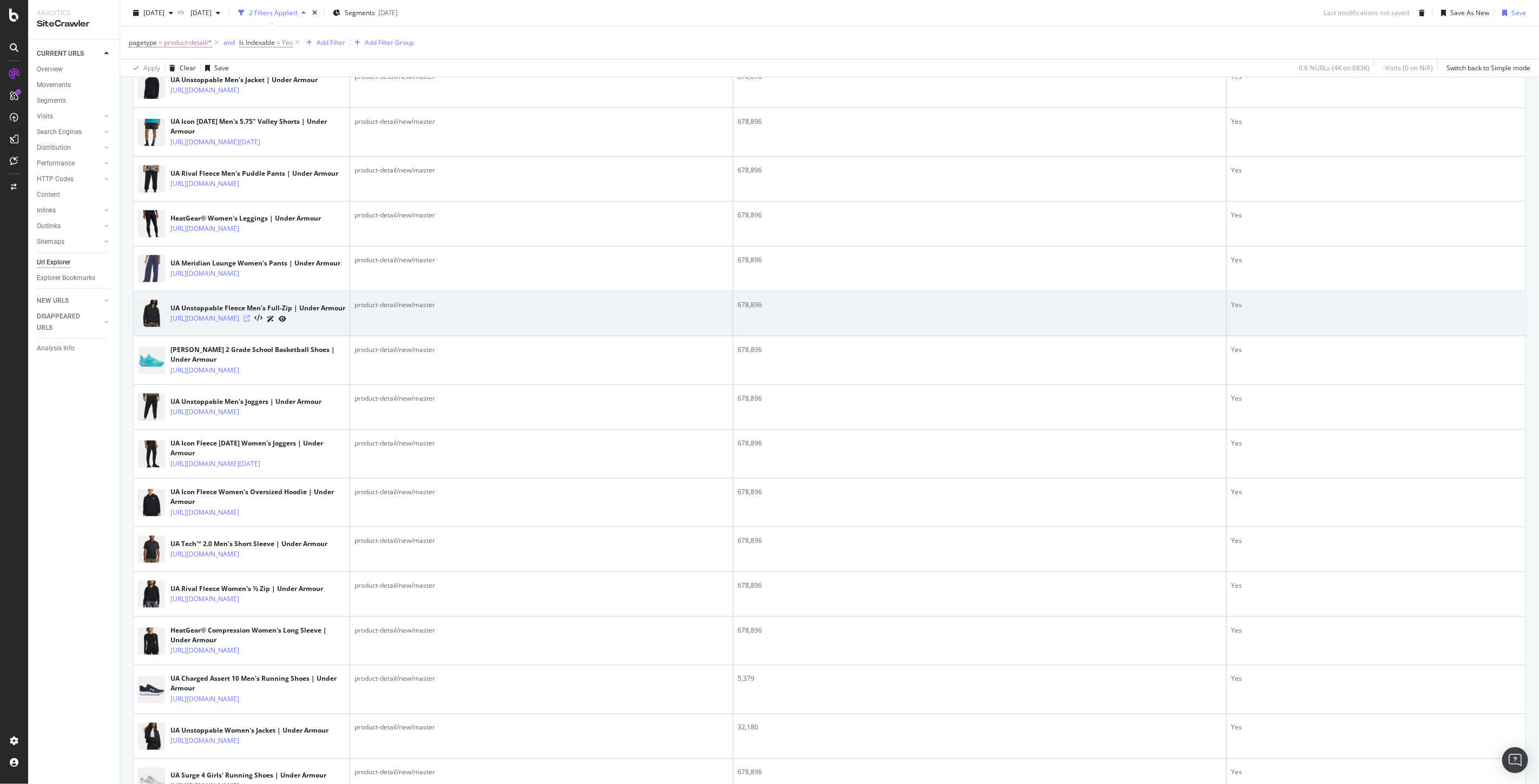
click at [250, 322] on icon at bounding box center [247, 318] width 7 height 7
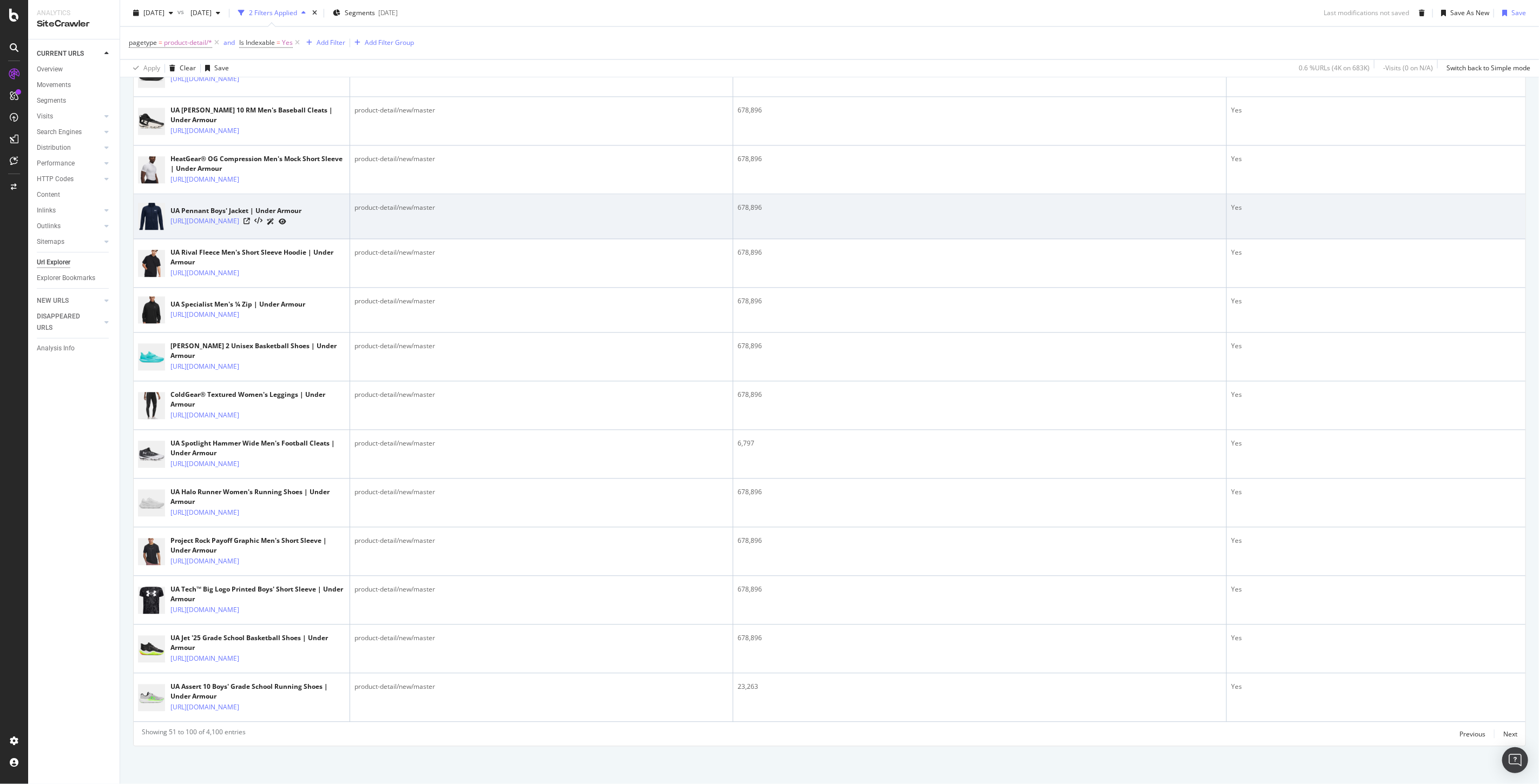
scroll to position [2704, 0]
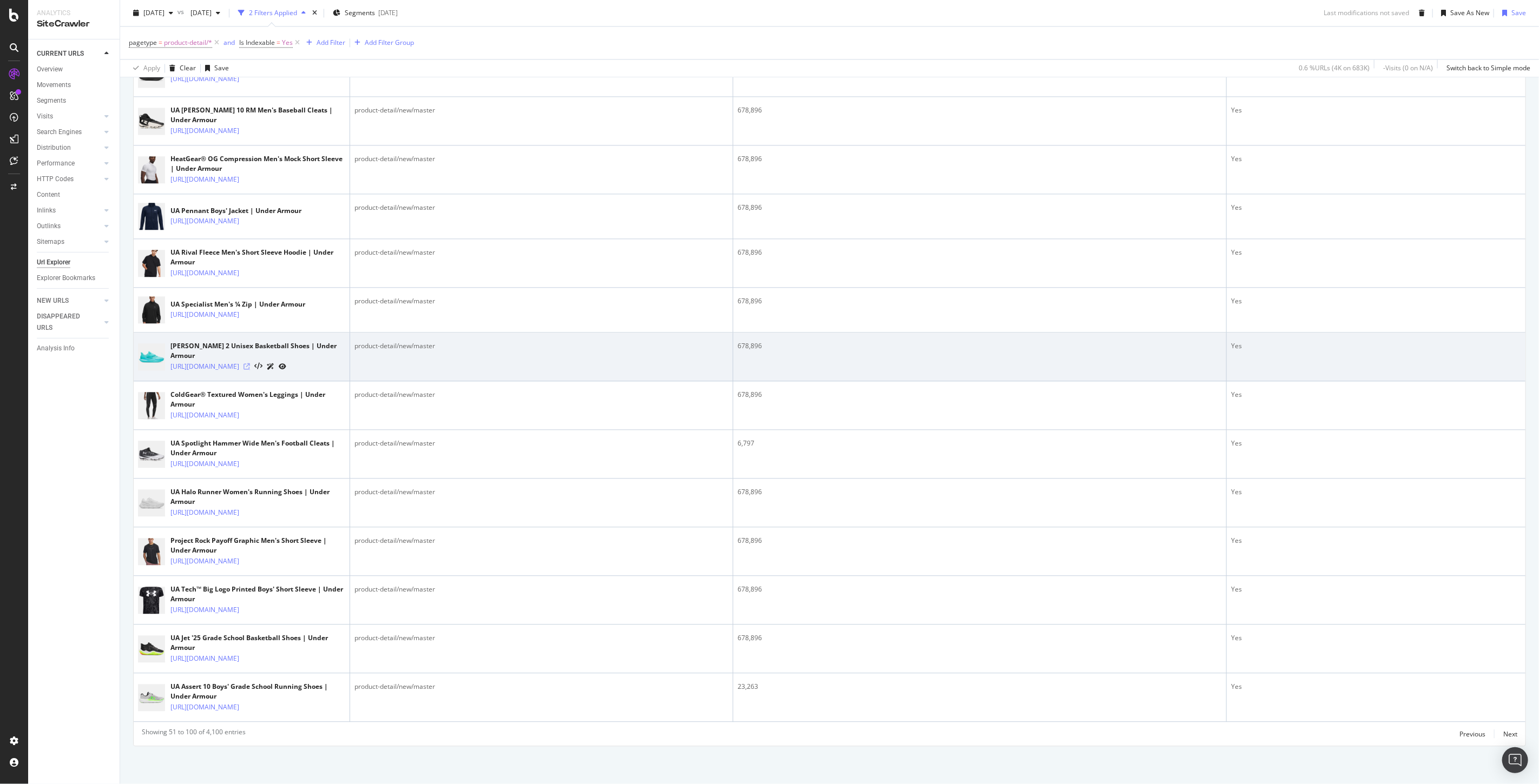
click at [250, 370] on icon at bounding box center [247, 367] width 7 height 7
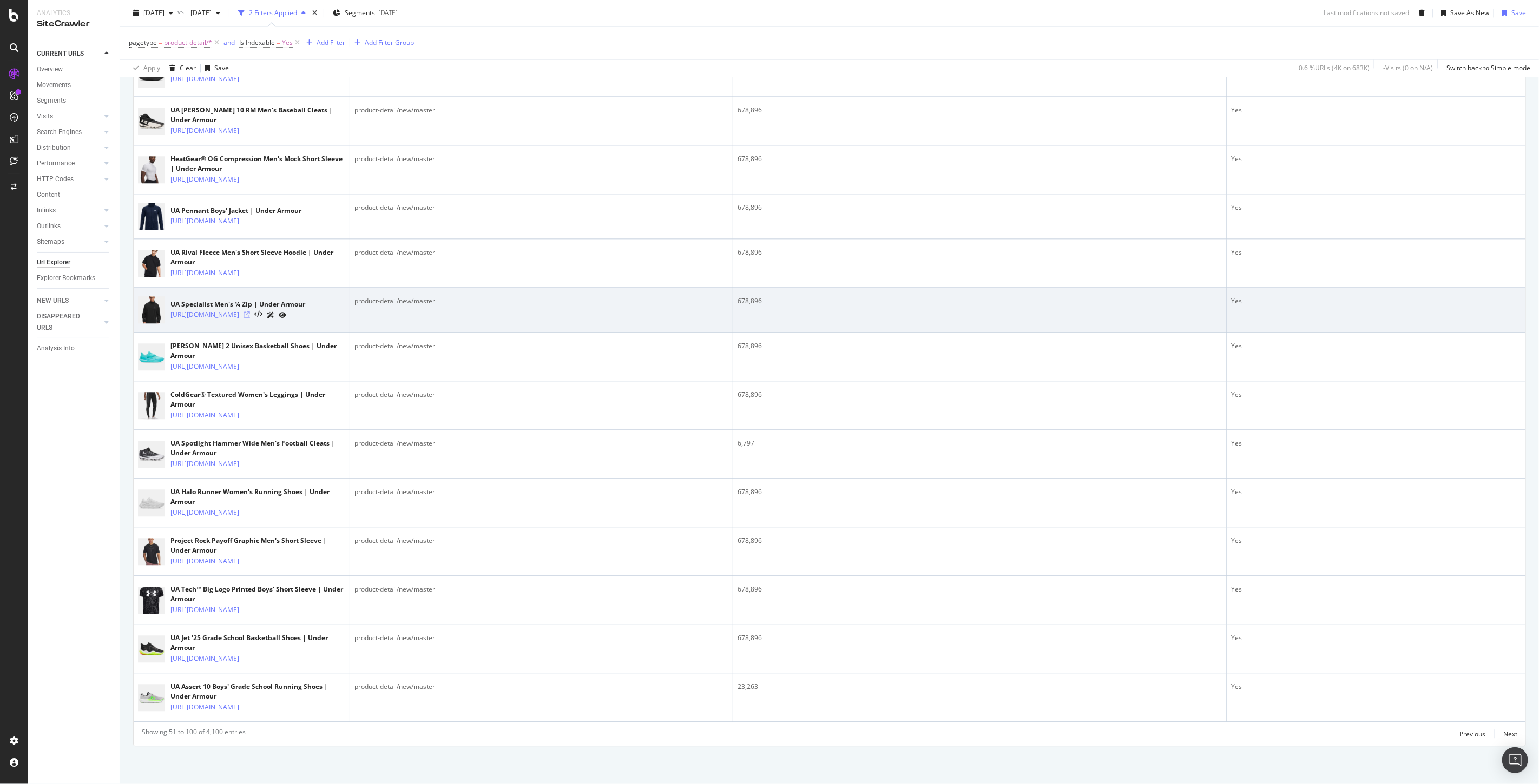
click at [250, 318] on icon at bounding box center [247, 315] width 7 height 7
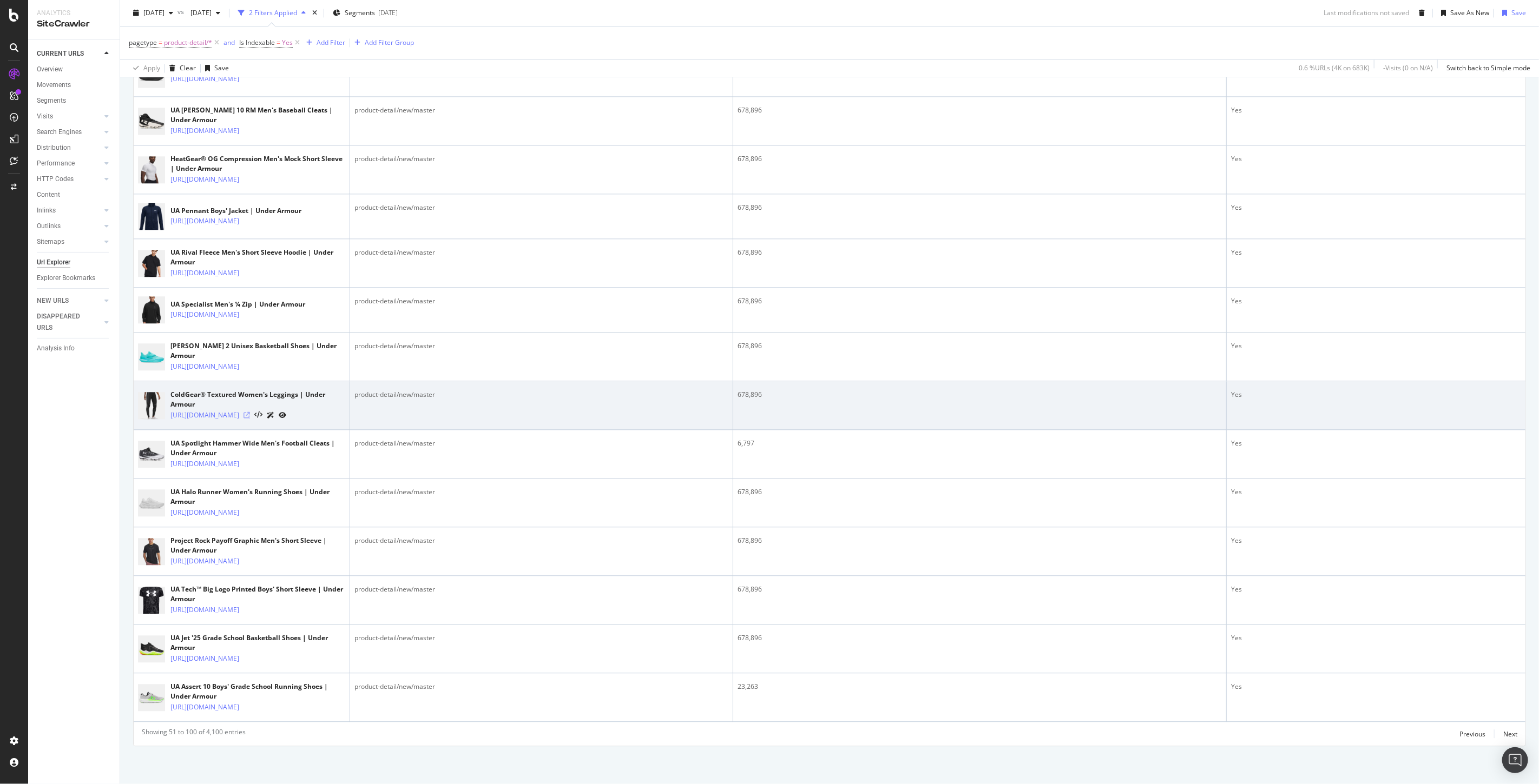
click at [250, 419] on icon at bounding box center [247, 415] width 7 height 7
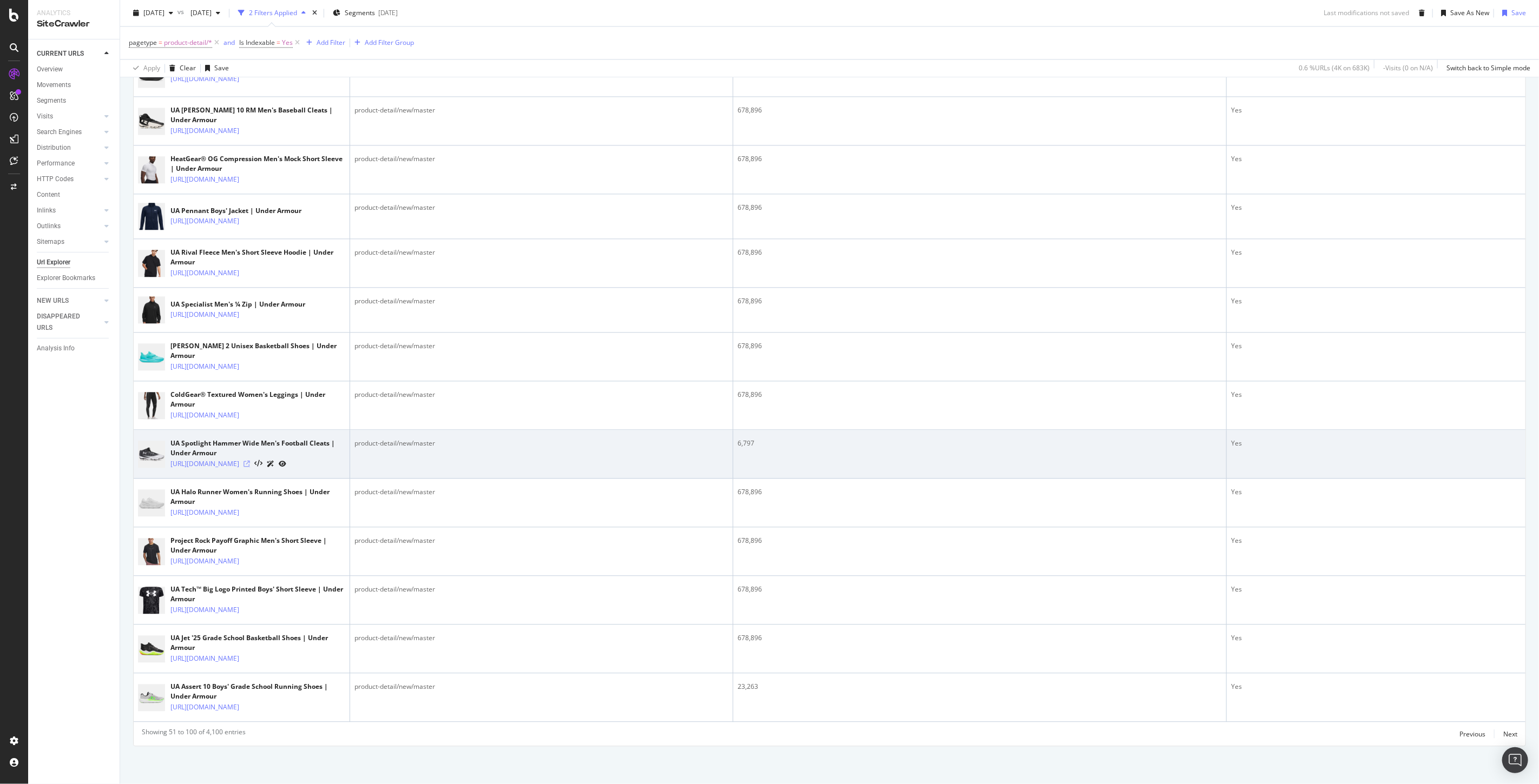
click at [250, 468] on icon at bounding box center [247, 464] width 7 height 7
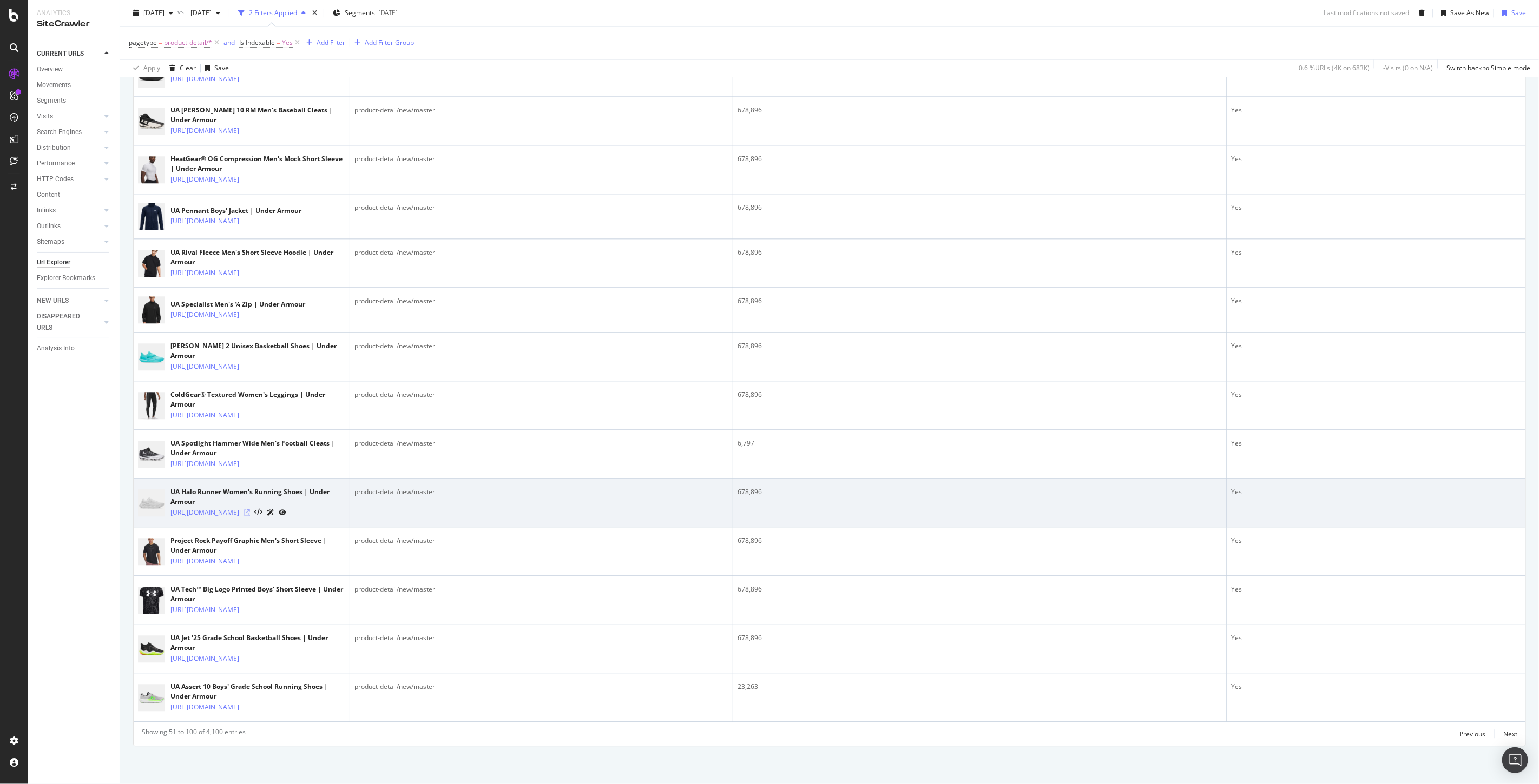
click at [250, 516] on icon at bounding box center [247, 512] width 7 height 7
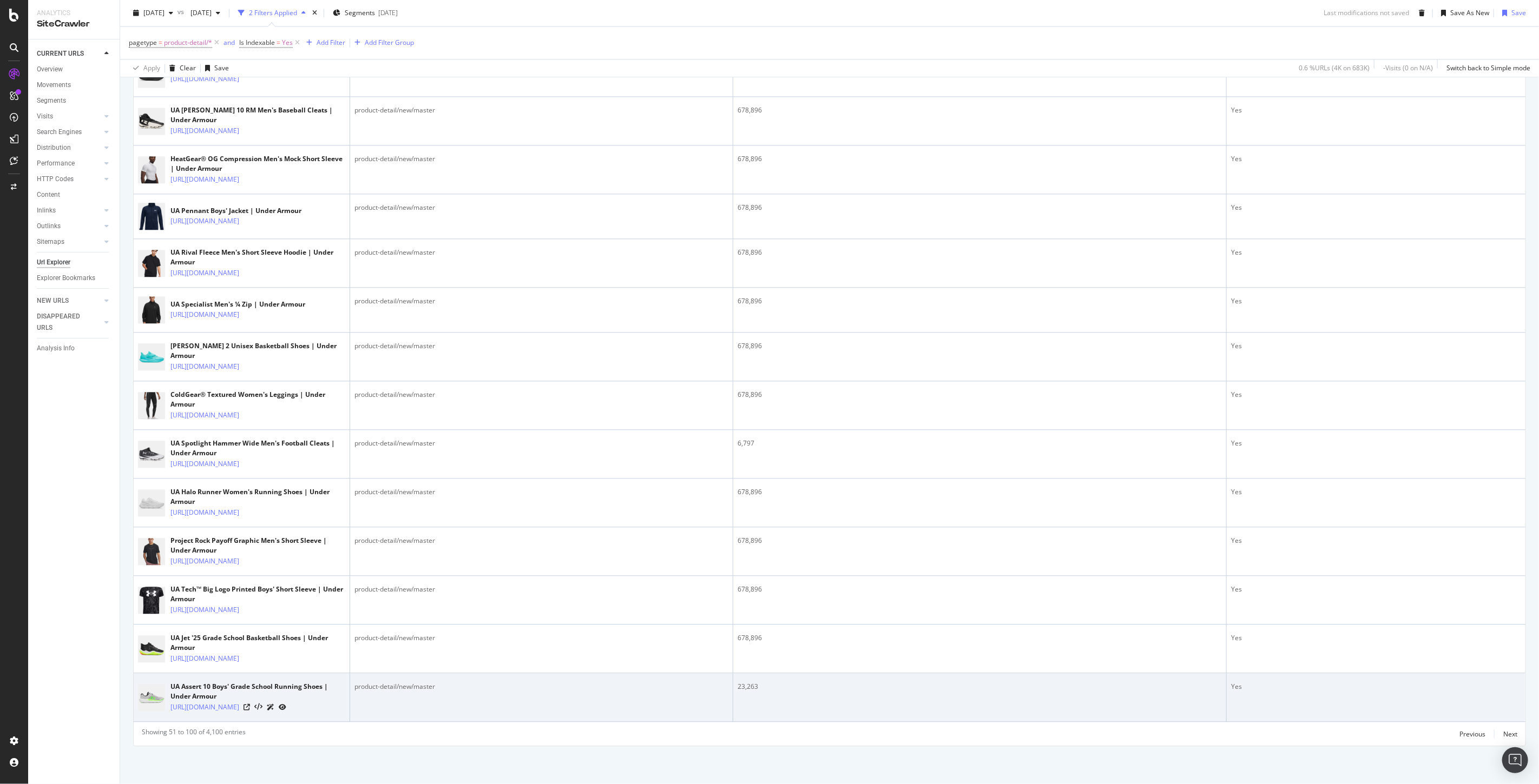
scroll to position [2971, 0]
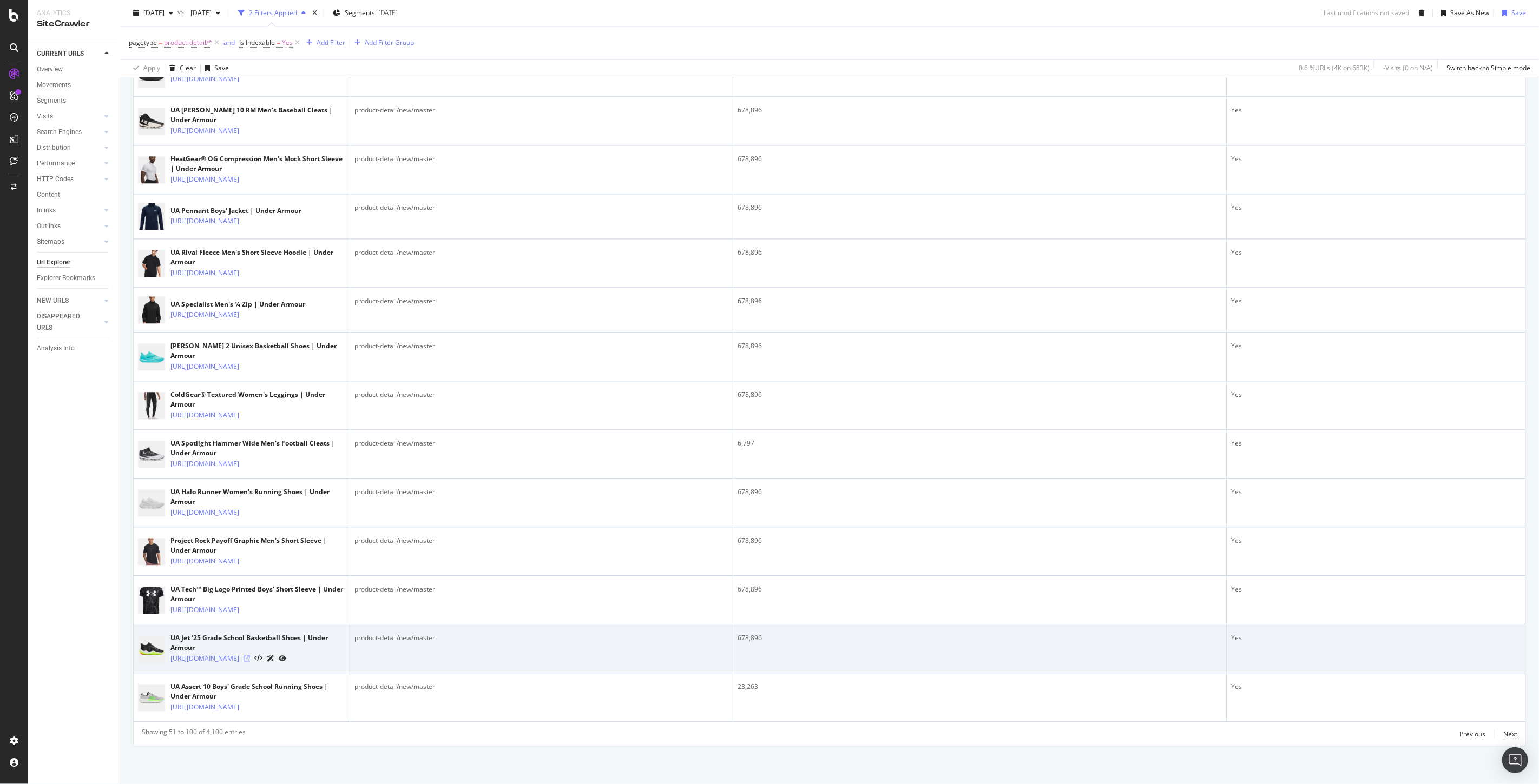
click at [250, 656] on icon at bounding box center [247, 659] width 7 height 7
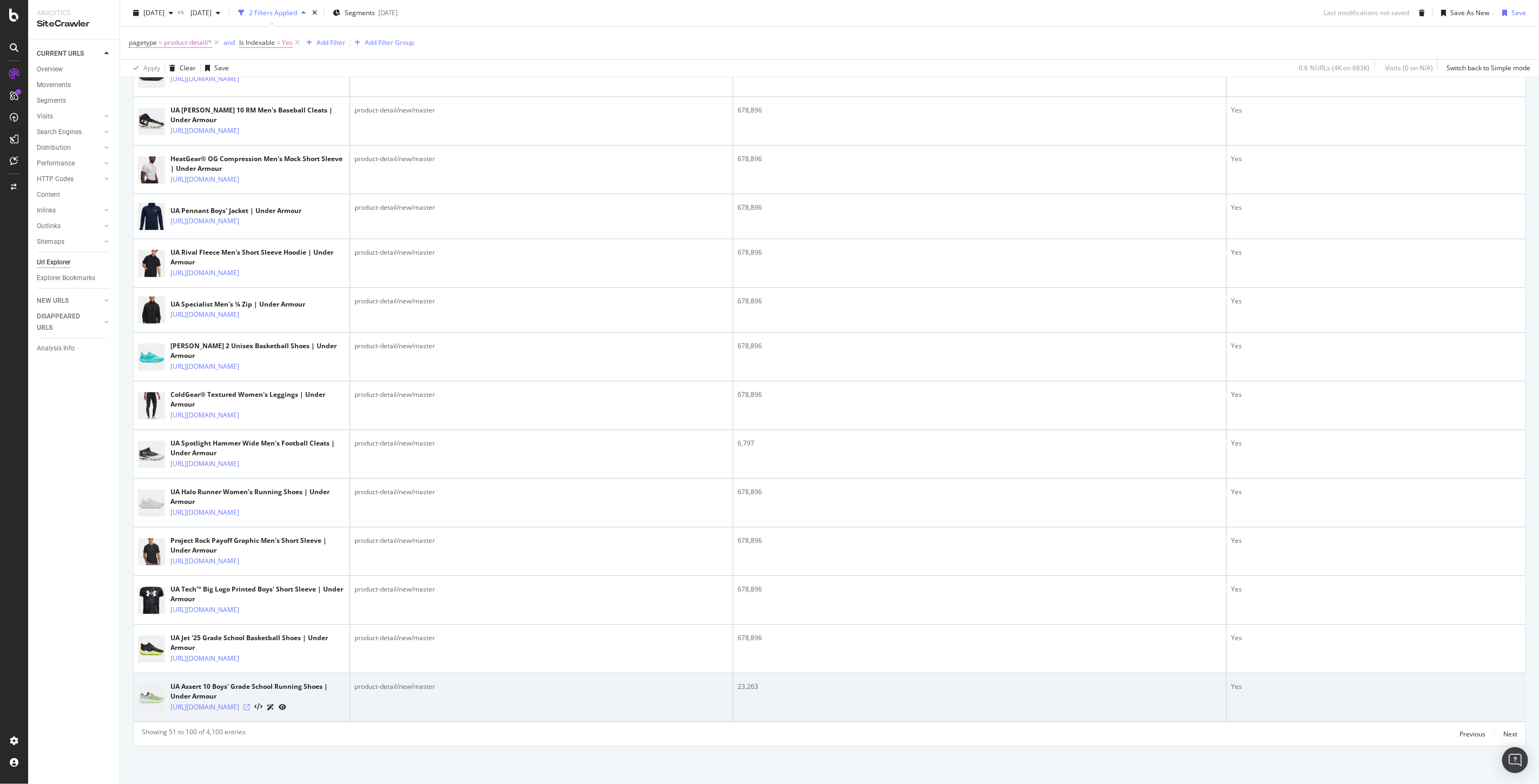
click at [250, 704] on icon at bounding box center [247, 707] width 7 height 7
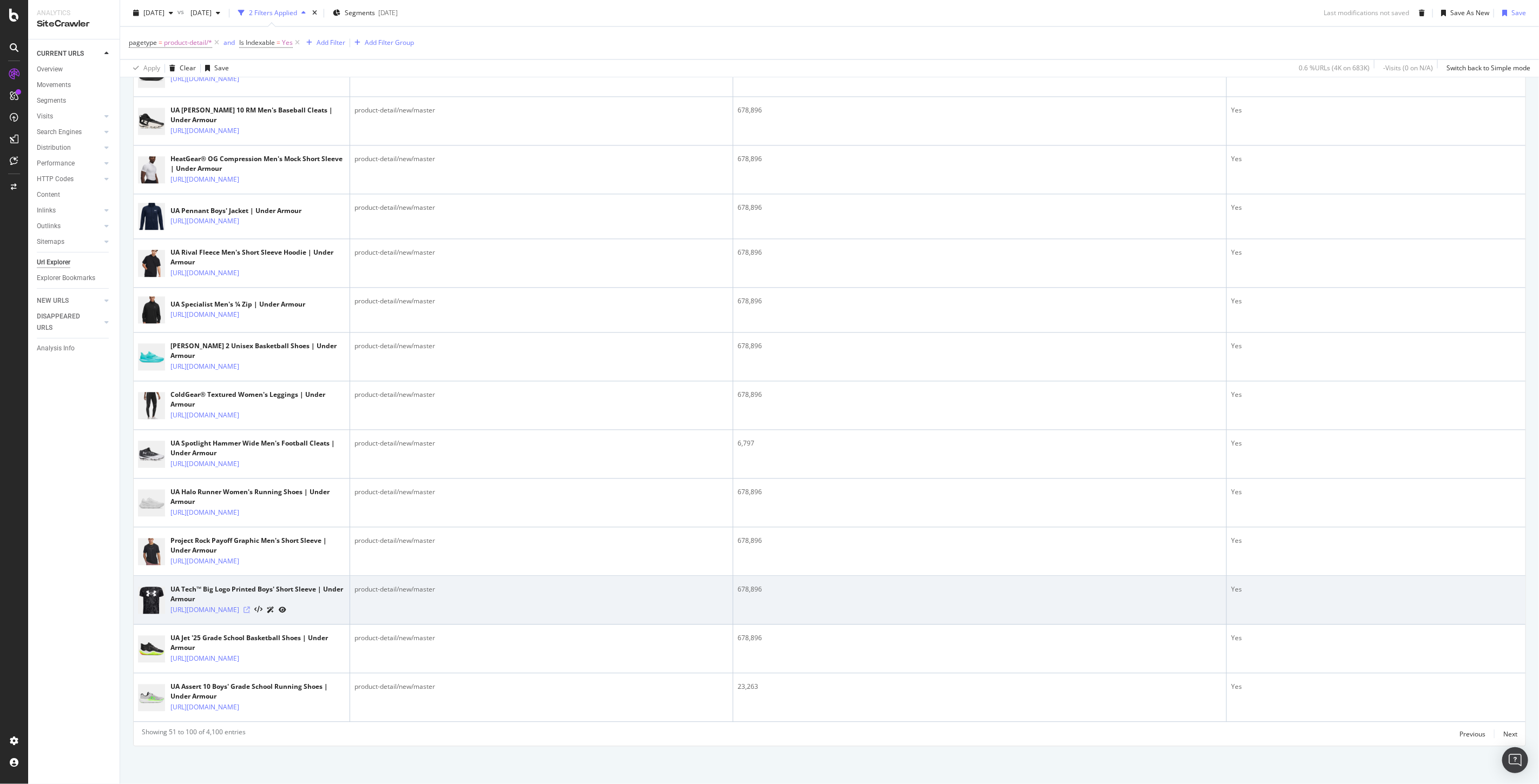
click at [250, 607] on icon at bounding box center [247, 610] width 7 height 7
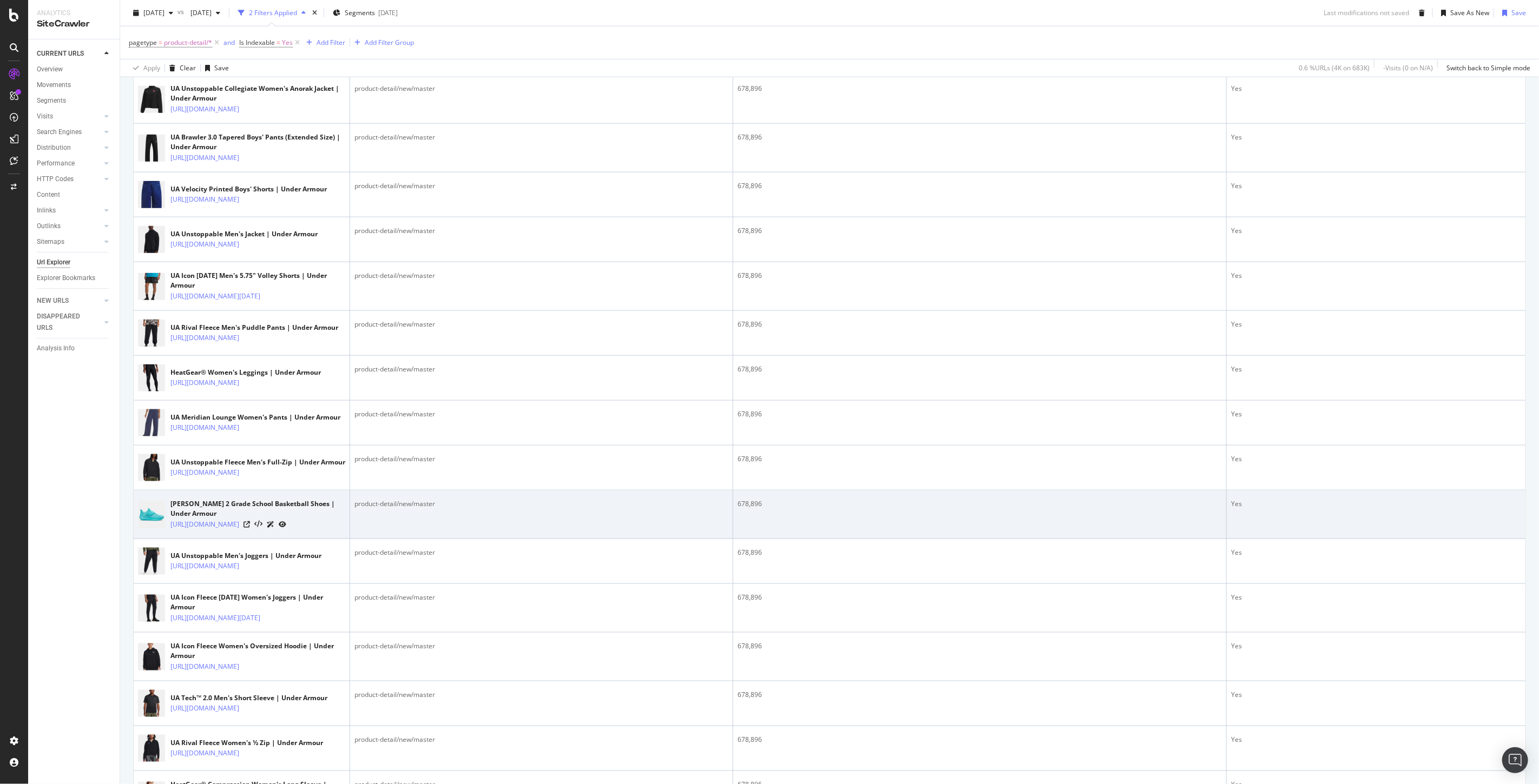
scroll to position [687, 0]
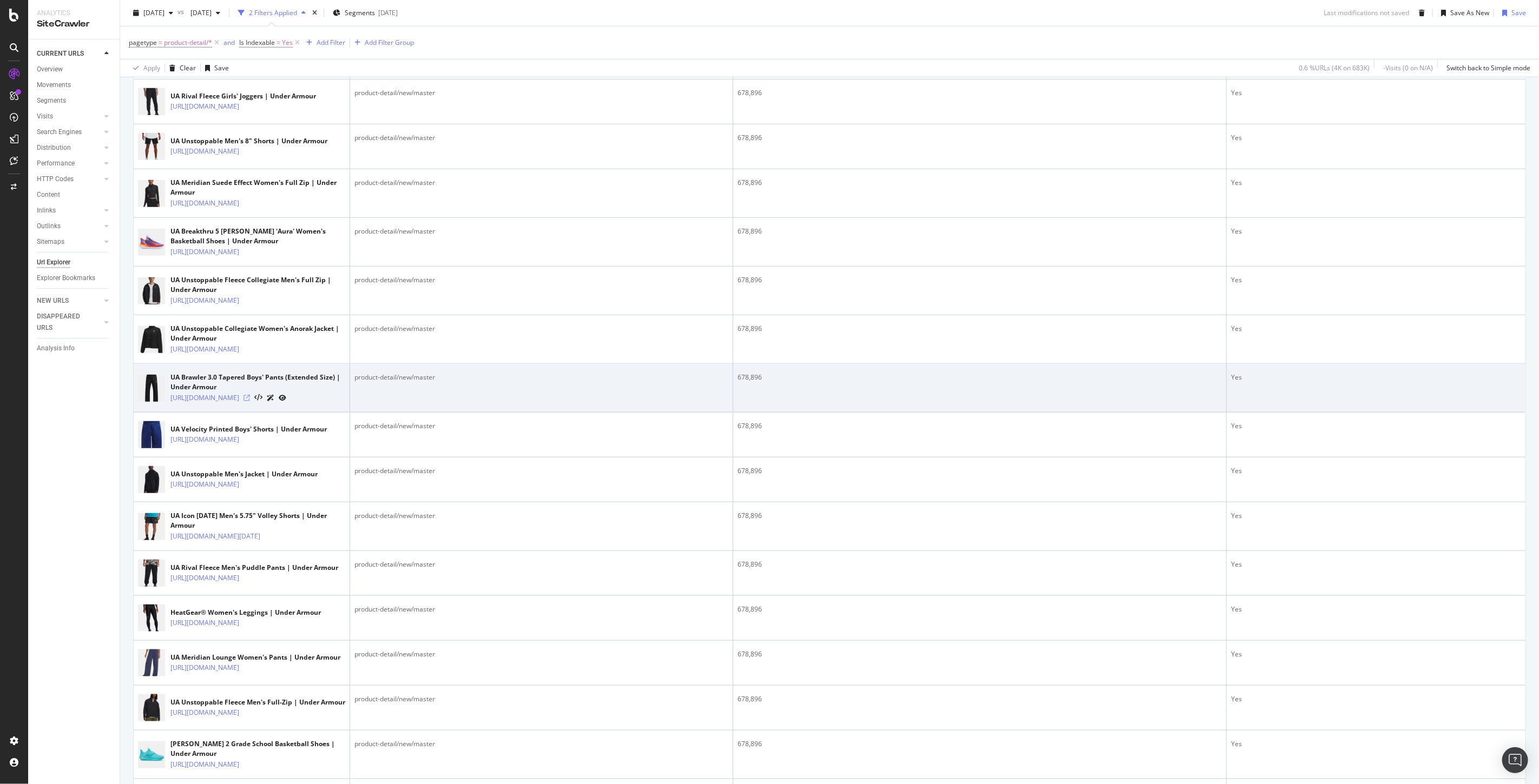
click at [250, 401] on icon at bounding box center [247, 398] width 7 height 7
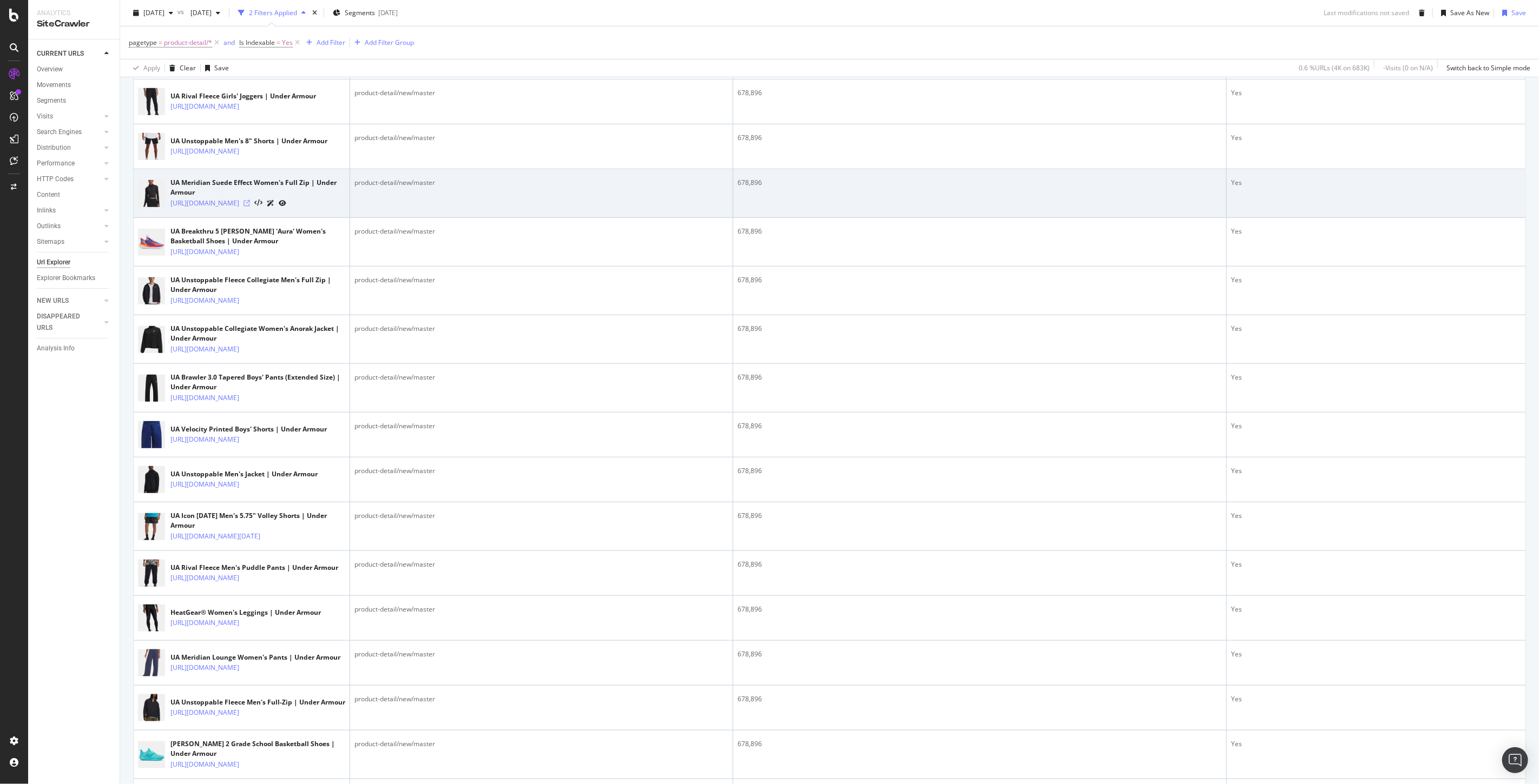
click at [250, 207] on icon at bounding box center [247, 203] width 7 height 7
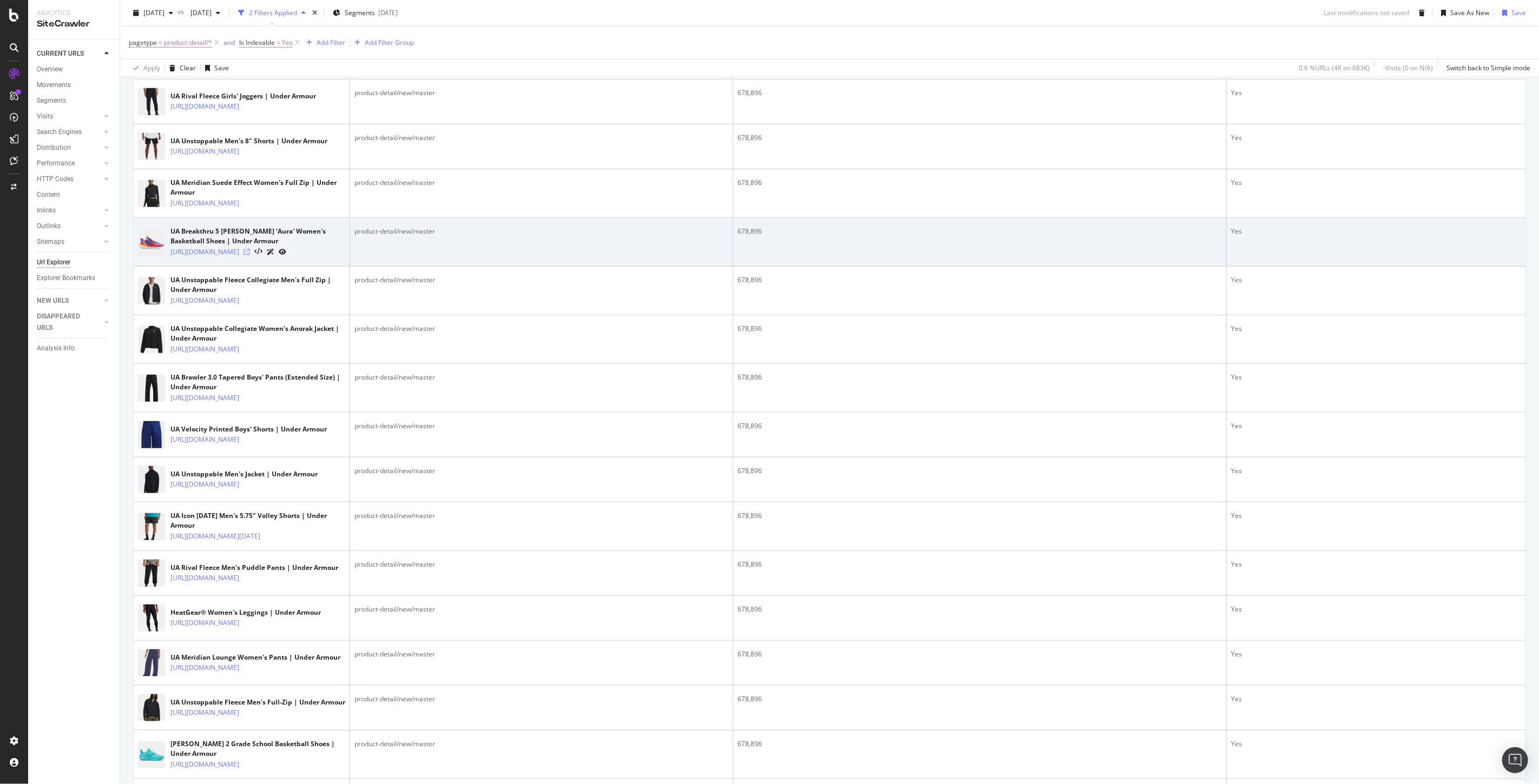
click at [250, 256] on icon at bounding box center [247, 252] width 7 height 7
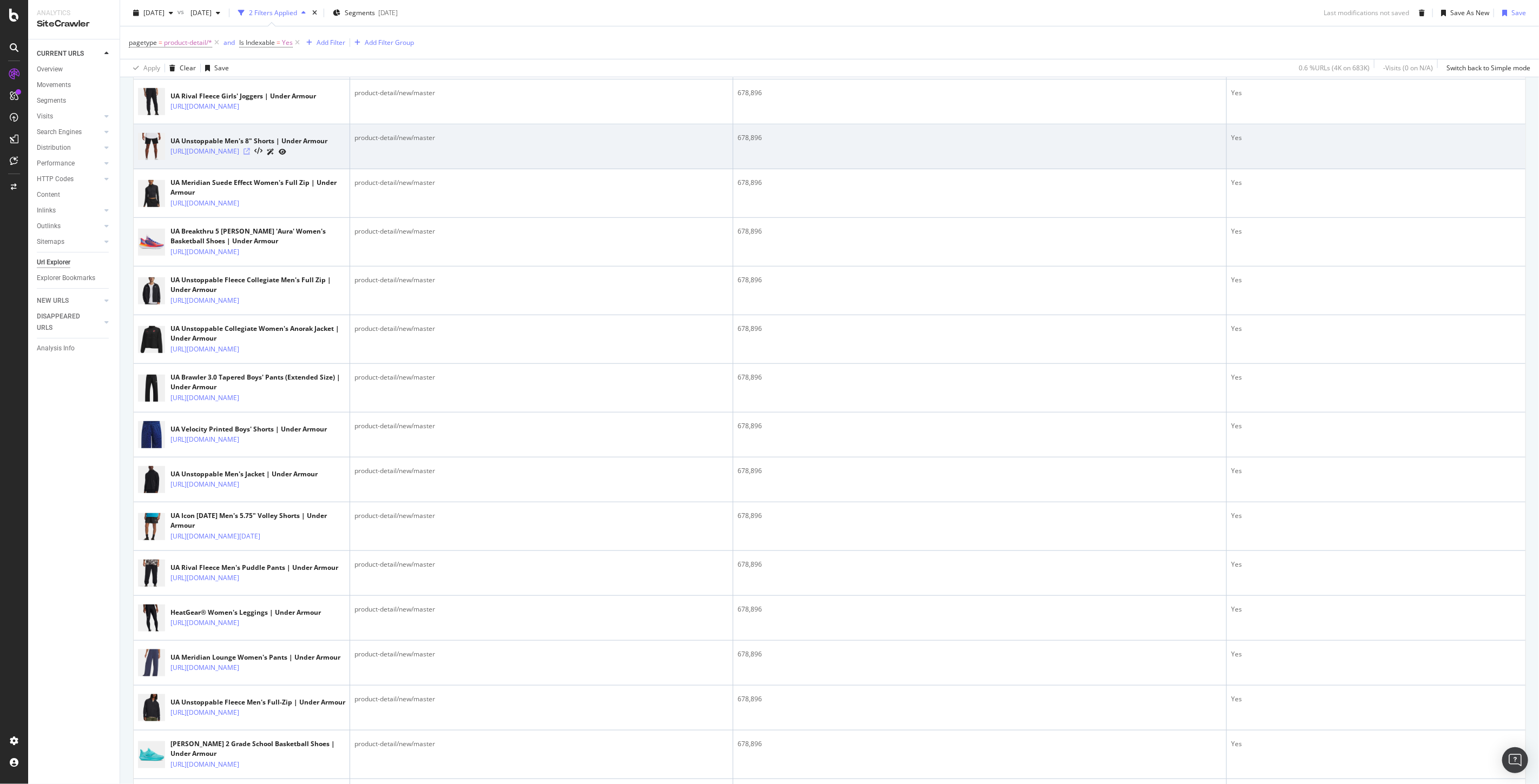
click at [250, 155] on icon at bounding box center [247, 151] width 7 height 7
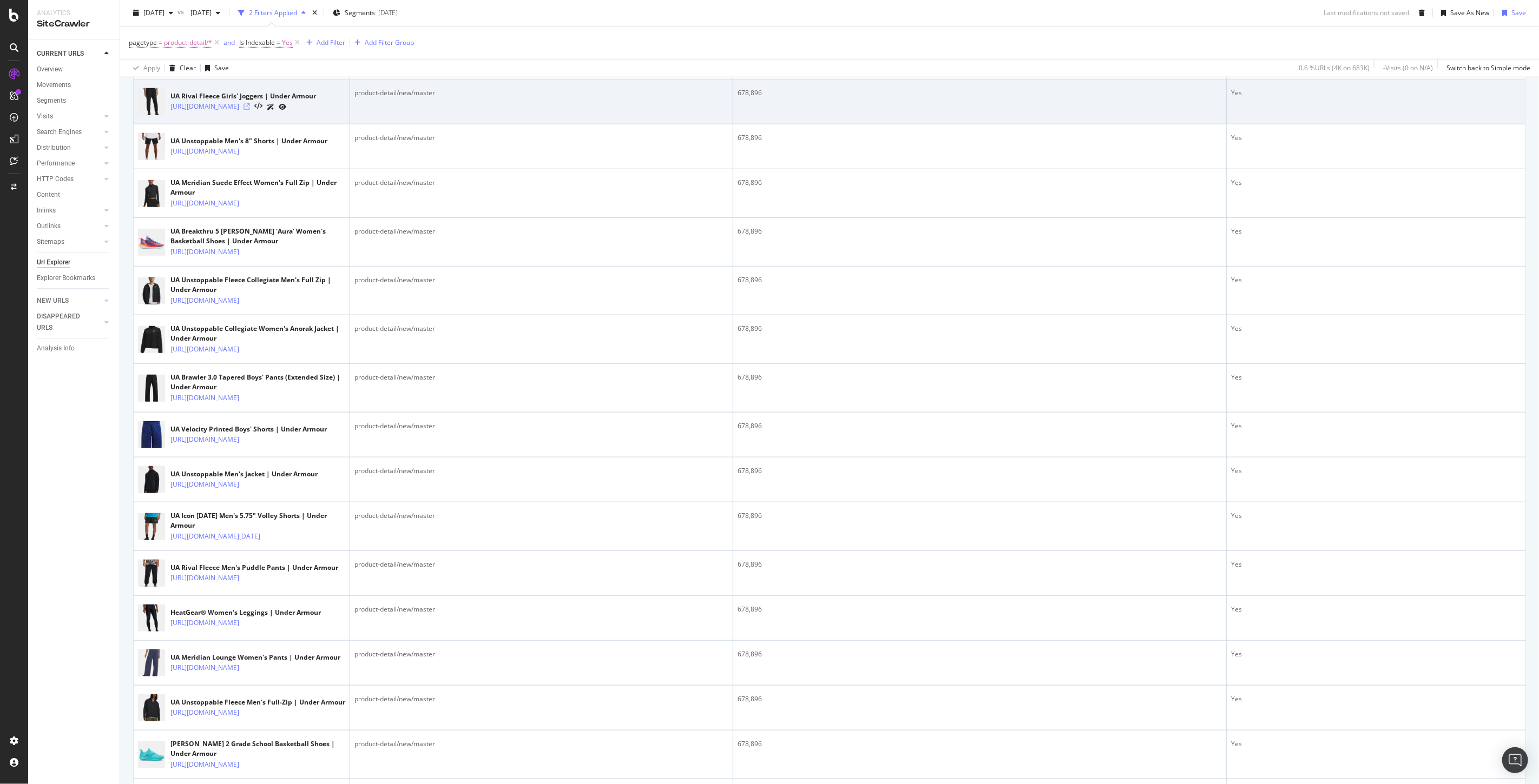
click at [250, 110] on icon at bounding box center [247, 106] width 7 height 7
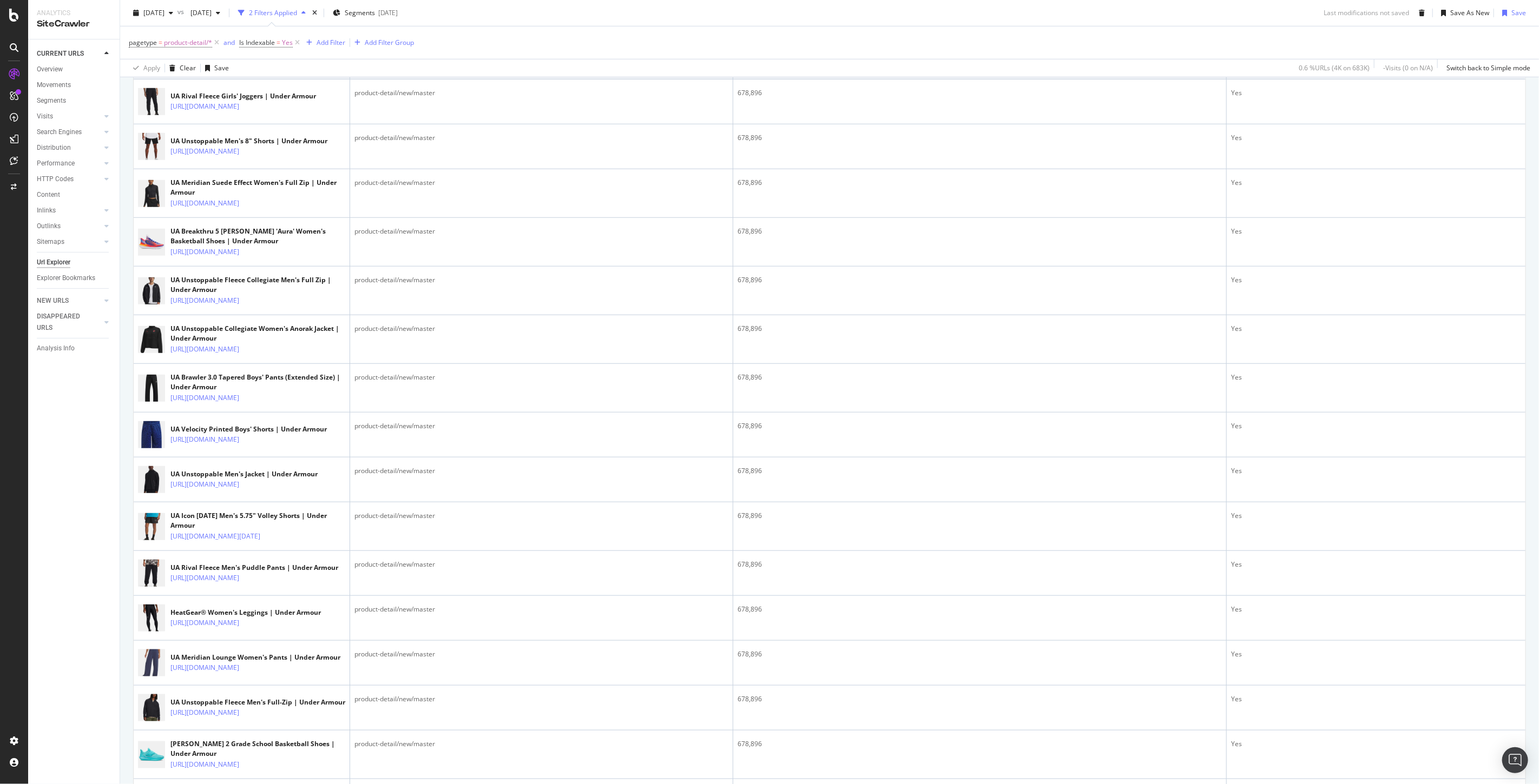
drag, startPoint x: 302, startPoint y: 201, endPoint x: 302, endPoint y: 192, distance: 9.0
click at [302, 70] on div "[URL][DOMAIN_NAME]" at bounding box center [257, 64] width 175 height 11
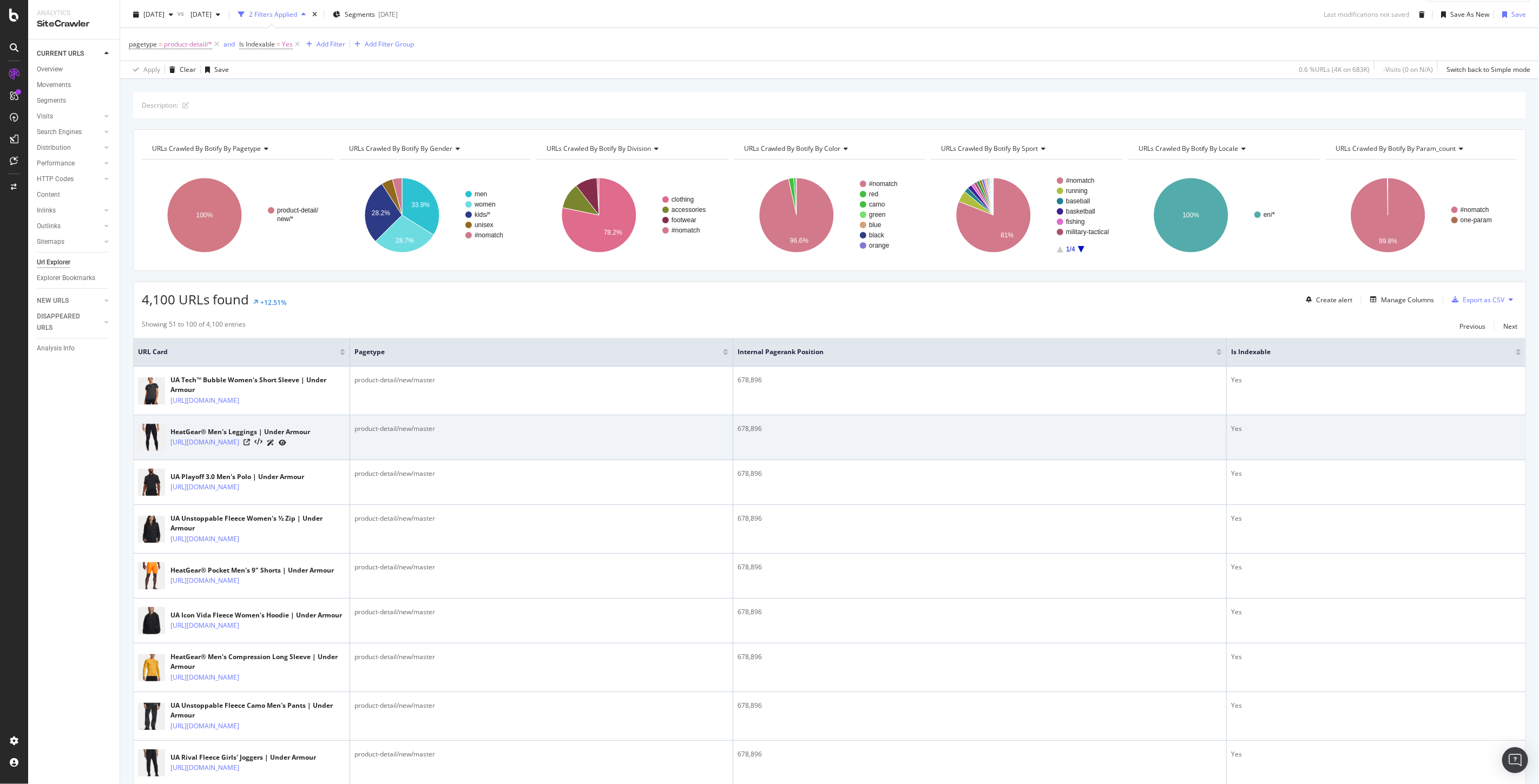
scroll to position [0, 0]
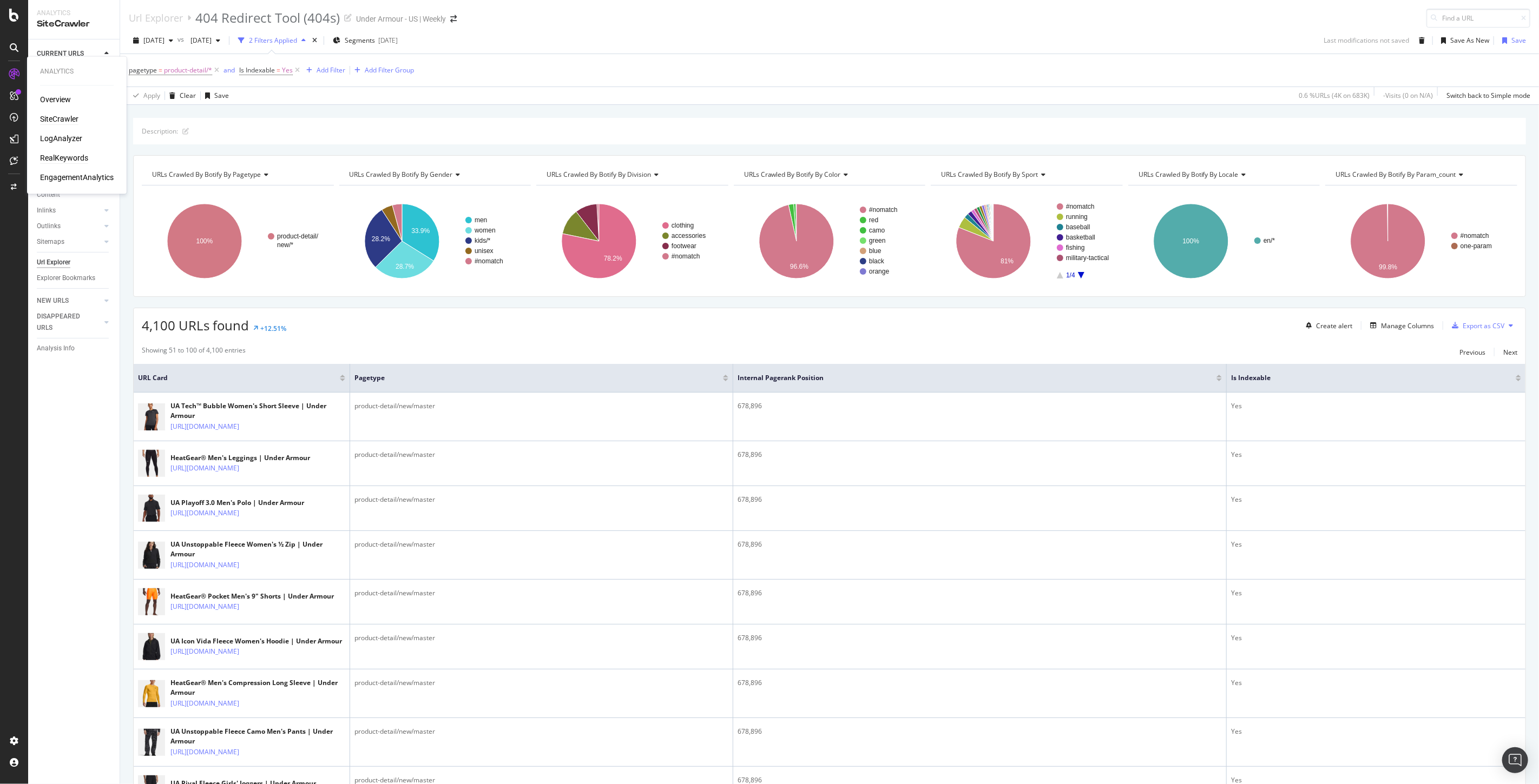
click at [62, 161] on div "RealKeywords" at bounding box center [64, 158] width 48 height 11
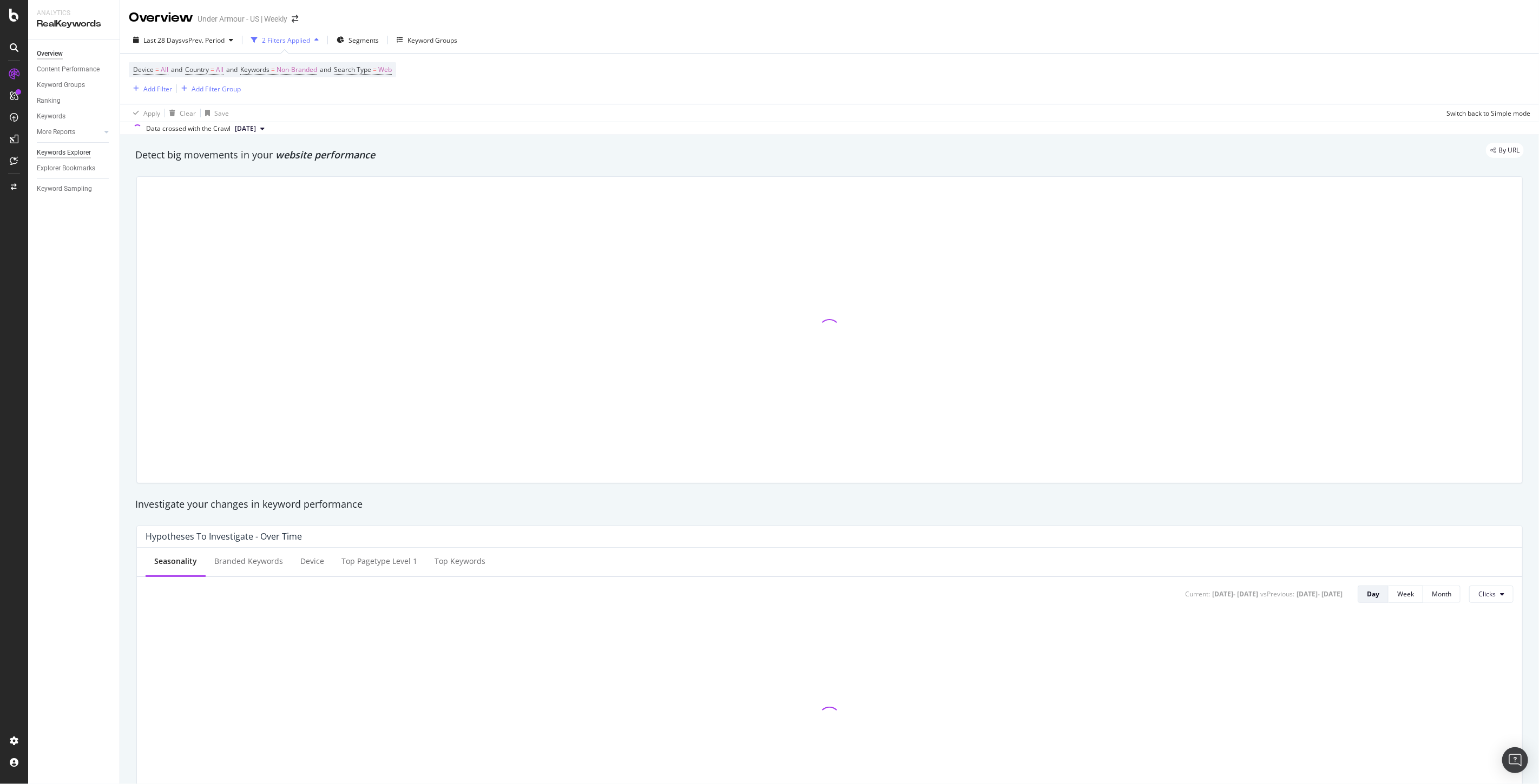
drag, startPoint x: 54, startPoint y: 156, endPoint x: 60, endPoint y: 153, distance: 6.7
click at [54, 155] on div "Keywords Explorer" at bounding box center [64, 152] width 54 height 11
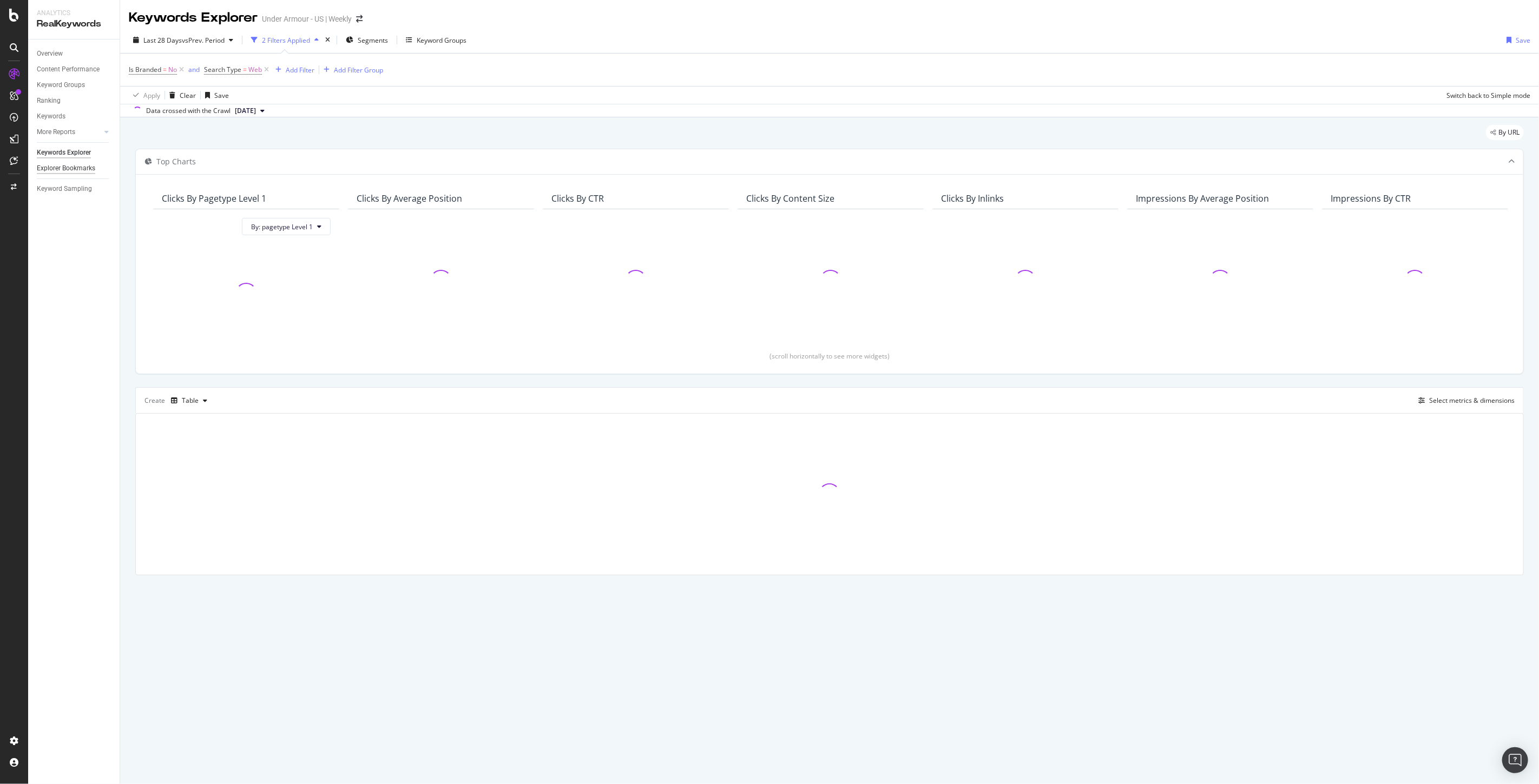
click at [63, 166] on div "Explorer Bookmarks" at bounding box center [66, 168] width 59 height 11
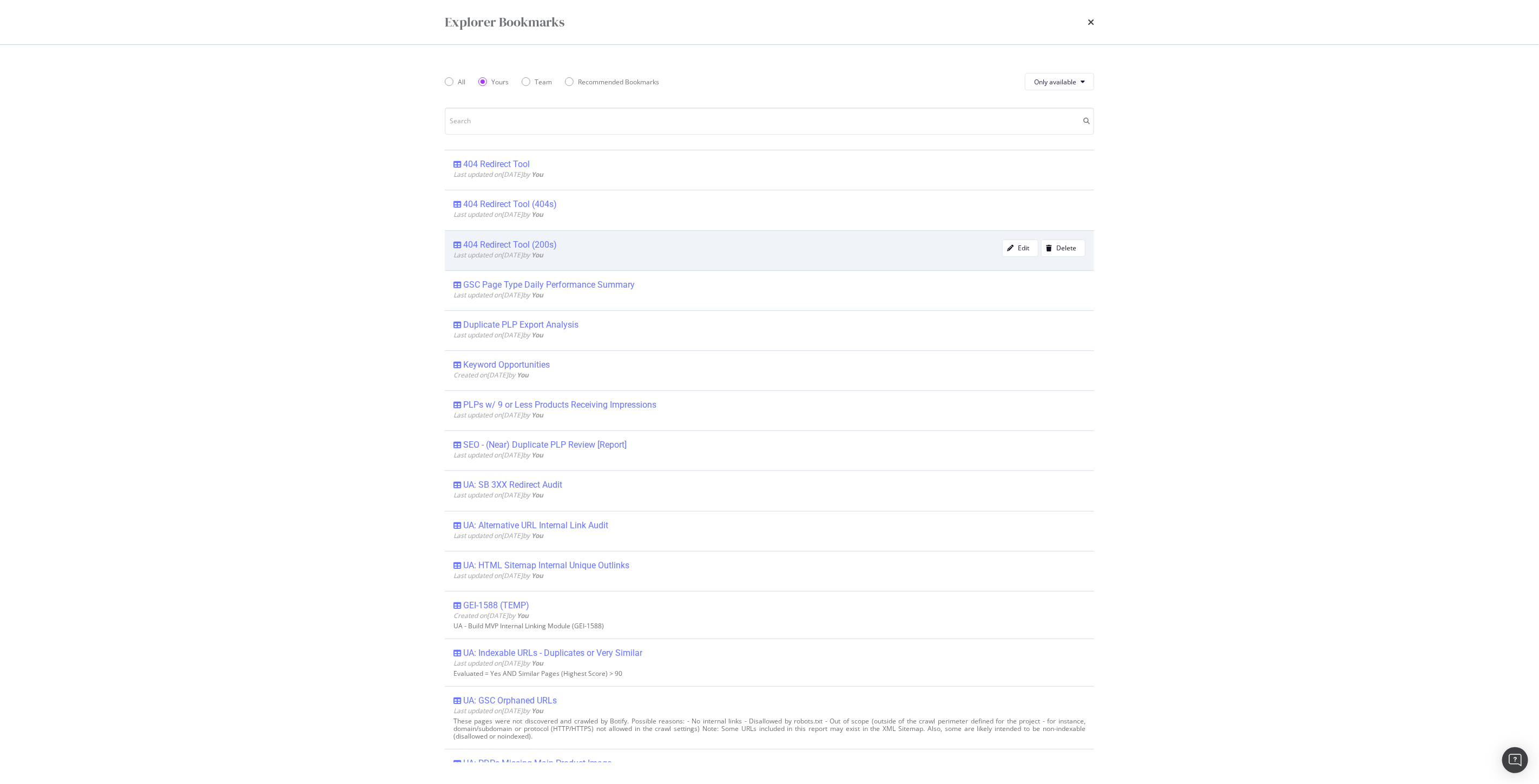
click at [493, 240] on div "404 Redirect Tool (200s)" at bounding box center [510, 245] width 94 height 11
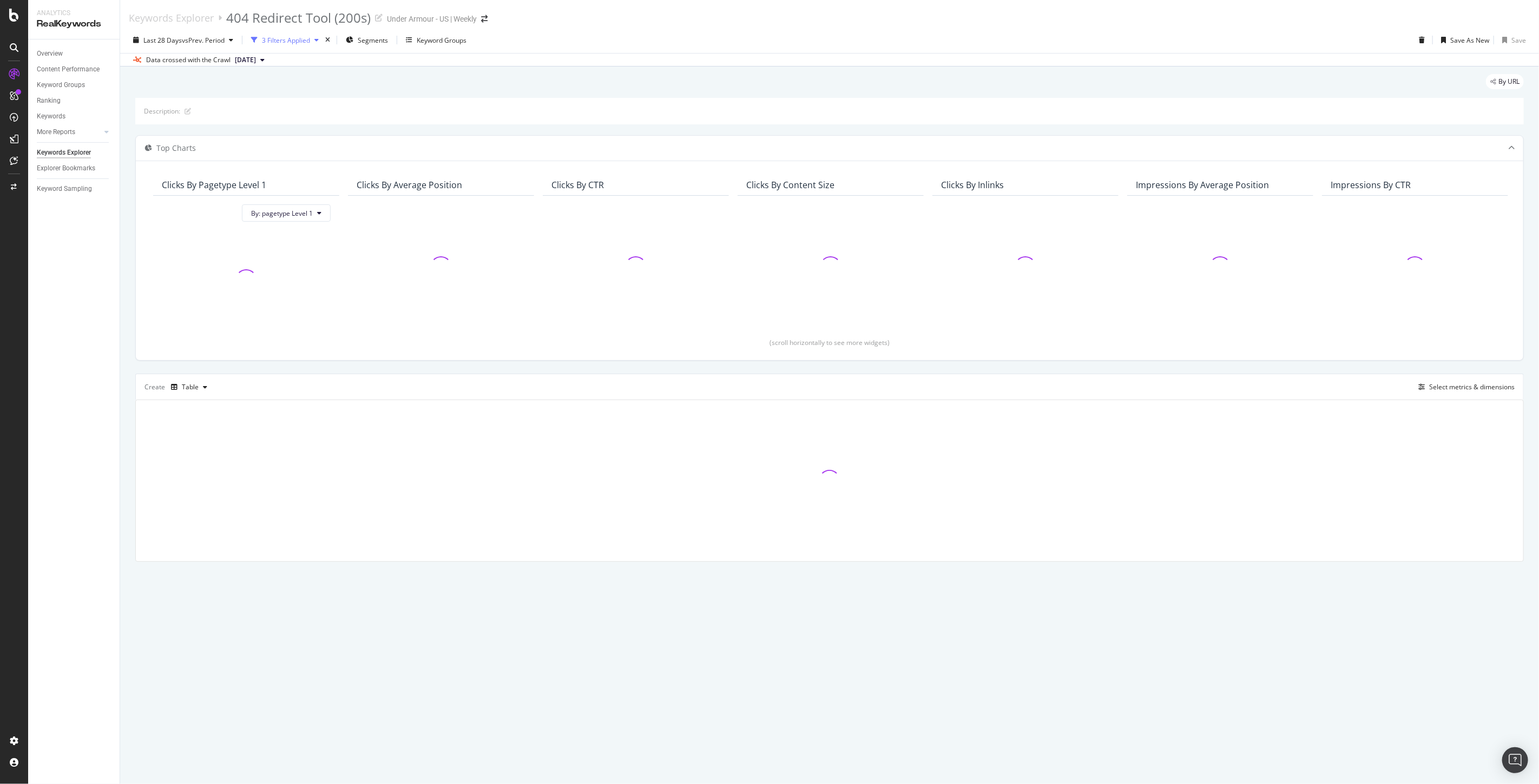
click at [292, 41] on div "3 Filters Applied" at bounding box center [286, 40] width 48 height 9
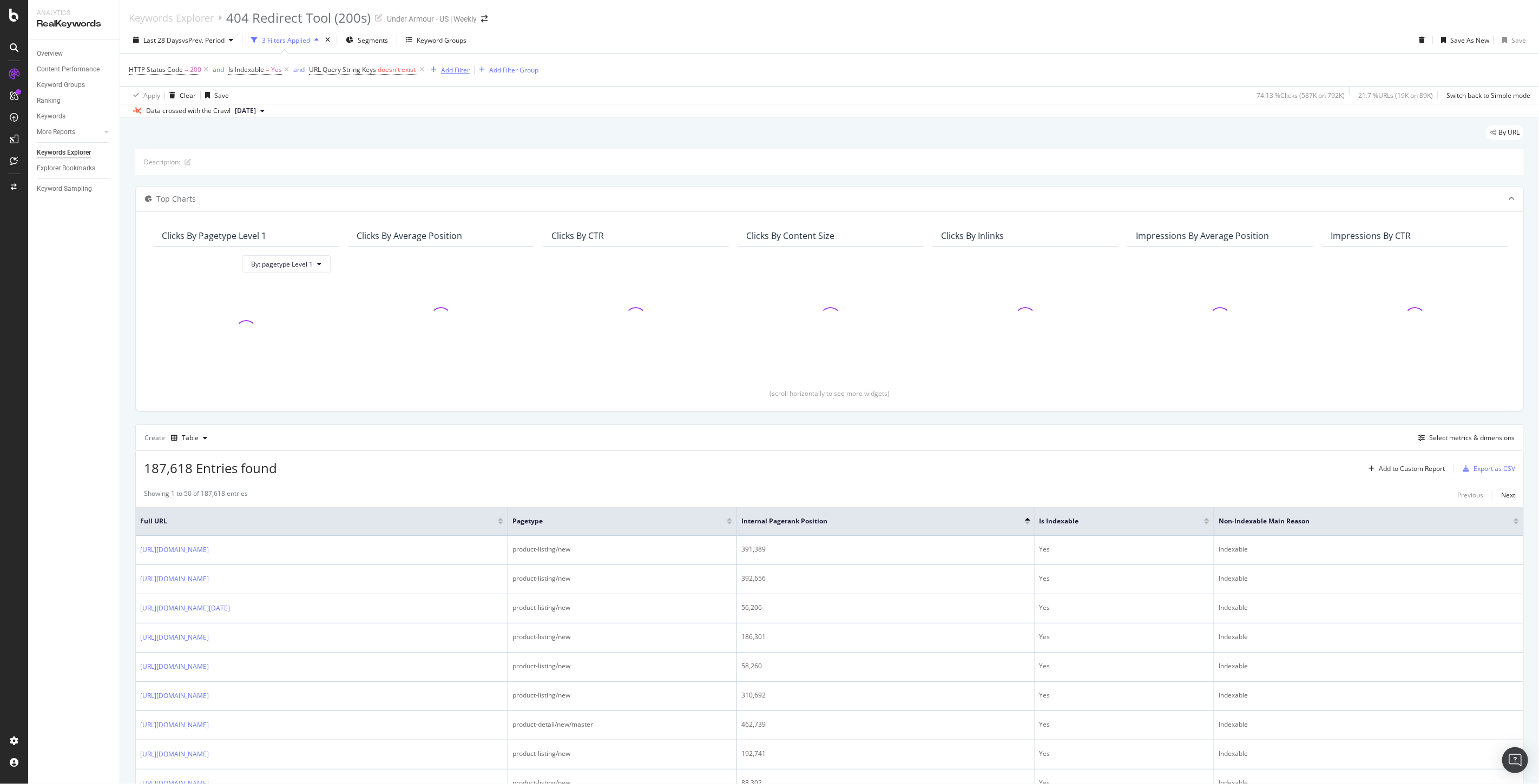
click at [451, 70] on div "Add Filter" at bounding box center [455, 70] width 29 height 9
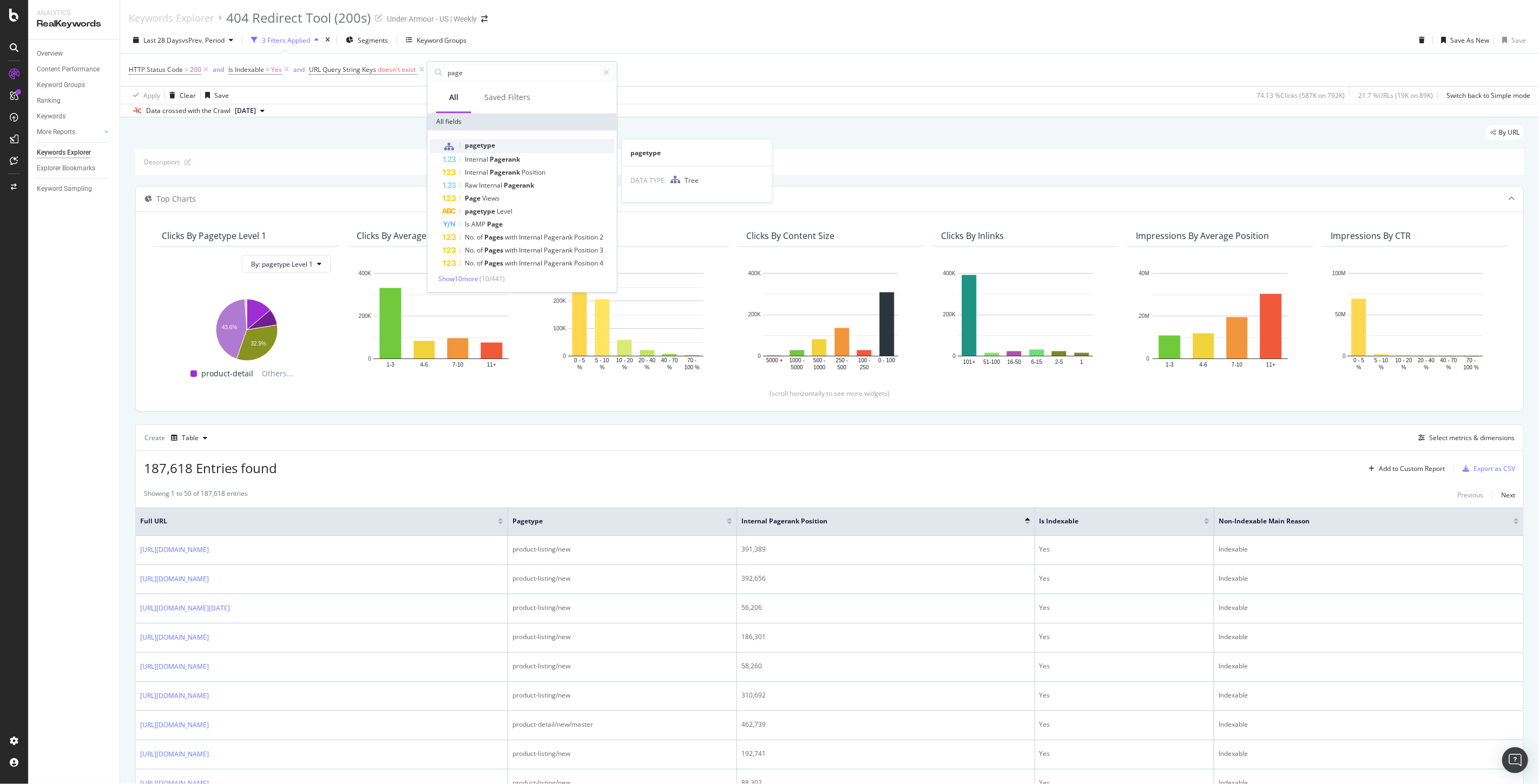
type input "page"
click at [490, 145] on span "pagetype" at bounding box center [480, 144] width 30 height 9
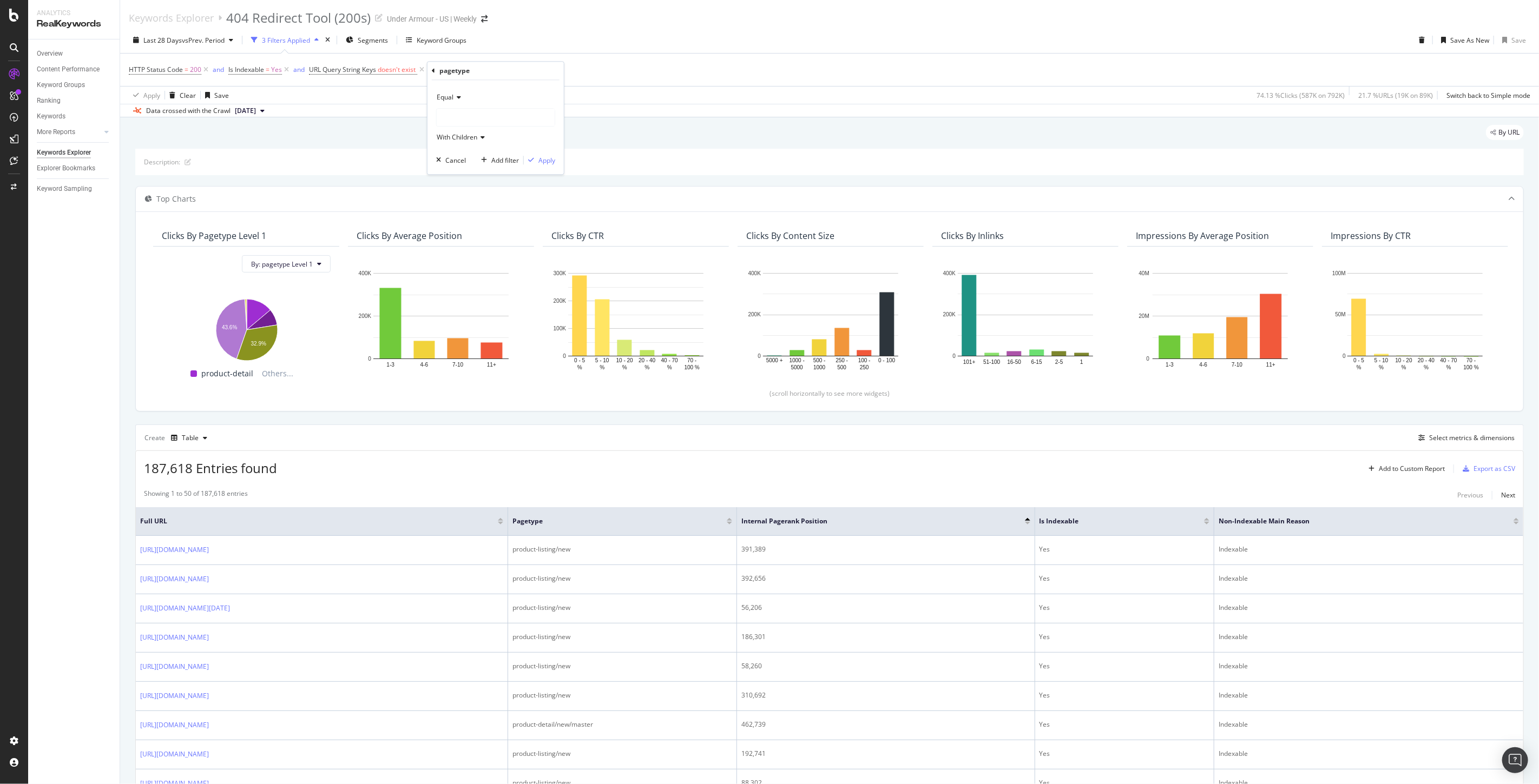
click at [460, 114] on div at bounding box center [495, 117] width 118 height 17
click at [553, 136] on span "Select" at bounding box center [548, 138] width 19 height 9
click at [550, 156] on div "Apply" at bounding box center [547, 160] width 17 height 9
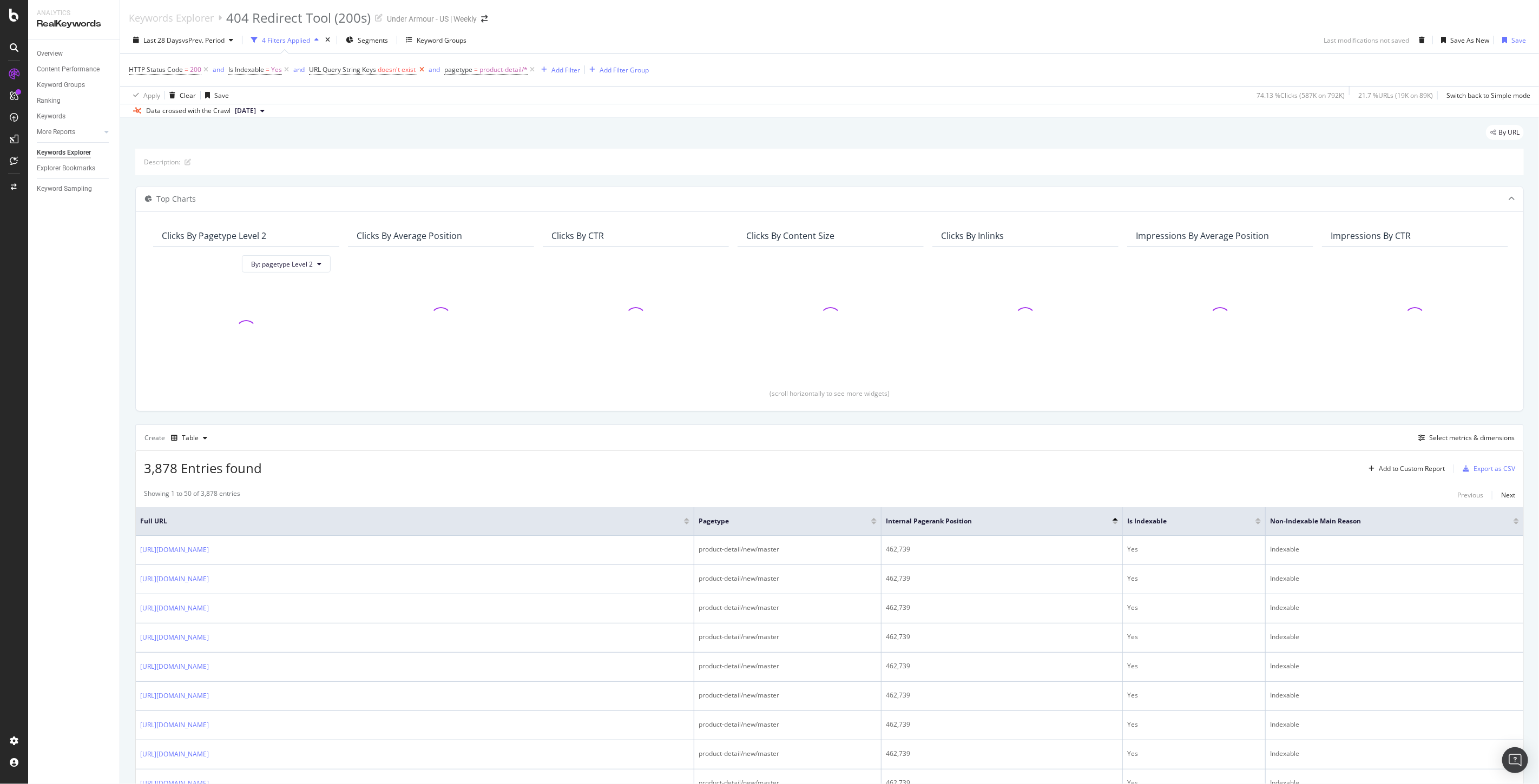
click at [423, 70] on icon at bounding box center [421, 70] width 9 height 11
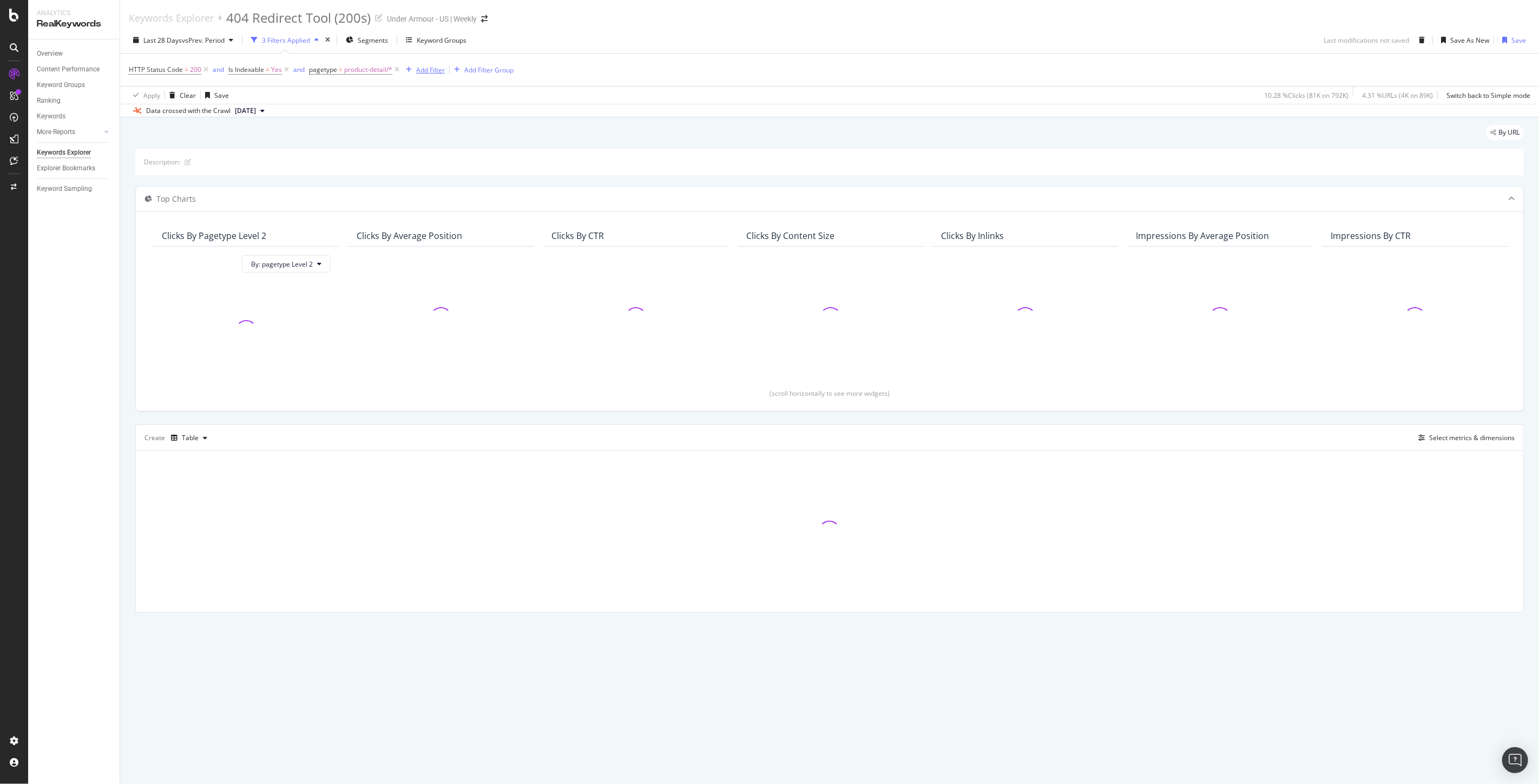
click at [432, 67] on div "Add Filter" at bounding box center [431, 70] width 29 height 9
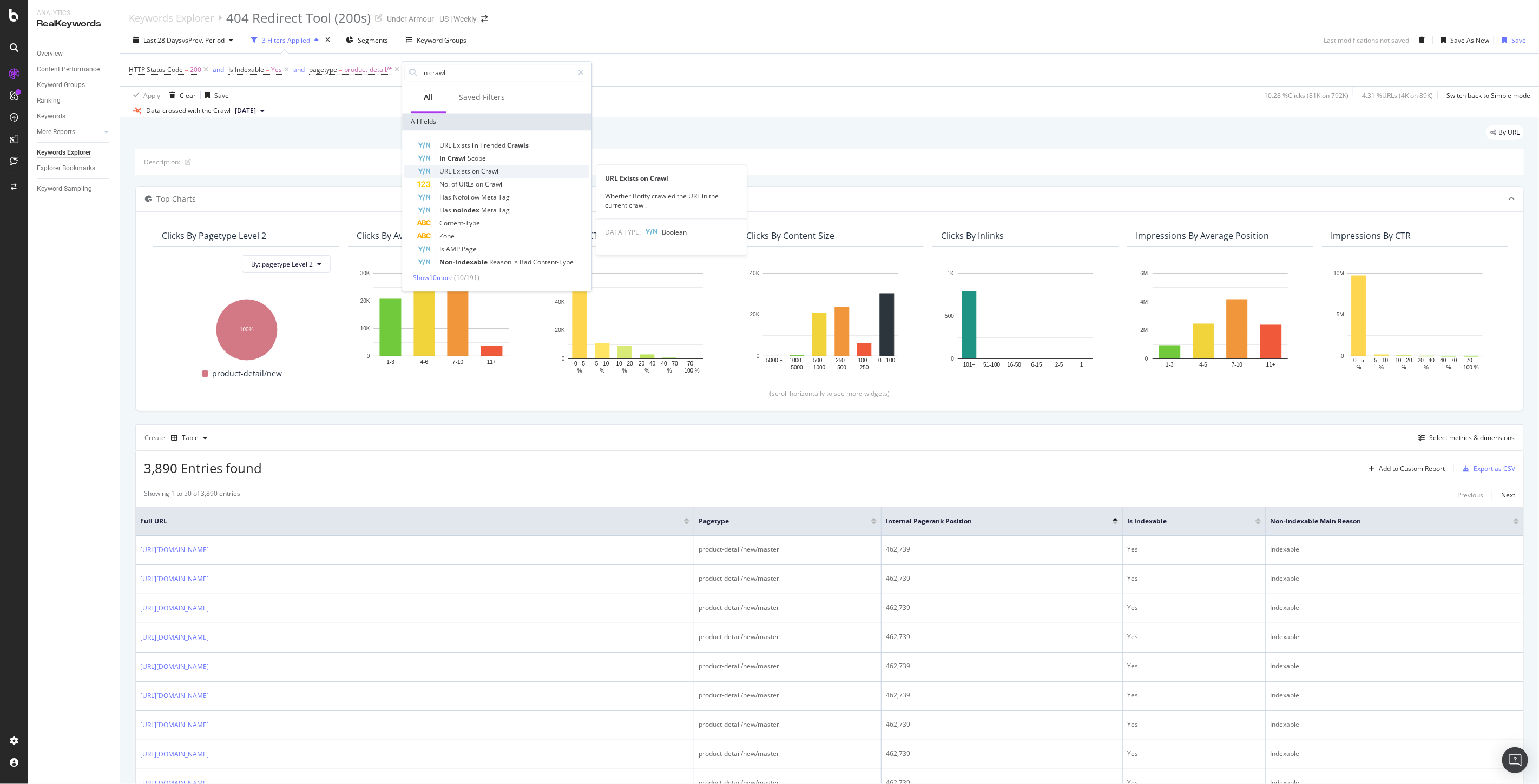
type input "in crawl"
click at [490, 170] on span "Crawl" at bounding box center [489, 171] width 17 height 9
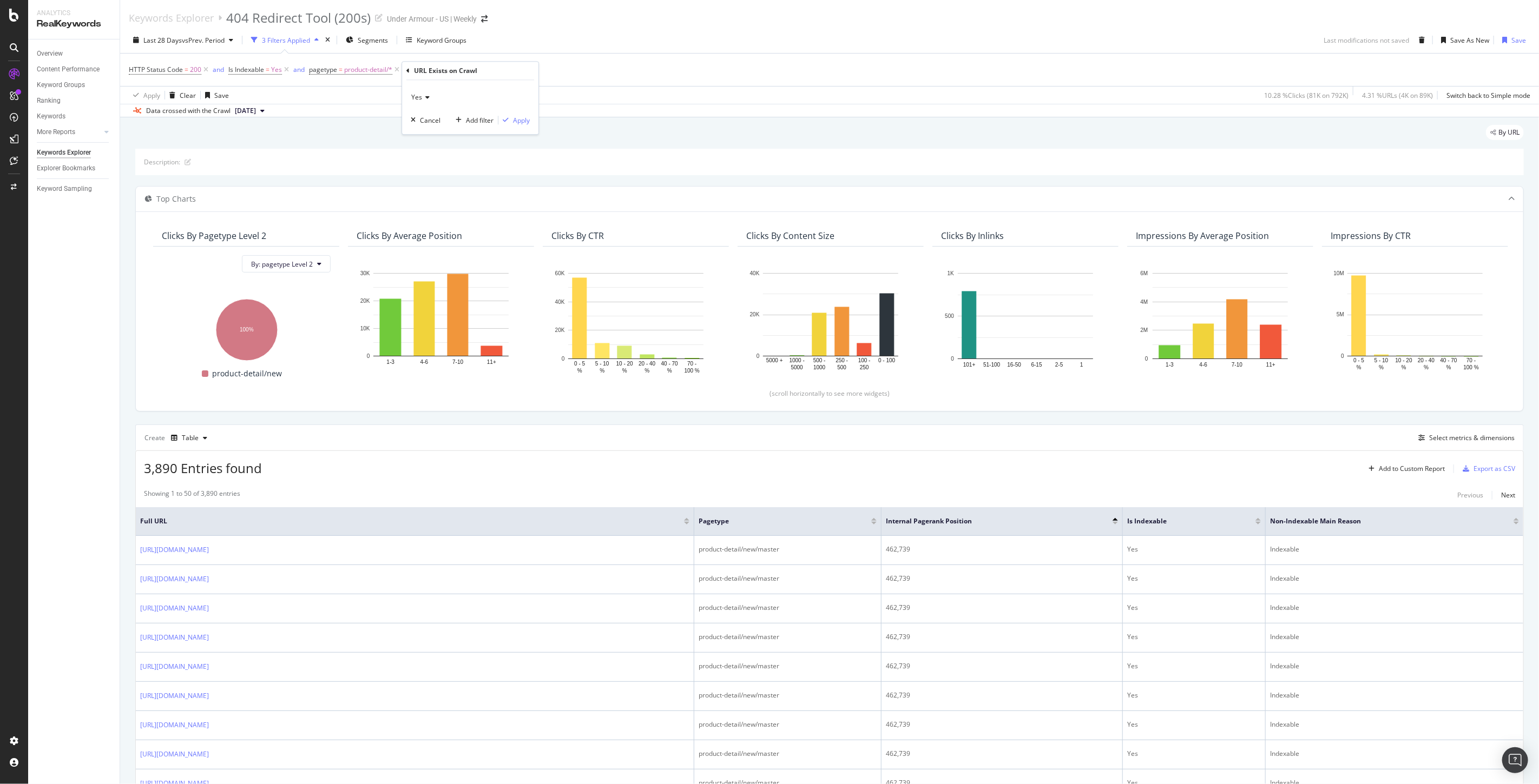
click at [419, 95] on span "Yes" at bounding box center [416, 97] width 11 height 9
click at [426, 128] on div "No" at bounding box center [471, 134] width 116 height 14
drag, startPoint x: 516, startPoint y: 116, endPoint x: 531, endPoint y: 118, distance: 15.1
click at [517, 117] on div "Apply" at bounding box center [522, 120] width 17 height 9
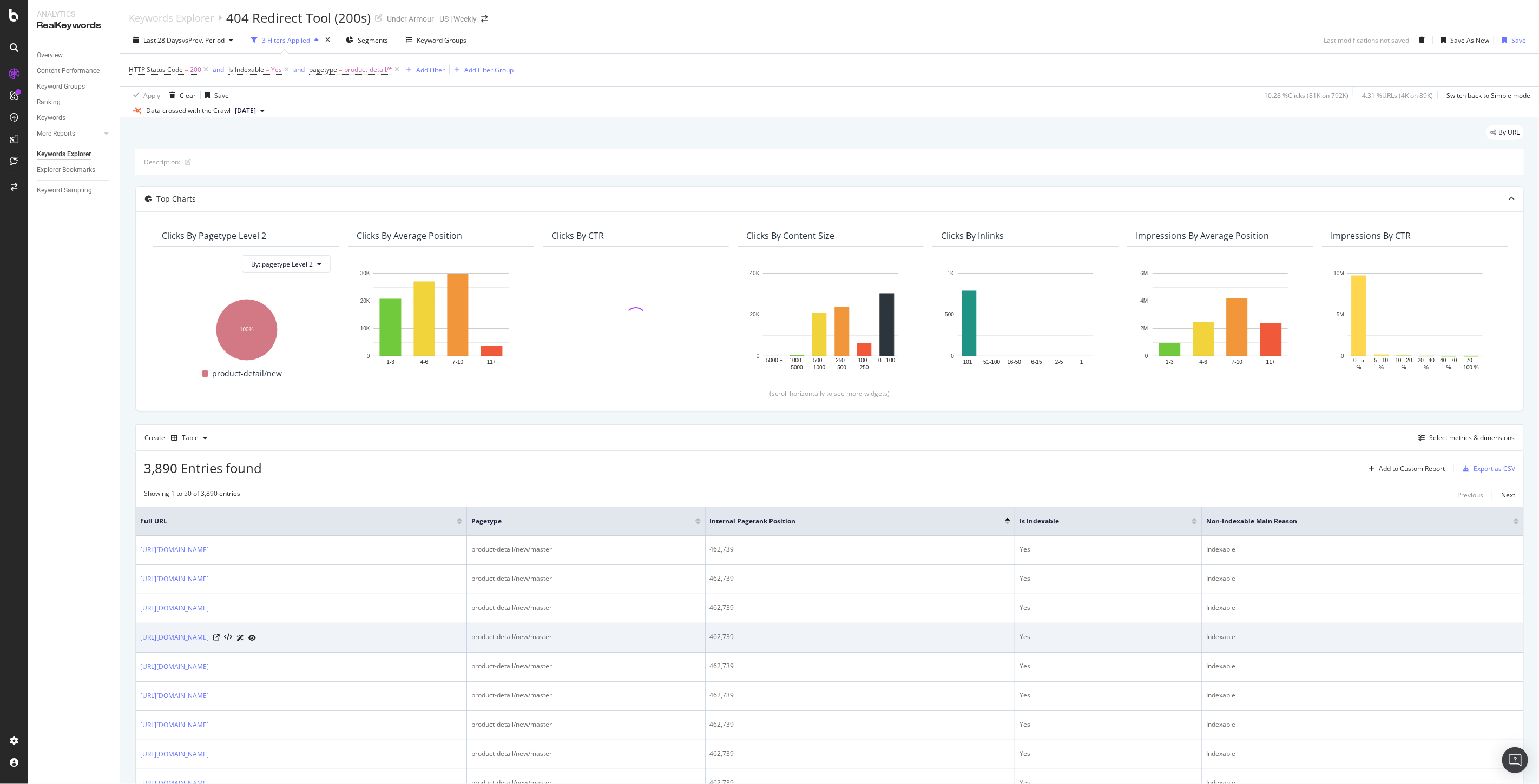
scroll to position [180, 0]
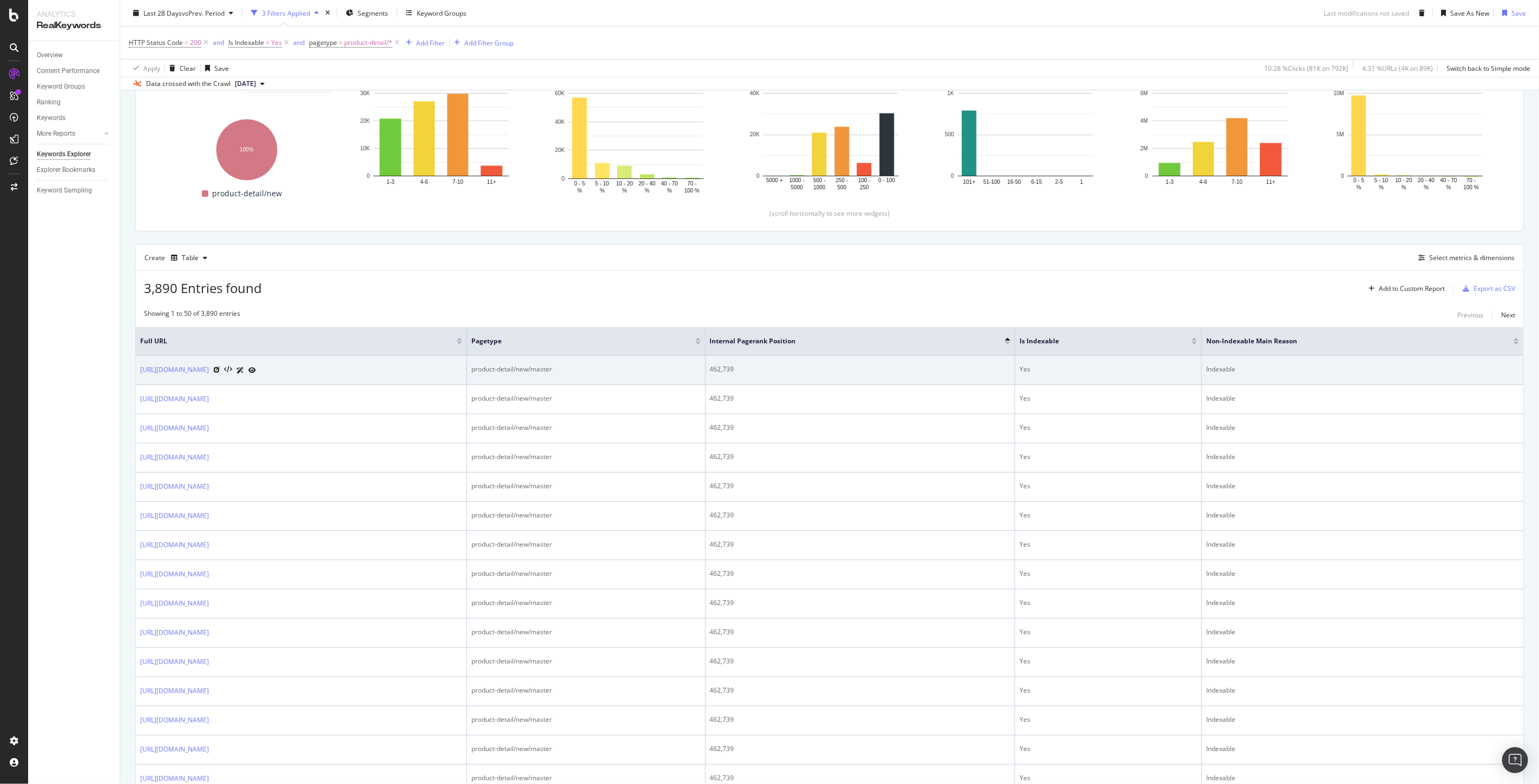
drag, startPoint x: 449, startPoint y: 370, endPoint x: 463, endPoint y: 376, distance: 15.2
click at [220, 370] on icon at bounding box center [216, 370] width 7 height 7
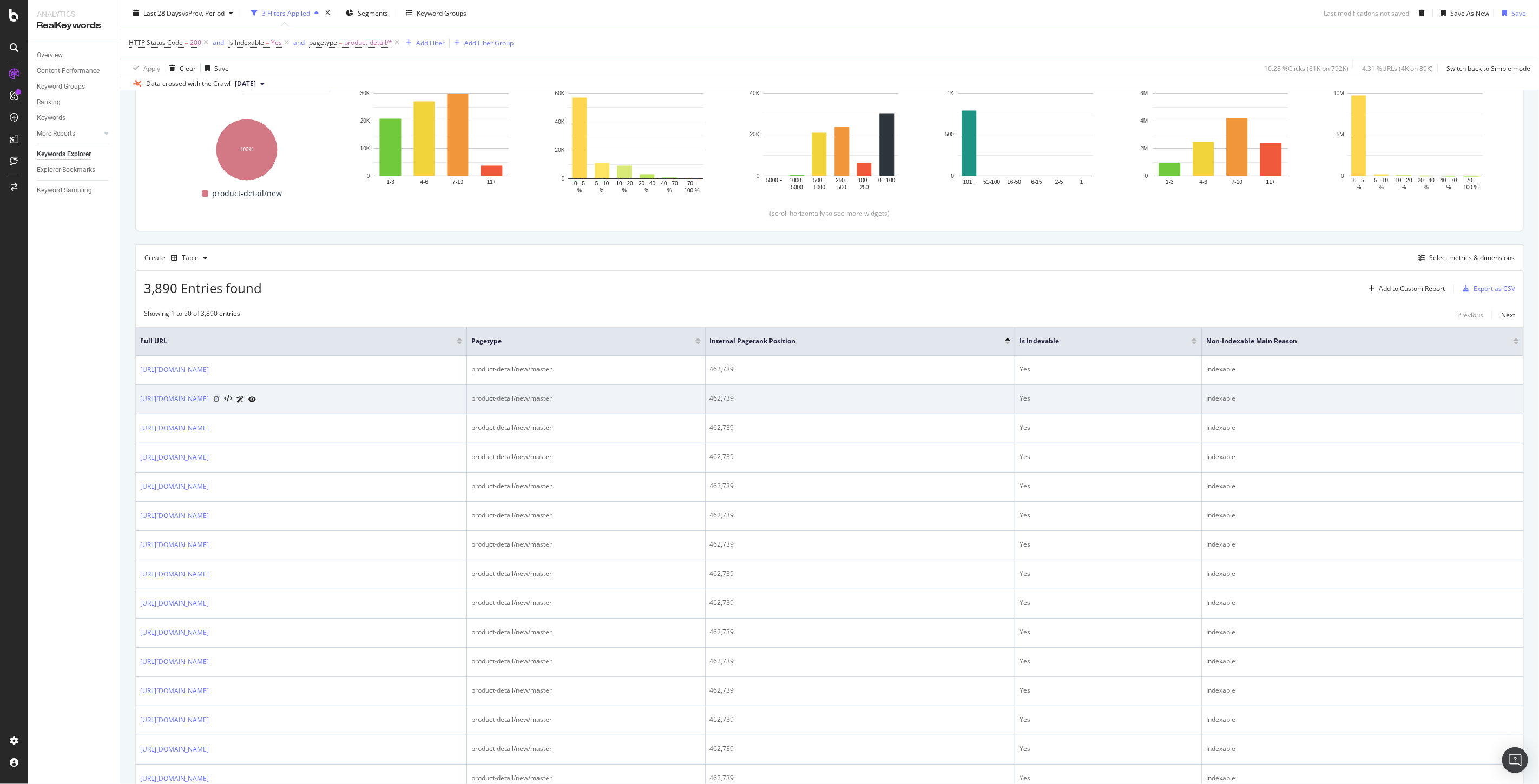
click at [220, 399] on icon at bounding box center [216, 399] width 7 height 7
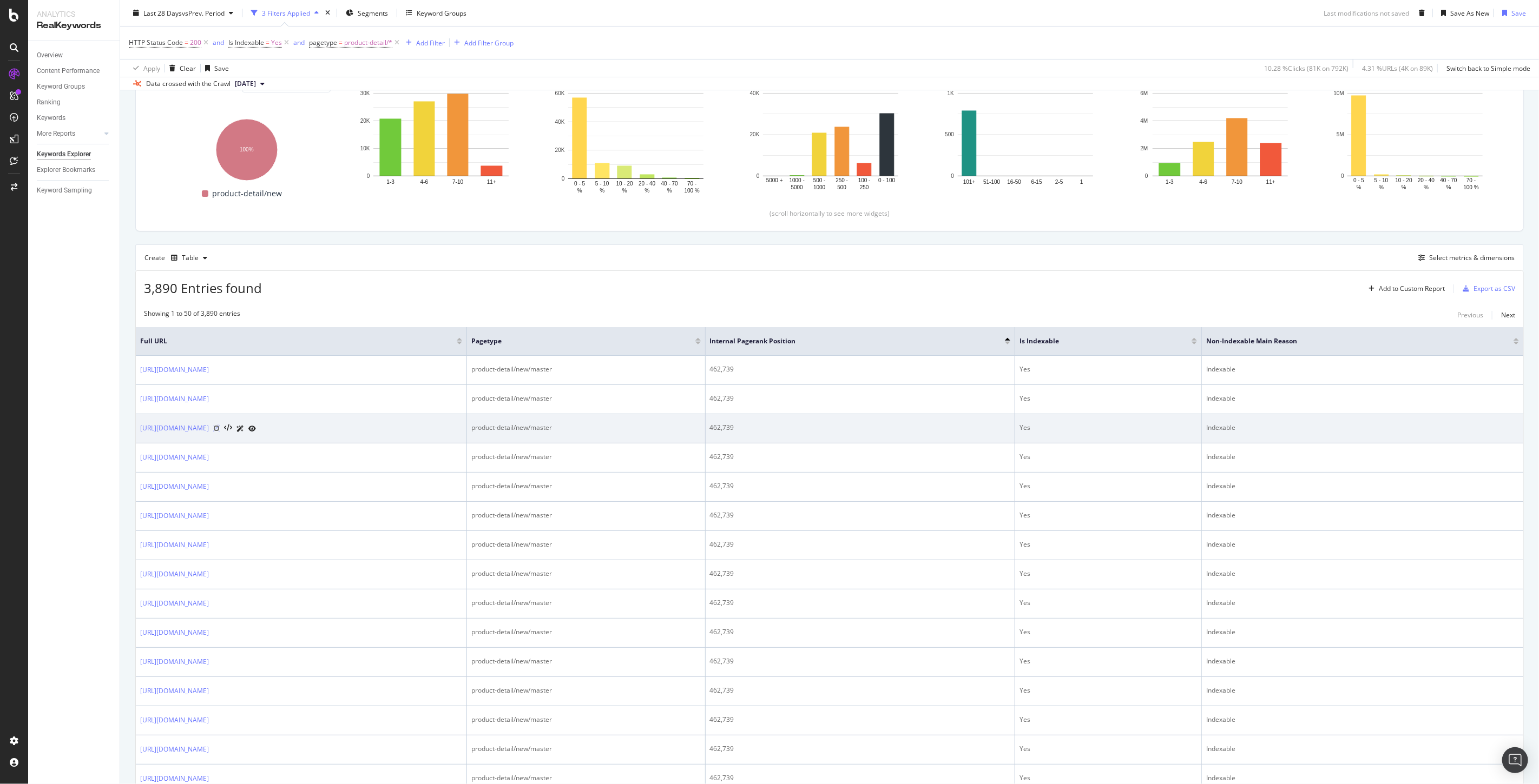
click at [220, 428] on icon at bounding box center [216, 428] width 7 height 7
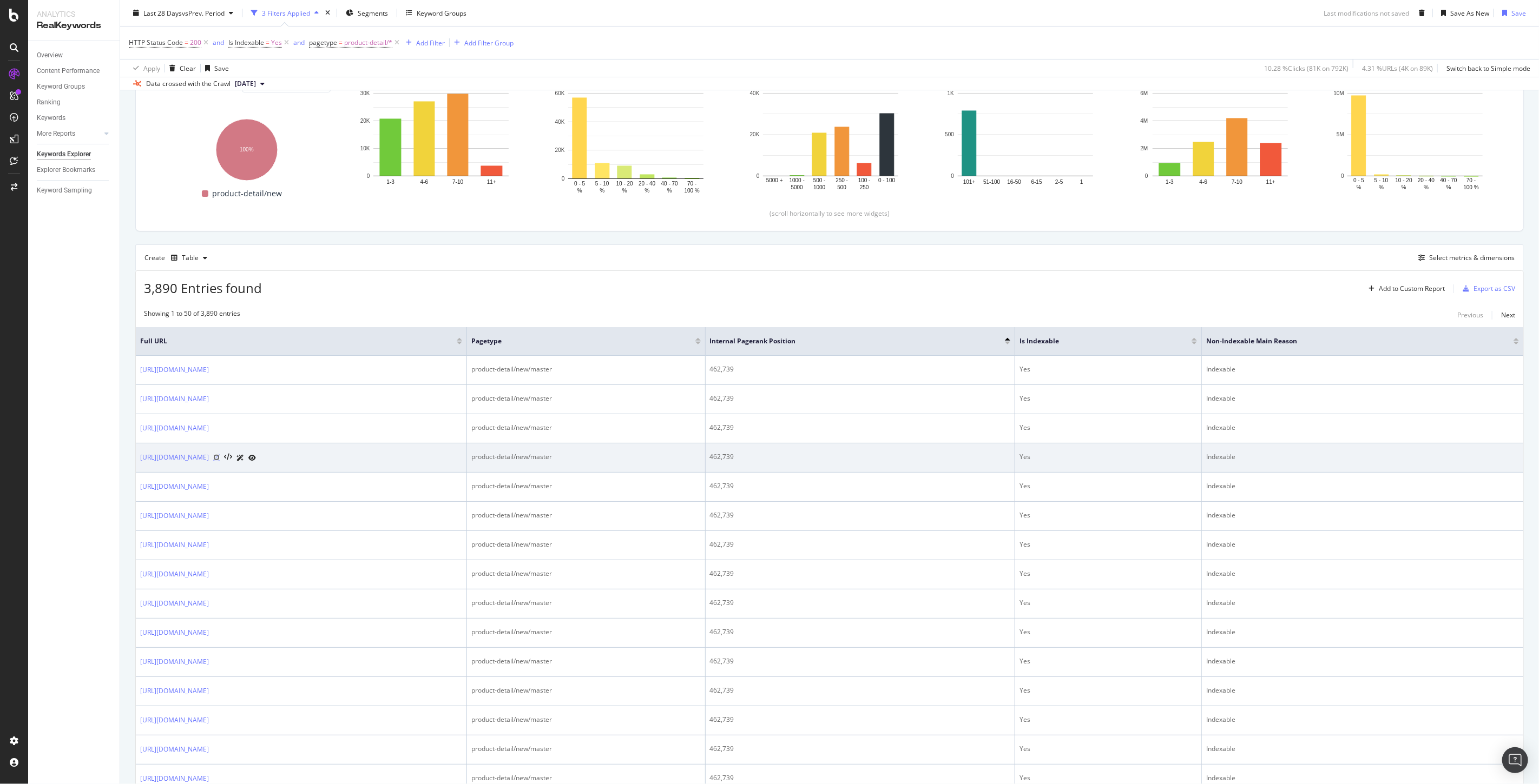
click at [220, 459] on icon at bounding box center [216, 457] width 7 height 7
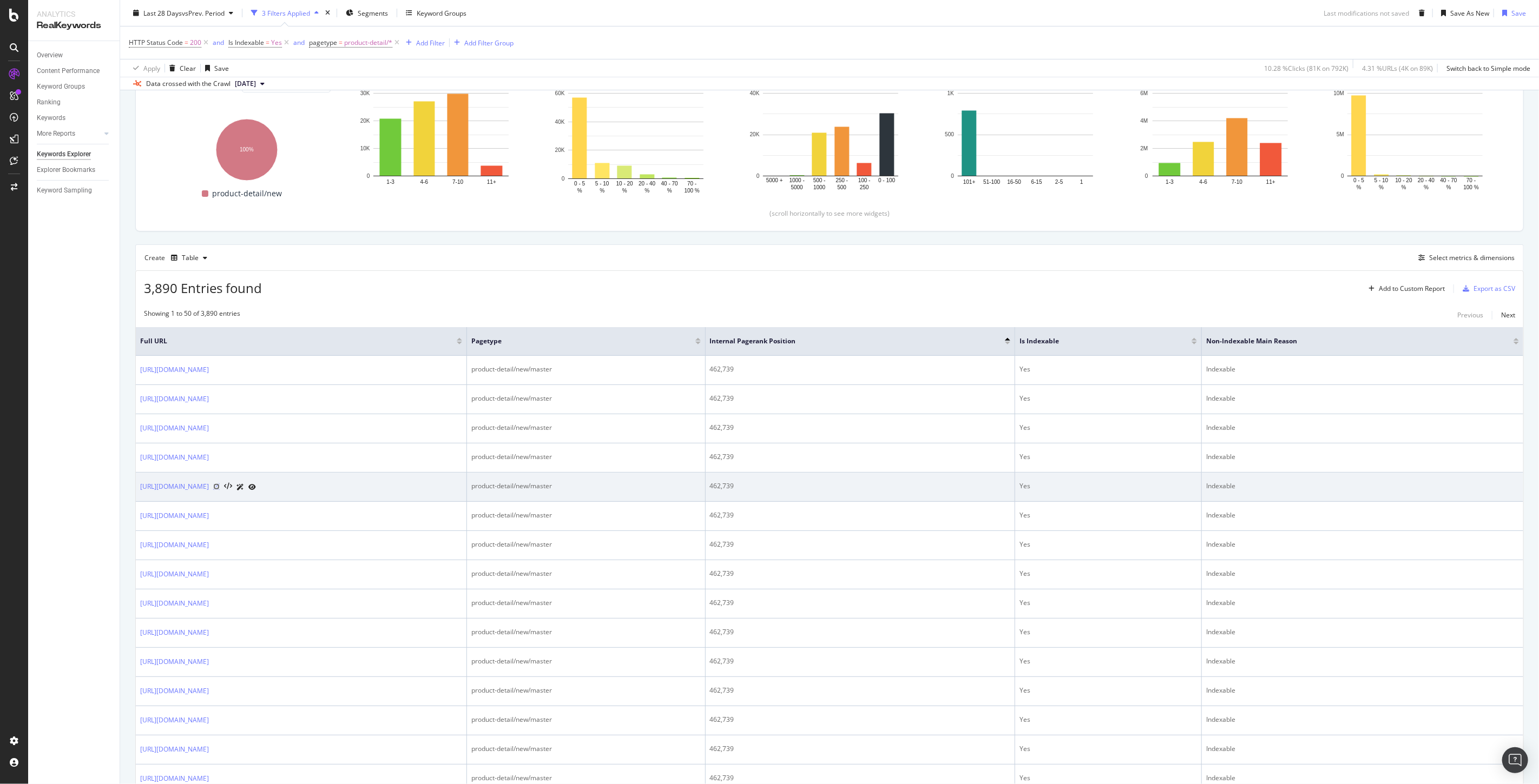
click at [220, 487] on icon at bounding box center [216, 487] width 7 height 7
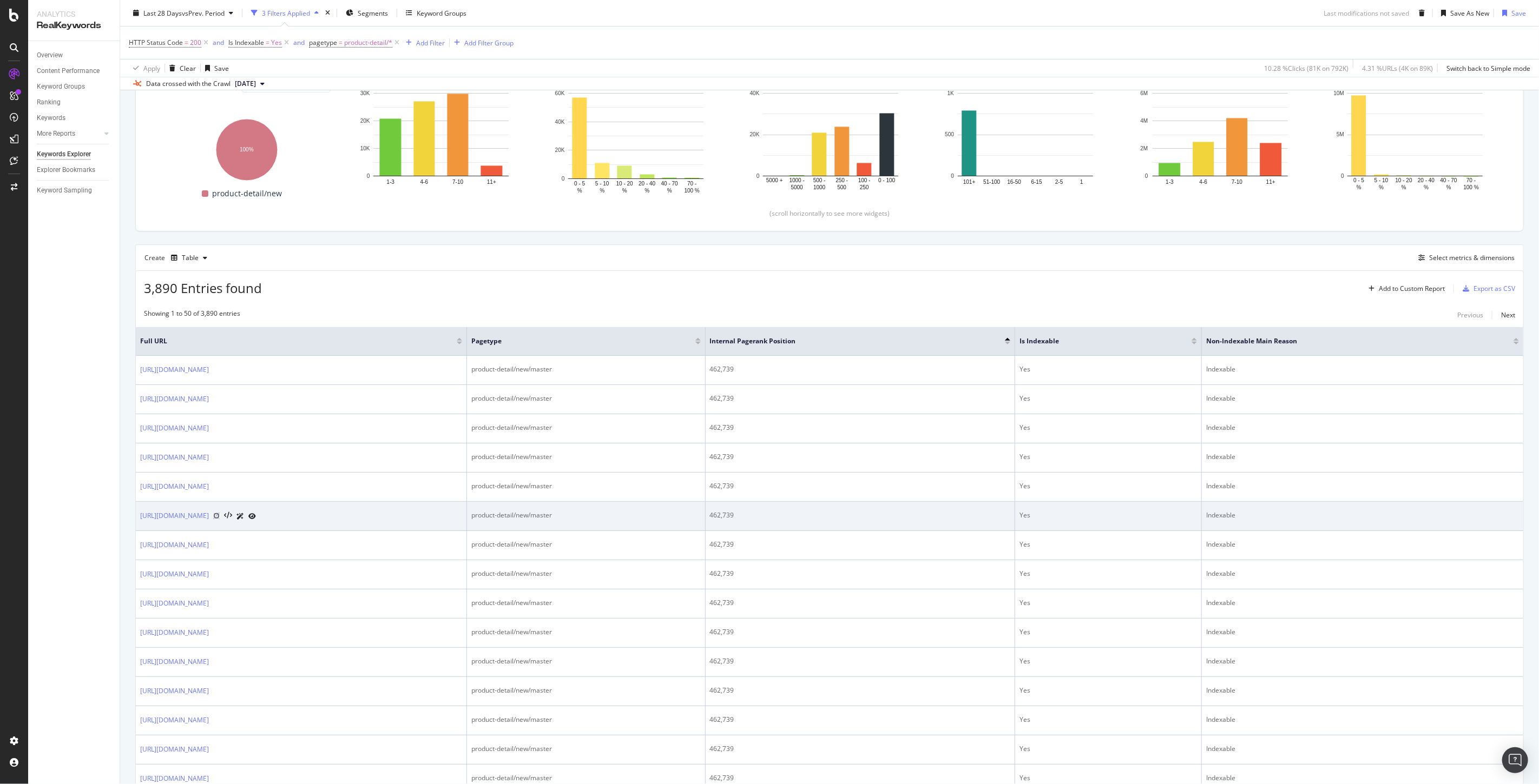
click at [220, 517] on icon at bounding box center [216, 516] width 7 height 7
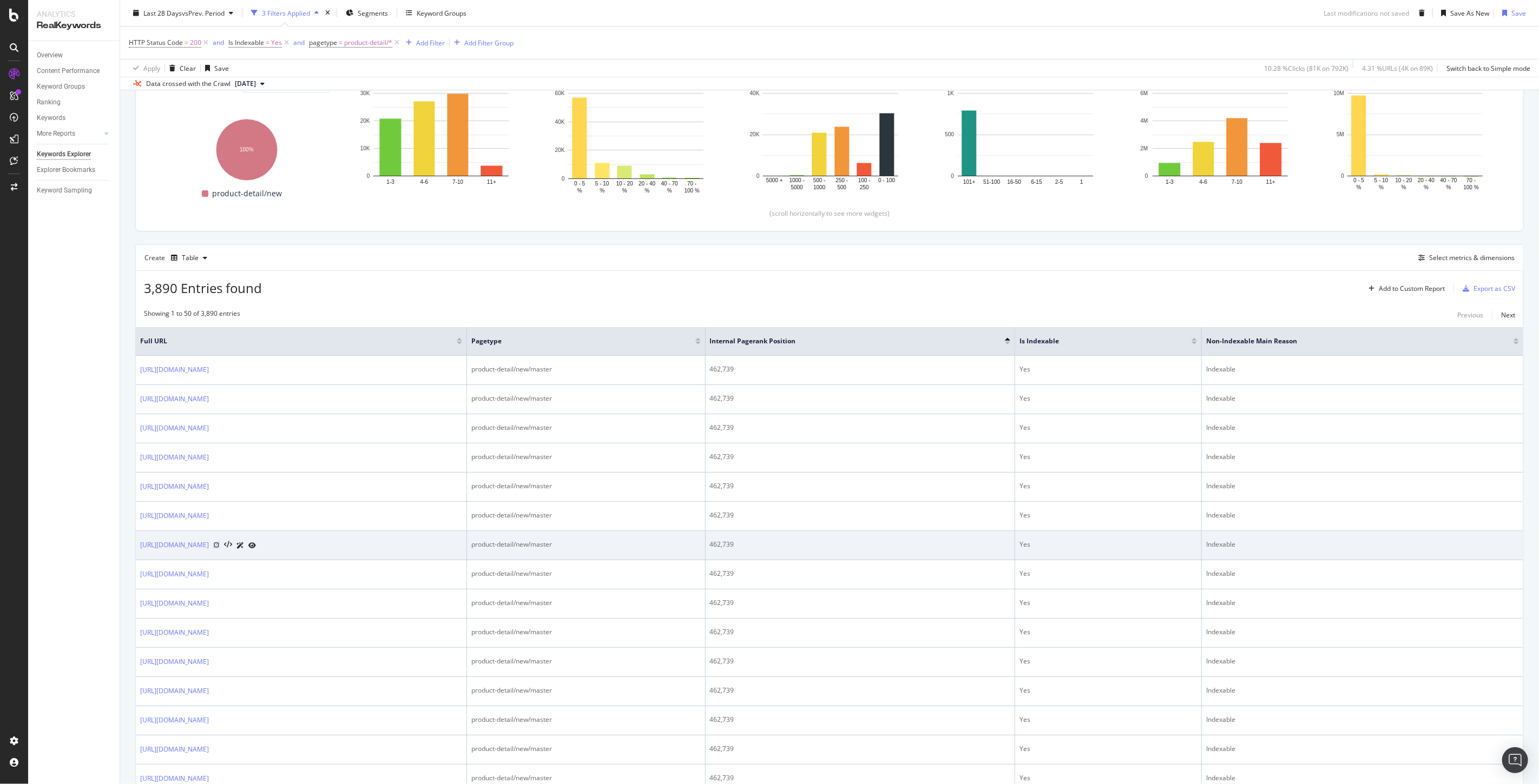
click at [220, 546] on icon at bounding box center [216, 545] width 7 height 7
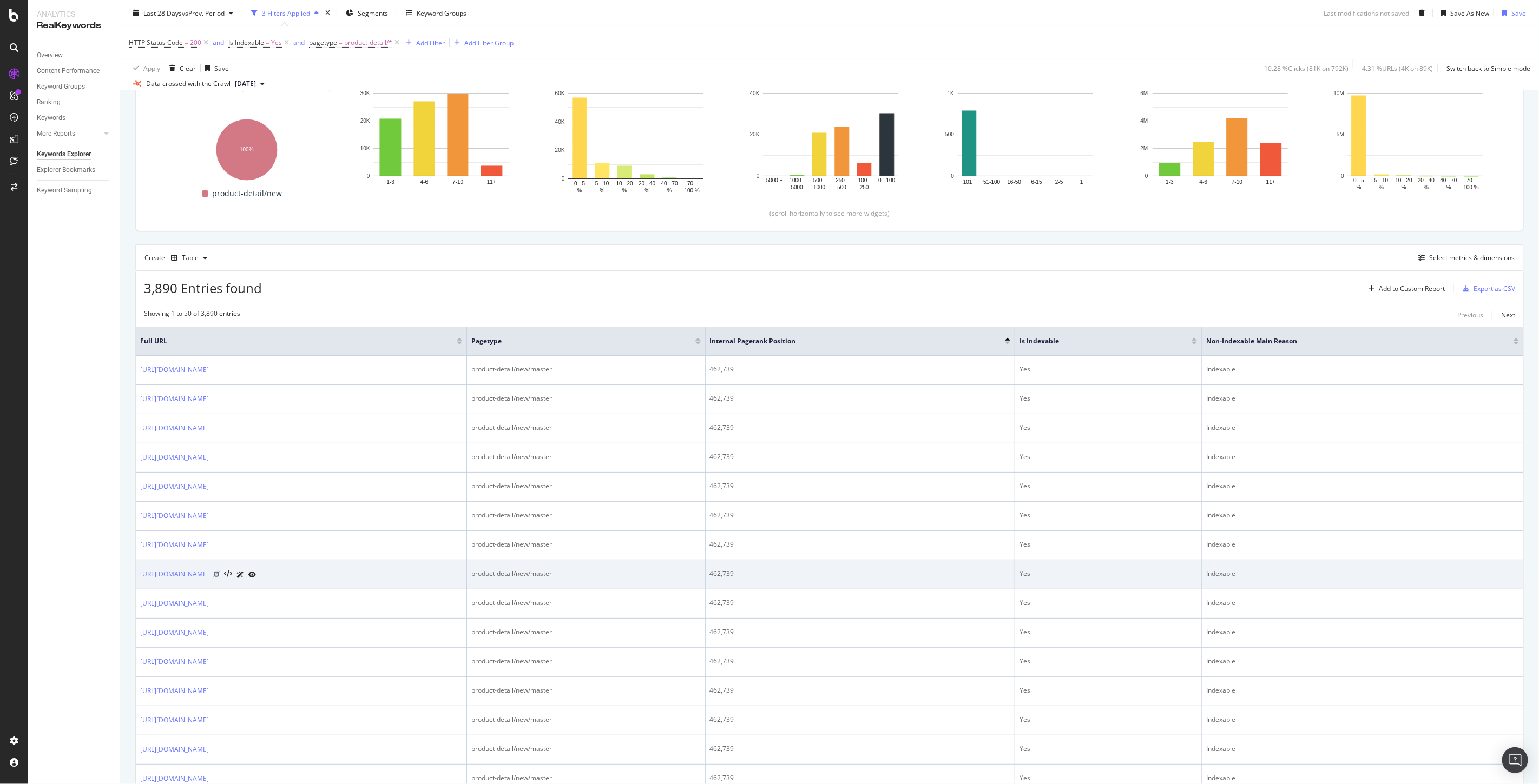
click at [220, 577] on icon at bounding box center [216, 574] width 7 height 7
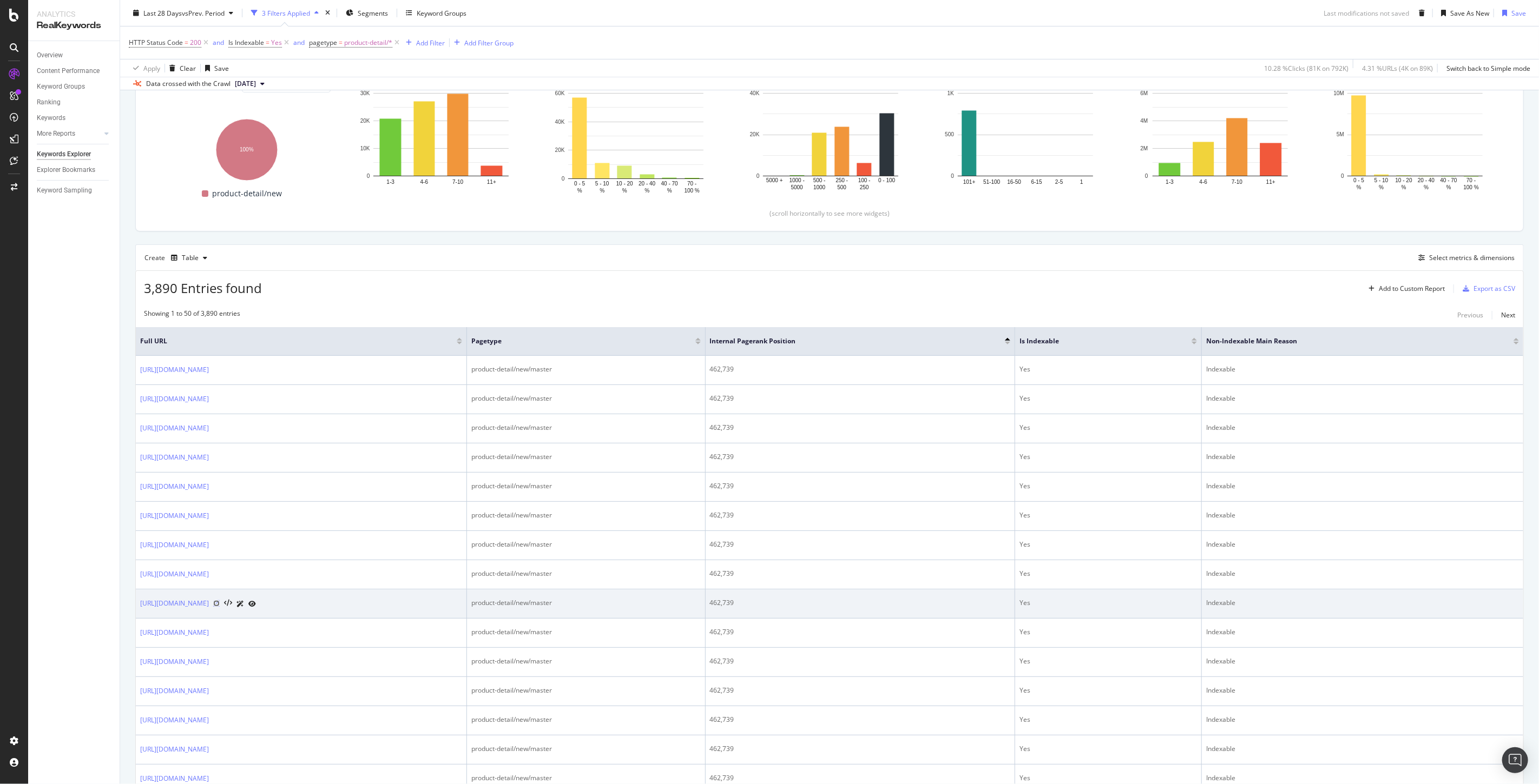
click at [220, 605] on icon at bounding box center [216, 603] width 7 height 7
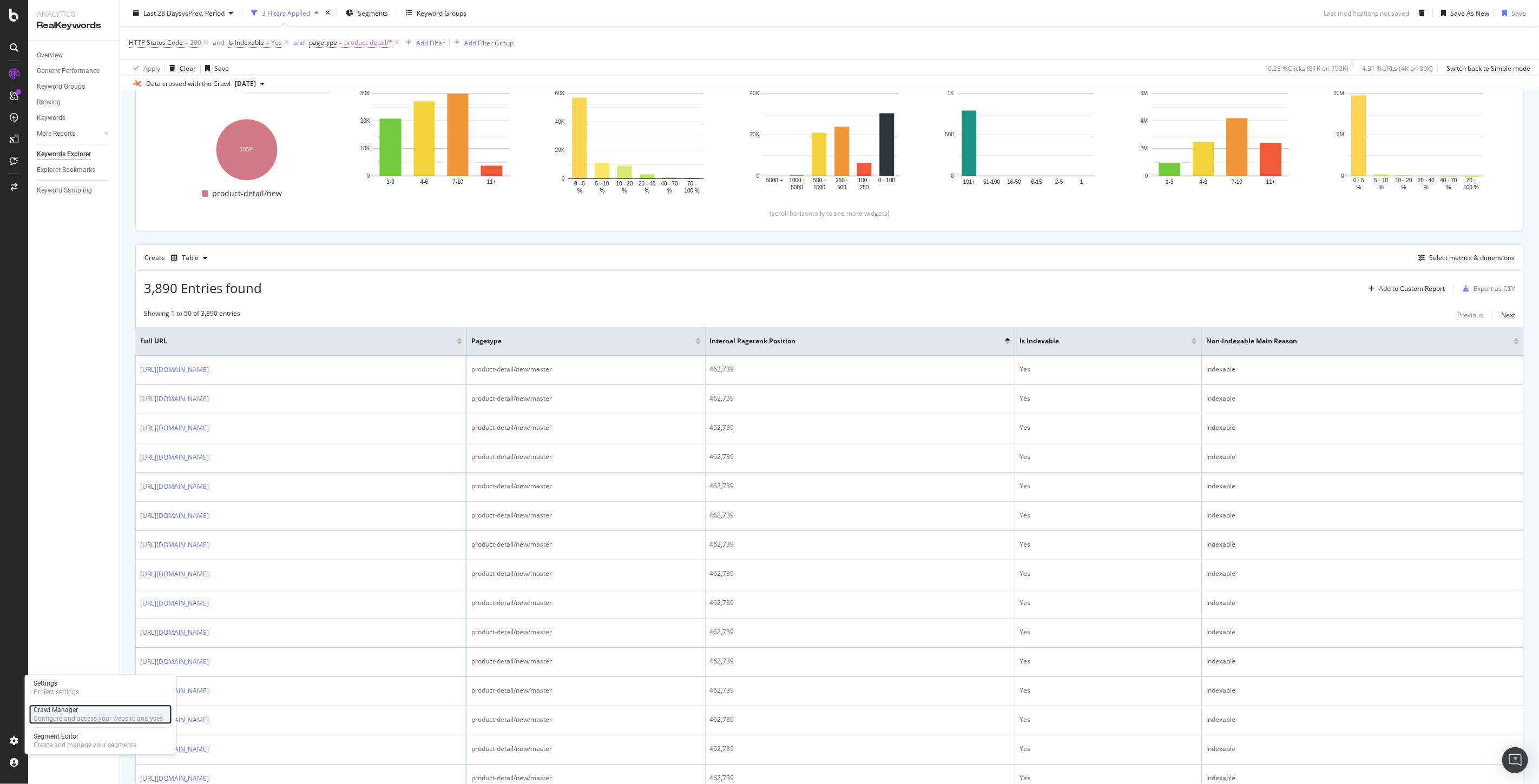
click at [66, 716] on div "Configure and access your website analyses" at bounding box center [98, 719] width 129 height 8
